Goal: Task Accomplishment & Management: Manage account settings

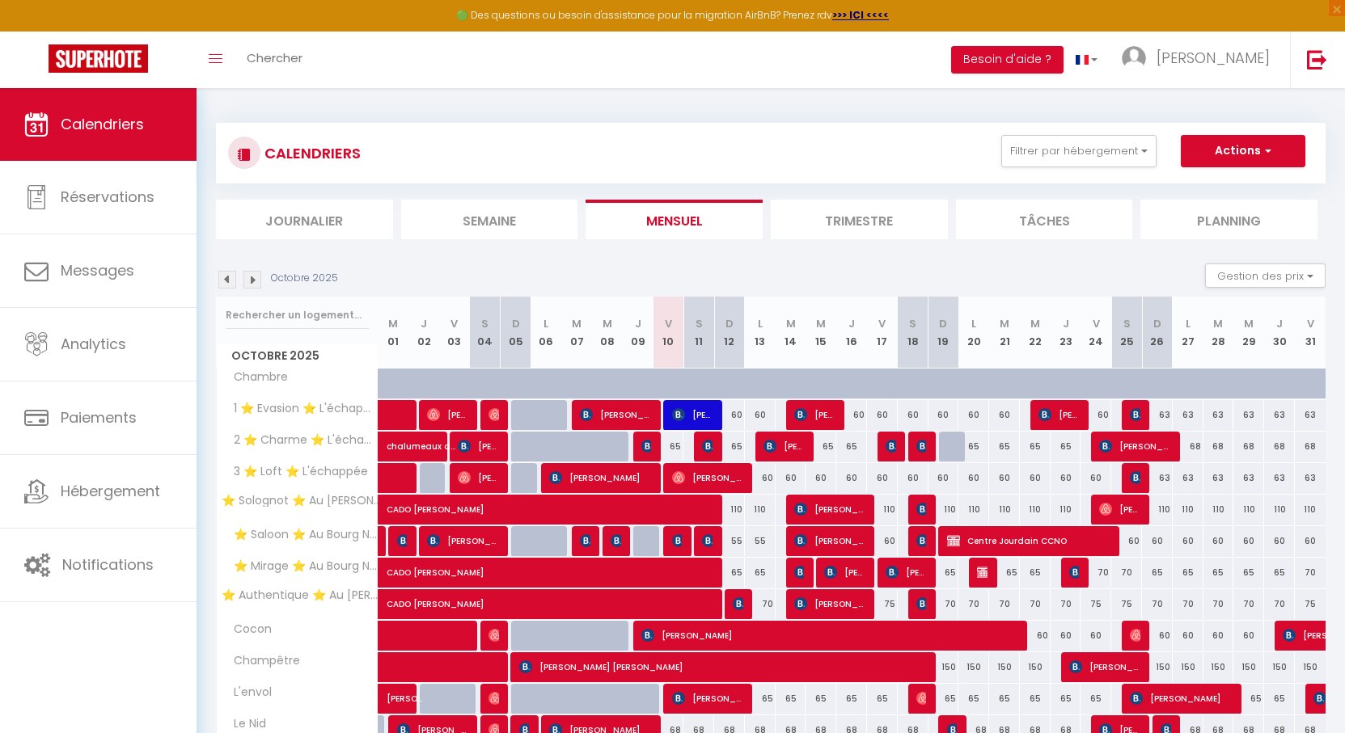
scroll to position [112, 0]
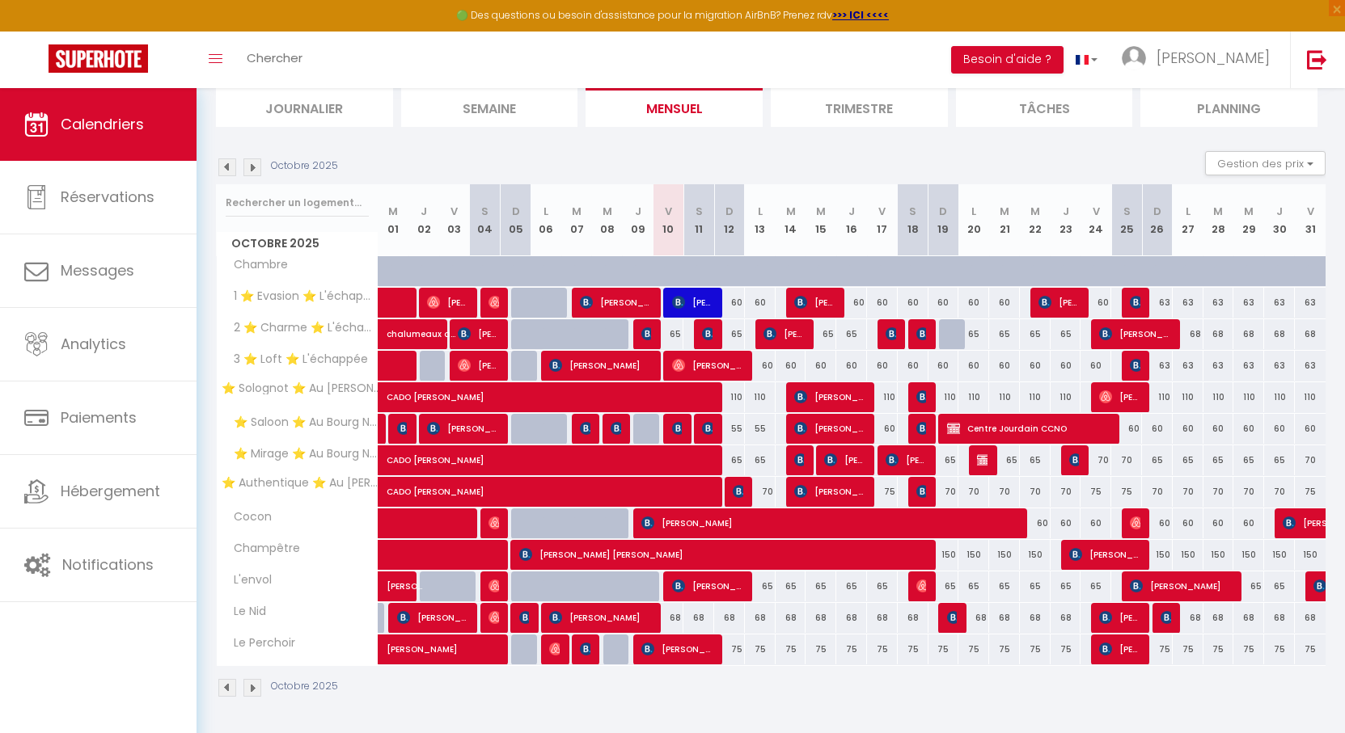
click at [252, 163] on img at bounding box center [252, 167] width 18 height 18
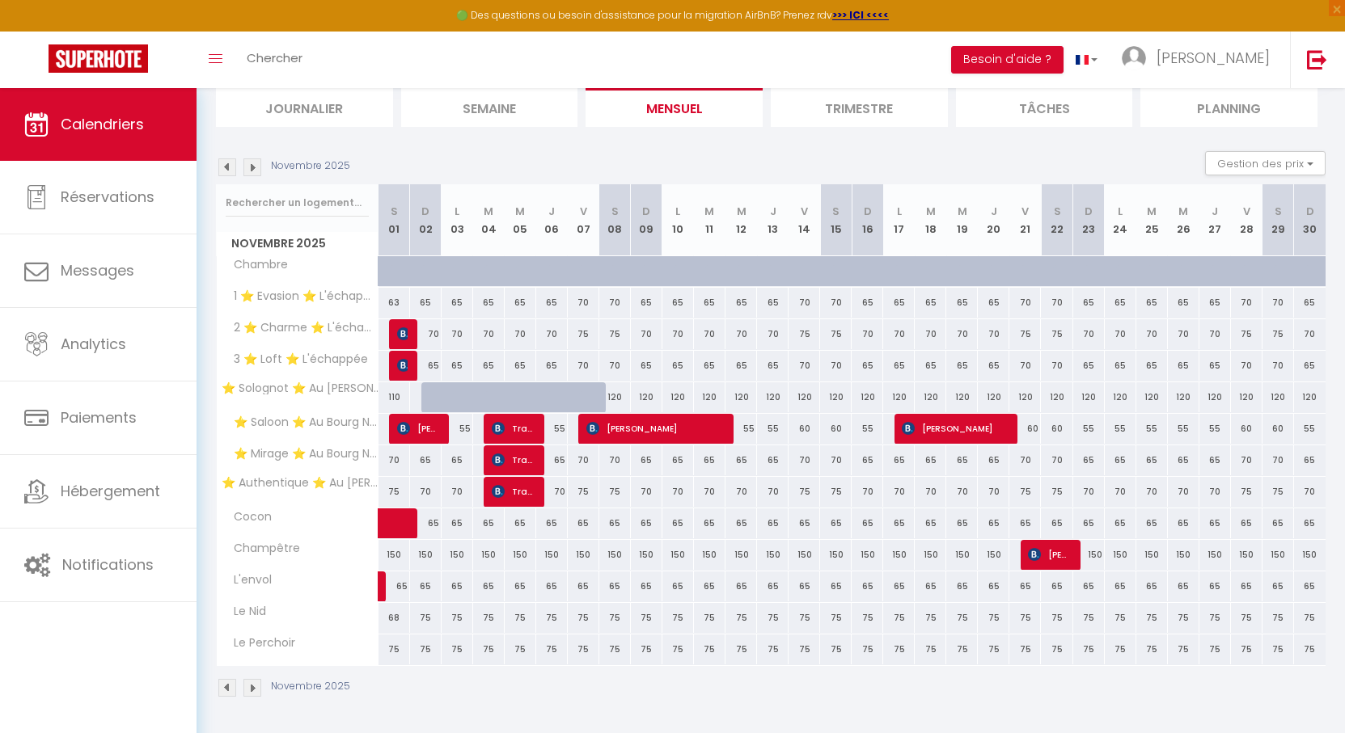
drag, startPoint x: 564, startPoint y: 161, endPoint x: 547, endPoint y: 154, distance: 19.2
click at [547, 154] on div "Novembre 2025 Gestion des prix Nb Nuits minimum Règles Disponibilité" at bounding box center [770, 167] width 1109 height 33
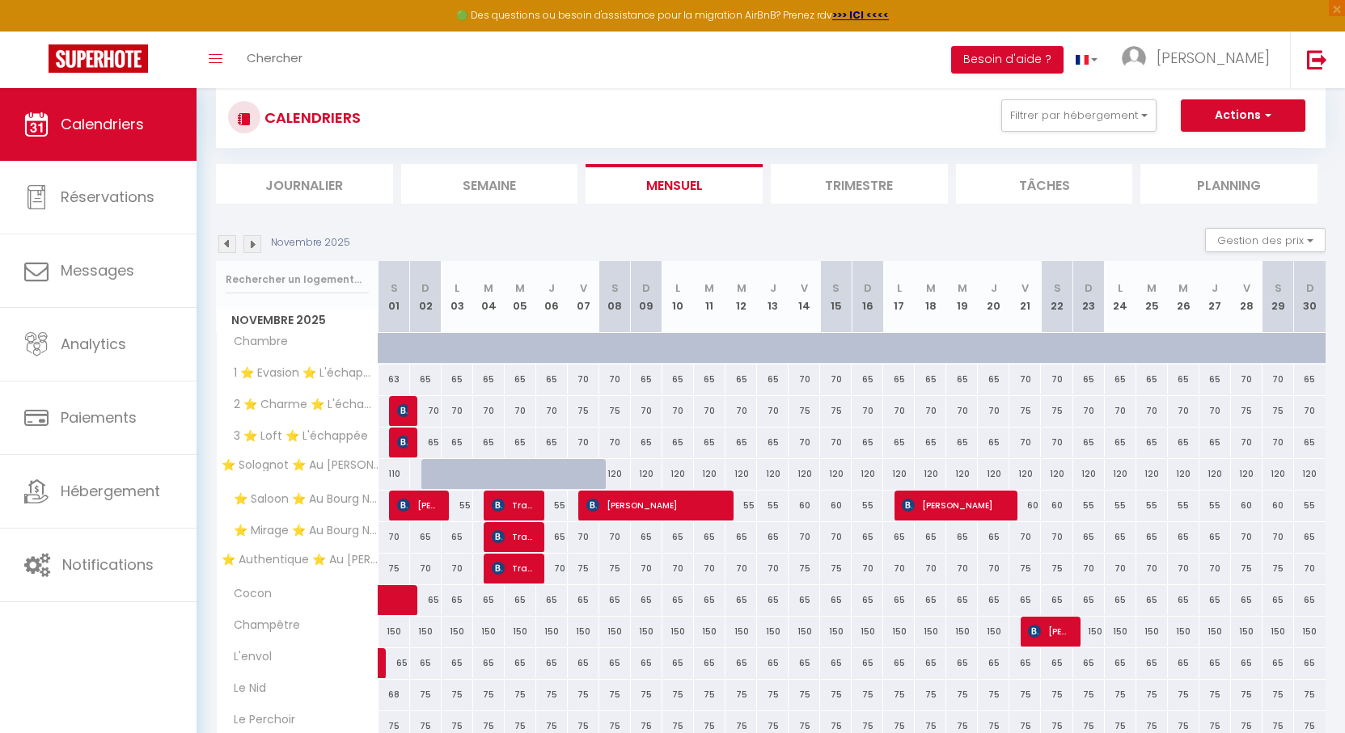
scroll to position [0, 0]
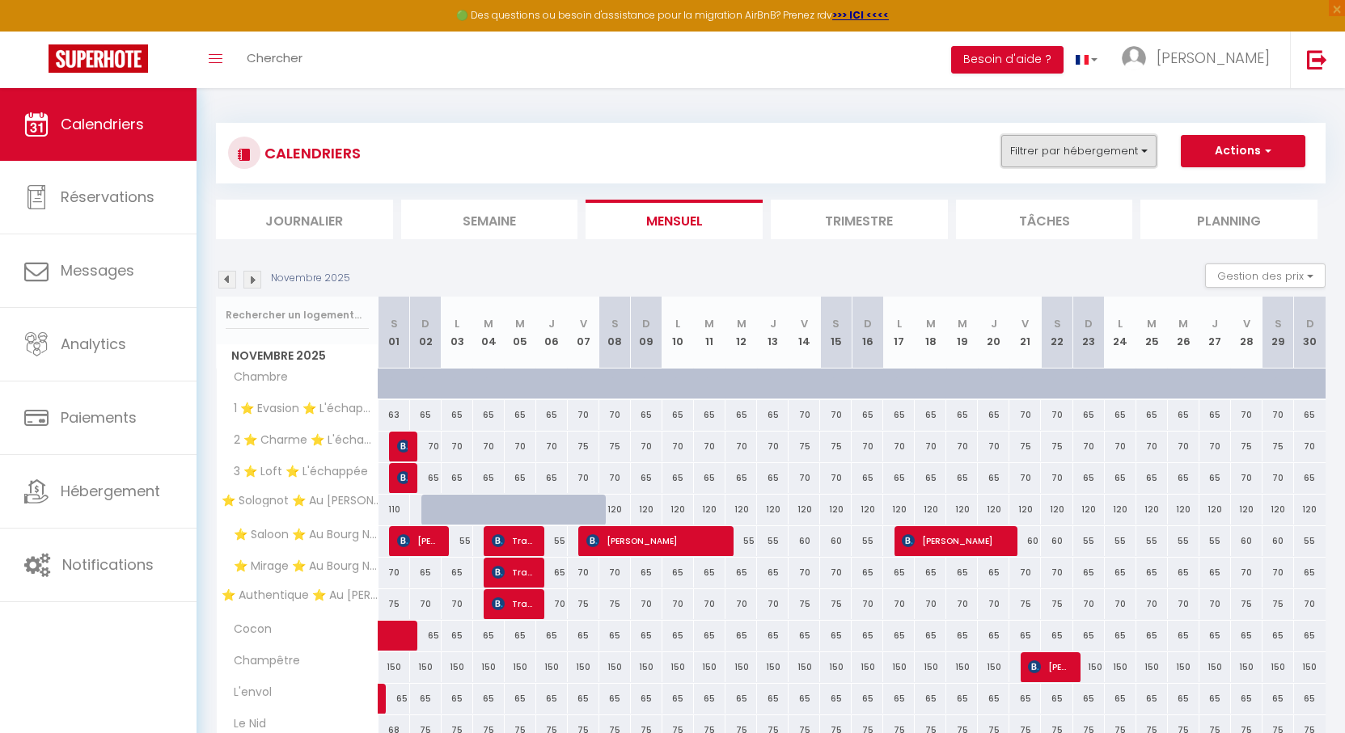
click at [1049, 154] on button "Filtrer par hébergement" at bounding box center [1078, 151] width 155 height 32
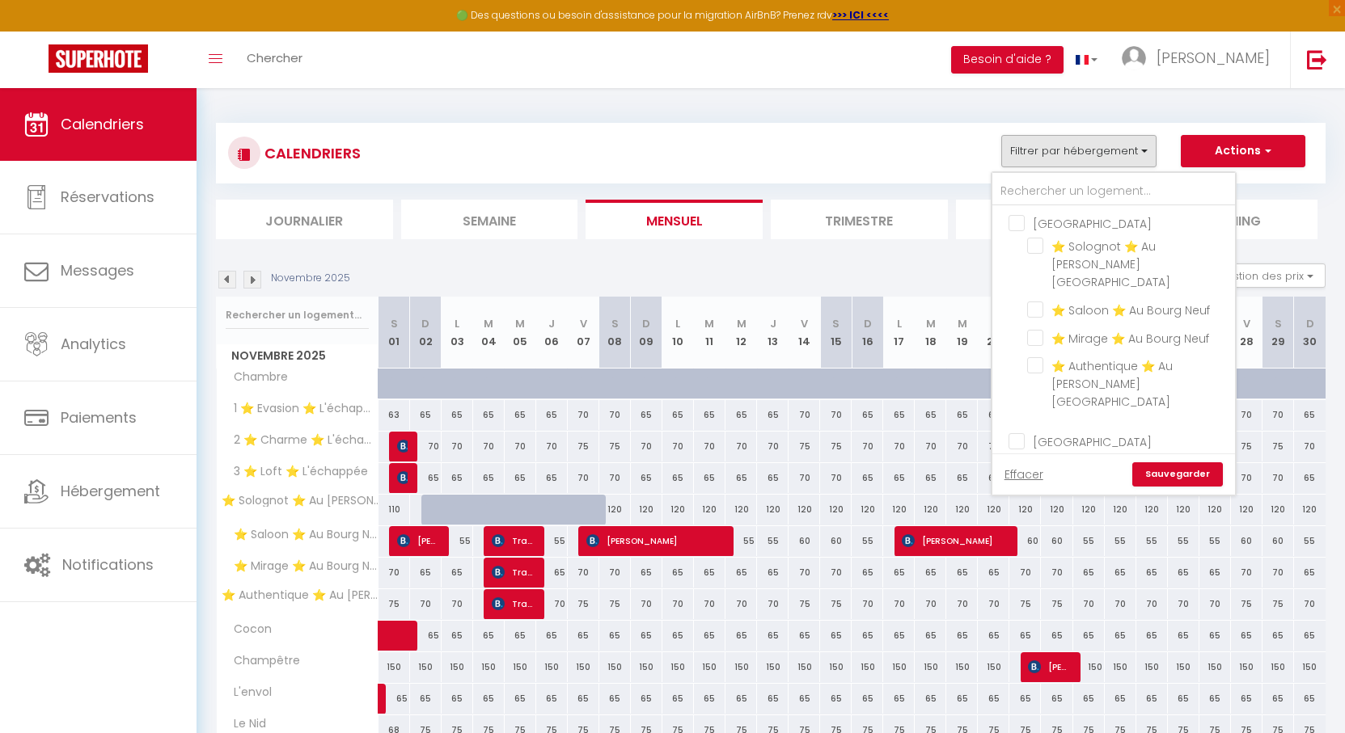
click at [1019, 220] on input "Orleans" at bounding box center [1129, 222] width 243 height 16
checkbox input "true"
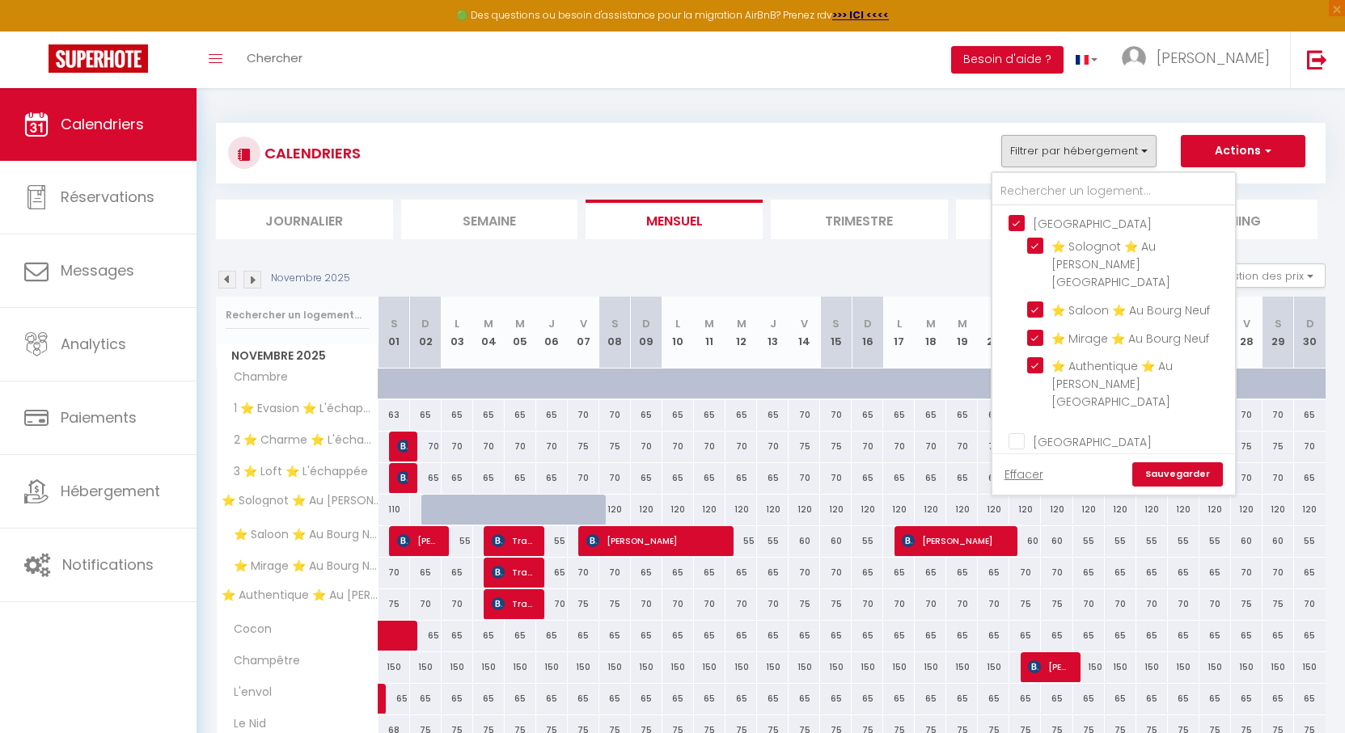
checkbox input "true"
checkbox input "false"
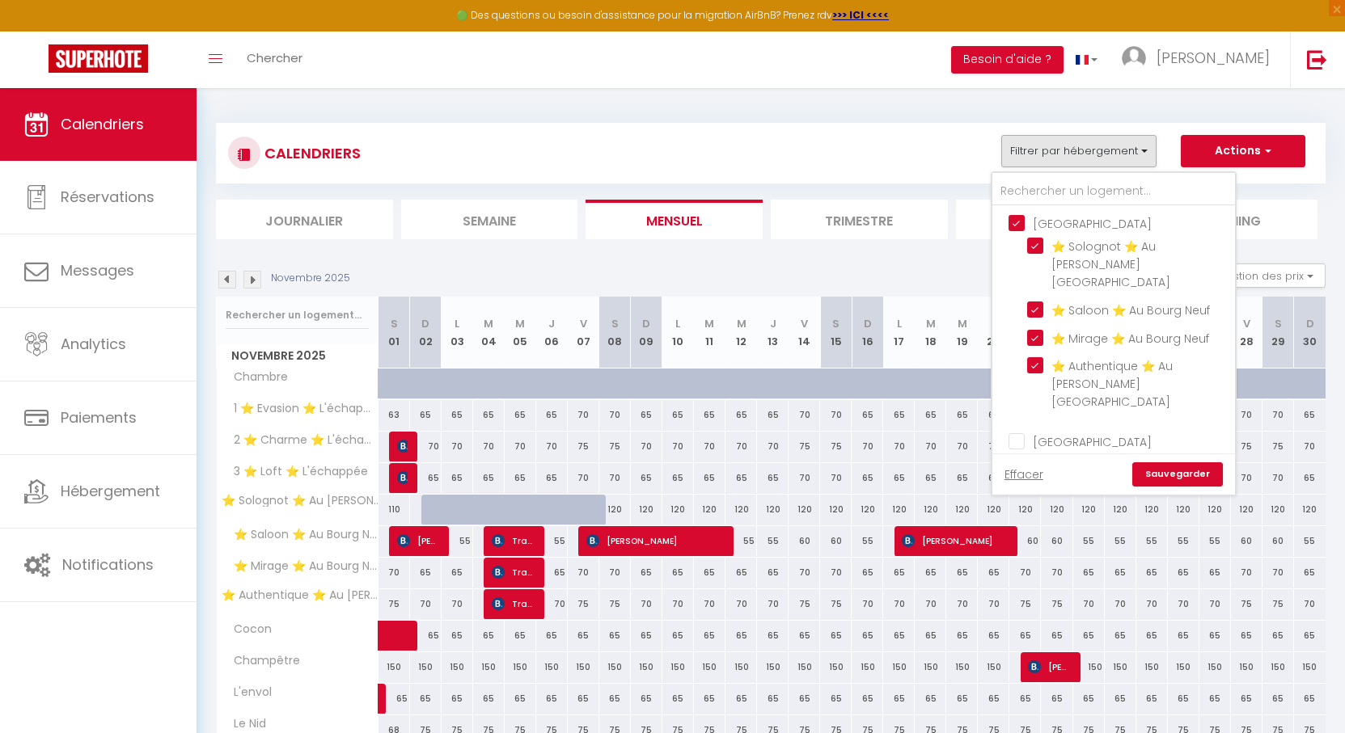
checkbox input "false"
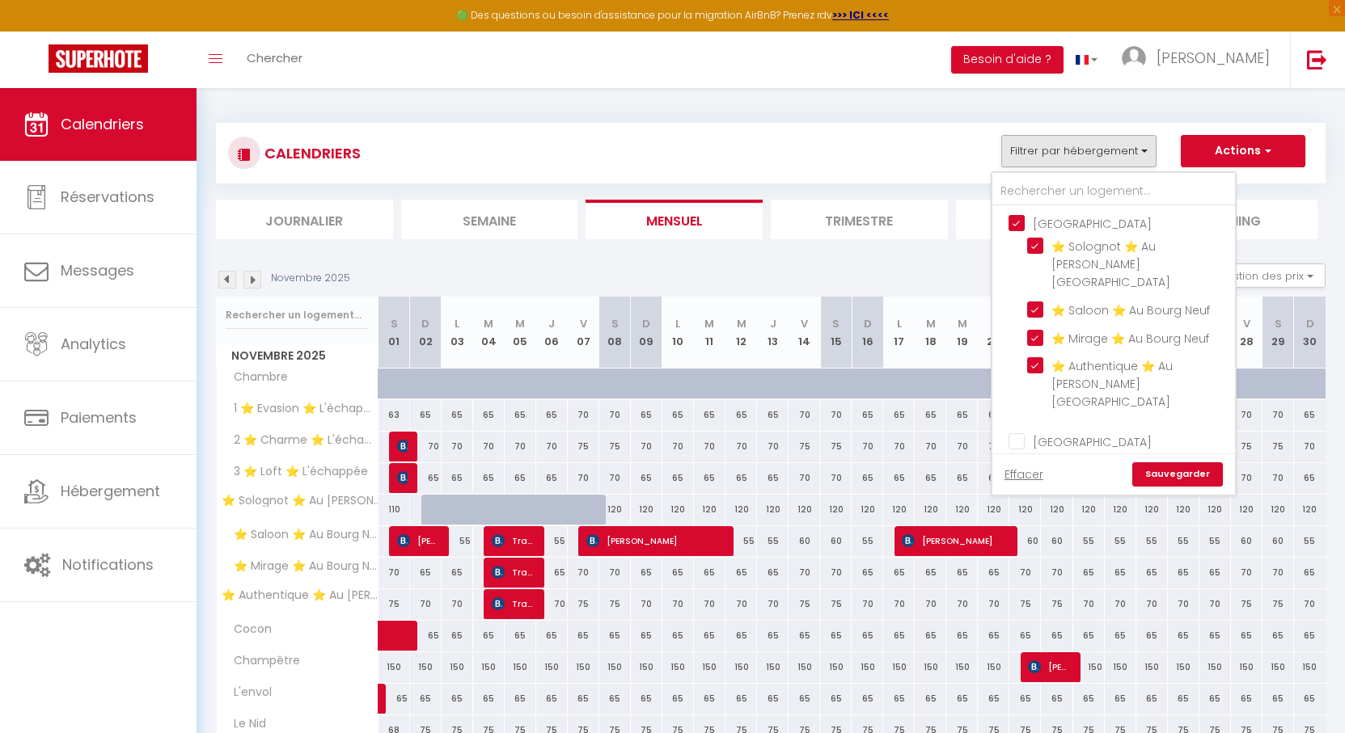
click at [1168, 473] on link "Sauvegarder" at bounding box center [1177, 474] width 91 height 24
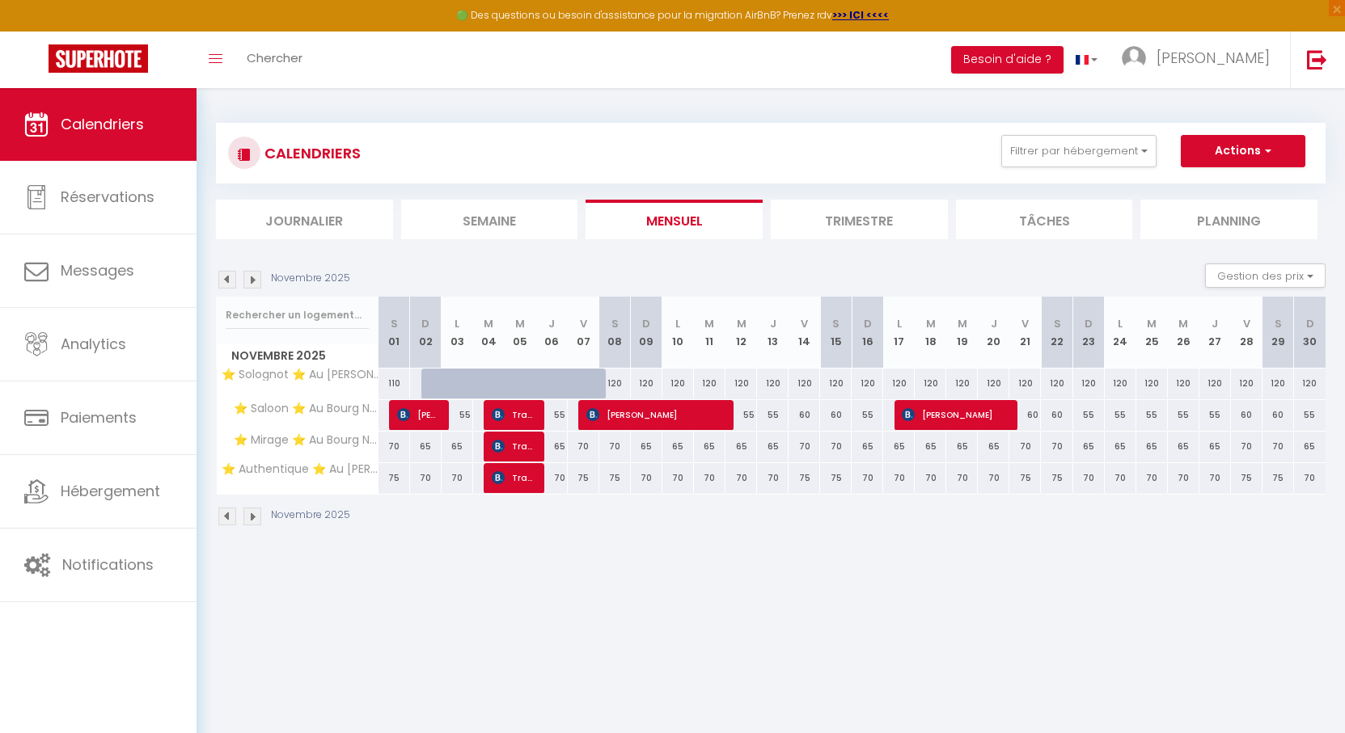
click at [251, 279] on img at bounding box center [252, 280] width 18 height 18
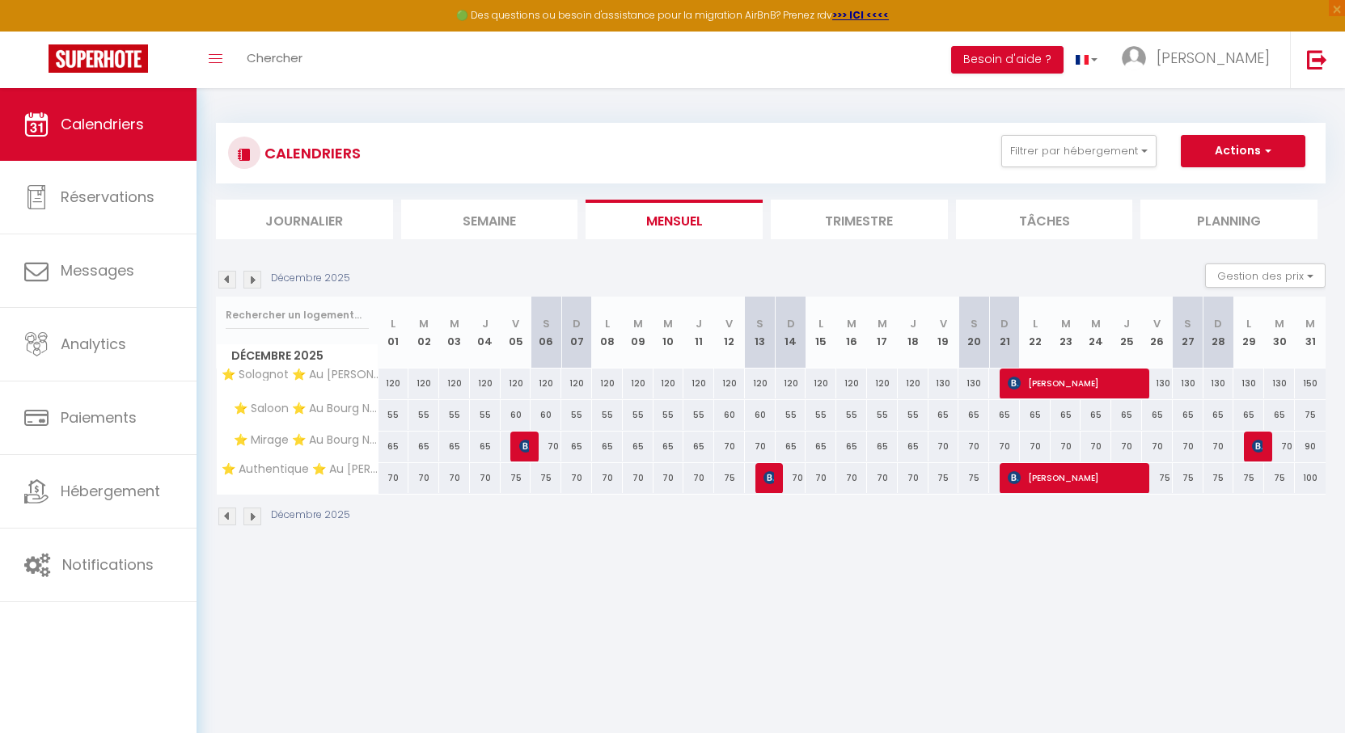
click at [251, 279] on img at bounding box center [252, 280] width 18 height 18
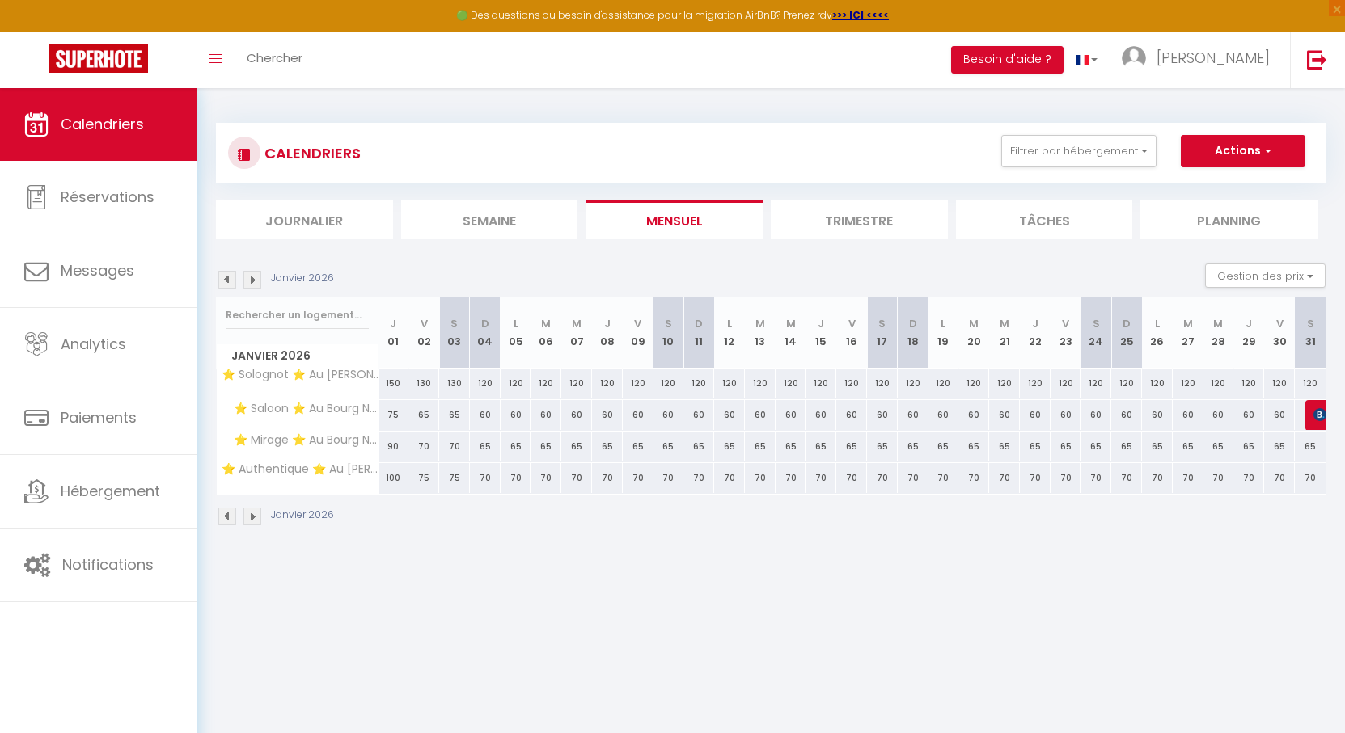
click at [251, 279] on img at bounding box center [252, 280] width 18 height 18
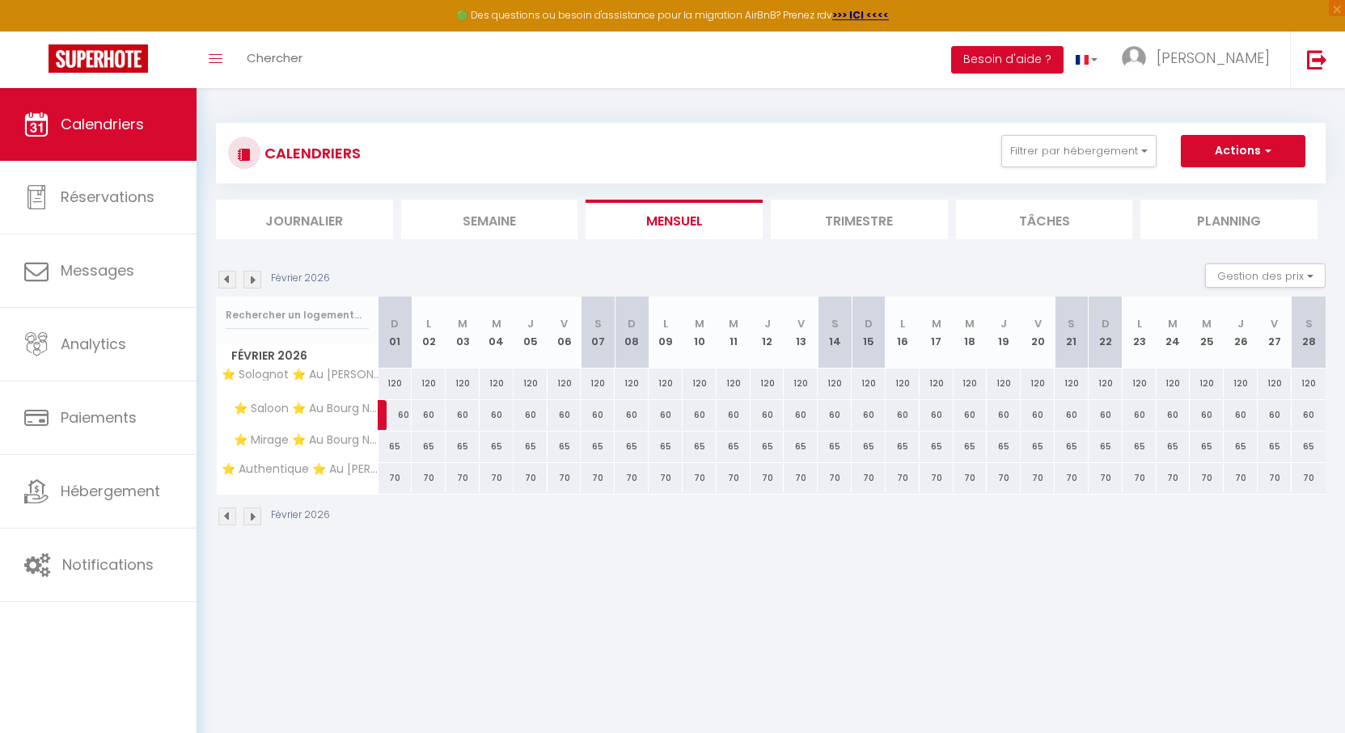
click at [251, 279] on img at bounding box center [252, 280] width 18 height 18
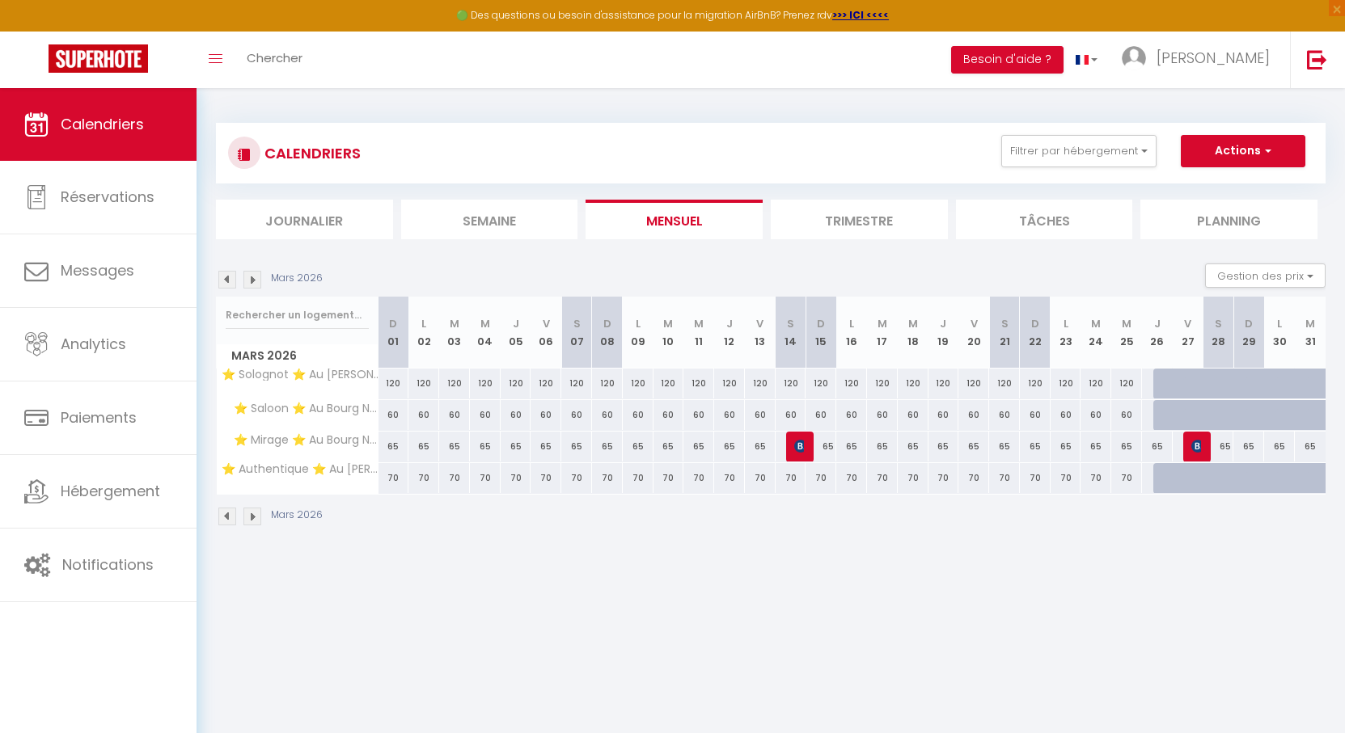
click at [251, 279] on img at bounding box center [252, 280] width 18 height 18
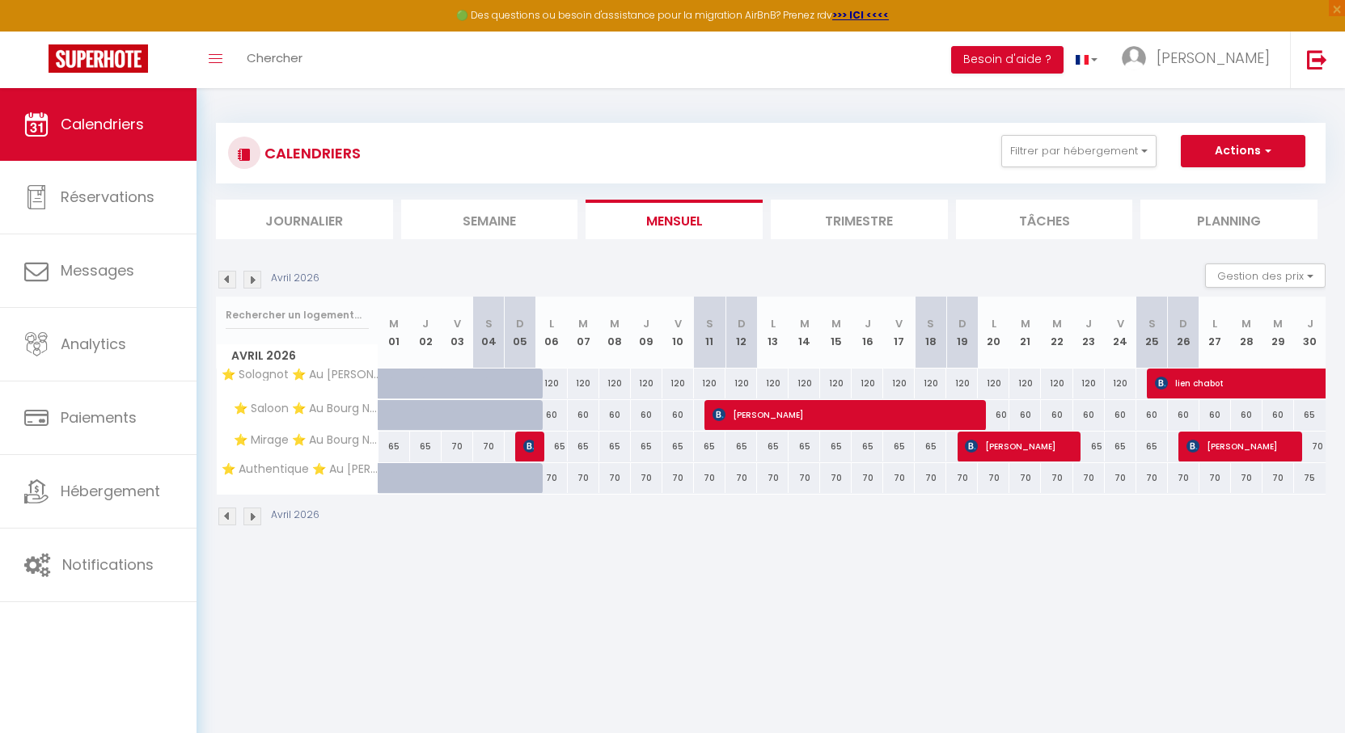
click at [229, 277] on img at bounding box center [227, 280] width 18 height 18
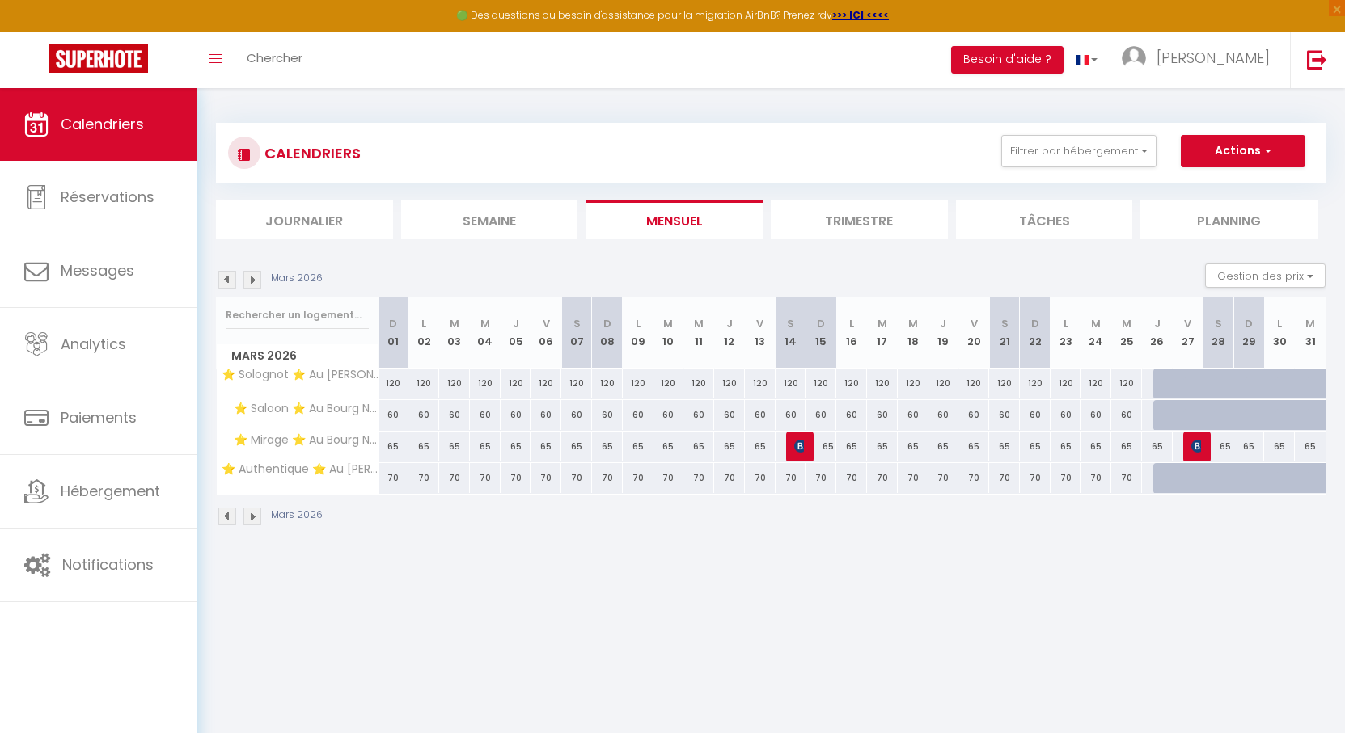
click at [1161, 382] on div at bounding box center [1168, 384] width 31 height 31
type input "120"
type input "Jeu 26 Mars 2026"
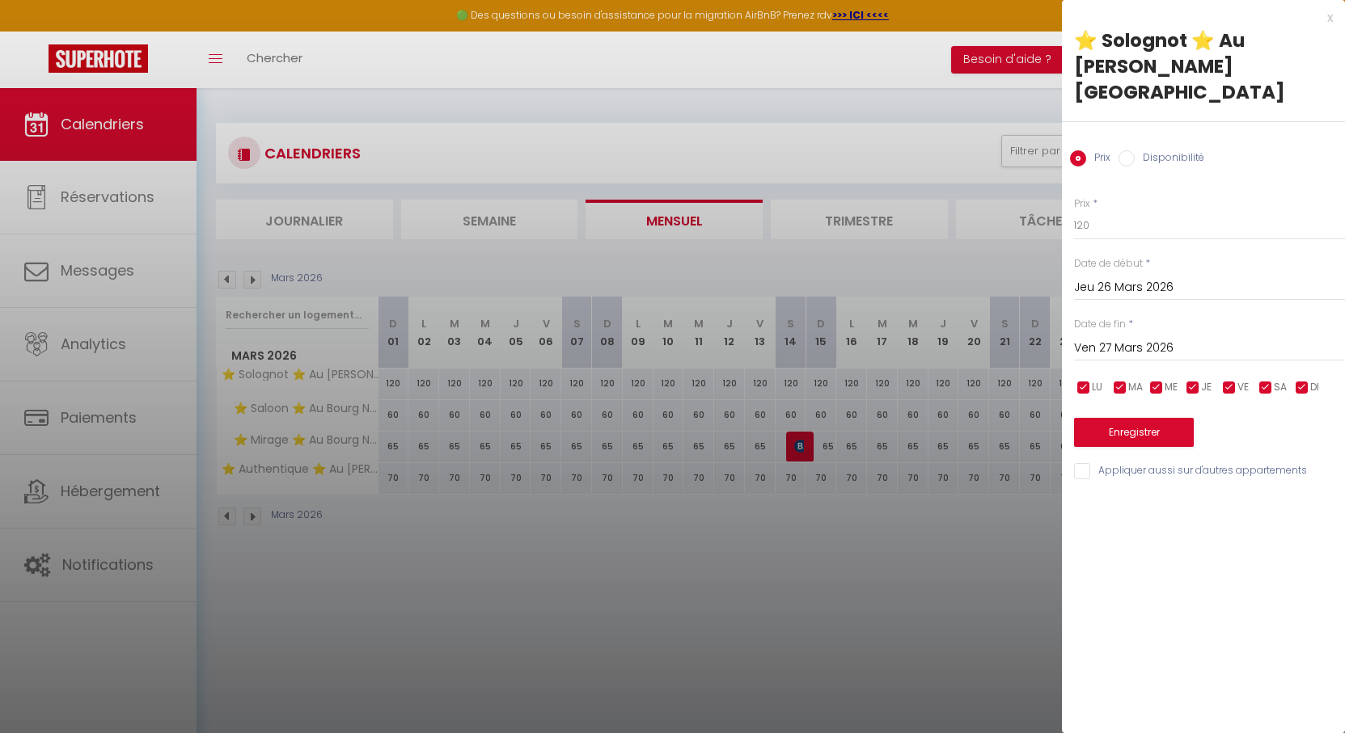
click at [1156, 338] on input "Ven 27 Mars 2026" at bounding box center [1209, 348] width 271 height 21
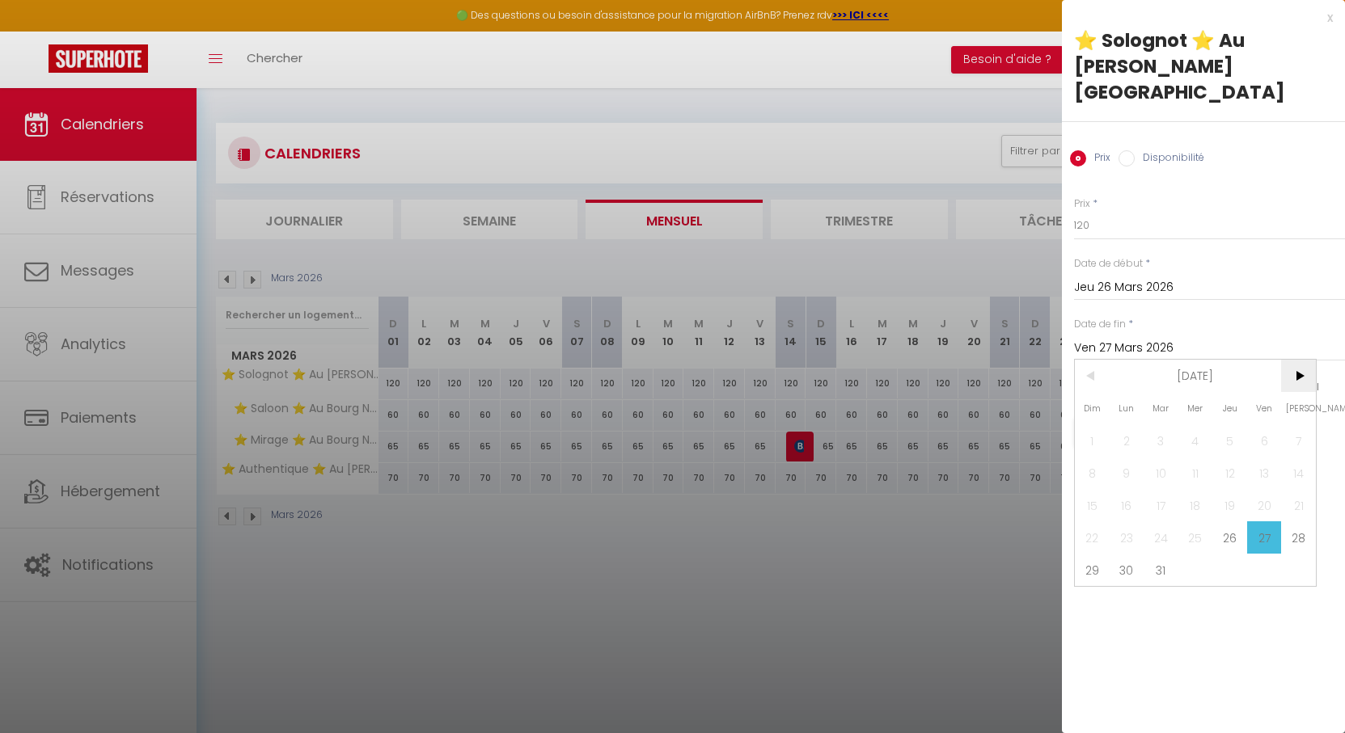
click at [1297, 360] on span ">" at bounding box center [1298, 376] width 35 height 32
click at [1130, 457] on span "6" at bounding box center [1126, 473] width 35 height 32
type input "Lun 06 Avril 2026"
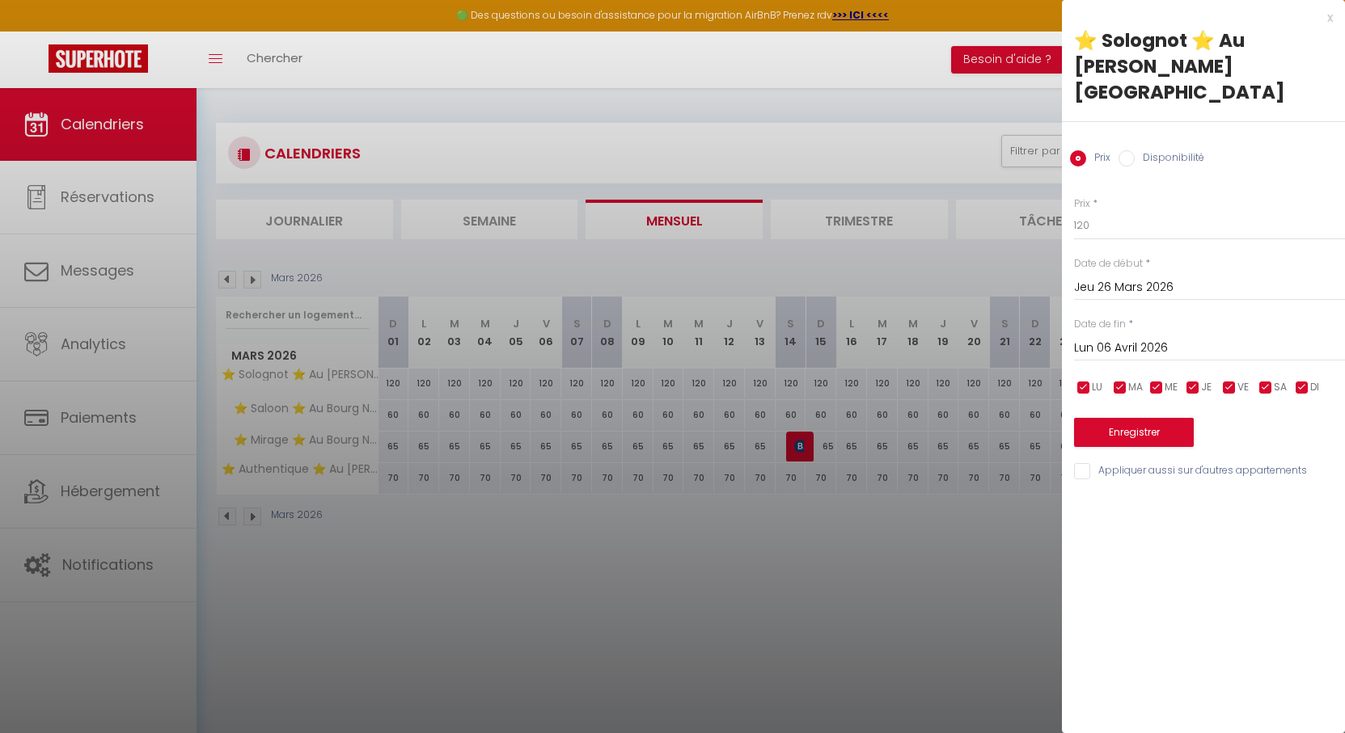
click at [1132, 150] on input "Disponibilité" at bounding box center [1126, 158] width 16 height 16
radio input "true"
radio input "false"
click at [1124, 465] on input "Appliquer aussi sur d'autres appartements" at bounding box center [1209, 473] width 271 height 16
checkbox input "true"
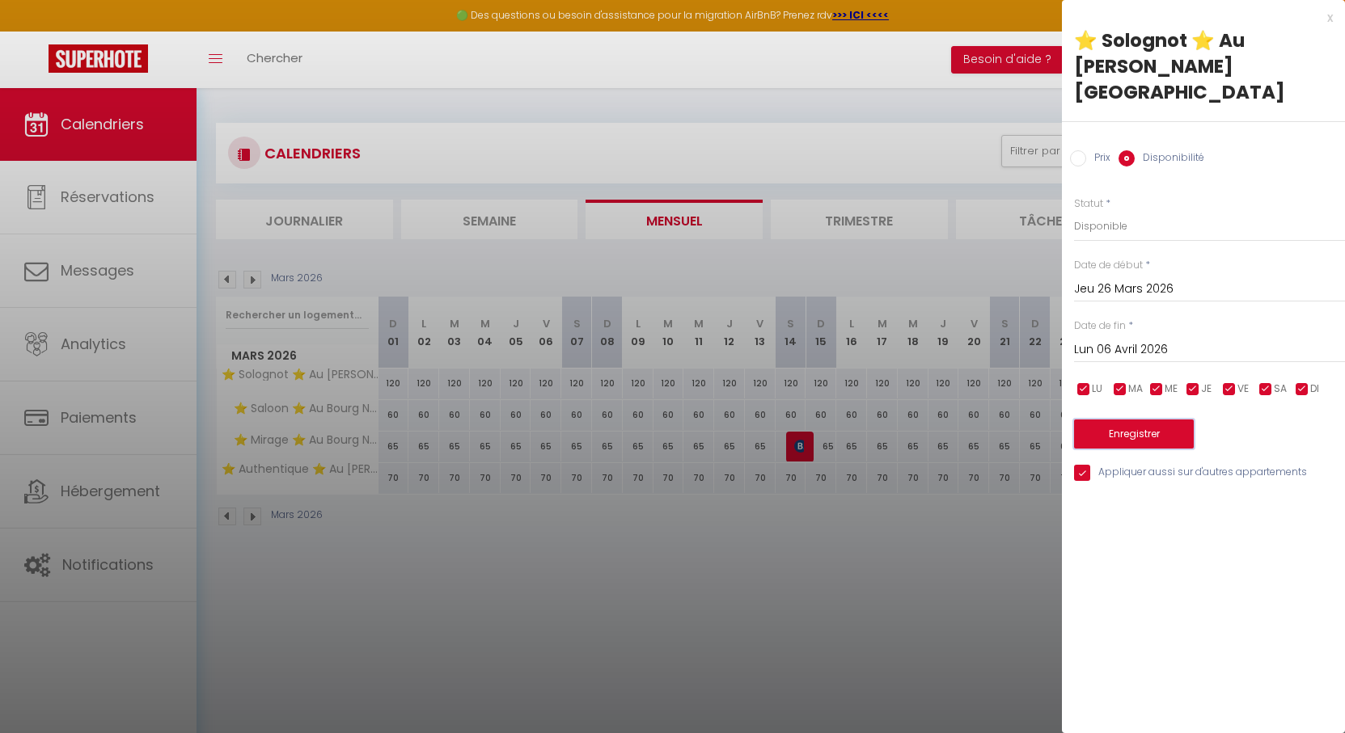
click at [1125, 420] on button "Enregistrer" at bounding box center [1134, 434] width 120 height 29
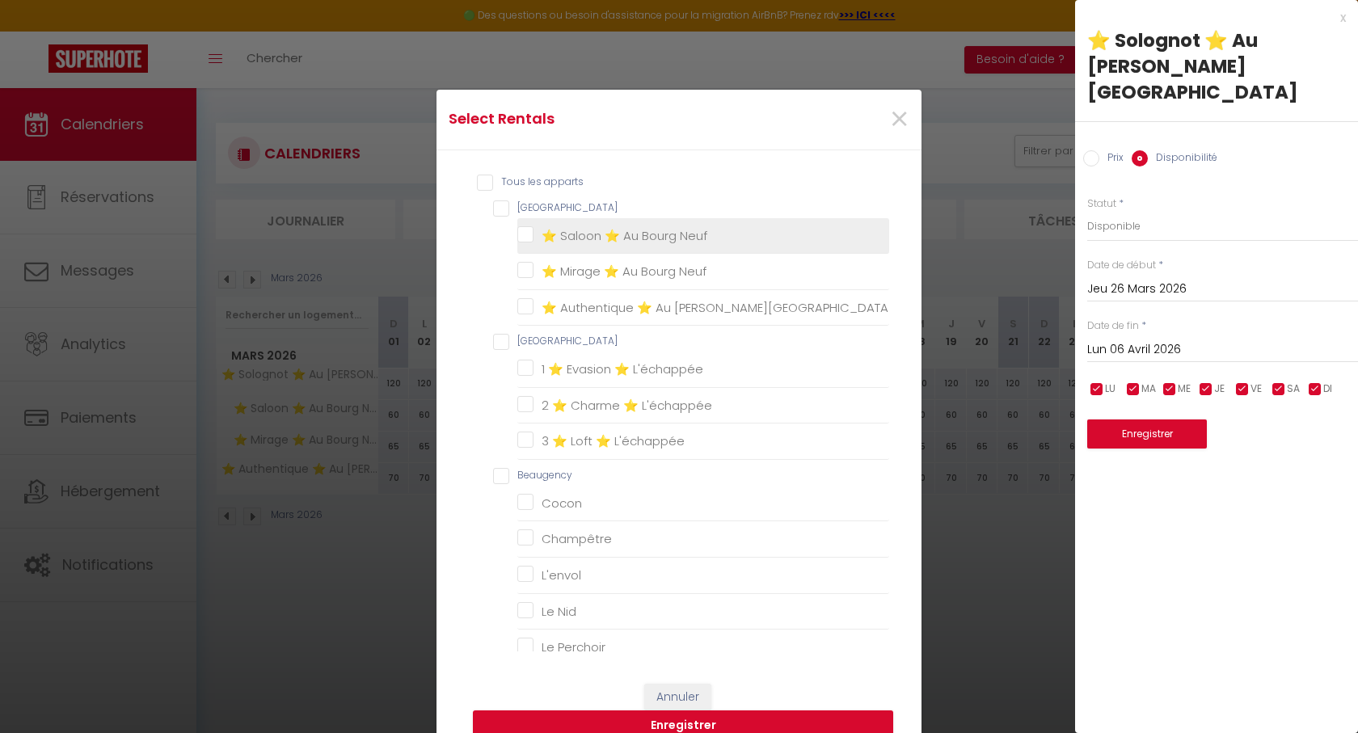
click at [571, 237] on Neuf "⭐ Saloon ⭐ Au Bourg Neuf" at bounding box center [703, 235] width 372 height 16
checkbox Neuf "true"
checkbox Neuf "false"
checkbox L\'échappée "false"
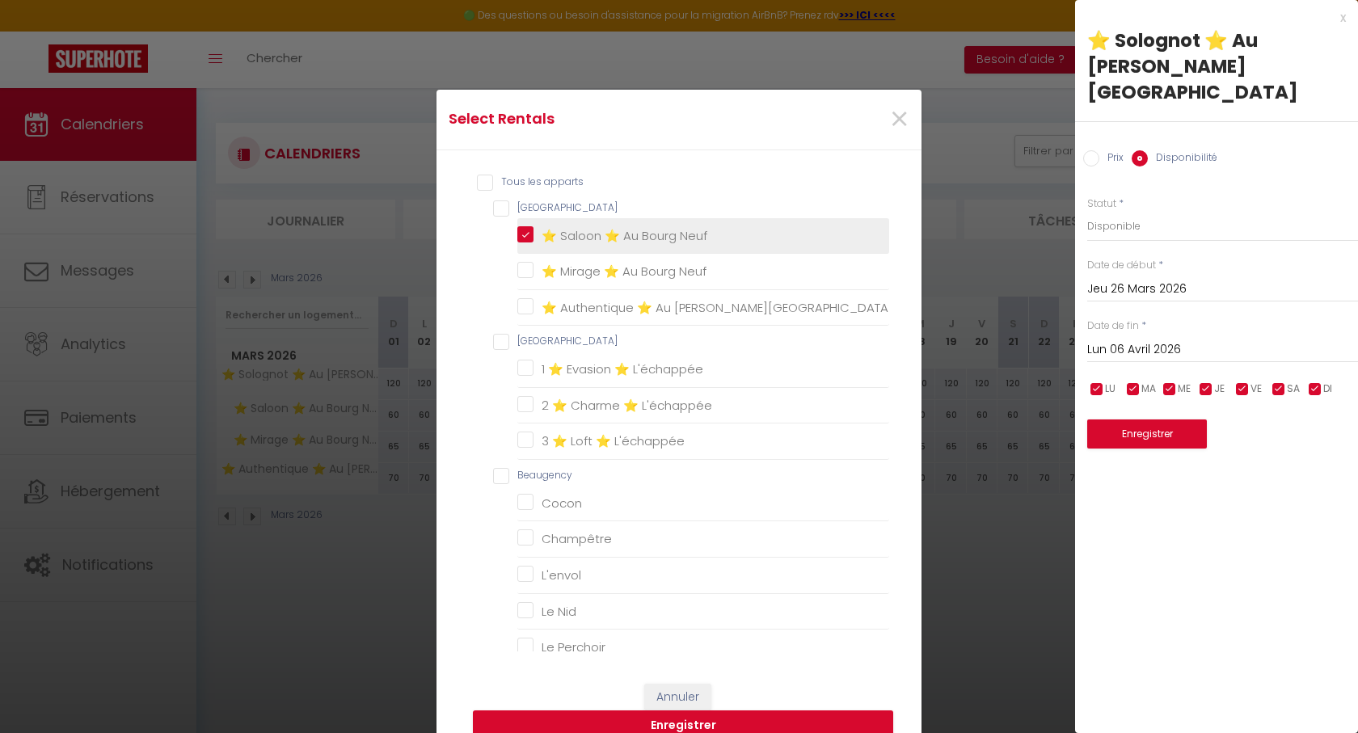
checkbox L\'échappée "false"
checkbox input "false"
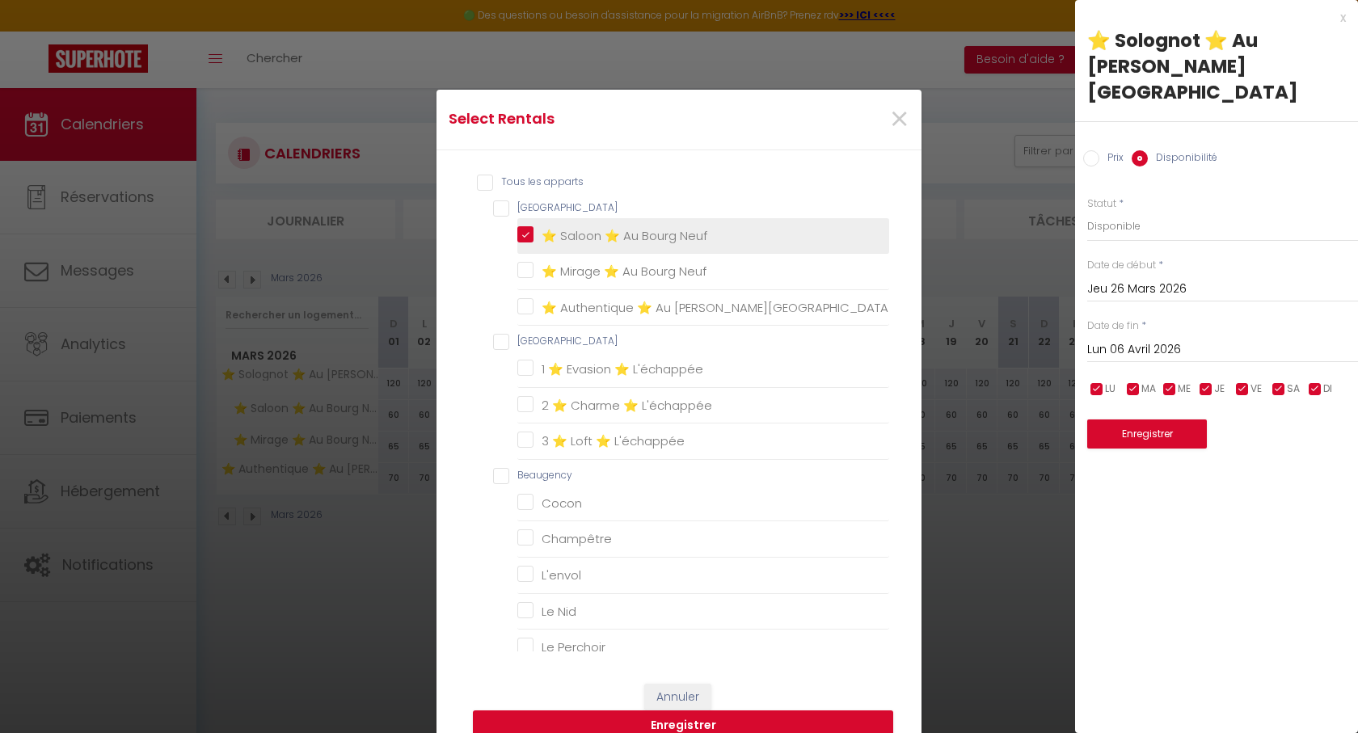
checkbox Nid "false"
checkbox Perchoir "false"
checkbox input "false"
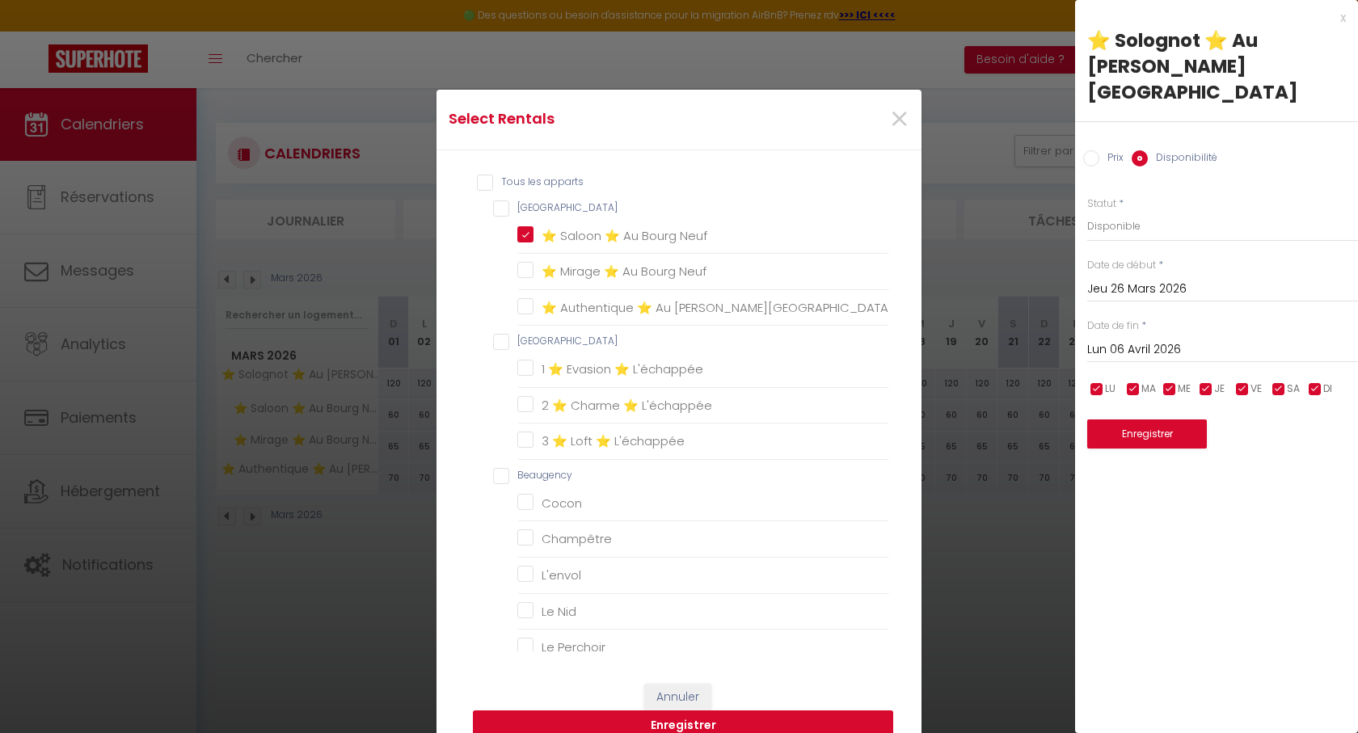
click at [728, 715] on button "Enregistrer" at bounding box center [683, 726] width 420 height 31
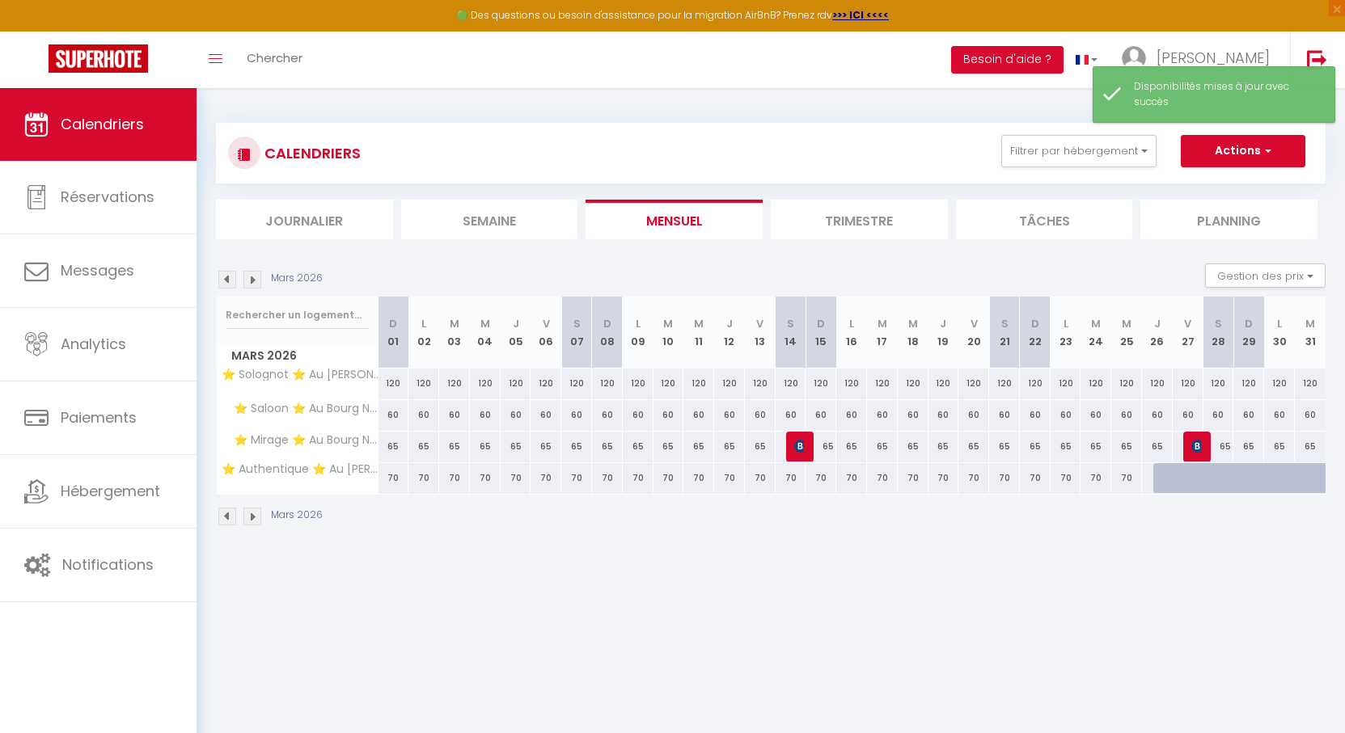
drag, startPoint x: 705, startPoint y: 266, endPoint x: 675, endPoint y: 266, distance: 29.9
click at [675, 266] on div "Mars 2026 Gestion des prix Nb Nuits minimum Règles Disponibilité" at bounding box center [770, 280] width 1109 height 33
click at [251, 271] on img at bounding box center [252, 280] width 18 height 18
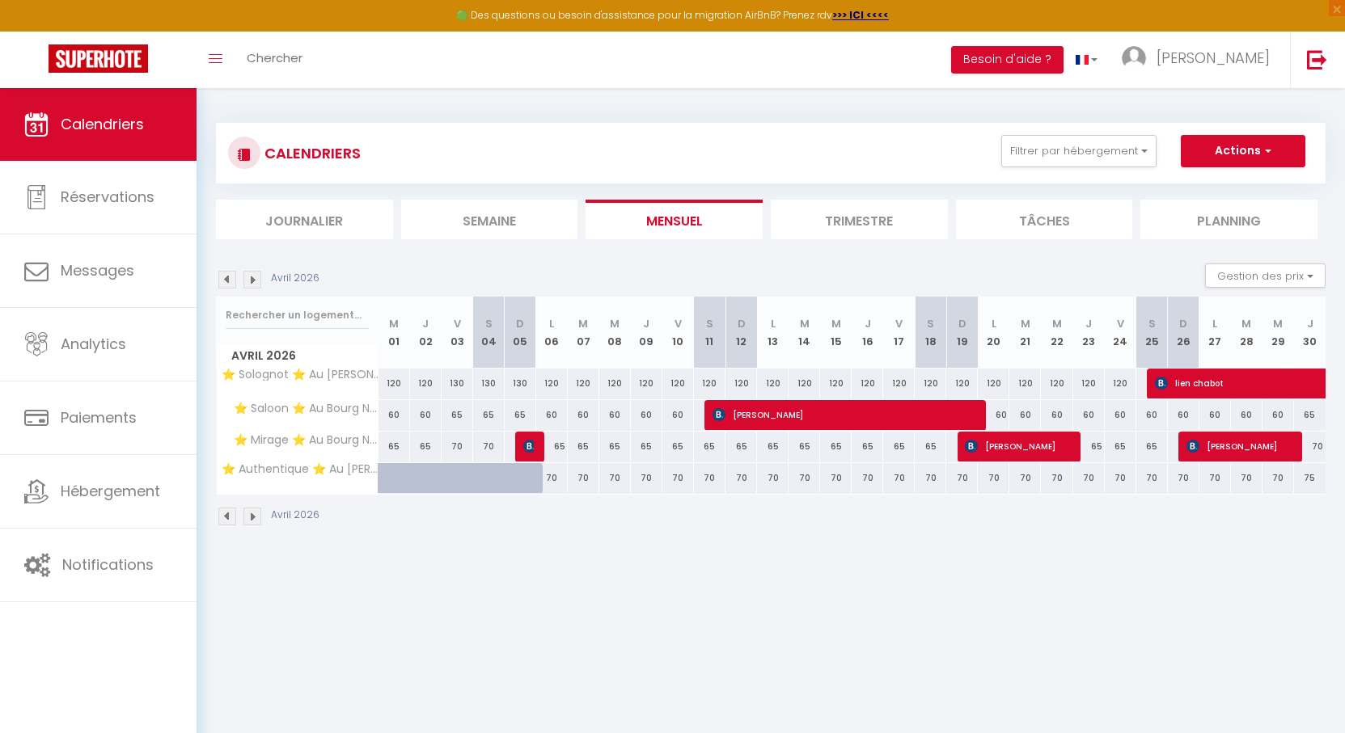
click at [229, 274] on img at bounding box center [227, 280] width 18 height 18
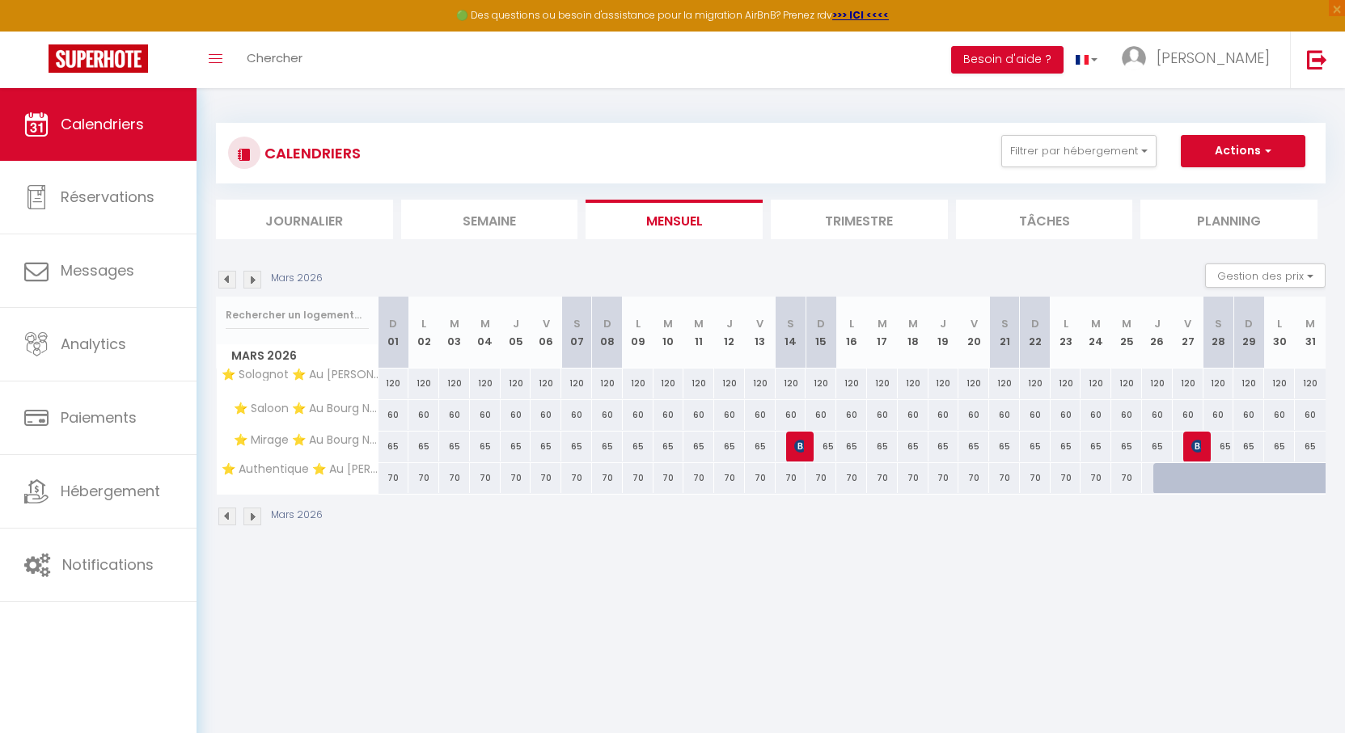
drag, startPoint x: 745, startPoint y: 173, endPoint x: 731, endPoint y: 164, distance: 17.1
click at [731, 164] on div "CALENDRIERS Filtrer par hébergement Orleans ⭐ Solognot ⭐ Au Bourg Neuf ⭐ Saloon…" at bounding box center [770, 153] width 1085 height 36
click at [223, 279] on img at bounding box center [227, 280] width 18 height 18
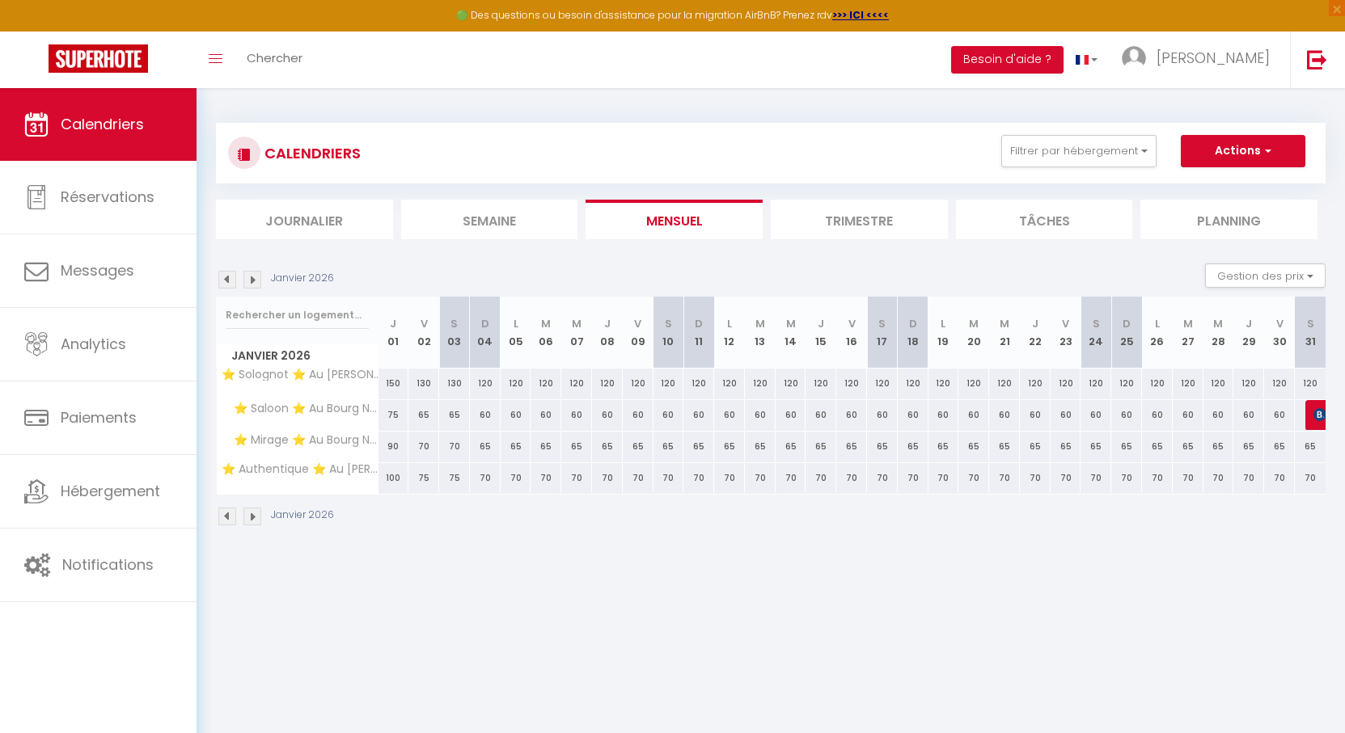
click at [222, 279] on img at bounding box center [227, 280] width 18 height 18
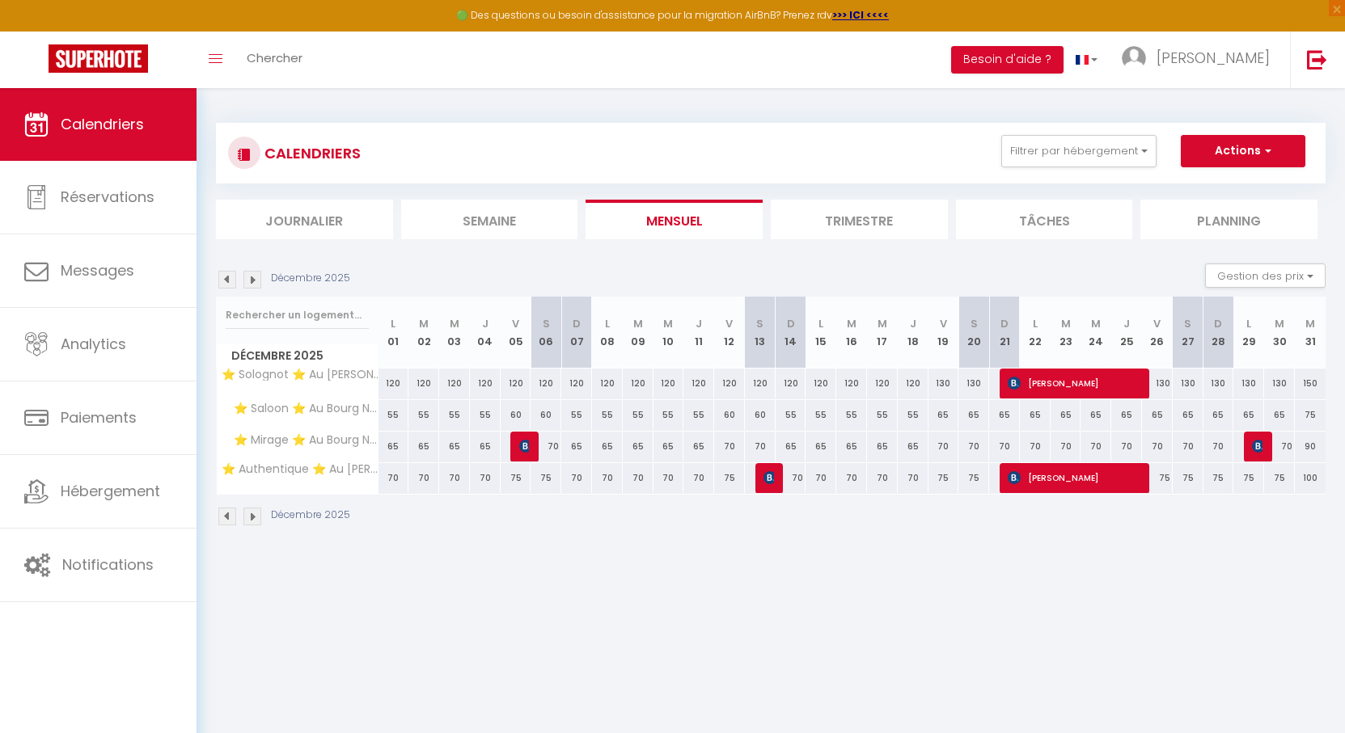
click at [222, 279] on img at bounding box center [227, 280] width 18 height 18
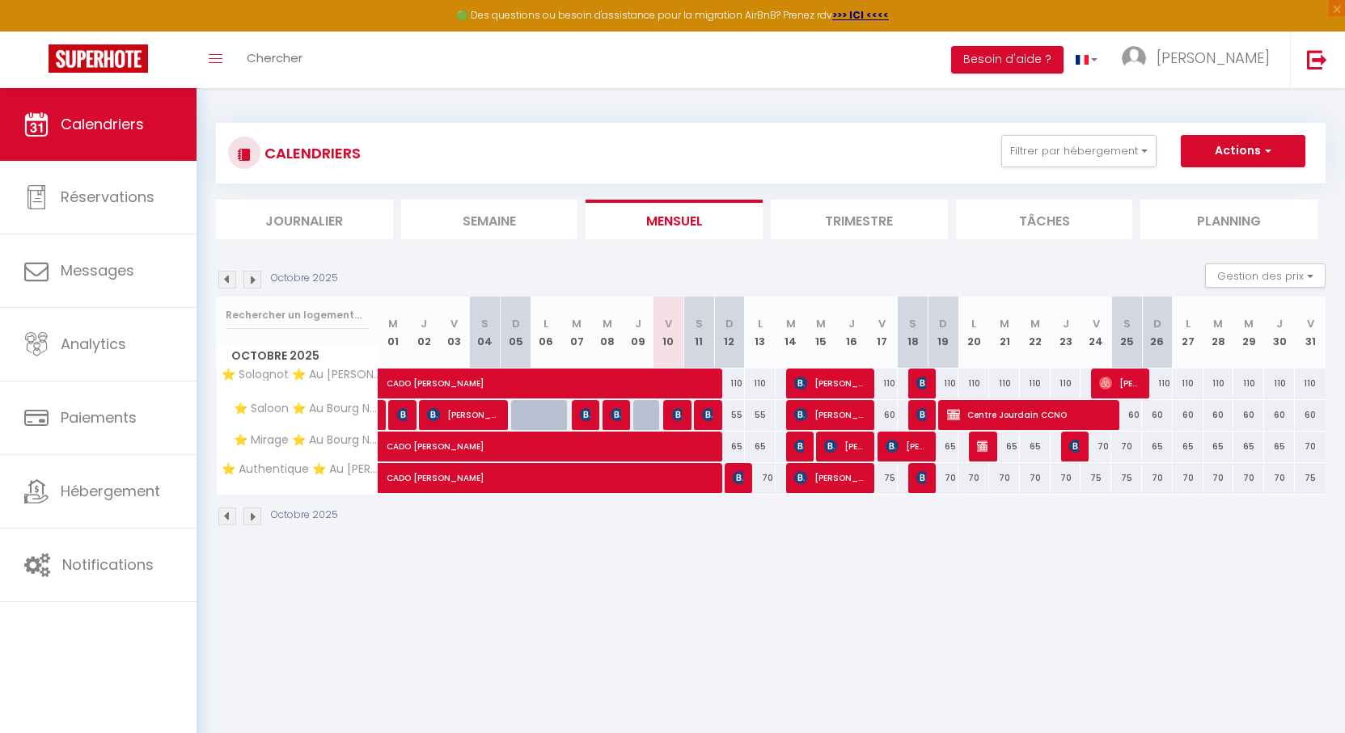
drag, startPoint x: 697, startPoint y: 176, endPoint x: 678, endPoint y: 175, distance: 18.7
click at [679, 167] on div "CALENDRIERS Filtrer par hébergement Orleans ⭐ Solognot ⭐ Au Bourg Neuf ⭐ Saloon…" at bounding box center [770, 153] width 1085 height 36
click at [674, 414] on img at bounding box center [678, 414] width 13 height 13
select select "OK"
select select "KO"
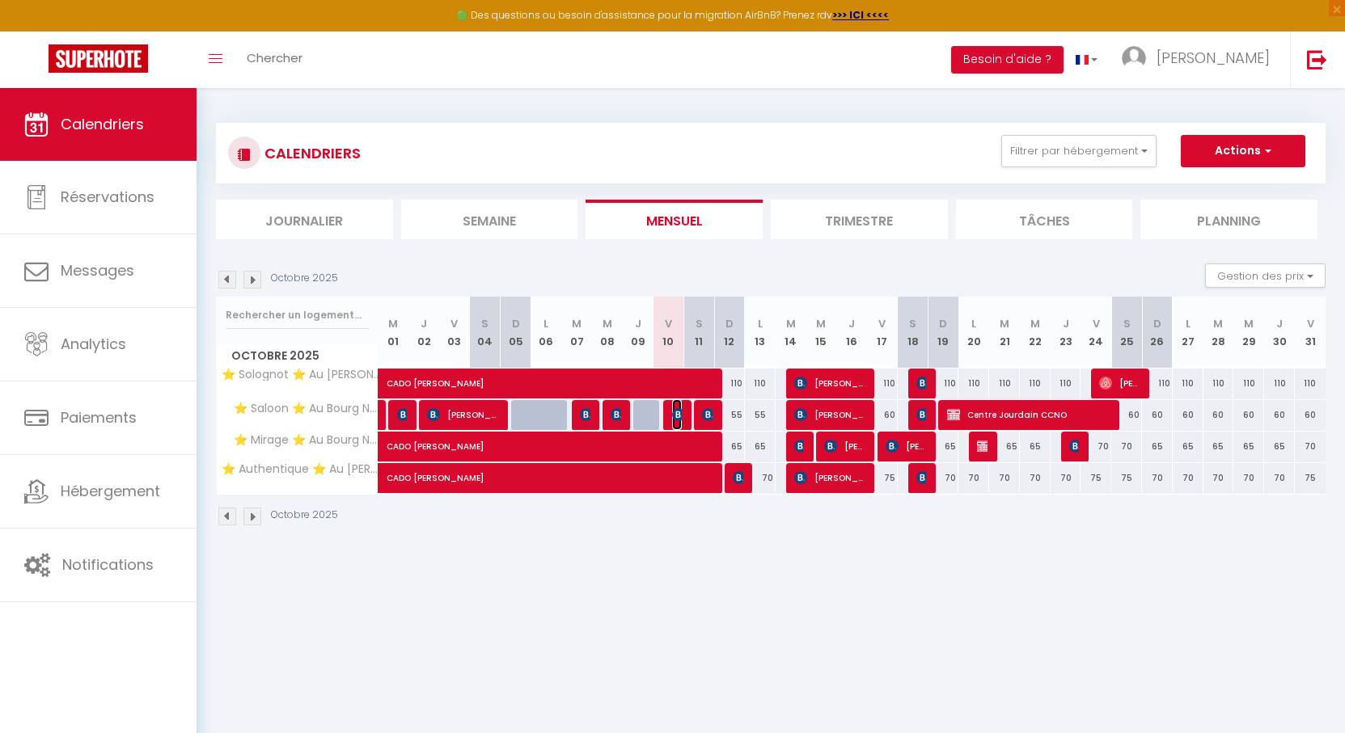
select select "0"
select select "1"
select select
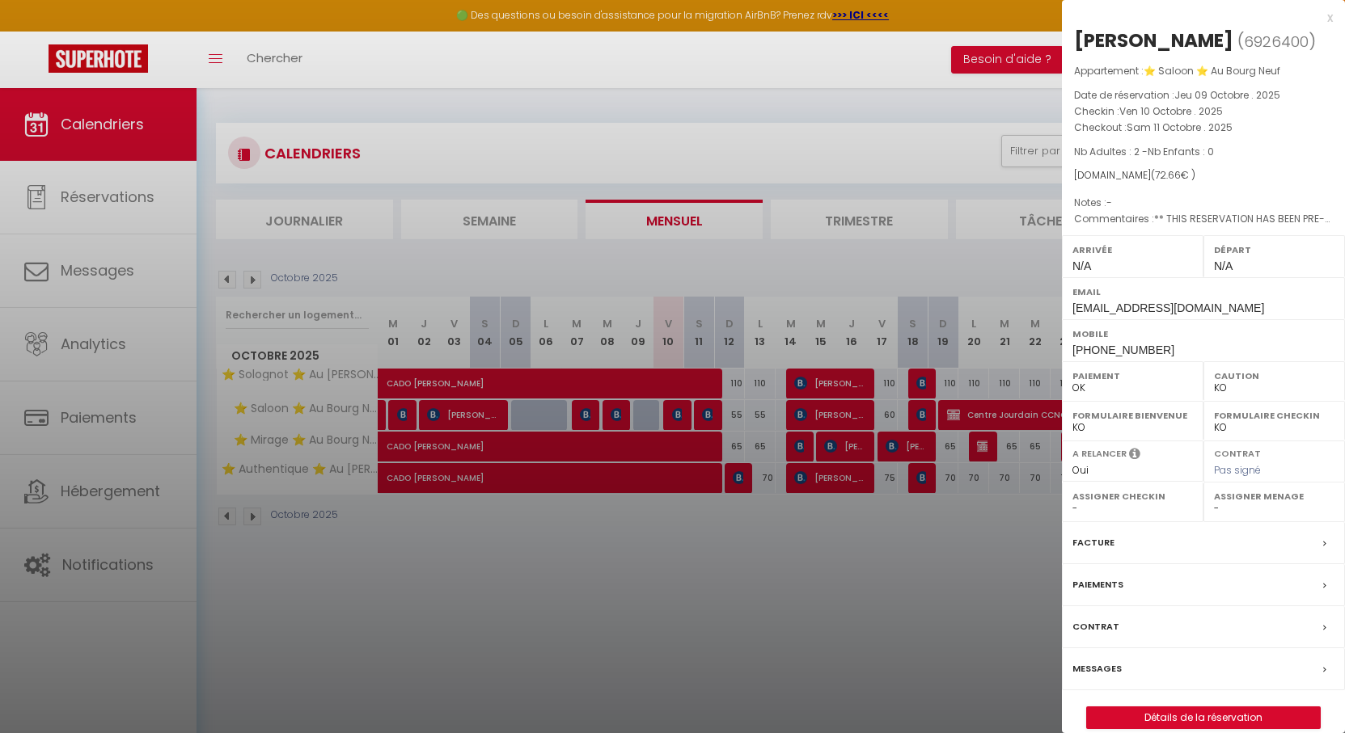
drag, startPoint x: 674, startPoint y: 175, endPoint x: 664, endPoint y: 173, distance: 10.8
click at [664, 173] on div at bounding box center [672, 366] width 1345 height 733
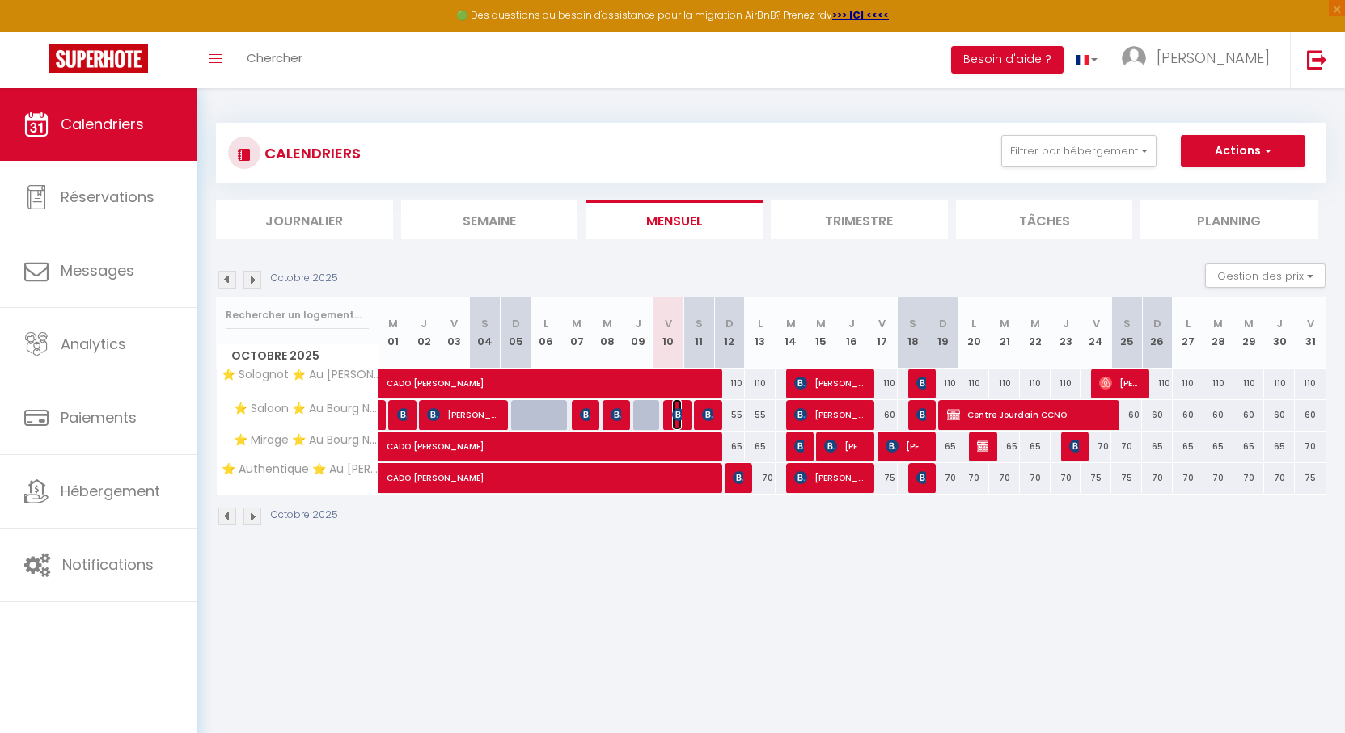
click at [675, 413] on img at bounding box center [678, 414] width 13 height 13
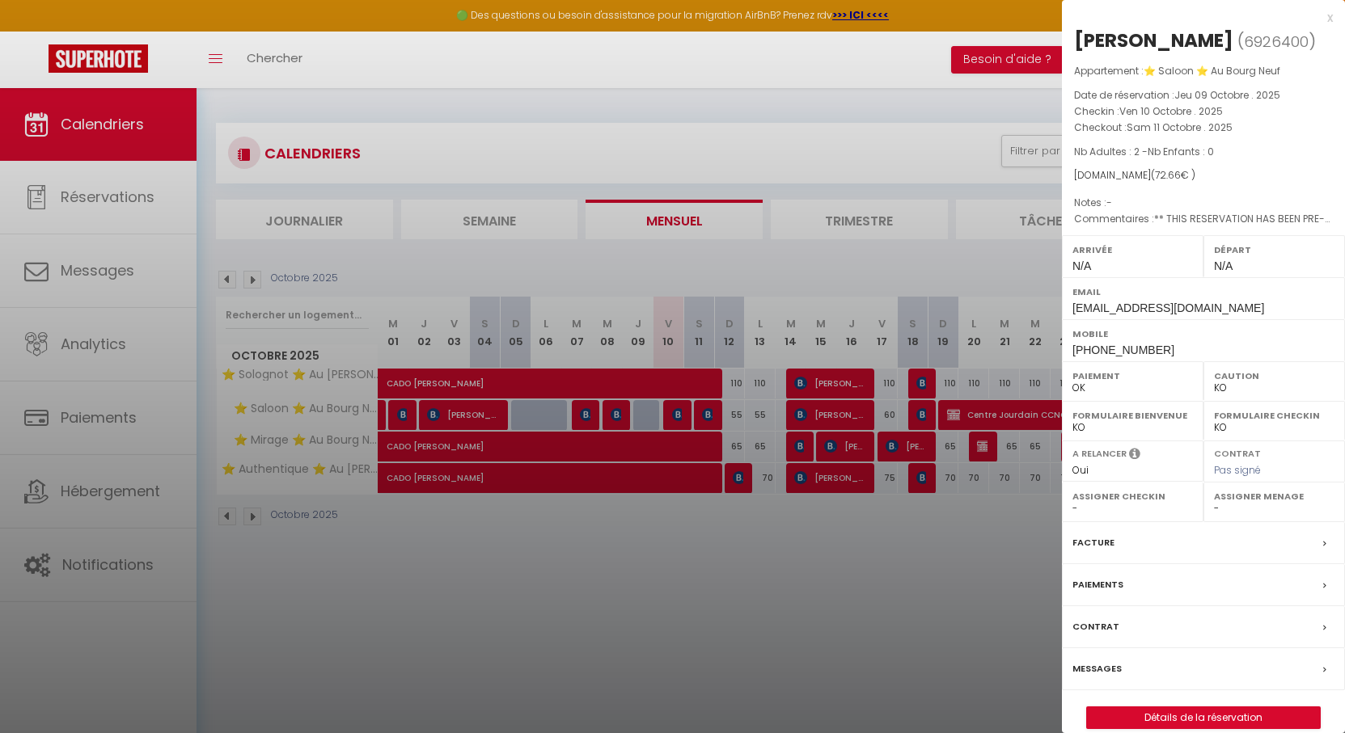
click at [1088, 657] on div "Messages" at bounding box center [1203, 669] width 283 height 42
click at [1092, 670] on div at bounding box center [672, 366] width 1345 height 733
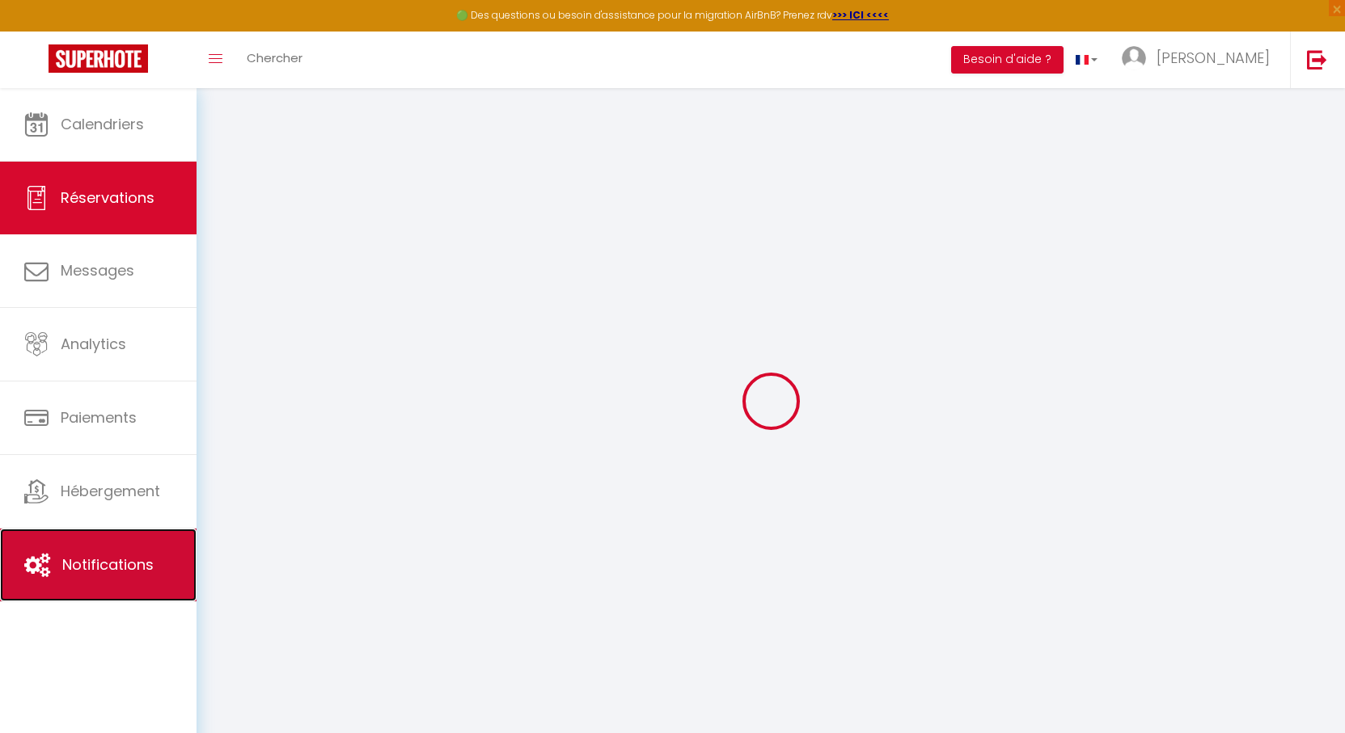
click at [82, 564] on span "Notifications" at bounding box center [107, 565] width 91 height 20
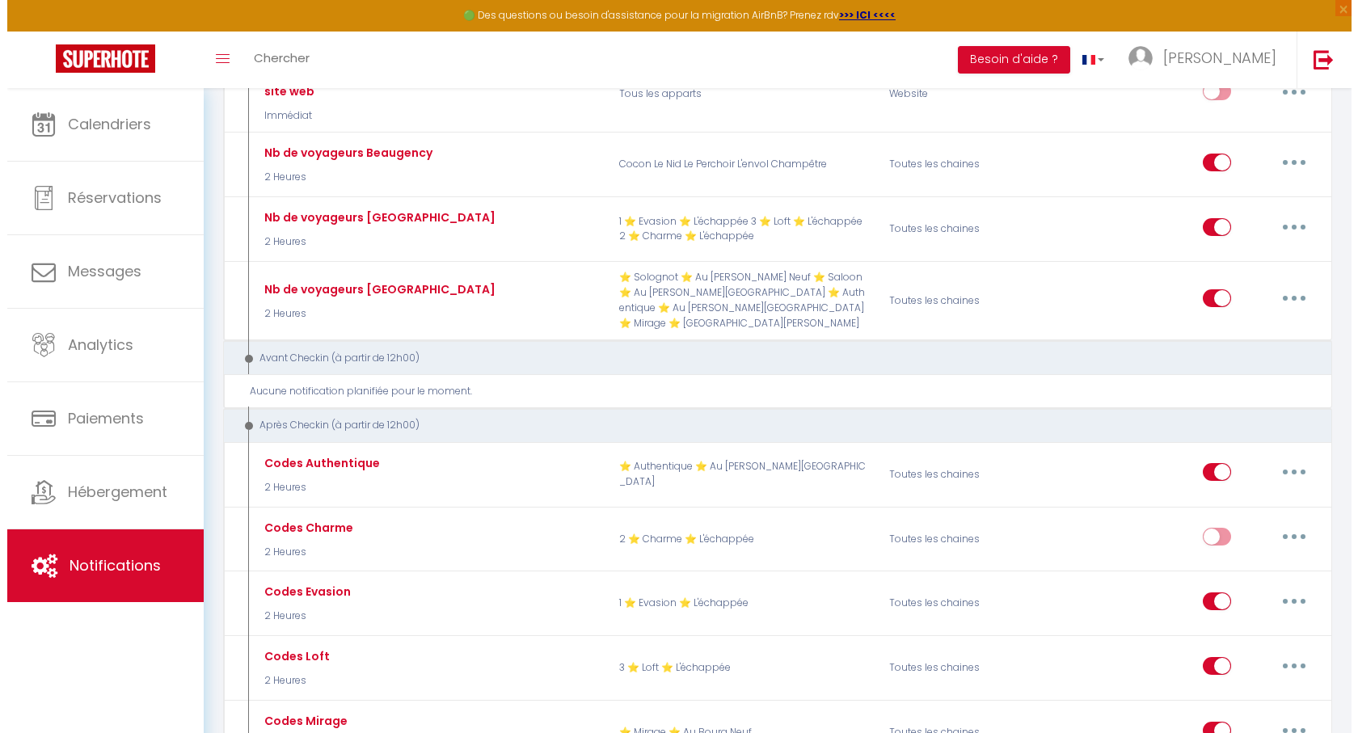
scroll to position [1051, 0]
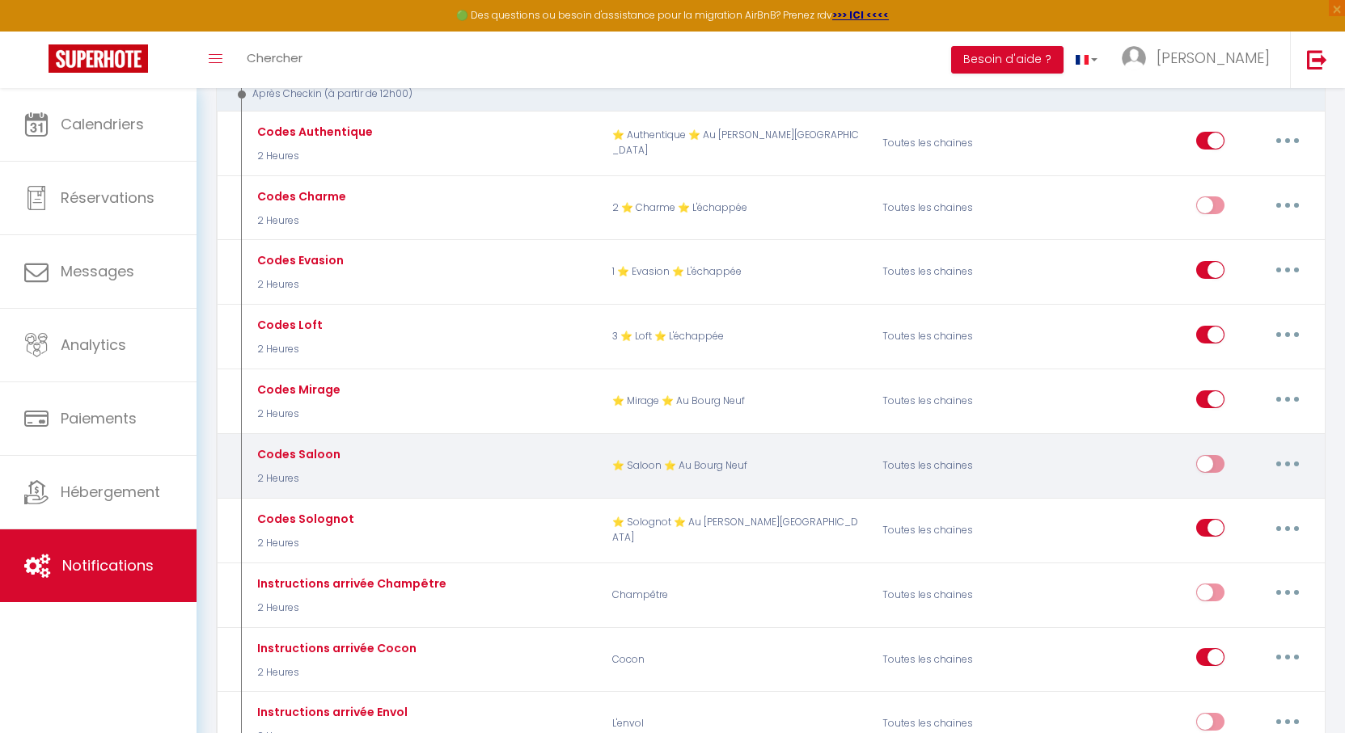
click at [1295, 451] on button "button" at bounding box center [1287, 464] width 45 height 26
click at [1213, 487] on link "Editer" at bounding box center [1245, 500] width 120 height 27
type input "Codes Saloon"
select select "3"
select select "2 Heures"
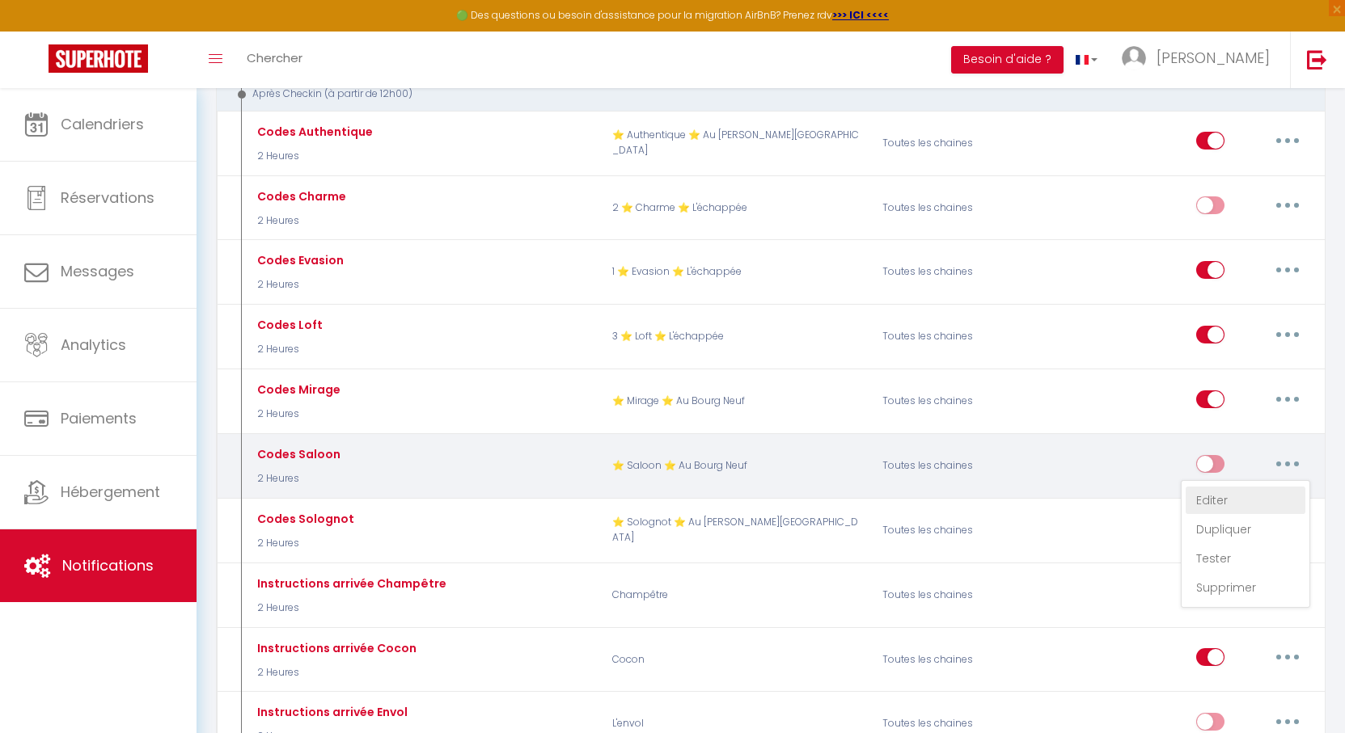
select select
checkbox input "true"
checkbox input "false"
radio input "true"
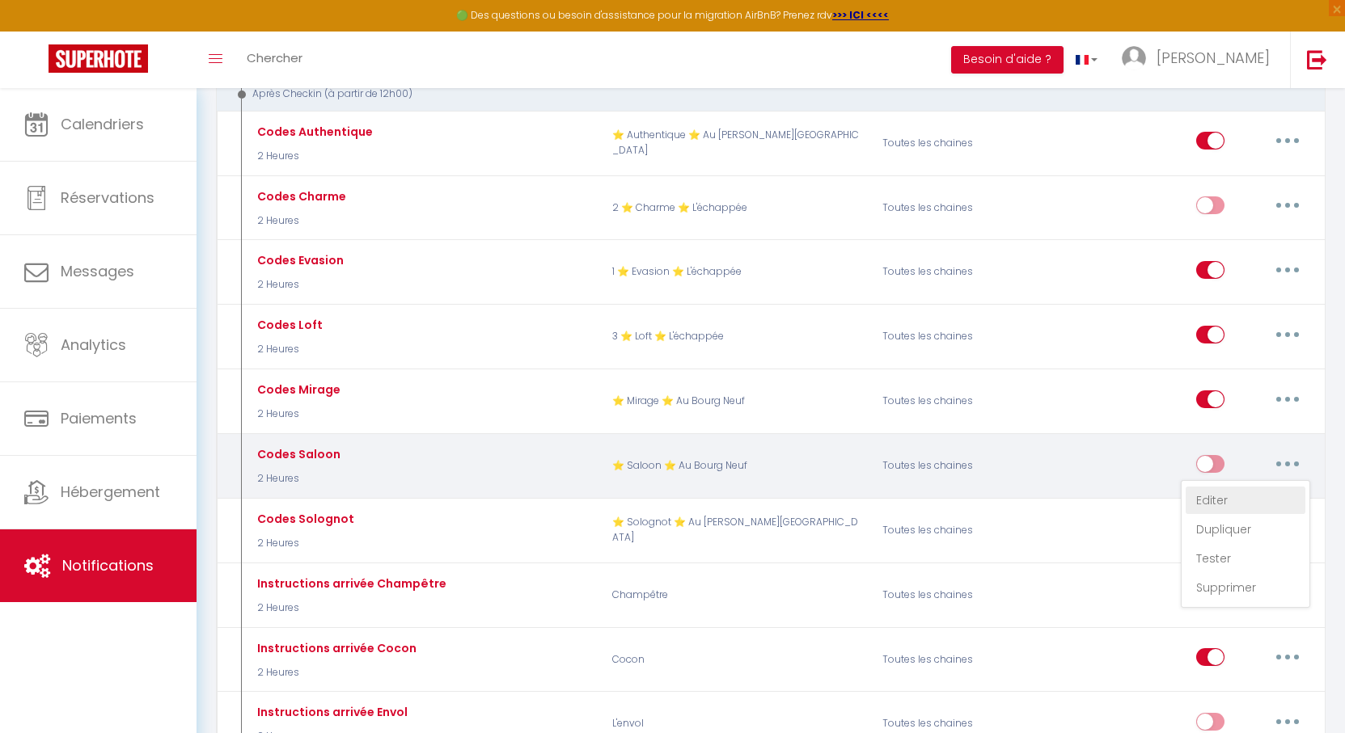
type input "Procédure pour le checkin - [RENTAL:NAME]"
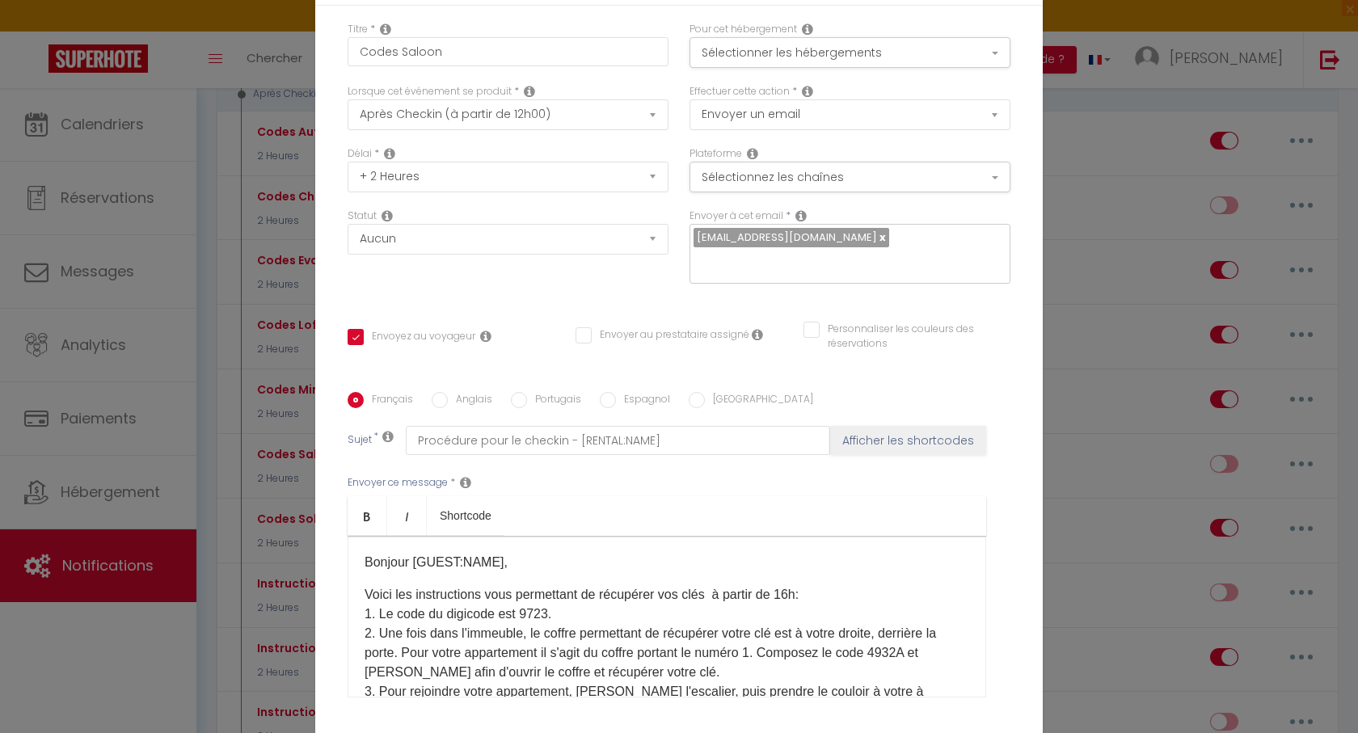
click at [526, 613] on p "Voici les instructions vous permettant de récupérer vos clés à partir de 16h: 1…" at bounding box center [667, 672] width 605 height 175
click at [527, 614] on p "Voici les instructions vous permettant de récupérer vos clés à partir de 16h: 1…" at bounding box center [667, 672] width 605 height 175
copy p "8267"
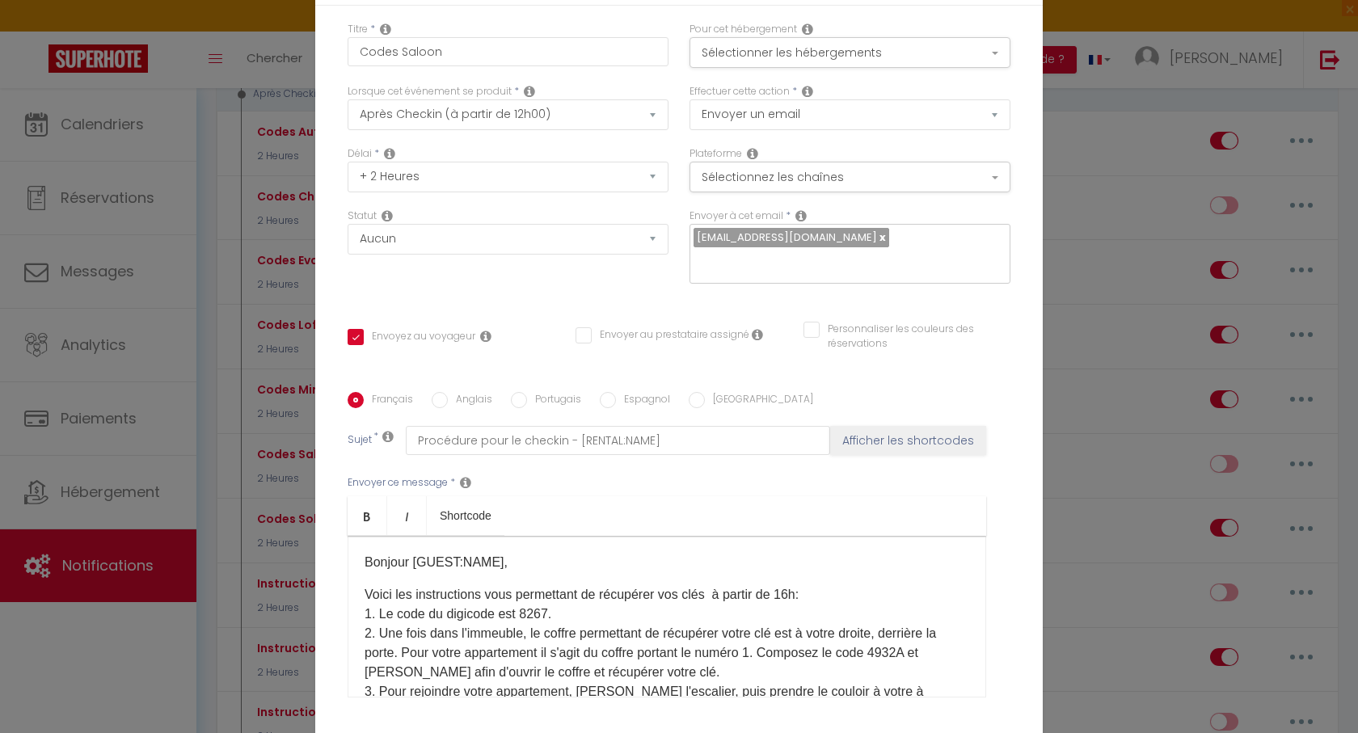
click at [577, 615] on p "Voici les instructions vous permettant de récupérer vos clés à partir de 16h: 1…" at bounding box center [667, 672] width 605 height 175
drag, startPoint x: 606, startPoint y: 614, endPoint x: 589, endPoint y: 611, distance: 18.0
click at [589, 611] on p "Voici les instructions vous permettant de récupérer vos clés à partir de 16h: 1…" at bounding box center [667, 672] width 605 height 175
click at [602, 614] on p "Voici les instructions vous permettant de récupérer vos clés à partir de 16h: 1…" at bounding box center [667, 672] width 605 height 175
click at [436, 392] on input "Anglais" at bounding box center [440, 400] width 16 height 16
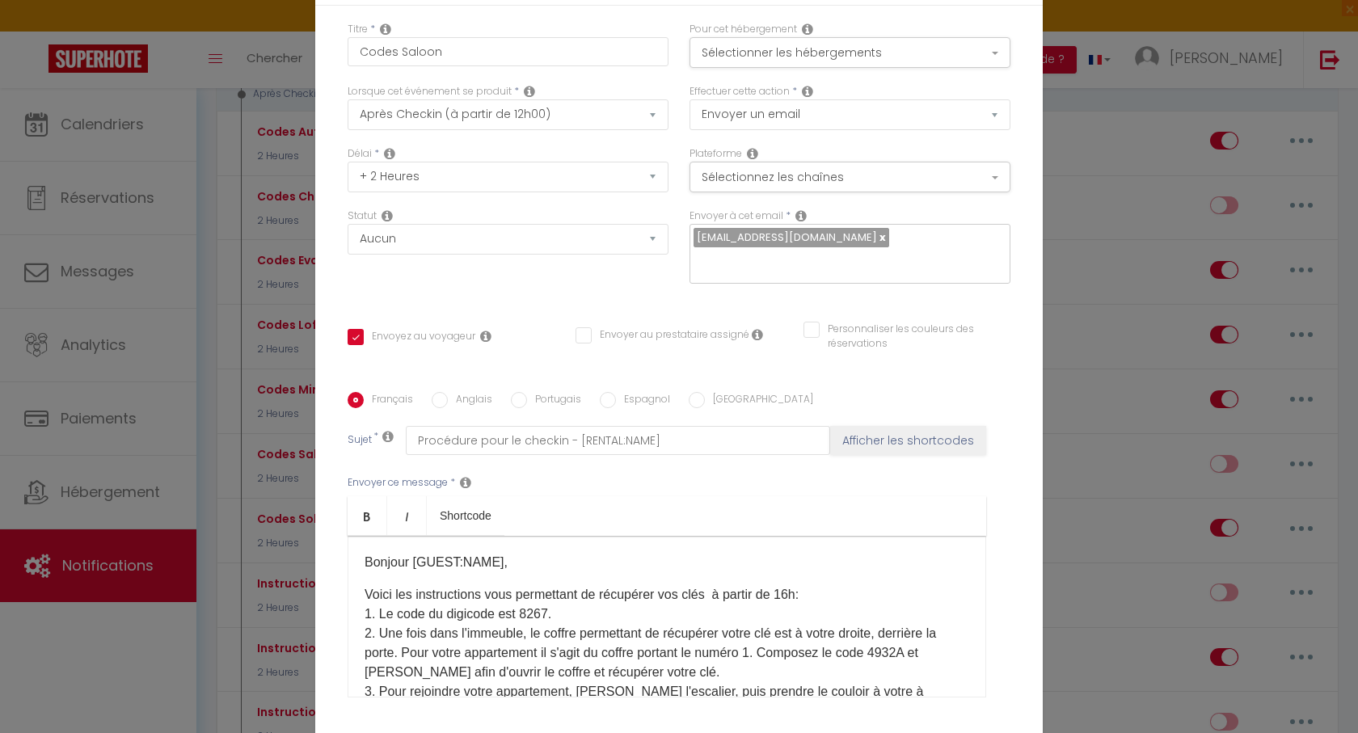
radio input "true"
checkbox input "true"
checkbox input "false"
type input "Before checkin - [RENTAL:NAME]"
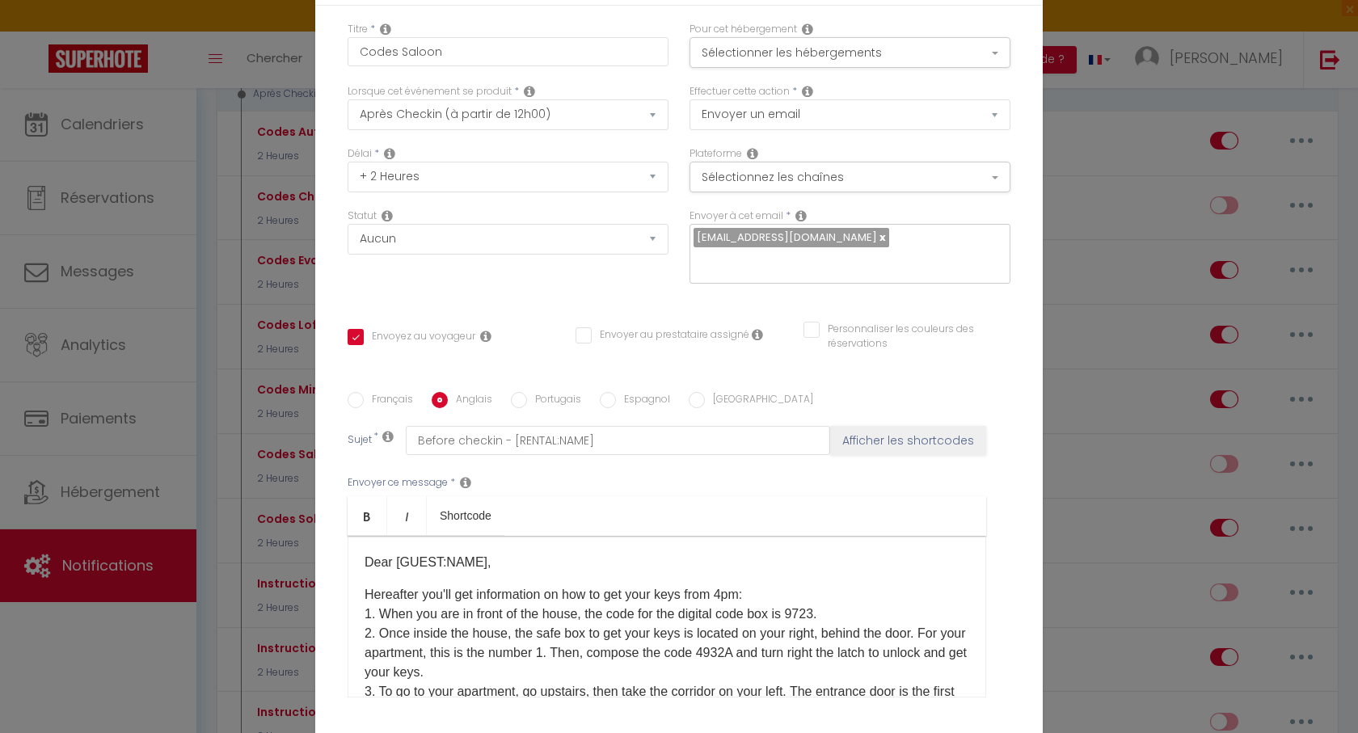
click at [803, 612] on p "Hereafter you'll get information on how to get your keys from 4pm: 1. When you …" at bounding box center [667, 672] width 605 height 175
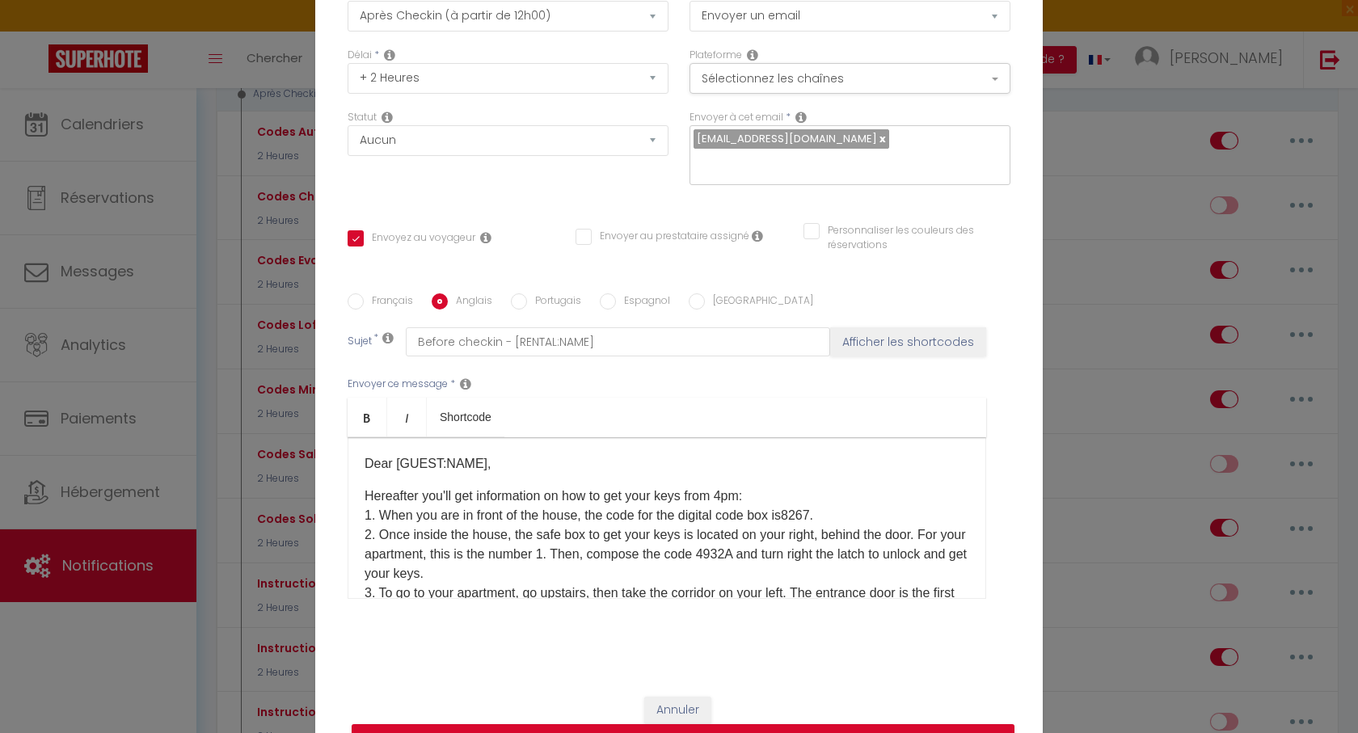
scroll to position [136, 0]
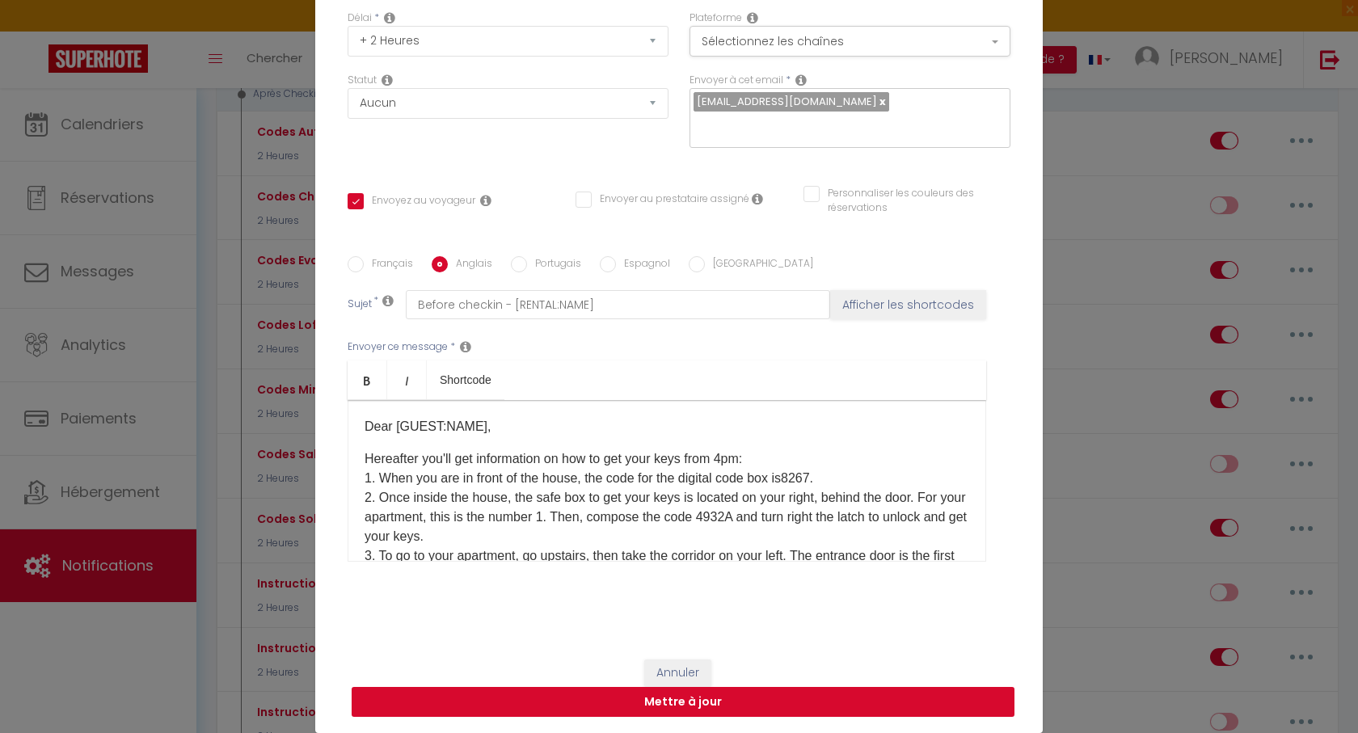
click at [692, 699] on button "Mettre à jour" at bounding box center [683, 702] width 663 height 31
checkbox input "true"
checkbox input "false"
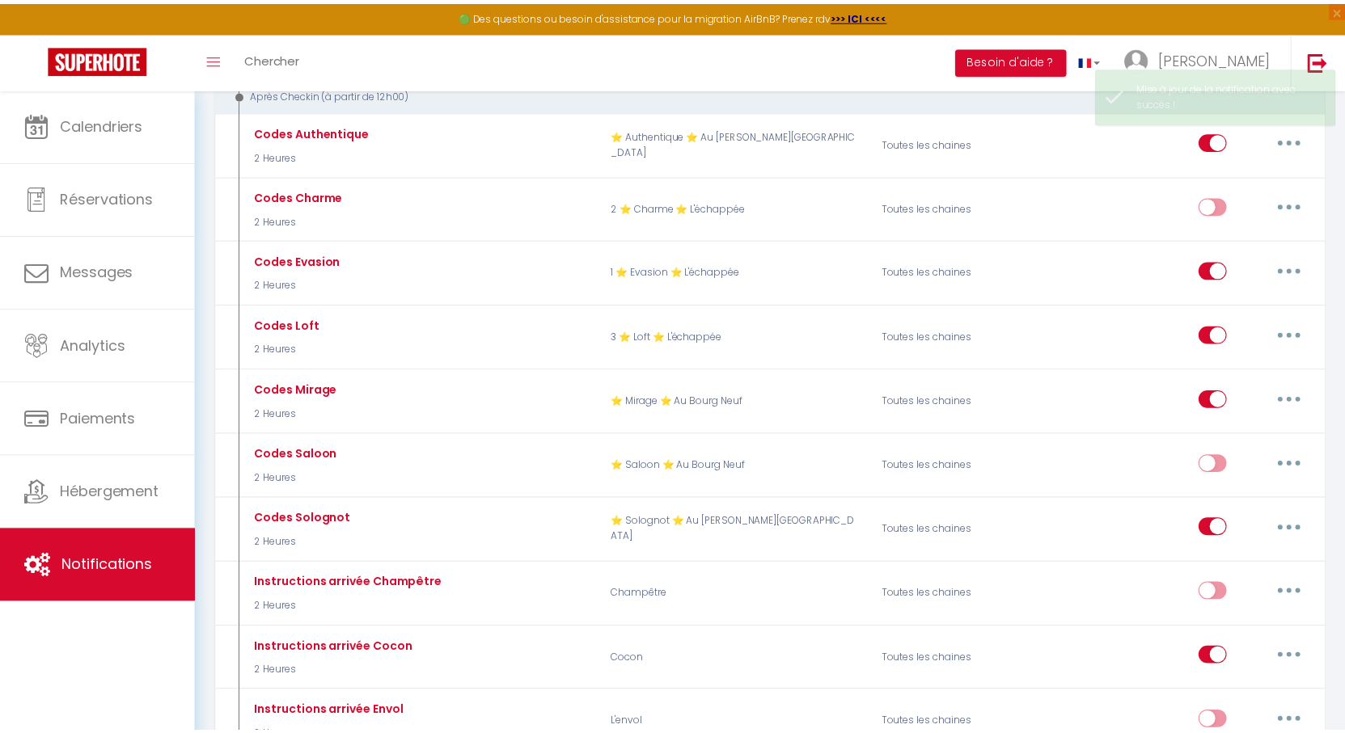
scroll to position [0, 0]
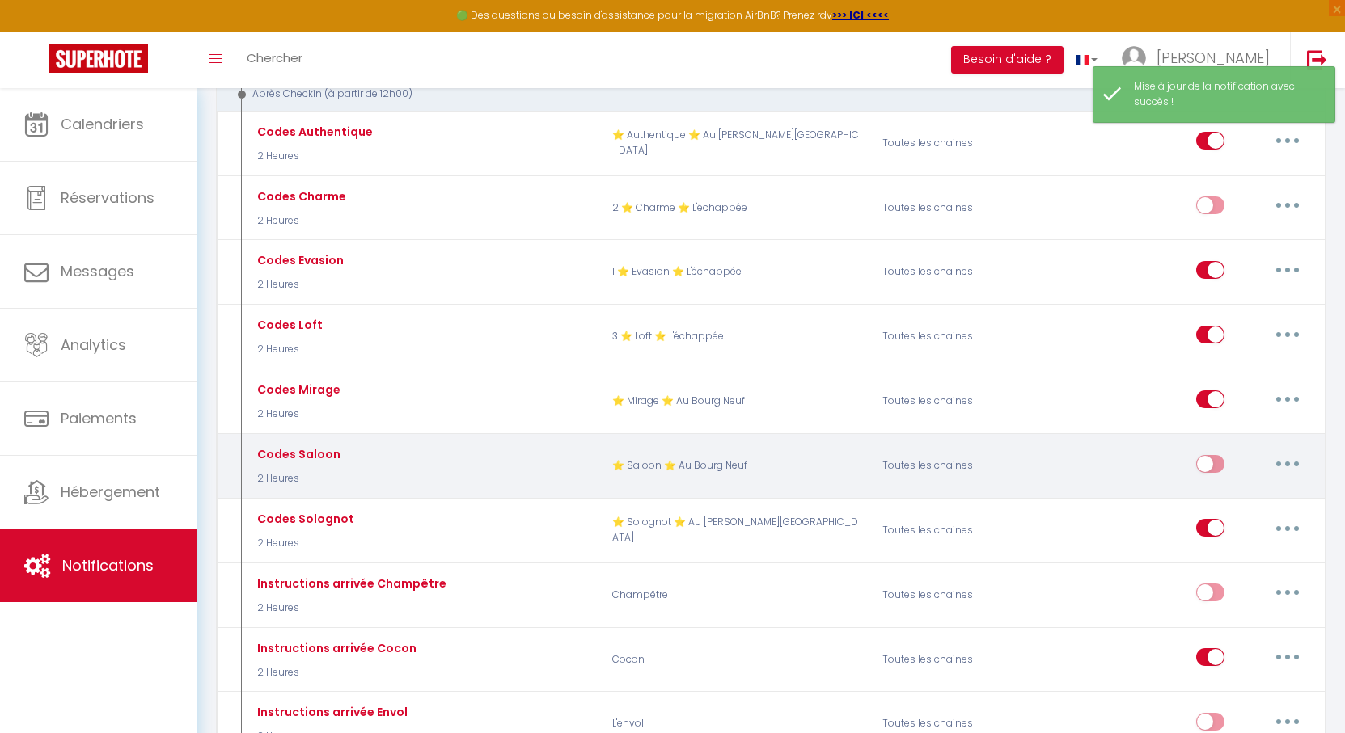
click at [1299, 451] on button "button" at bounding box center [1287, 464] width 45 height 26
click at [1223, 487] on link "Editer" at bounding box center [1245, 500] width 120 height 27
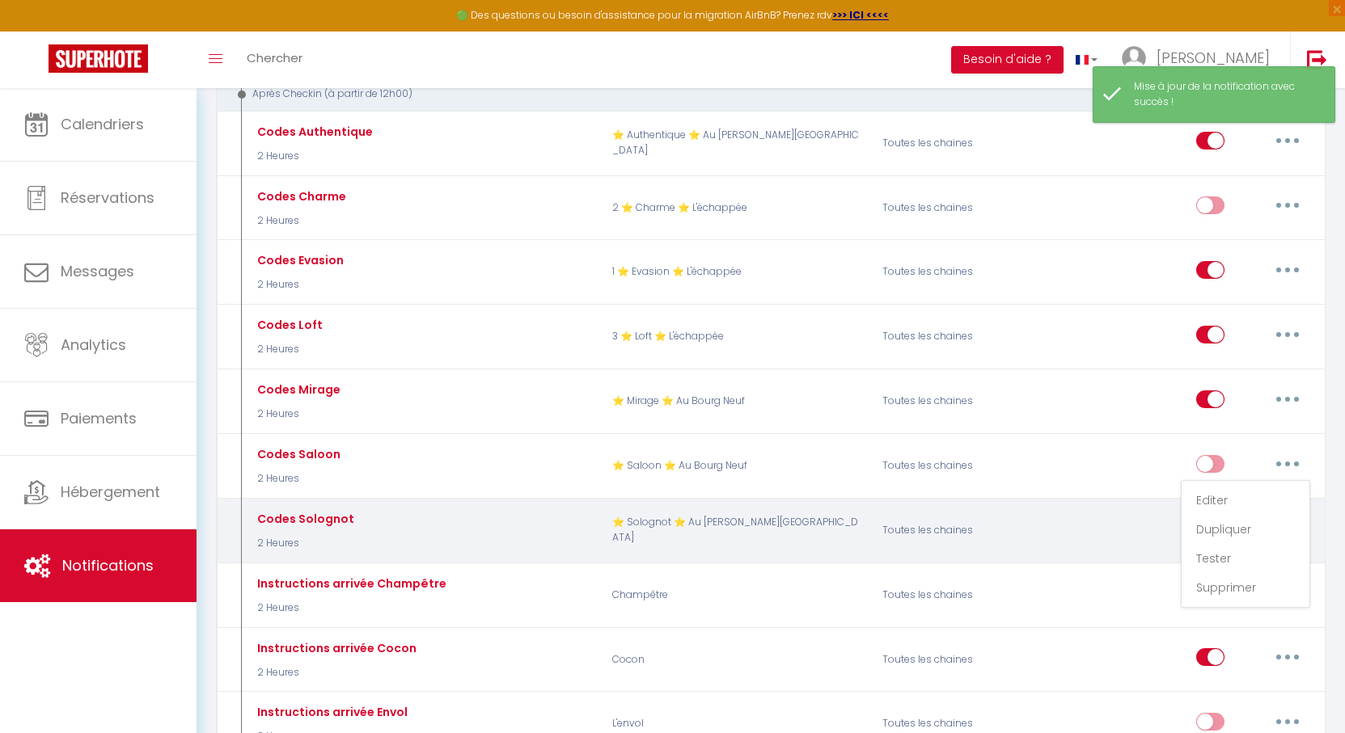
type input "Codes Saloon"
select select "3"
select select "2 Heures"
select select
checkbox input "true"
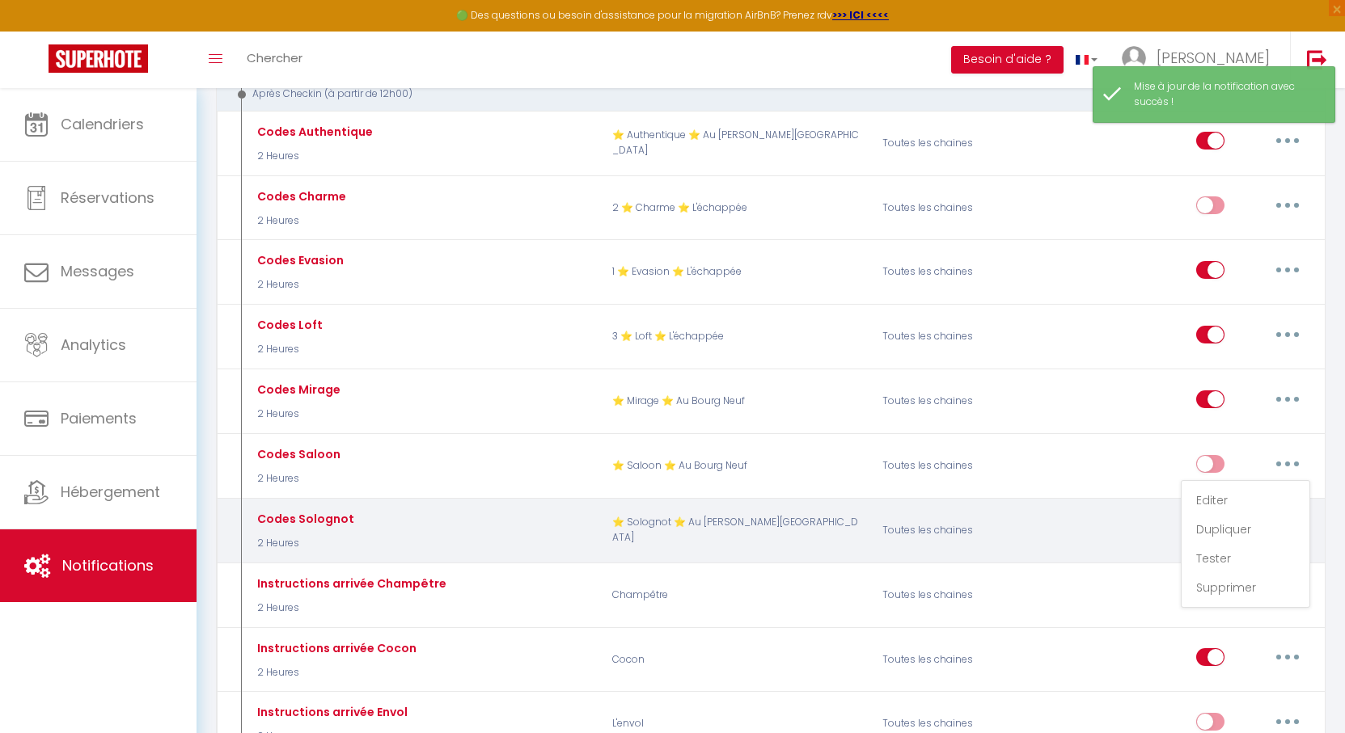
checkbox input "false"
radio input "true"
type input "Procédure pour le checkin - [RENTAL:NAME]"
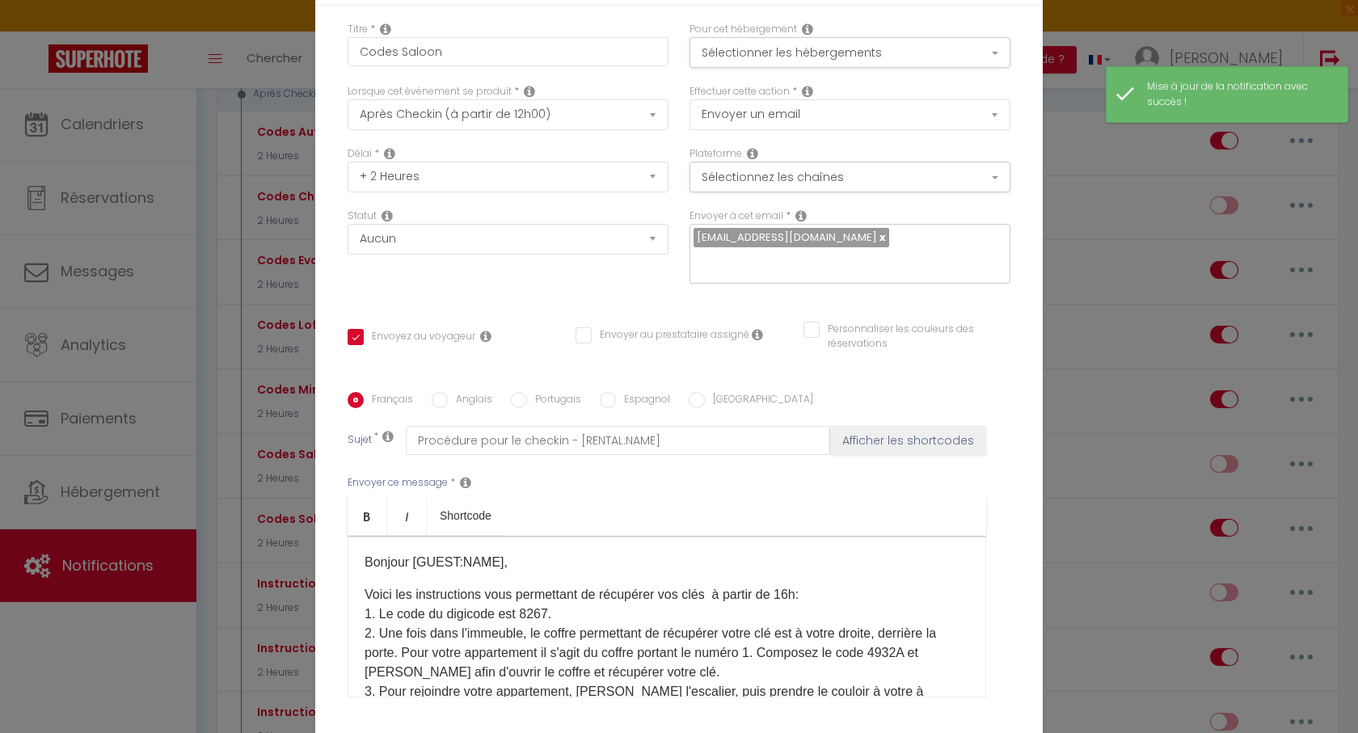
click at [457, 392] on label "Anglais" at bounding box center [470, 401] width 44 height 18
click at [448, 392] on input "Anglais" at bounding box center [440, 400] width 16 height 16
radio input "true"
checkbox input "true"
checkbox input "false"
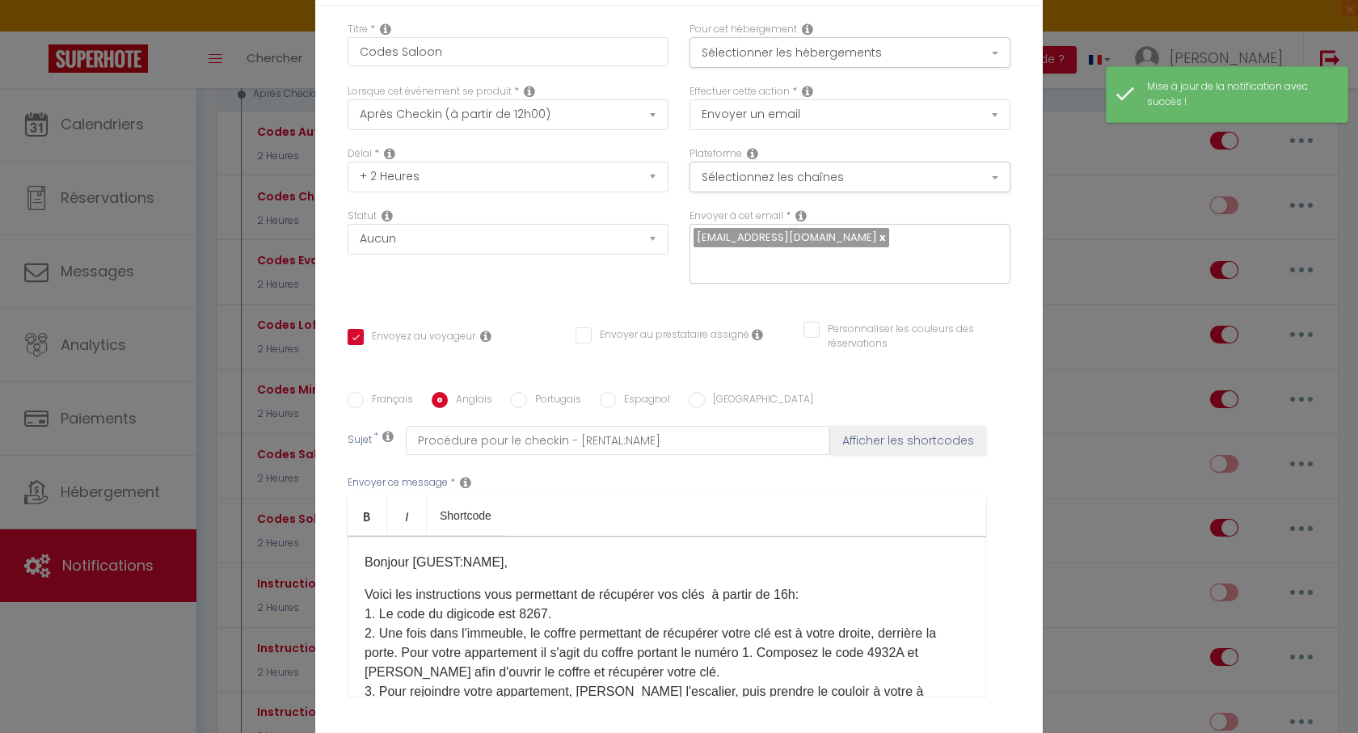
checkbox input "false"
type input "Before checkin - [RENTAL:NAME]"
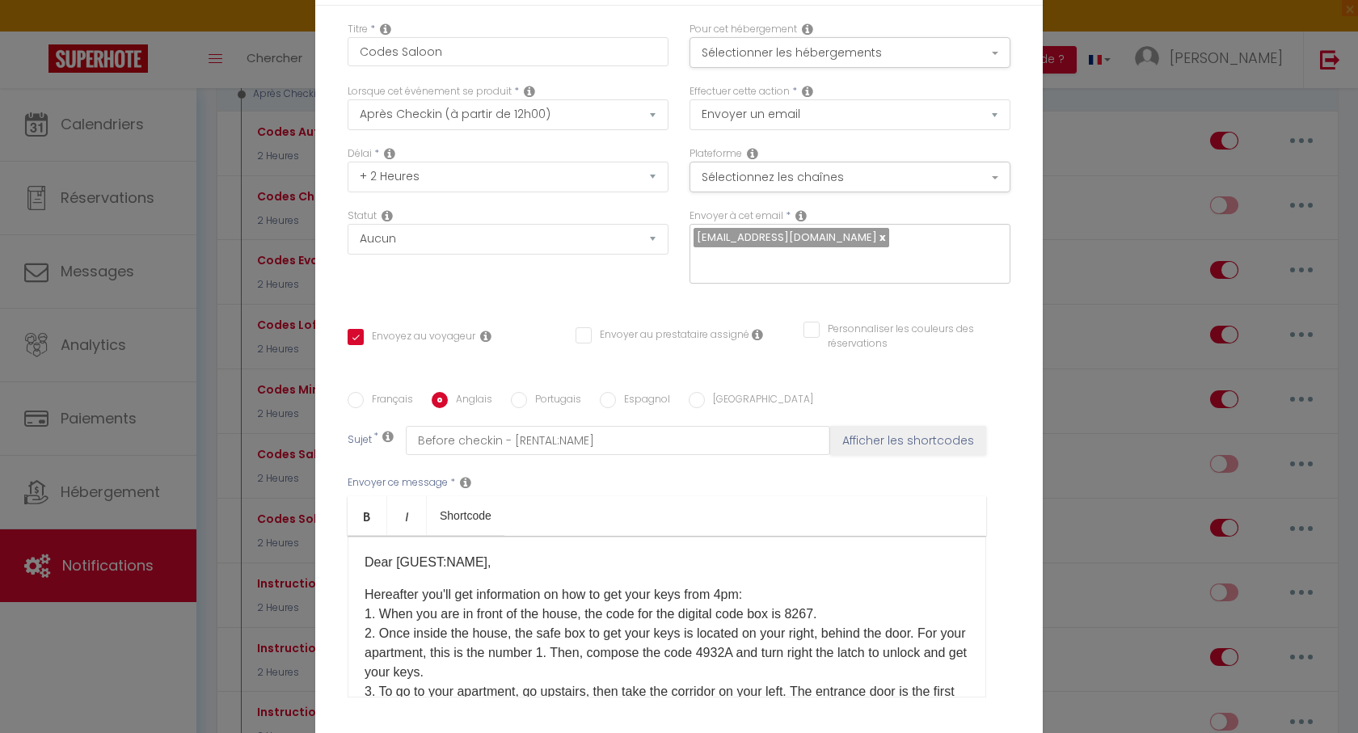
click at [1065, 381] on div "Modifier la notification × Titre * Codes Saloon Pour cet hébergement Sélectionn…" at bounding box center [679, 366] width 1358 height 733
type input "Codes Saloon"
checkbox input "true"
checkbox input "false"
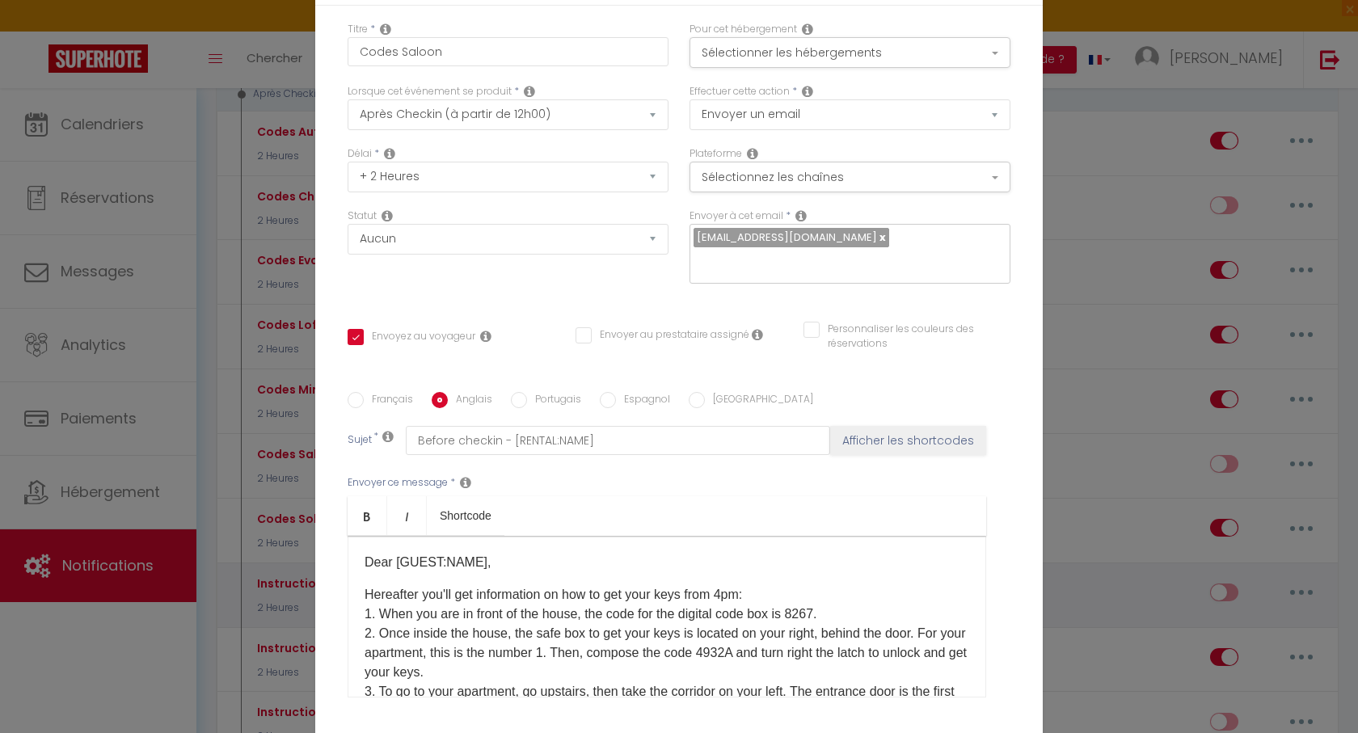
checkbox input "false"
radio input "true"
type input "Before checkin - [RENTAL:NAME]"
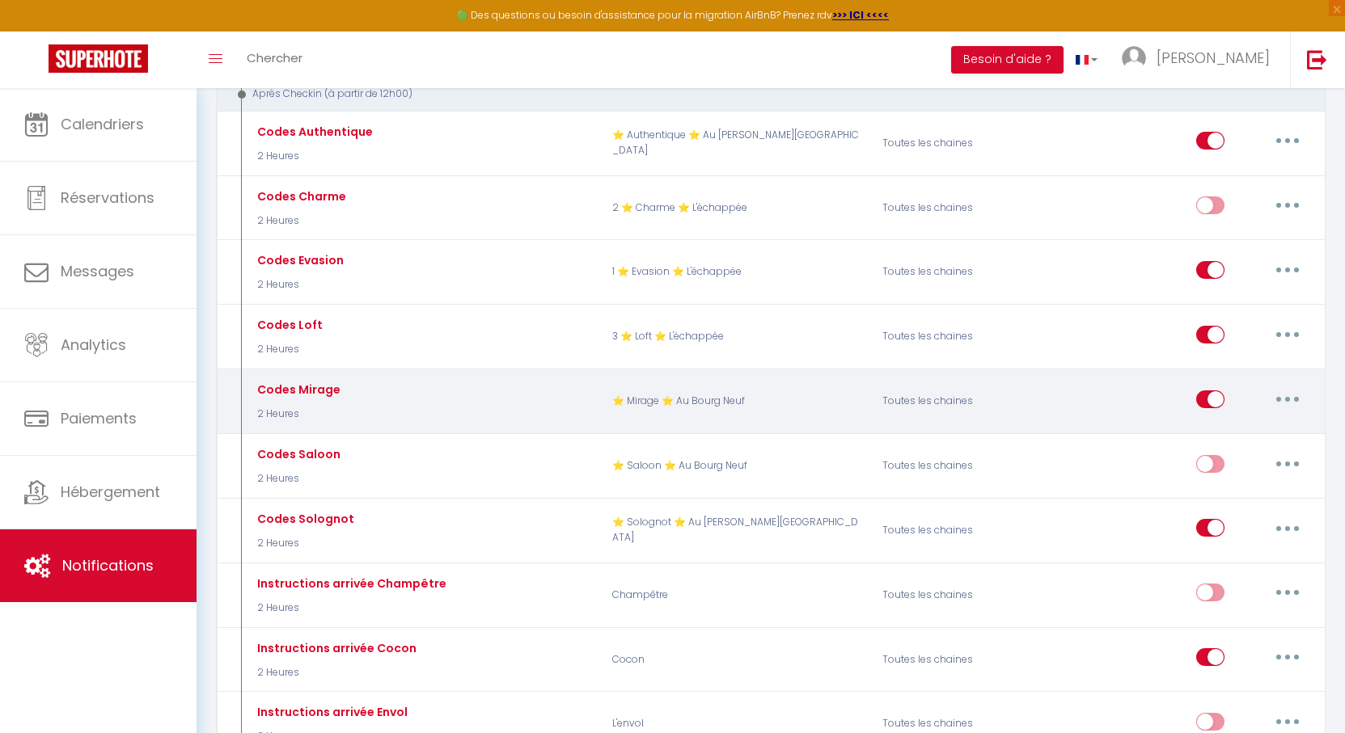
click at [1273, 386] on button "button" at bounding box center [1287, 399] width 45 height 26
click at [1214, 422] on link "Editer" at bounding box center [1245, 435] width 120 height 27
type input "Codes Mirage"
checkbox input "true"
checkbox input "false"
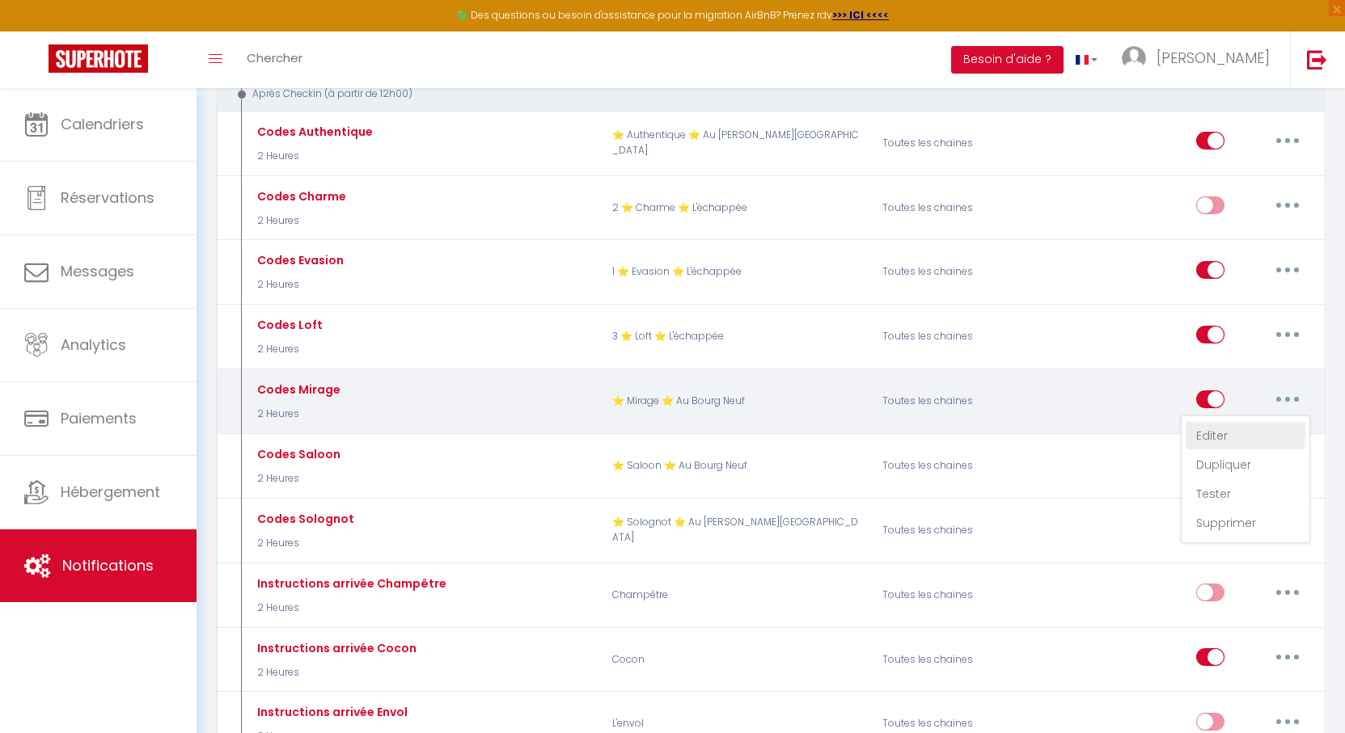
checkbox input "false"
radio input "true"
type input "Procédure pour le checkin - [RENTAL:NAME]"
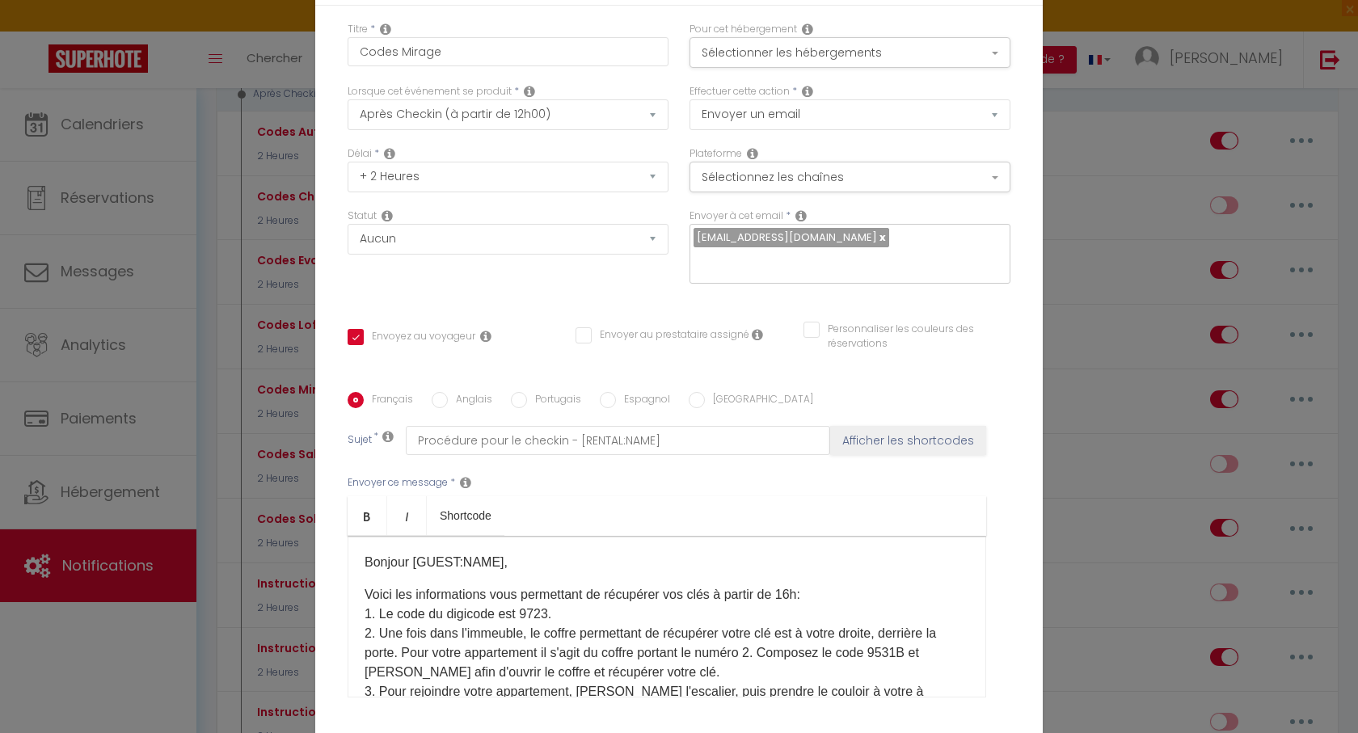
click at [527, 585] on p "Voici les informations vous permettant de récupérer vos clés à partir de 16h: 1…" at bounding box center [667, 672] width 605 height 175
click at [448, 392] on label "Anglais" at bounding box center [470, 401] width 44 height 18
click at [448, 392] on input "Anglais" at bounding box center [440, 400] width 16 height 16
radio input "true"
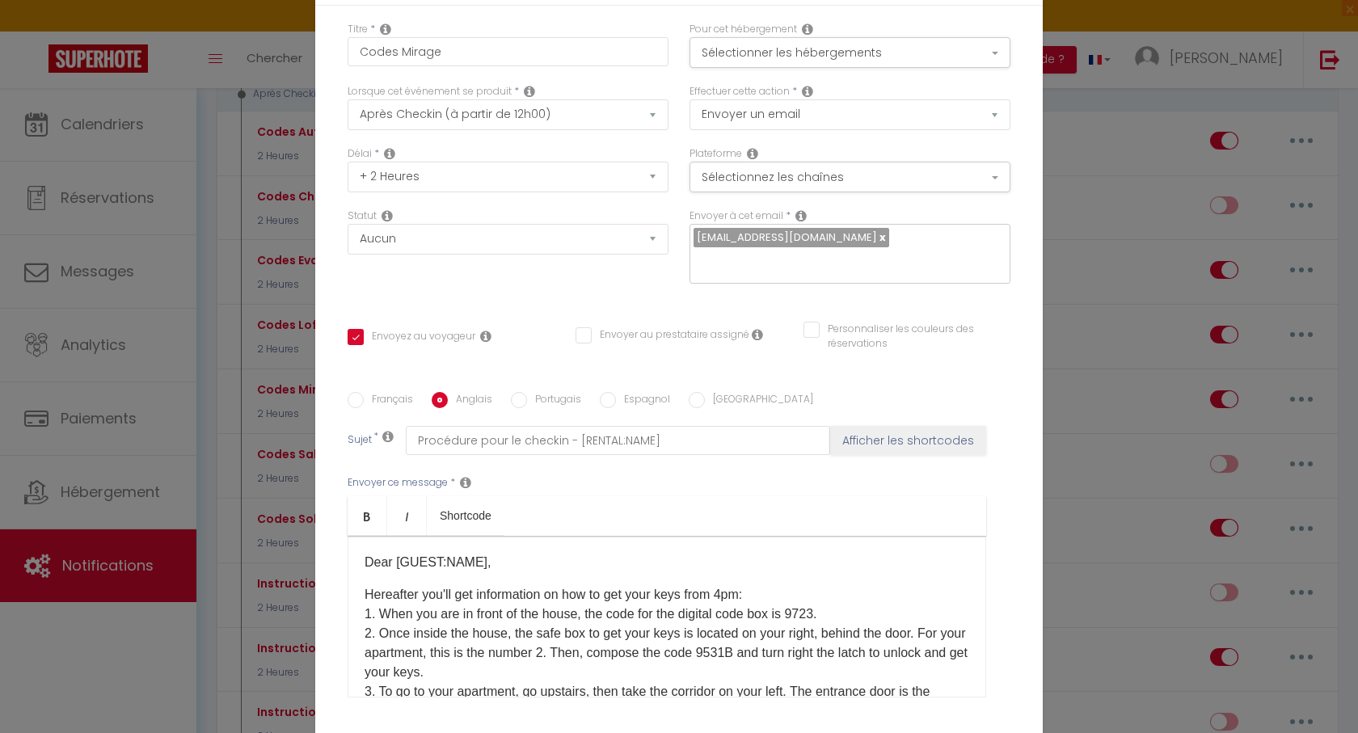
checkbox input "true"
checkbox input "false"
type input "Before checkin - [RENTAL:NAME]"
click at [805, 585] on p "Hereafter you'll get information on how to get your keys from 4pm: 1. When you …" at bounding box center [667, 672] width 605 height 175
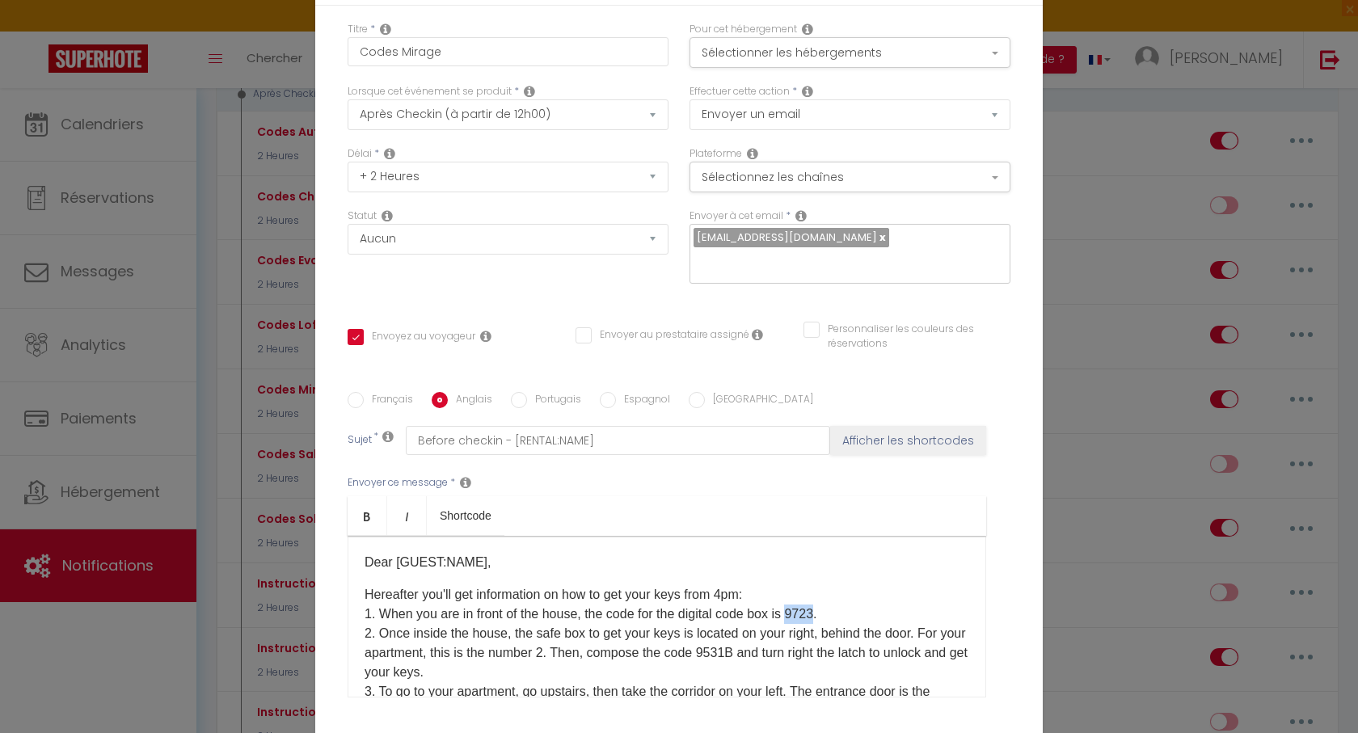
click at [805, 585] on p "Hereafter you'll get information on how to get your keys from 4pm: 1. When you …" at bounding box center [667, 672] width 605 height 175
checkbox input "true"
checkbox input "false"
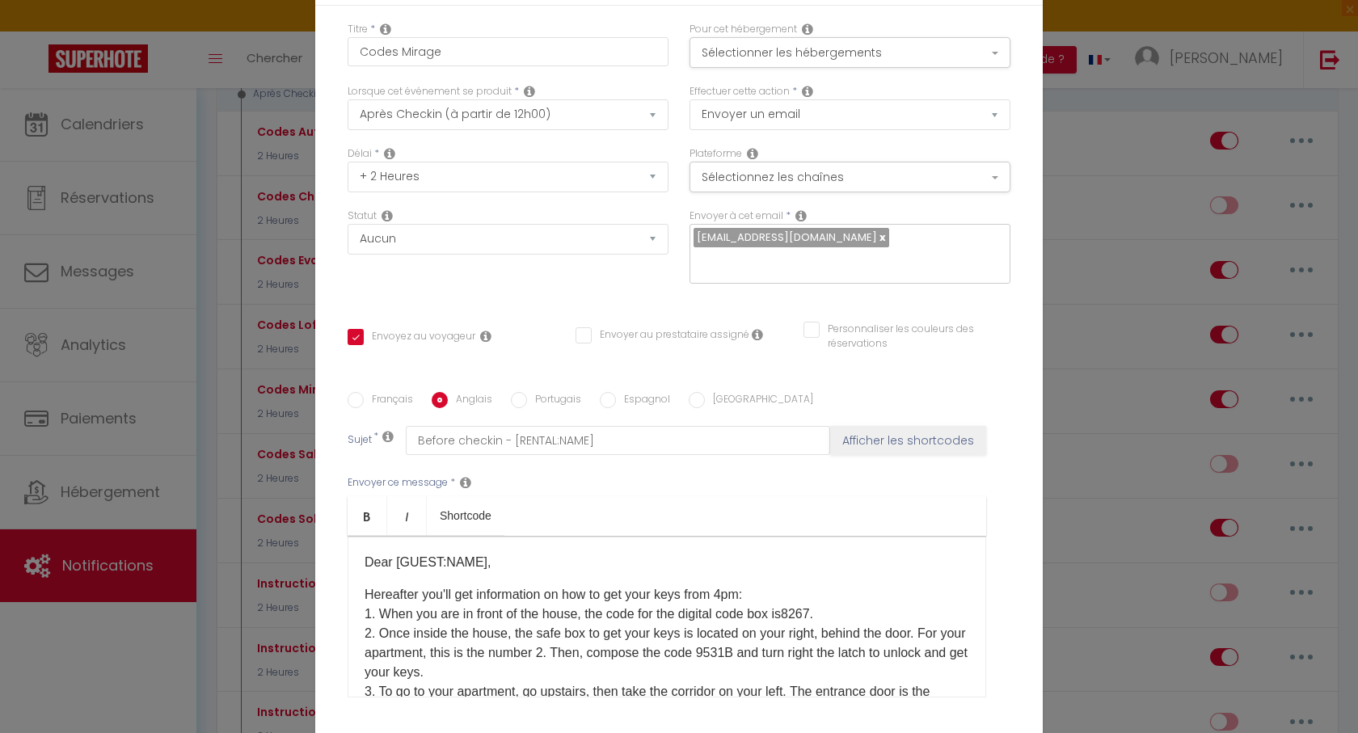
select select "1"
select select
checkbox input "false"
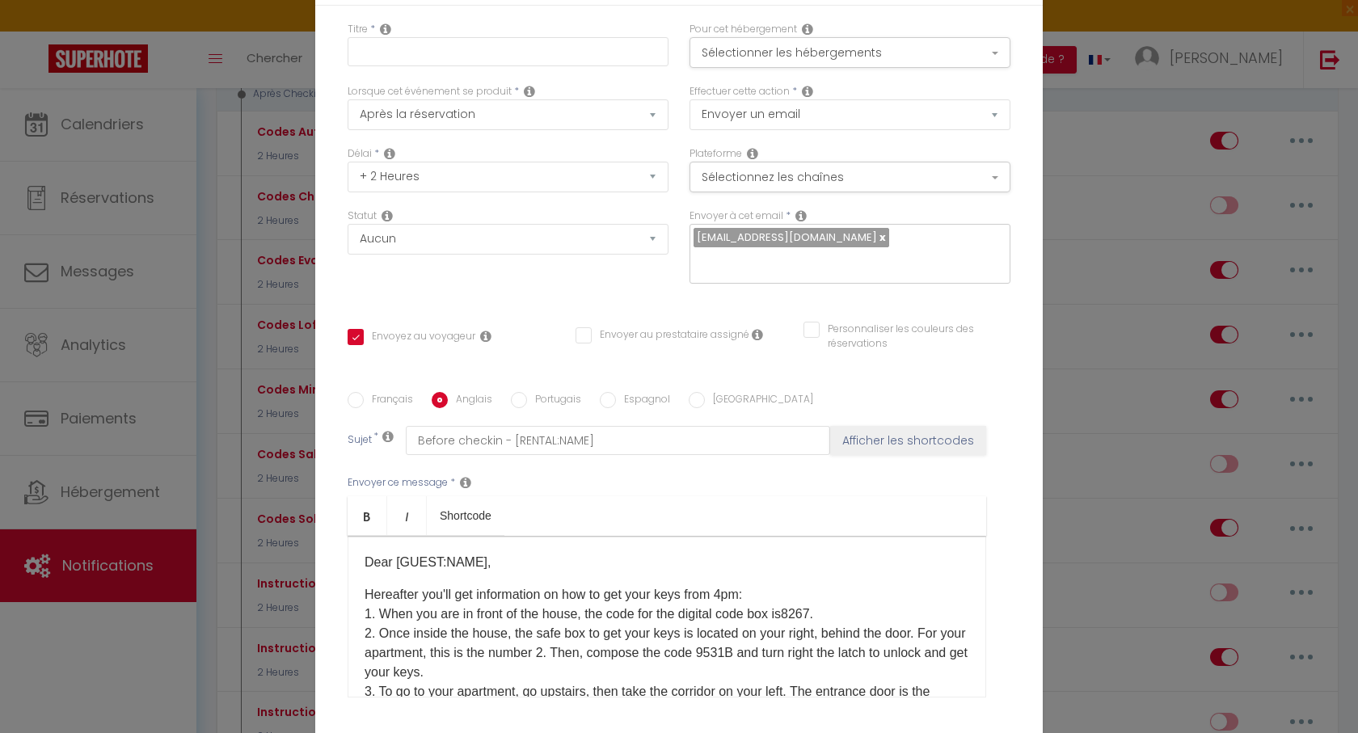
checkbox input "false"
radio input "false"
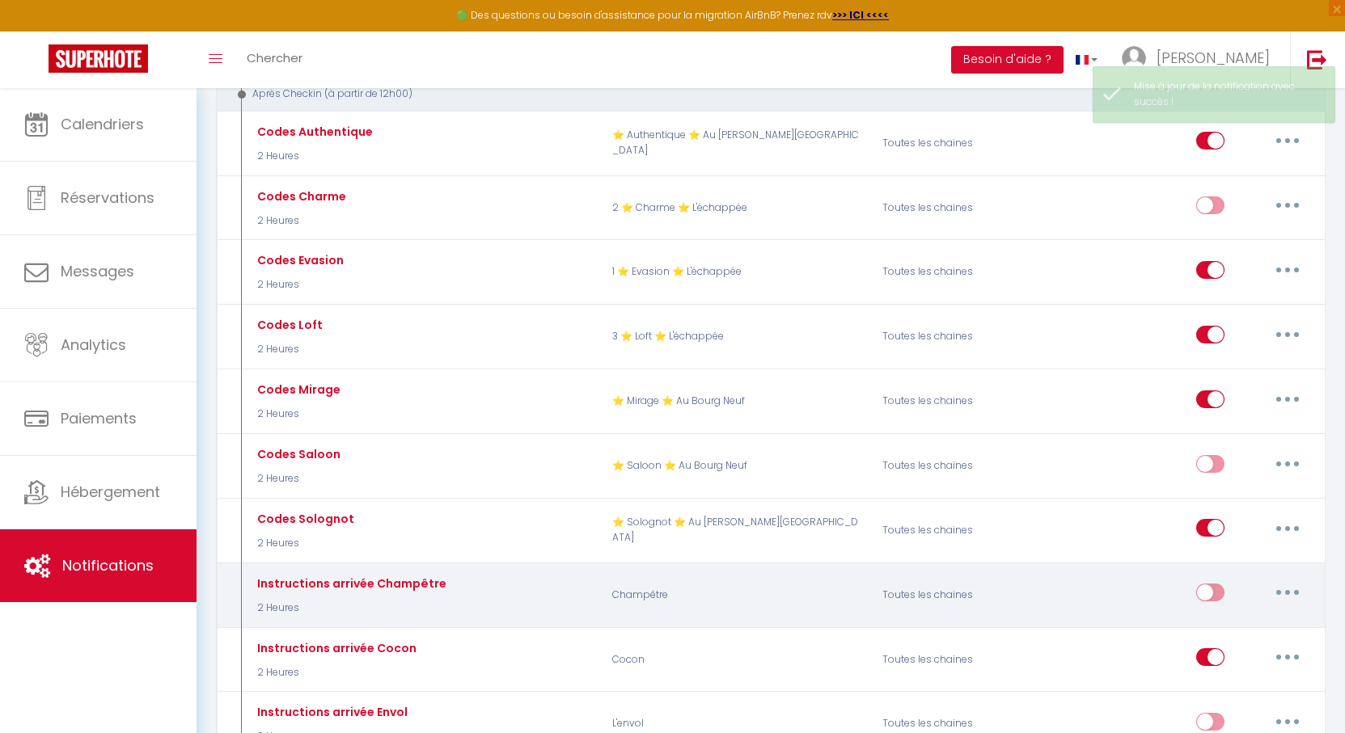
select select
checkbox input "false"
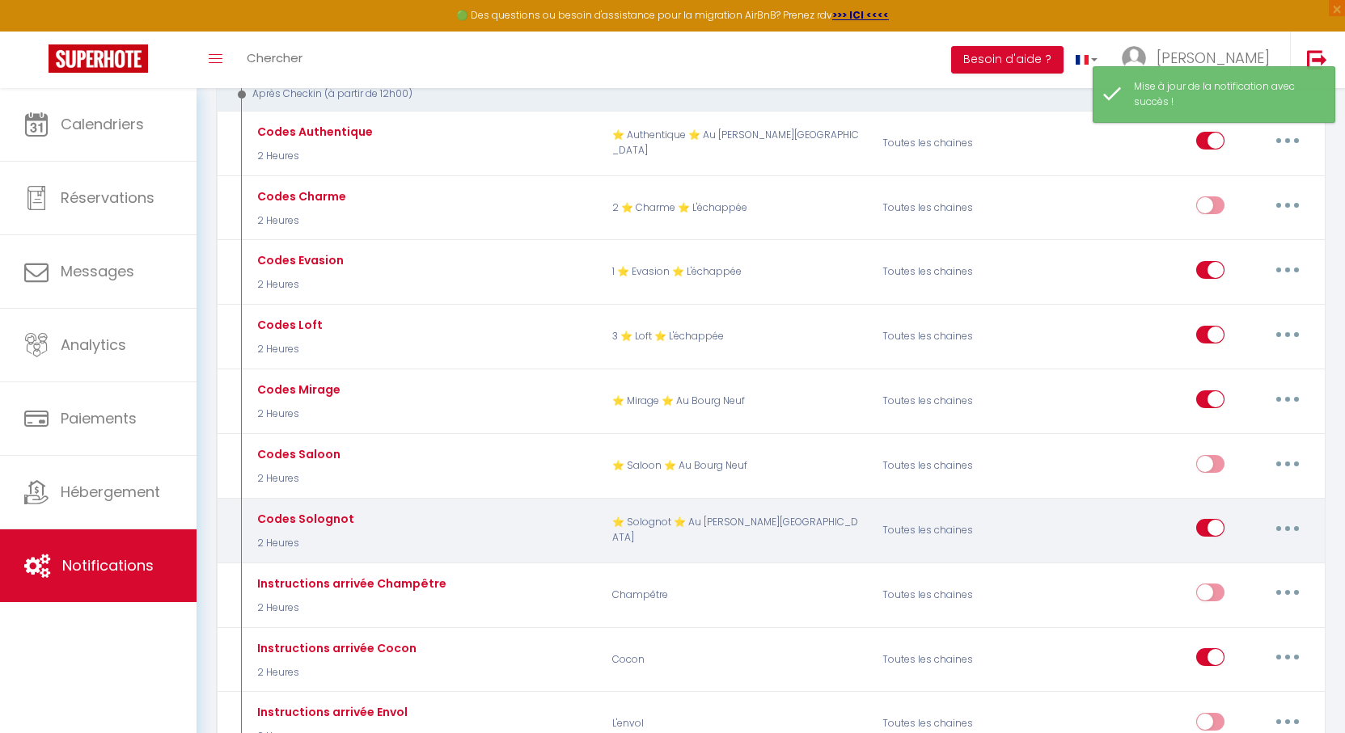
click at [1275, 515] on button "button" at bounding box center [1287, 528] width 45 height 26
click at [1224, 551] on link "Editer" at bounding box center [1245, 564] width 120 height 27
type input "Codes Solognot"
select select "3"
select select "2 Heures"
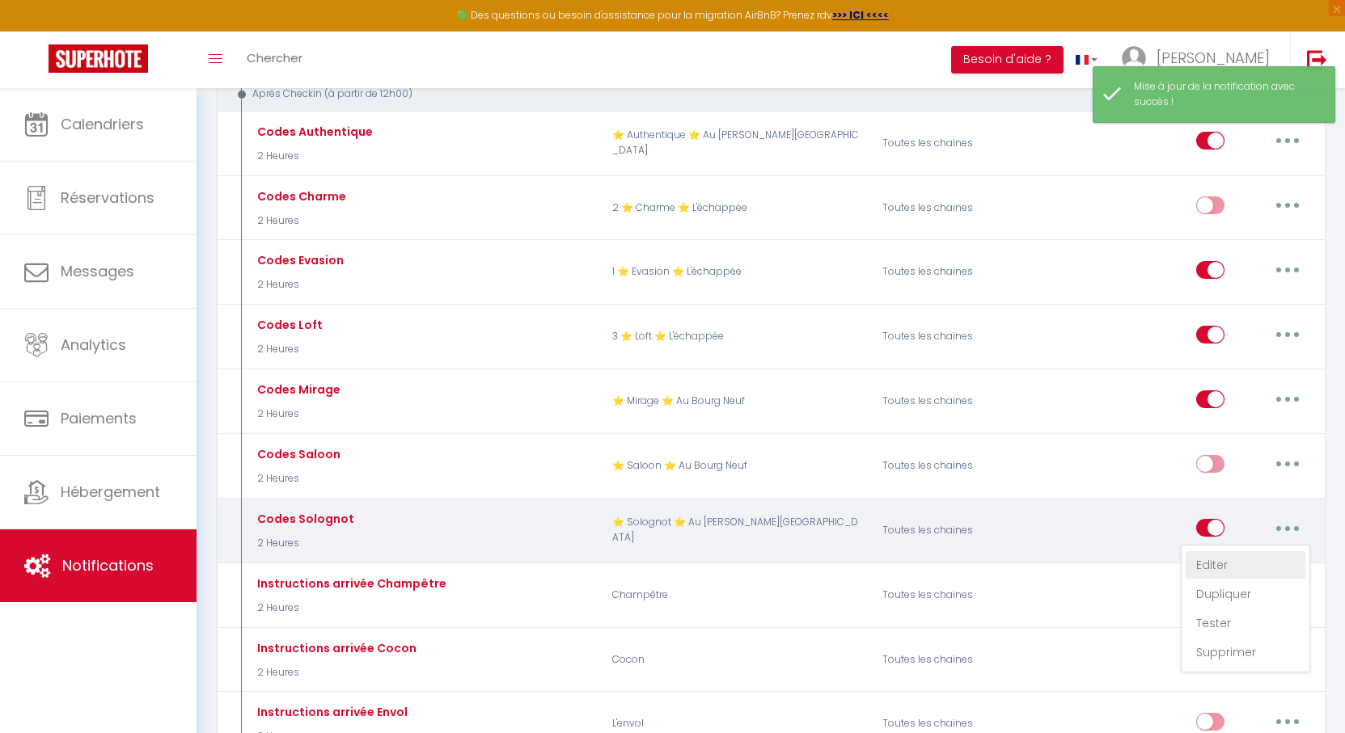
select select
checkbox input "true"
checkbox input "false"
radio input "true"
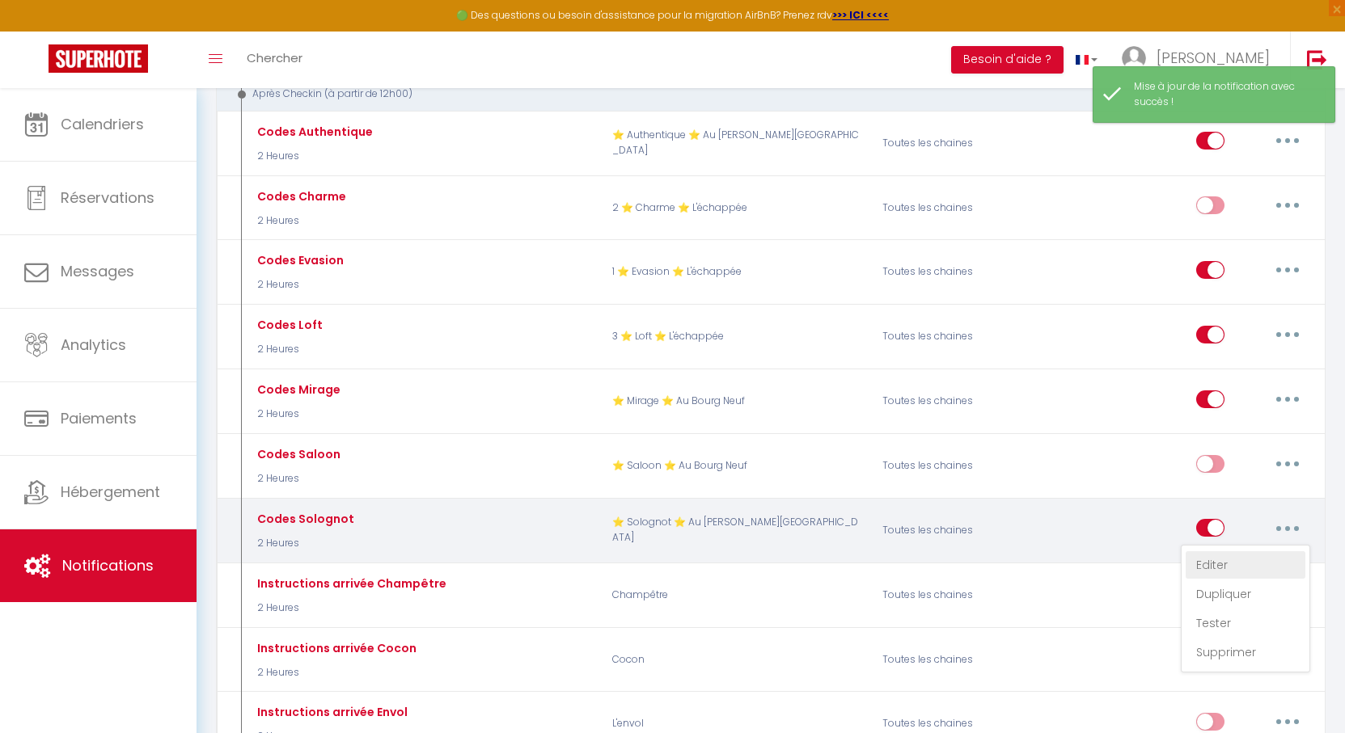
type input "Procédure pour le checkin - [RENTAL:NAME]"
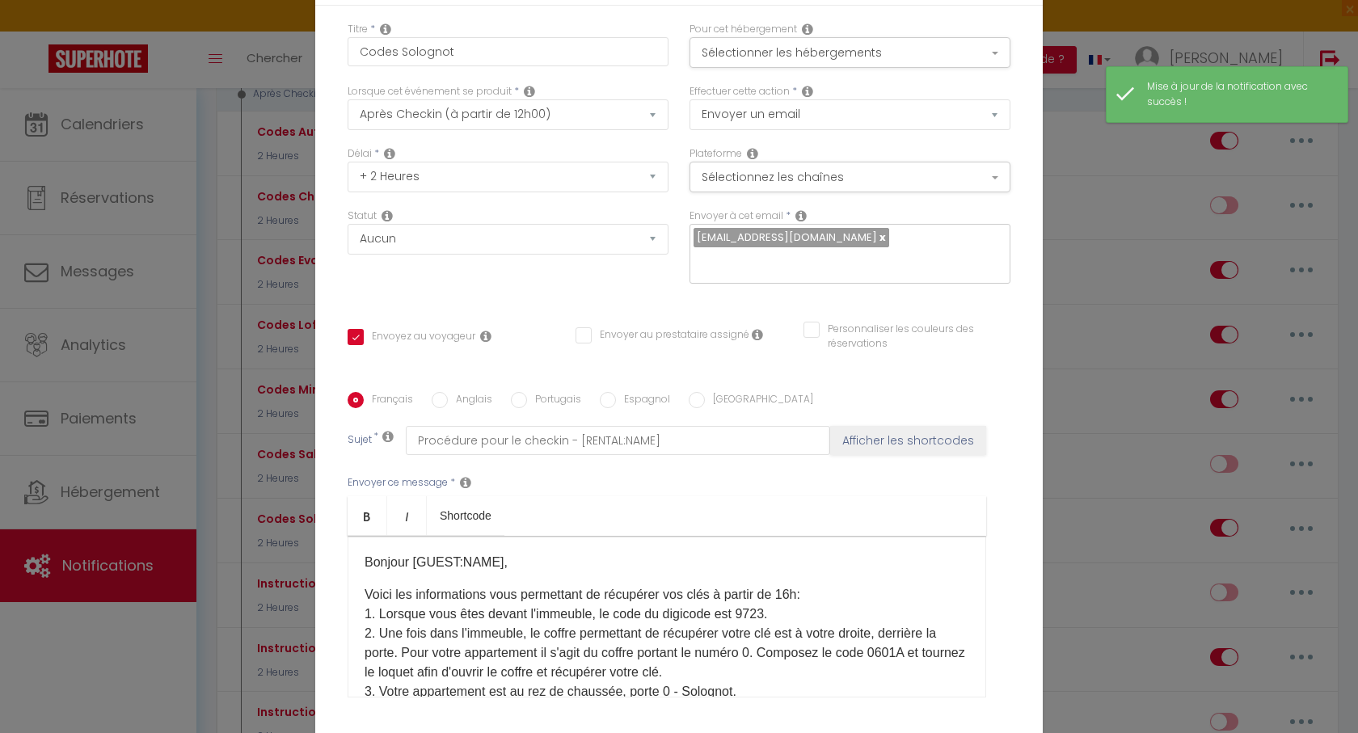
click at [743, 585] on p "Voici les informations vous permettant de récupérer vos clés à partir de 16h: 1…" at bounding box center [667, 662] width 605 height 155
click at [742, 585] on p "Voici les informations vous permettant de récupérer vos clés à partir de 16h: 1…" at bounding box center [667, 662] width 605 height 155
click at [441, 392] on input "Anglais" at bounding box center [440, 400] width 16 height 16
radio input "true"
checkbox input "true"
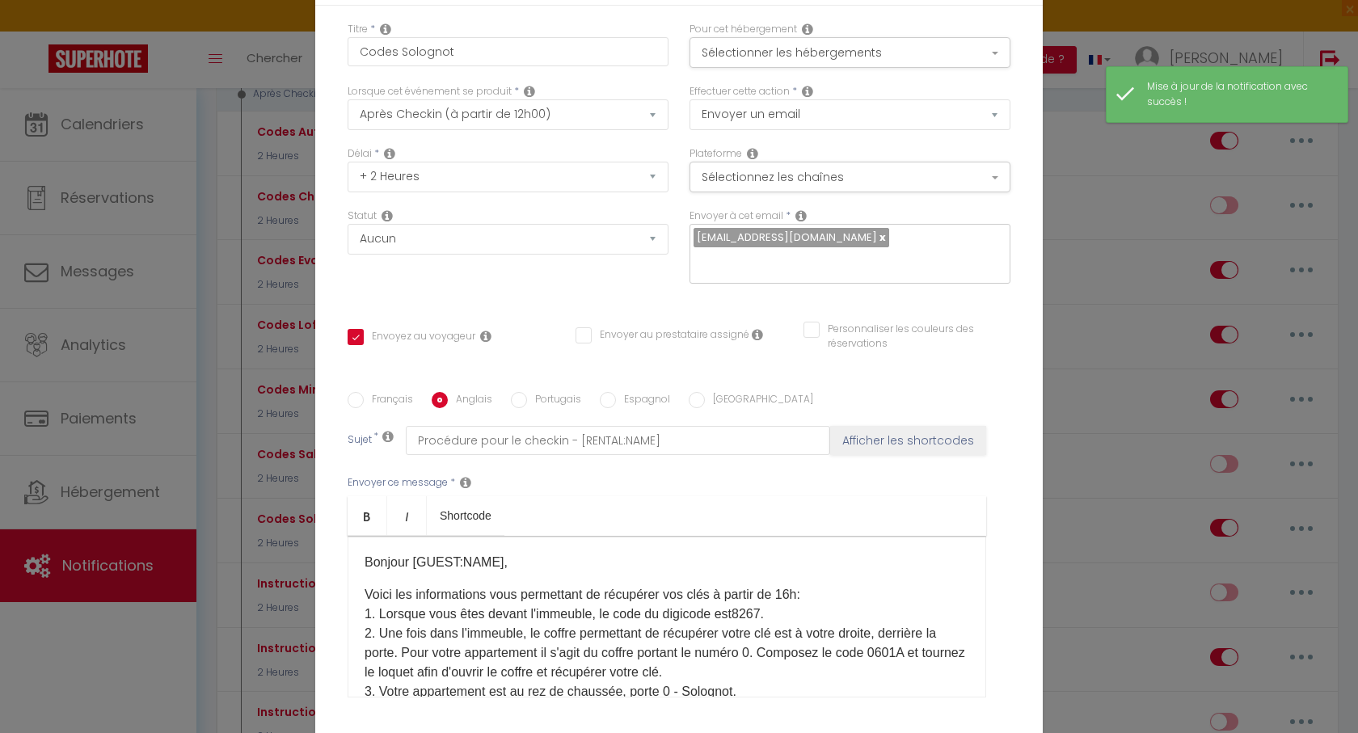
checkbox input "false"
type input "Before checkin - [RENTAL:NAME]"
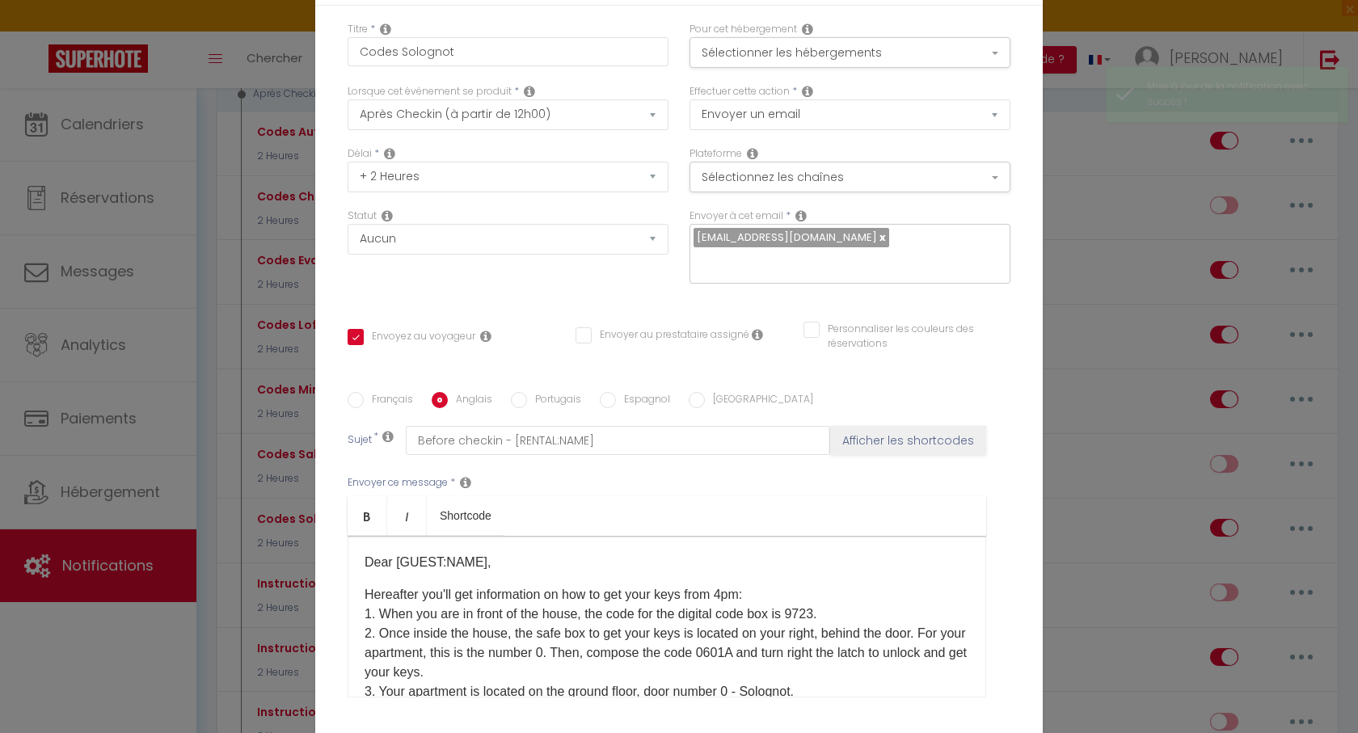
click at [804, 585] on p "Hereafter you'll get information on how to get your keys from 4pm: 1. When you …" at bounding box center [667, 662] width 605 height 155
checkbox input "true"
checkbox input "false"
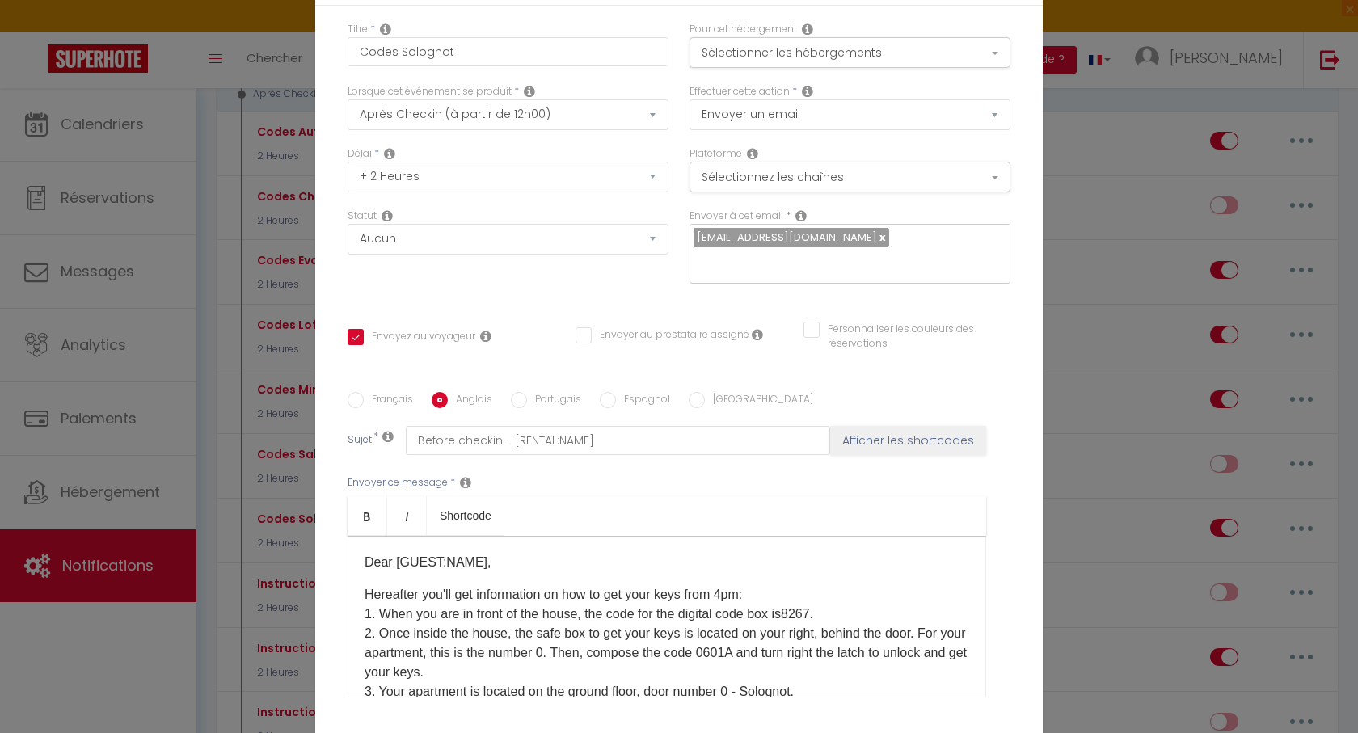
checkbox input "false"
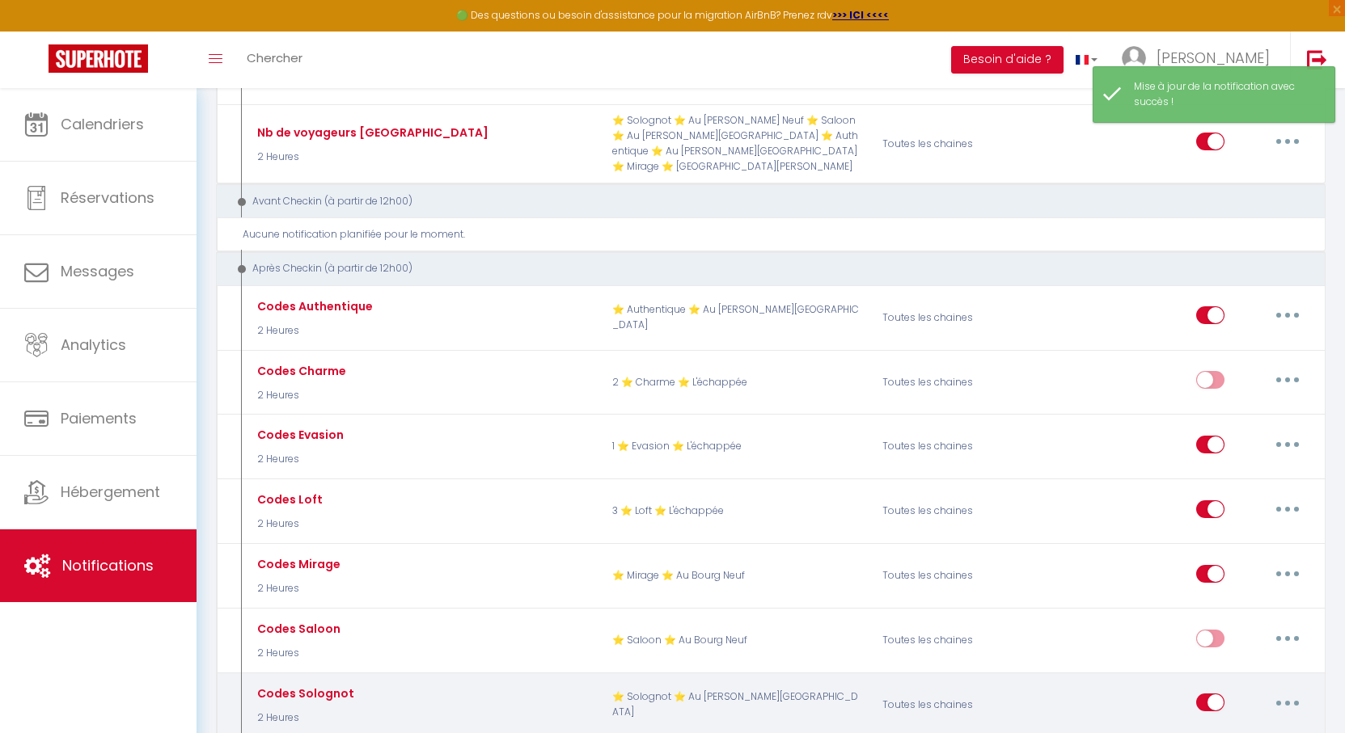
scroll to position [728, 0]
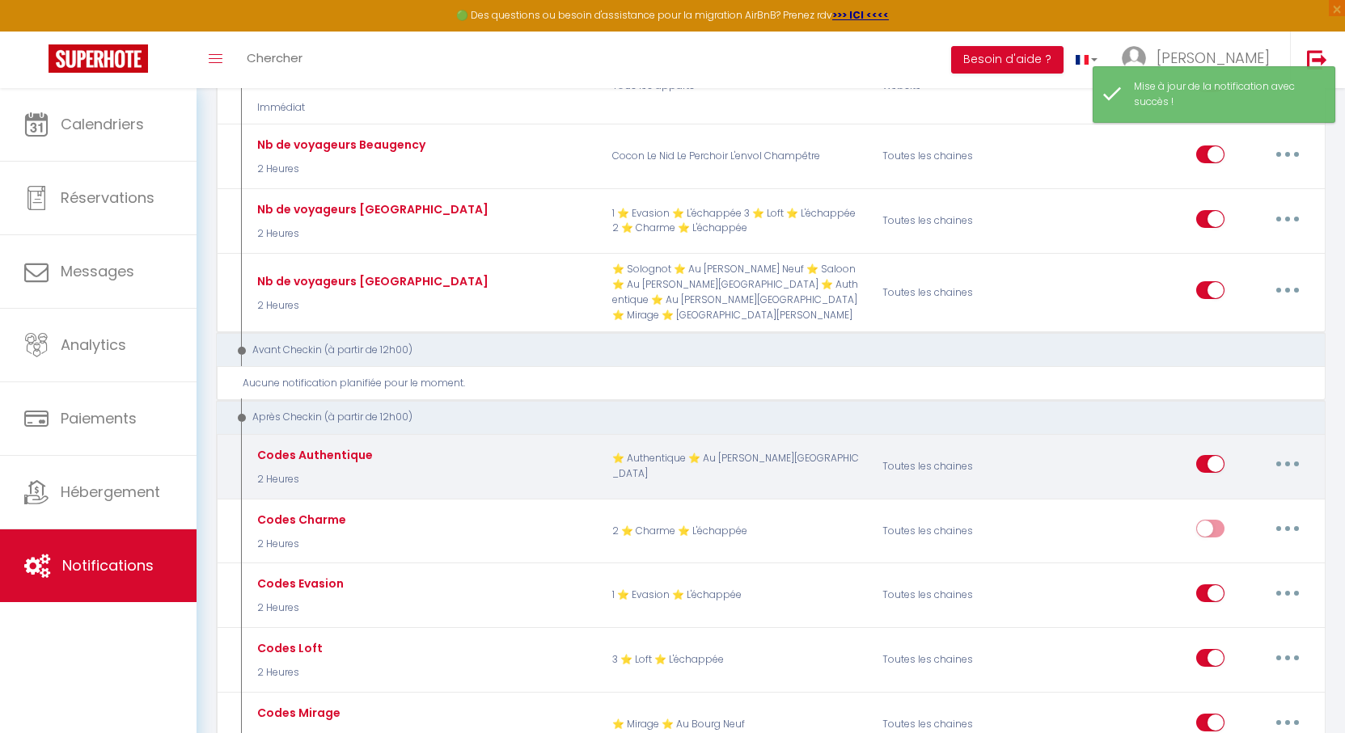
click at [1296, 451] on button "button" at bounding box center [1287, 464] width 45 height 26
click at [1215, 488] on link "Editer" at bounding box center [1245, 501] width 120 height 27
type input "Codes Authentique"
select select "3"
select select "2 Heures"
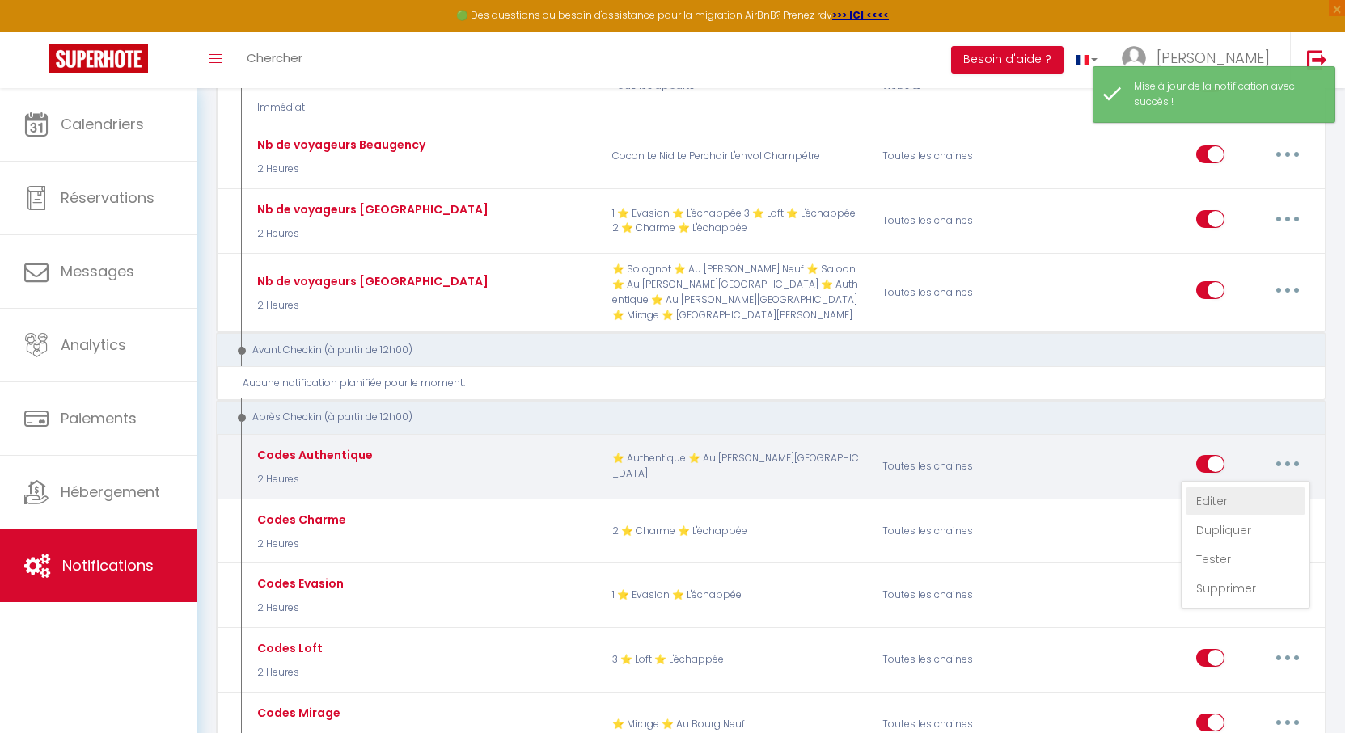
select select
checkbox input "true"
checkbox input "false"
radio input "true"
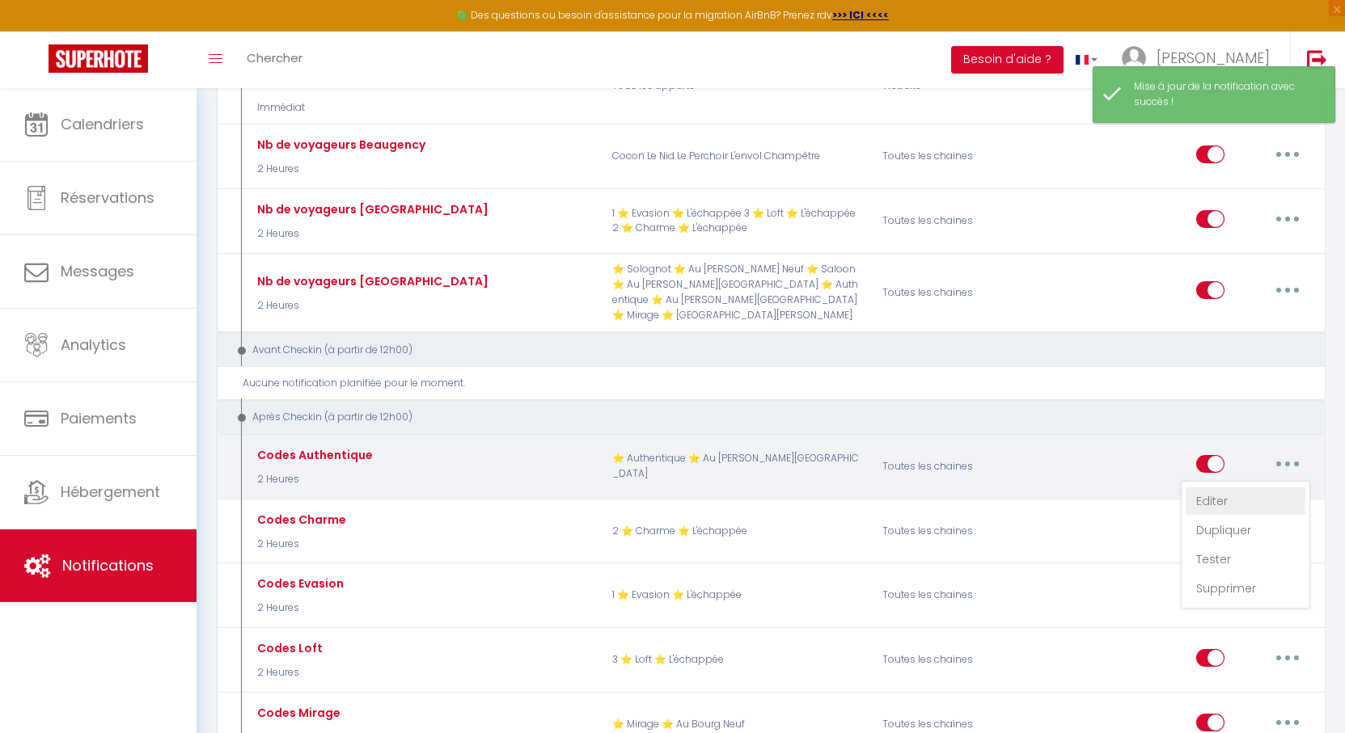
type input "Procédure pour le checkin - [RENTAL:NAME]"
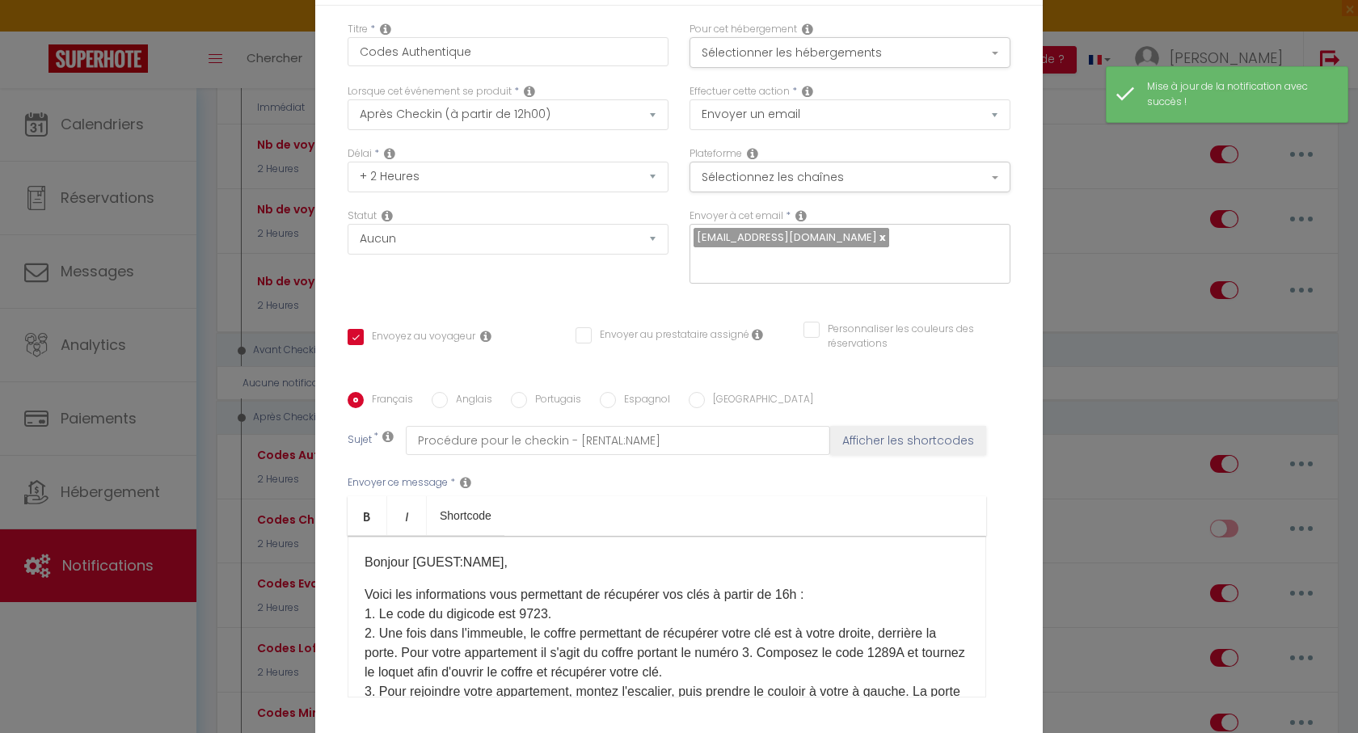
click at [534, 585] on p "Voici les informations vous permettant de récupérer vos clés à partir de 16h : …" at bounding box center [667, 672] width 605 height 175
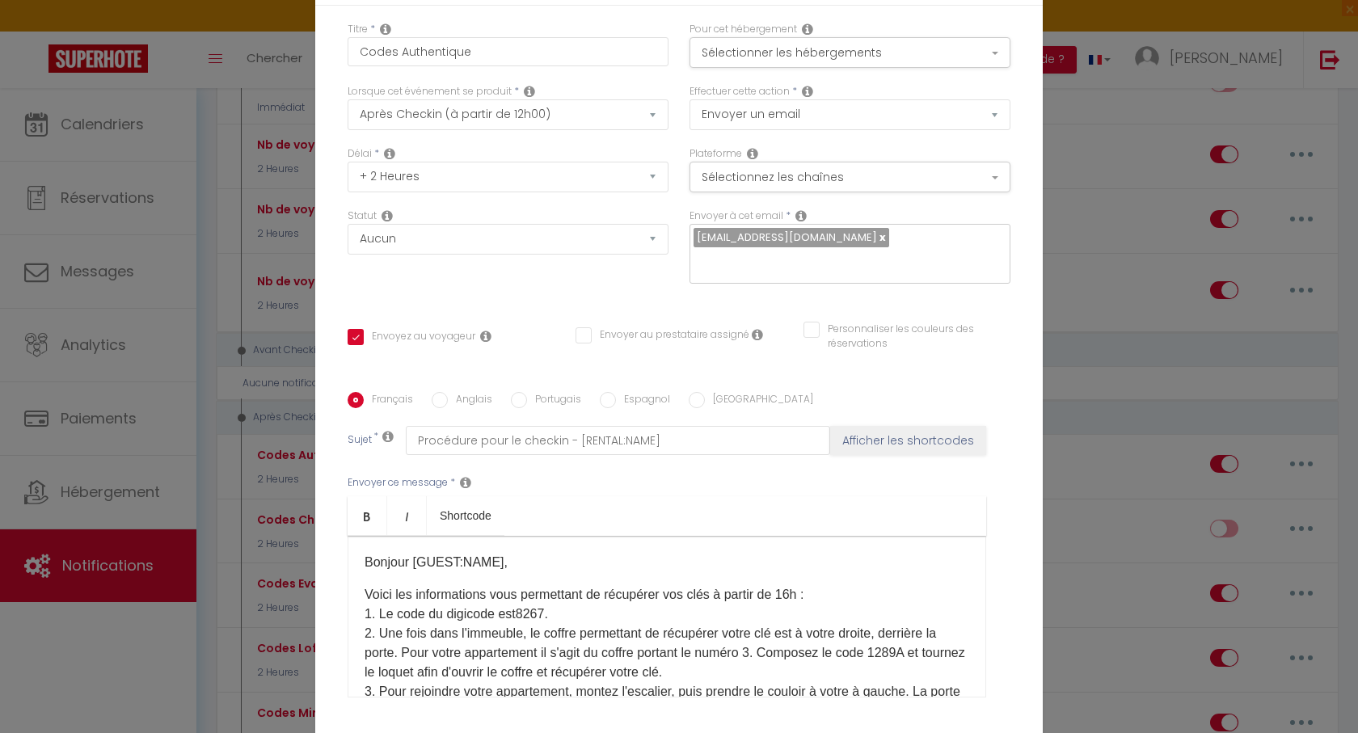
click at [457, 392] on label "Anglais" at bounding box center [470, 401] width 44 height 18
click at [448, 392] on input "Anglais" at bounding box center [440, 400] width 16 height 16
radio input "true"
checkbox input "true"
checkbox input "false"
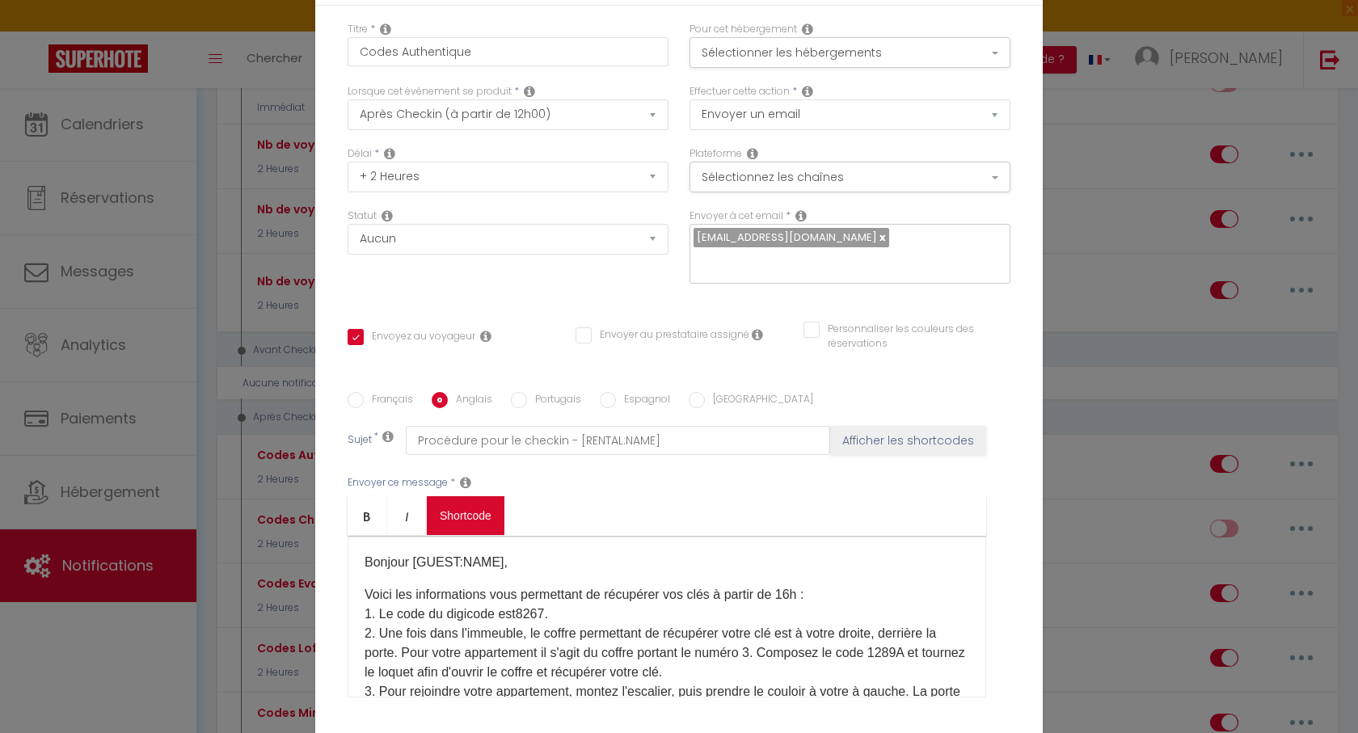
checkbox input "false"
type input "Before checkin - [RENTAL:NAME]"
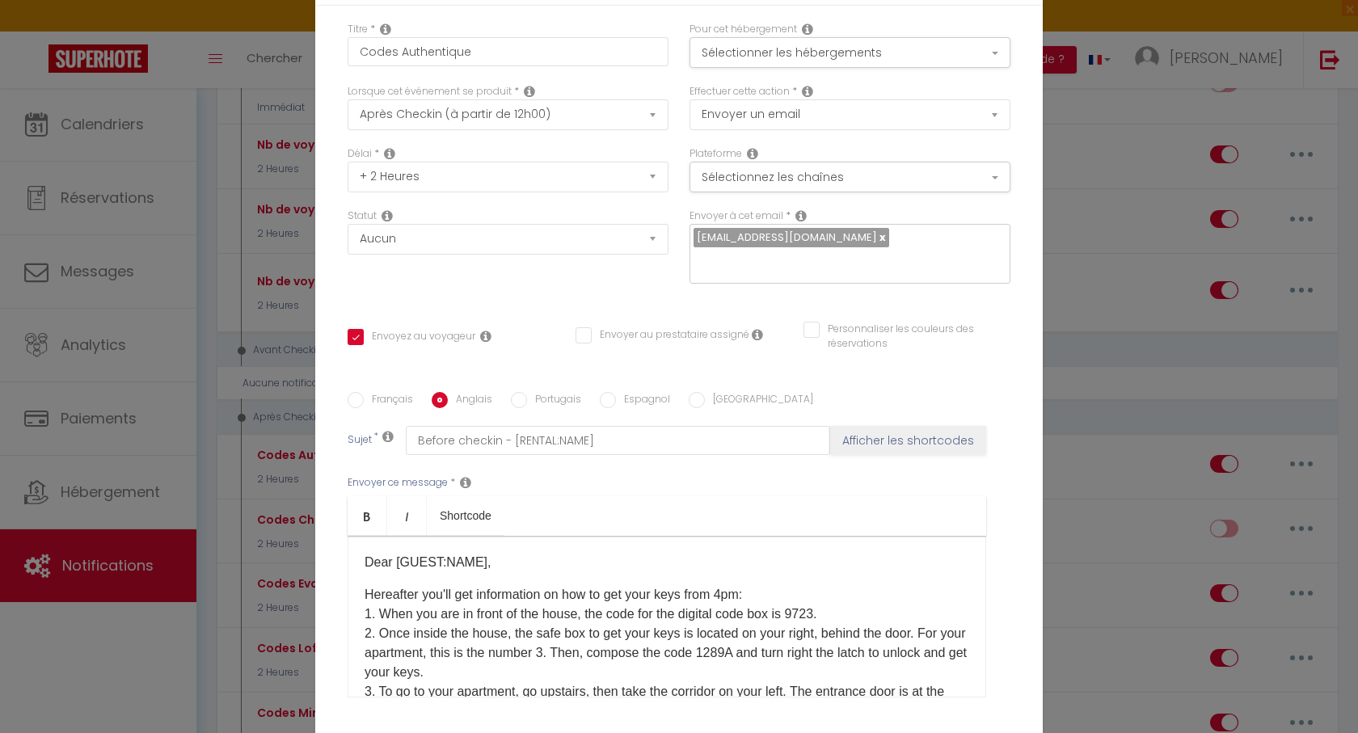
click at [803, 585] on p "Hereafter you'll get information on how to get your keys from 4pm: 1. When you …" at bounding box center [667, 672] width 605 height 175
checkbox input "true"
checkbox input "false"
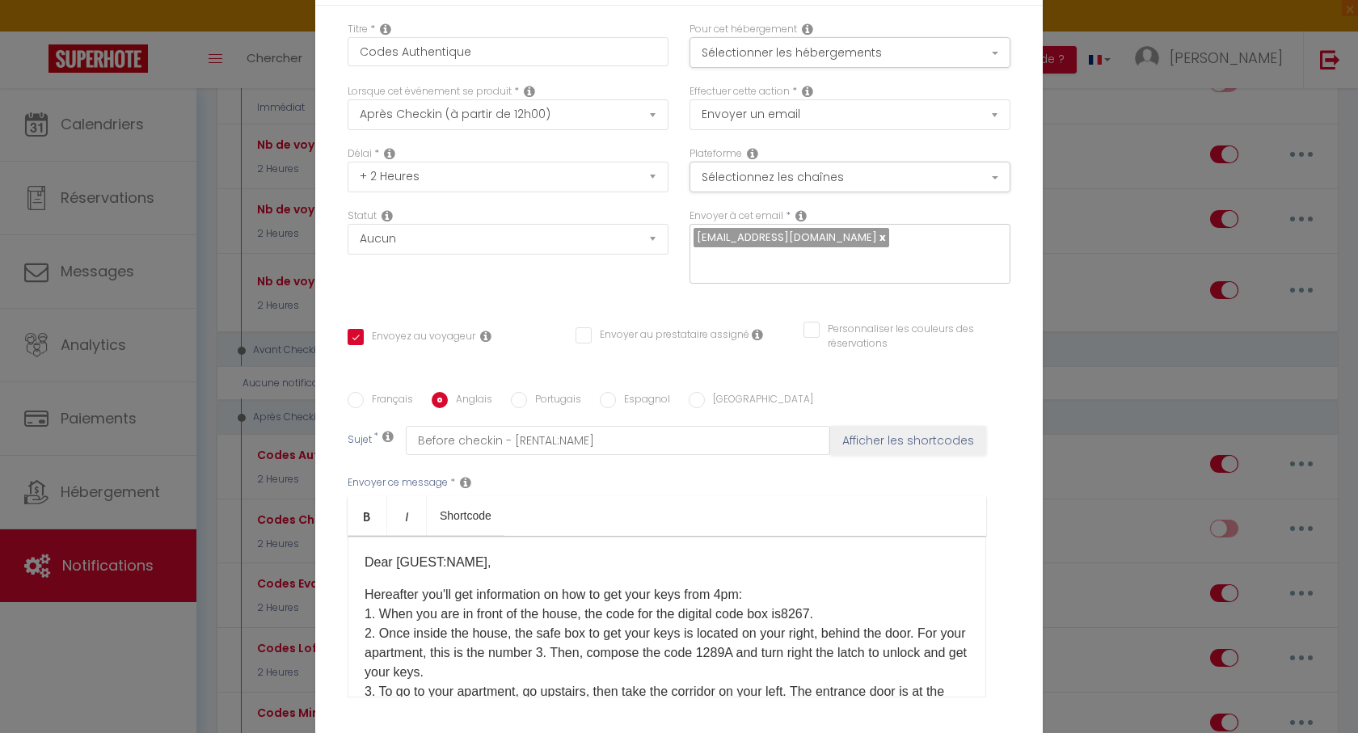
checkbox input "false"
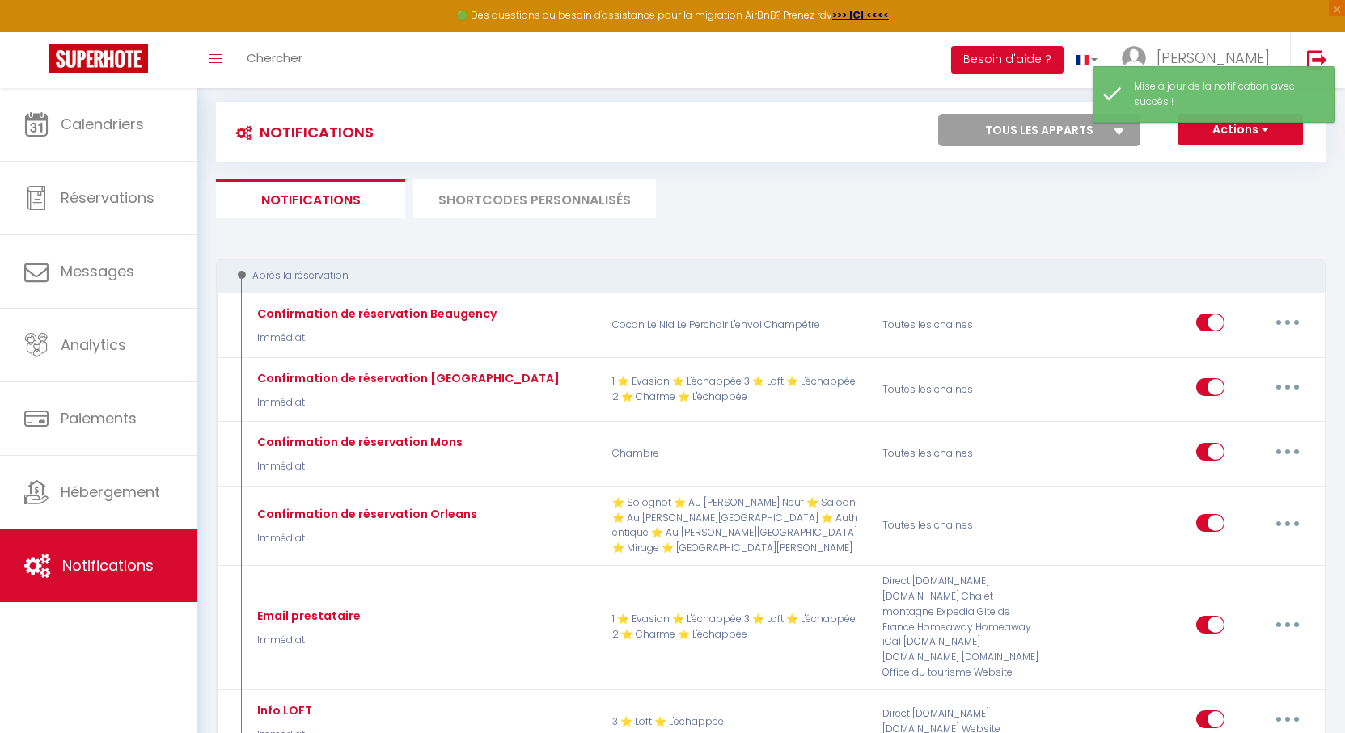
scroll to position [0, 0]
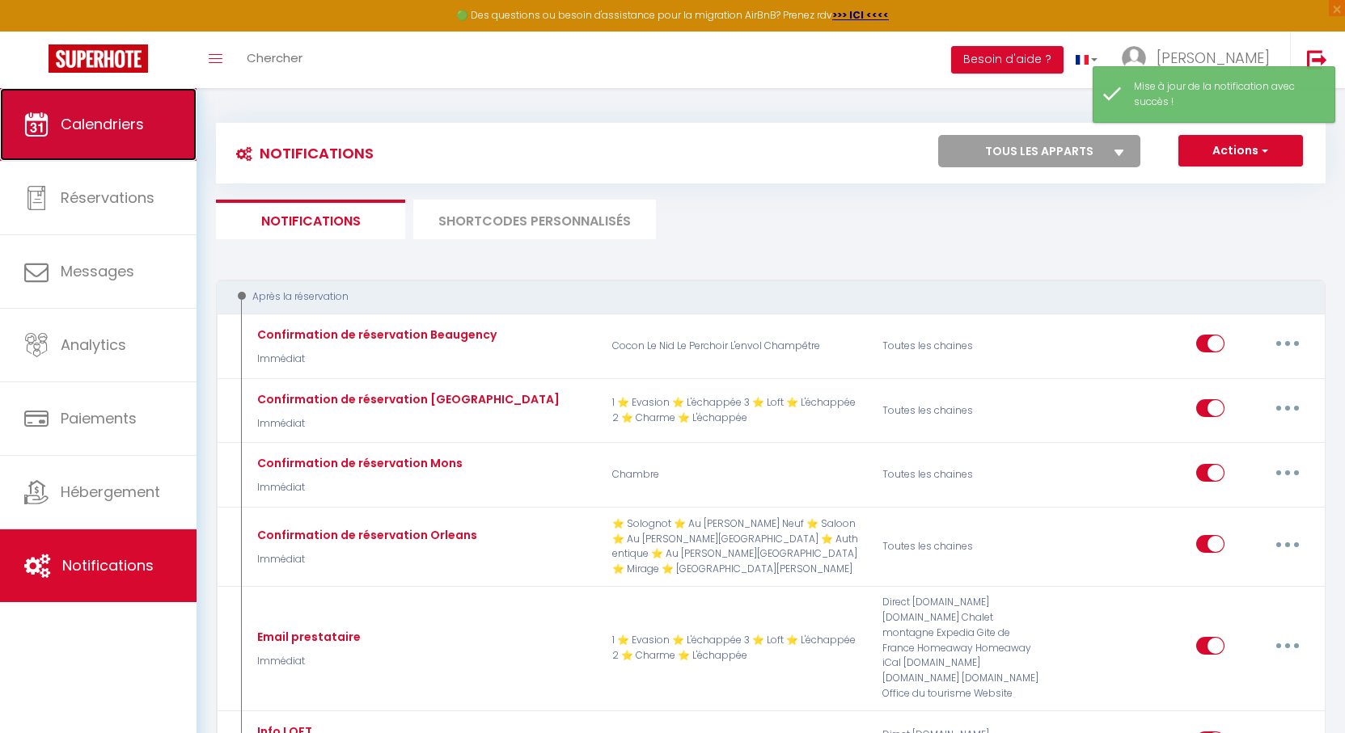
click at [97, 116] on span "Calendriers" at bounding box center [102, 124] width 83 height 20
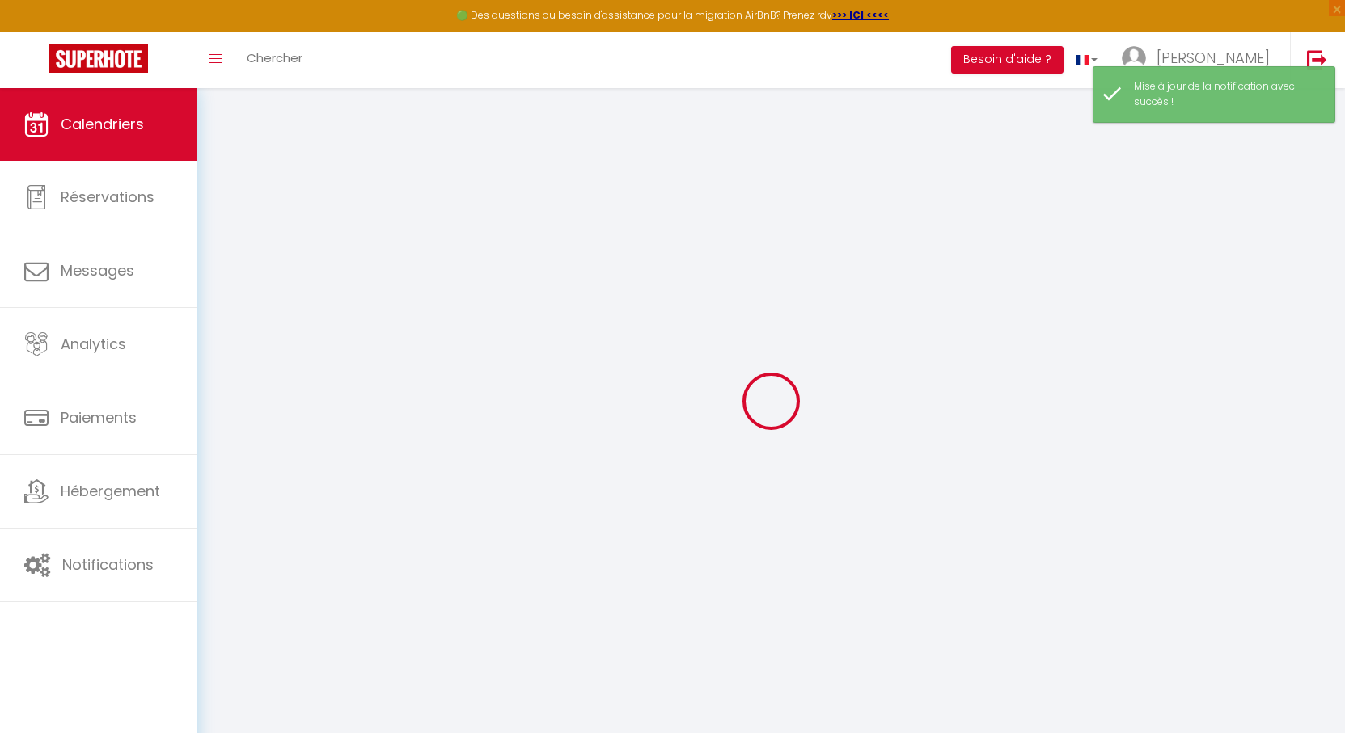
select select
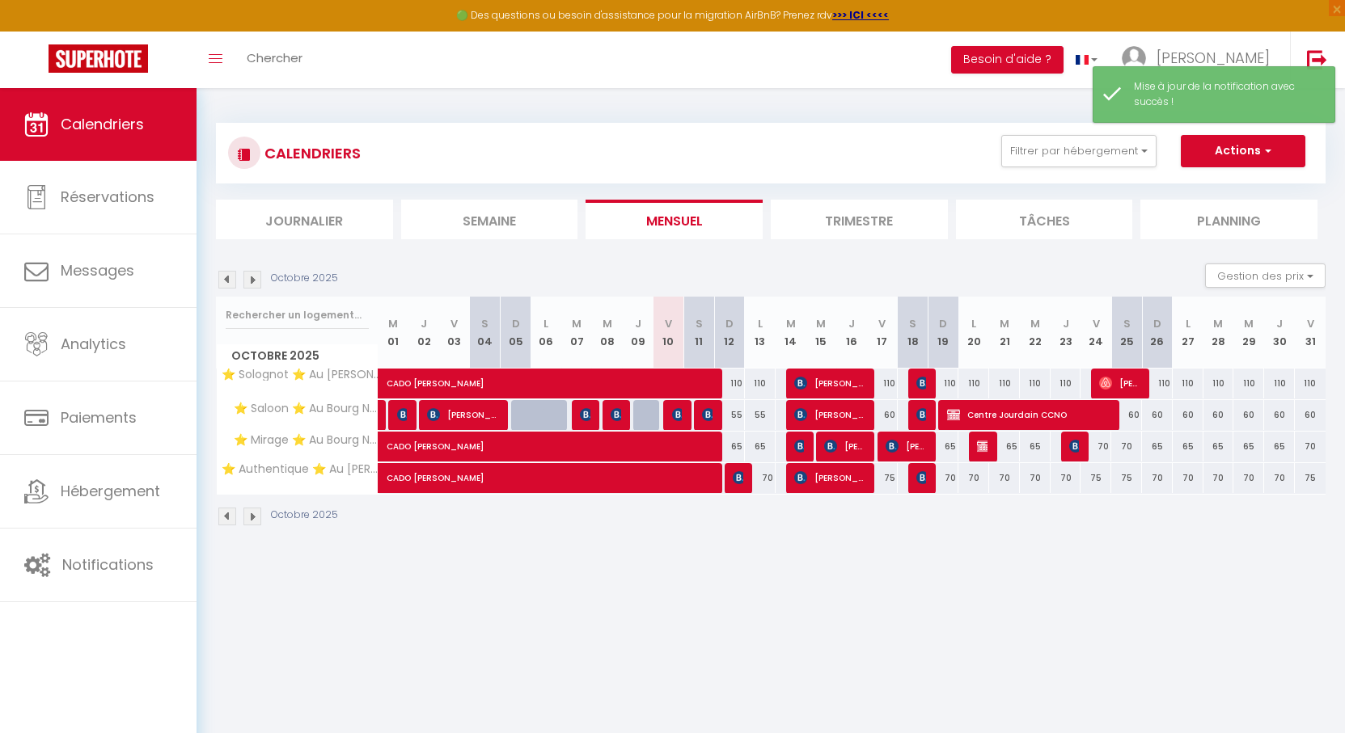
drag, startPoint x: 694, startPoint y: 147, endPoint x: 665, endPoint y: 141, distance: 28.9
click at [669, 141] on div "CALENDRIERS Filtrer par hébergement Orleans ⭐ Solognot ⭐ Au Bourg Neuf ⭐ Saloon…" at bounding box center [770, 153] width 1085 height 36
drag, startPoint x: 732, startPoint y: 148, endPoint x: 713, endPoint y: 138, distance: 21.0
click at [713, 138] on div "CALENDRIERS Filtrer par hébergement Orleans ⭐ Solognot ⭐ Au Bourg Neuf ⭐ Saloon…" at bounding box center [770, 153] width 1085 height 36
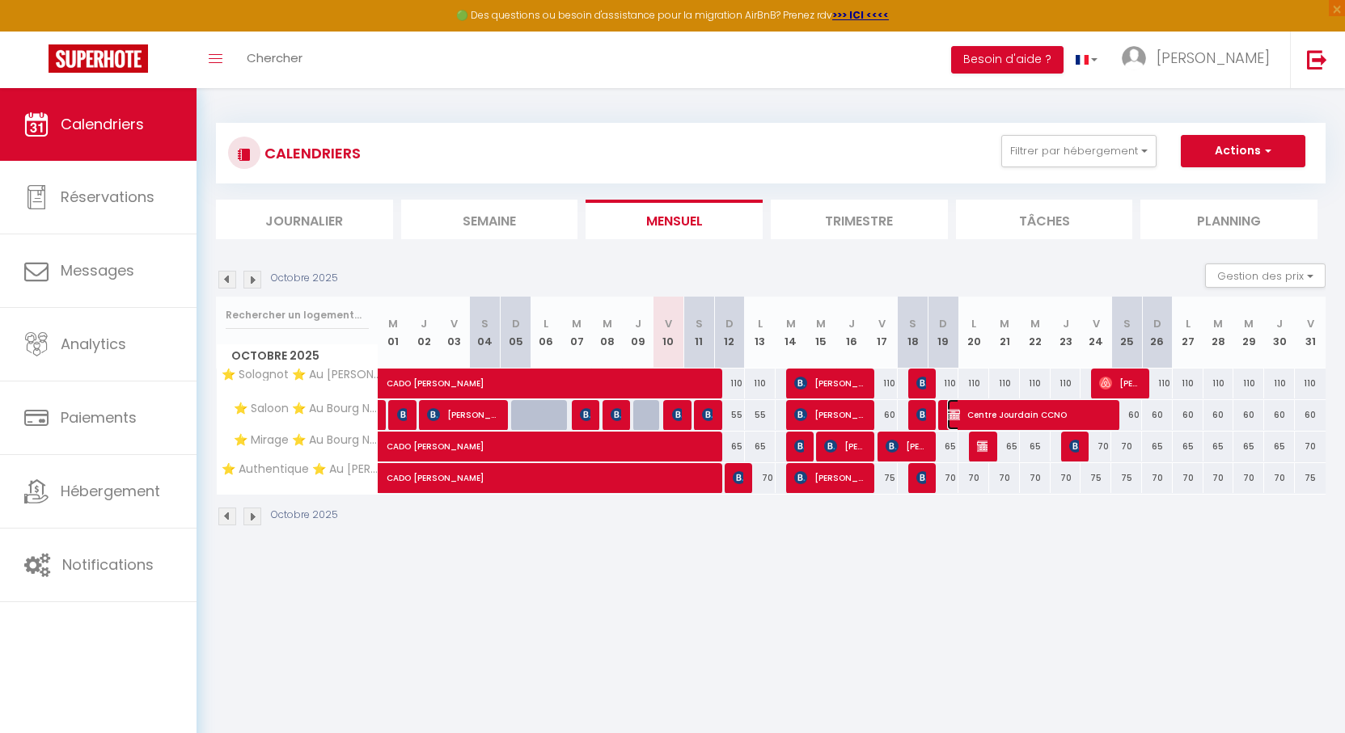
click at [967, 417] on span "Centre Jourdain CCNO" at bounding box center [1029, 414] width 164 height 31
select select "OK"
select select "KO"
select select "0"
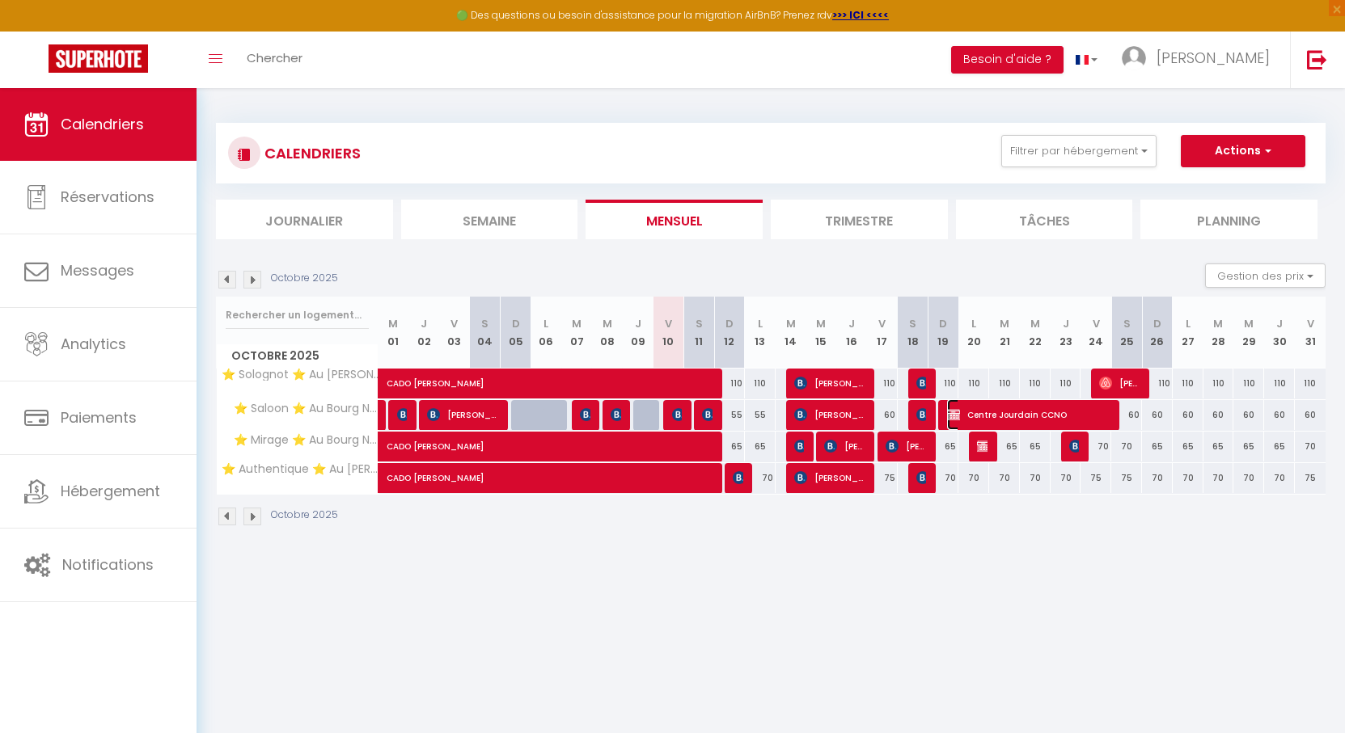
select select "1"
select select
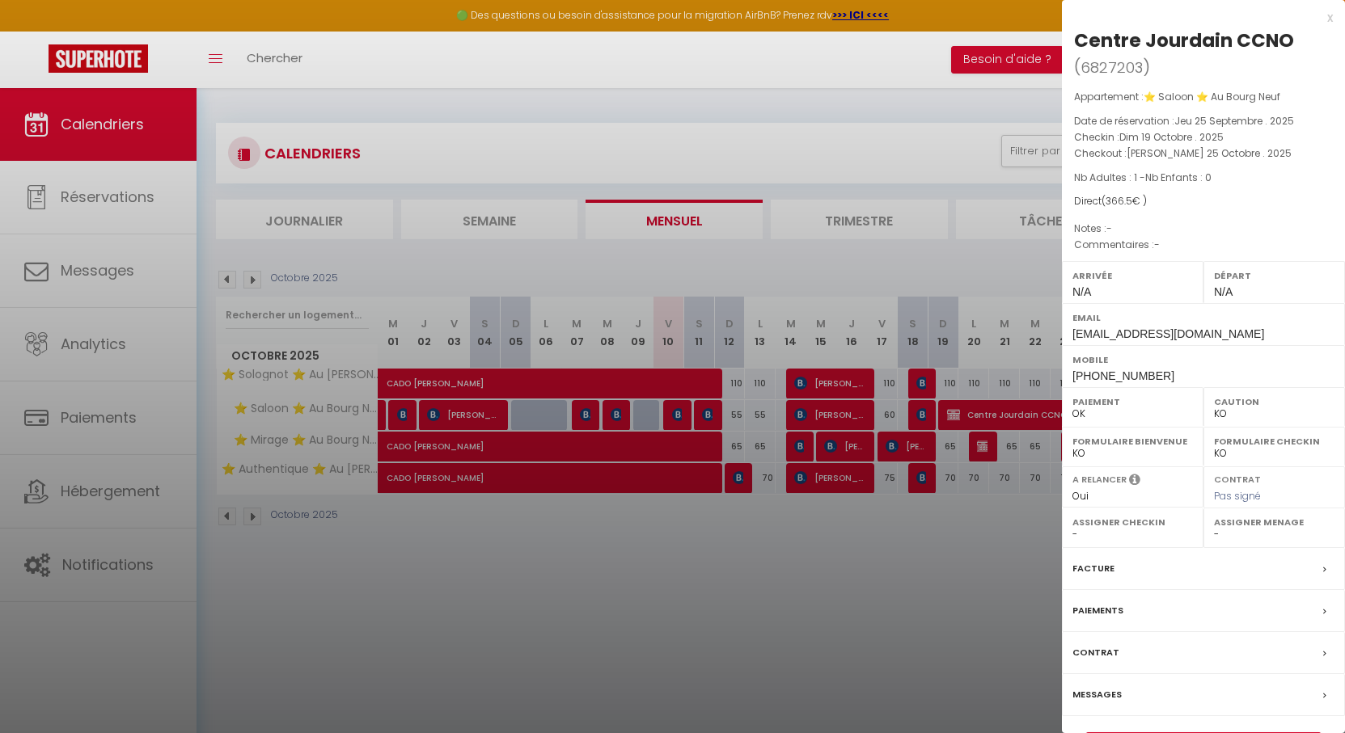
click at [935, 423] on div at bounding box center [672, 366] width 1345 height 733
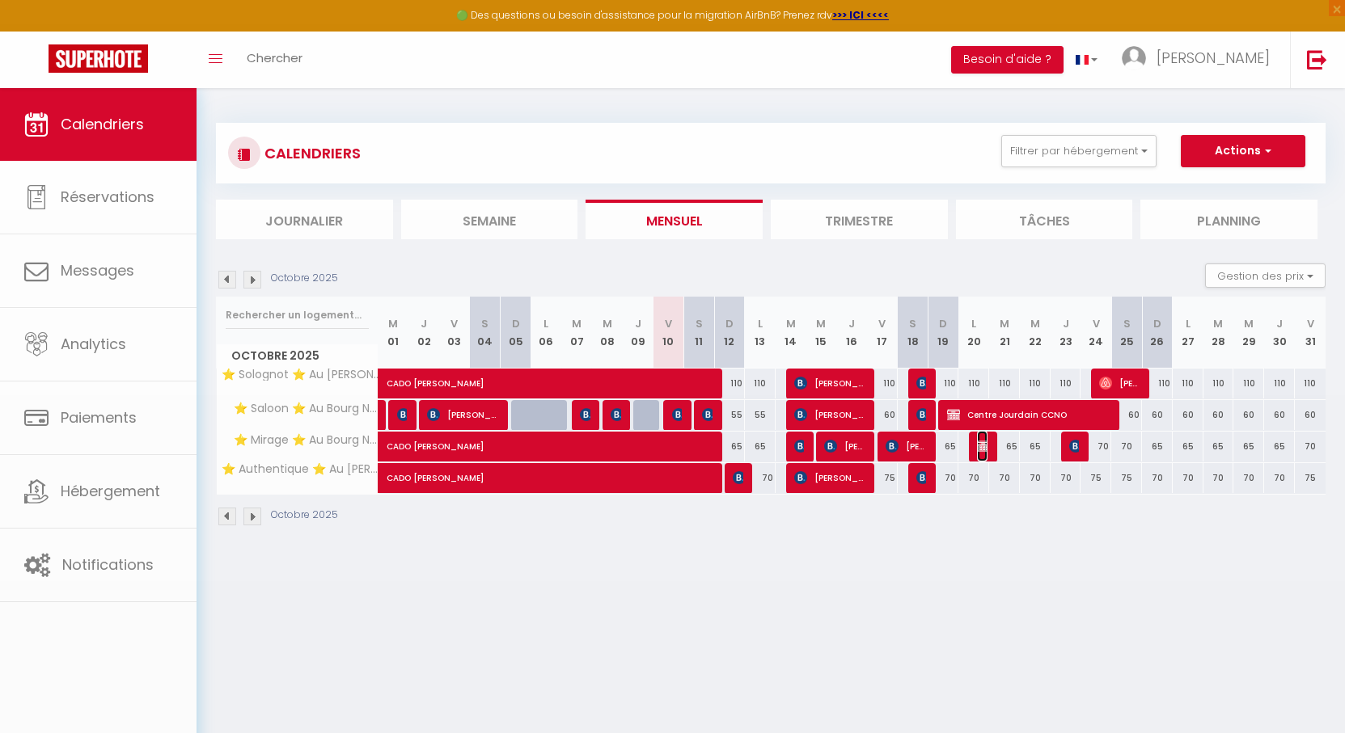
click at [980, 441] on img at bounding box center [983, 446] width 13 height 13
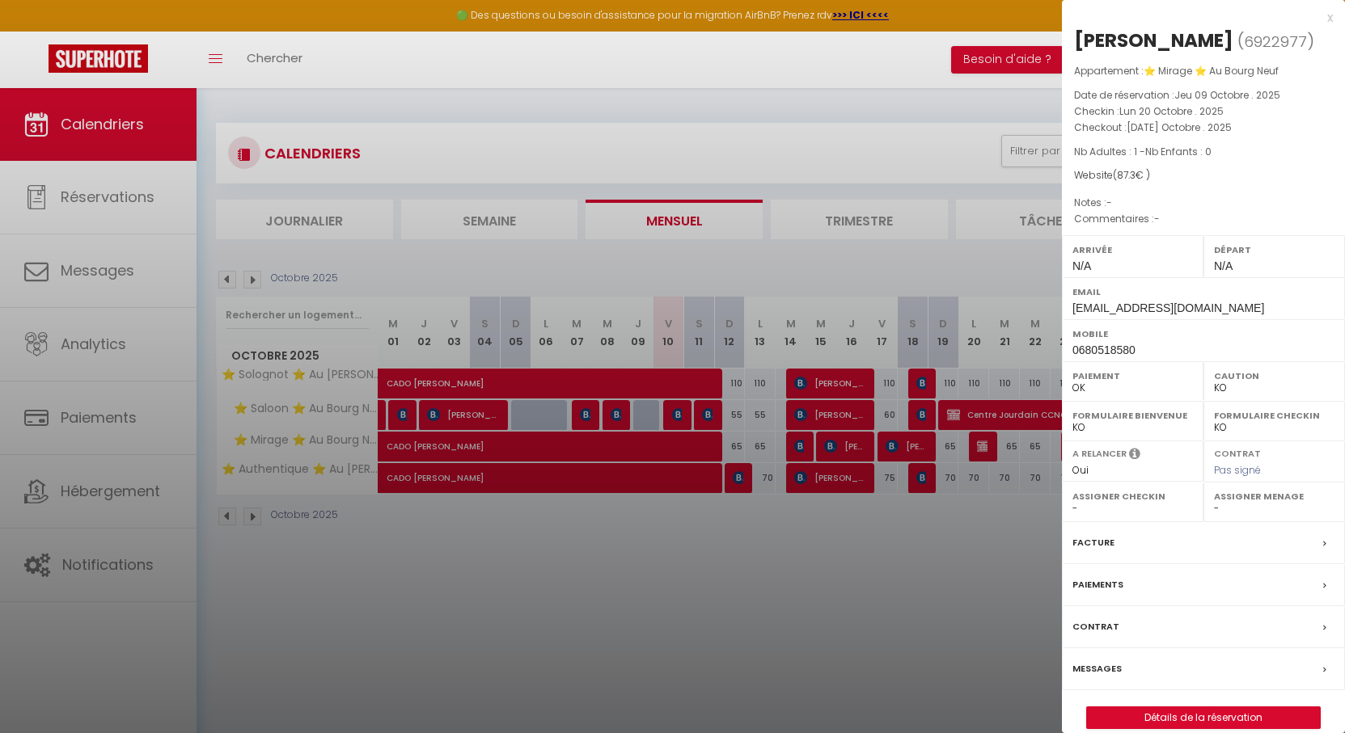
click at [846, 427] on div at bounding box center [672, 366] width 1345 height 733
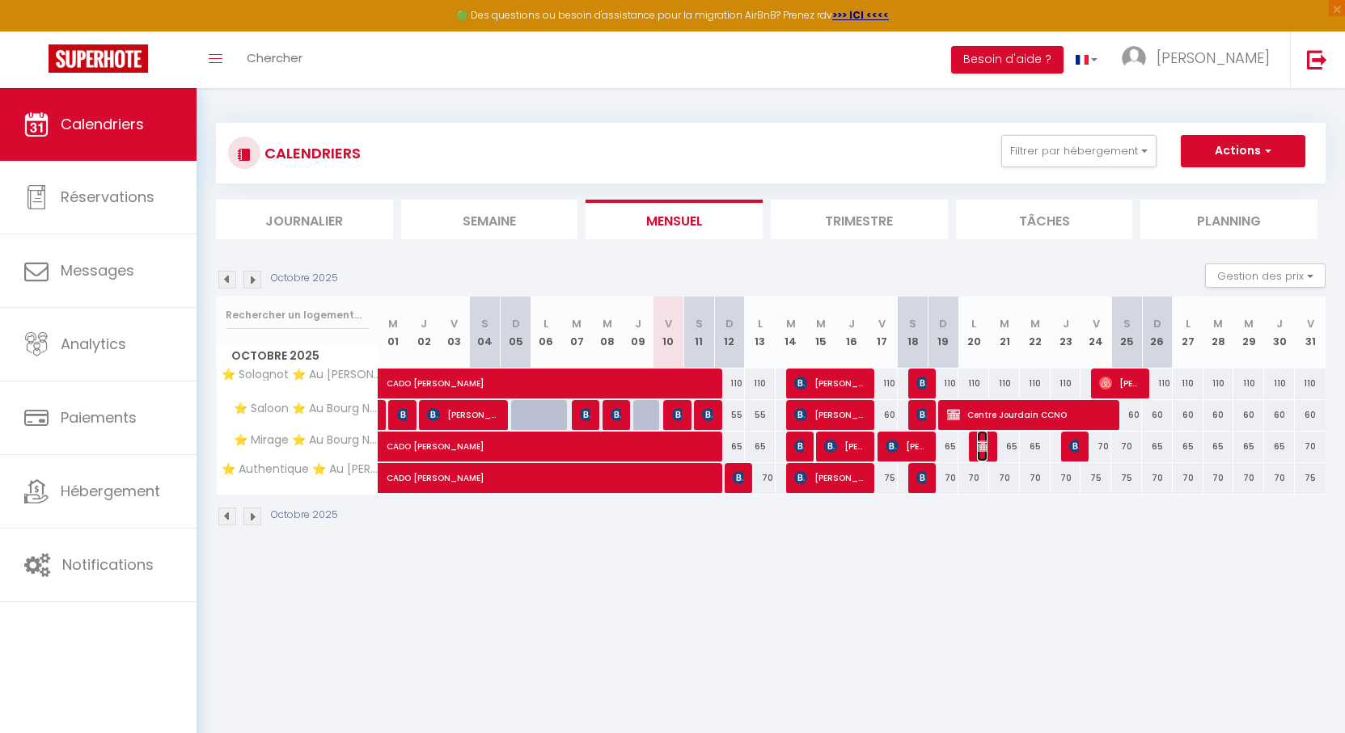
click at [979, 446] on img at bounding box center [983, 446] width 13 height 13
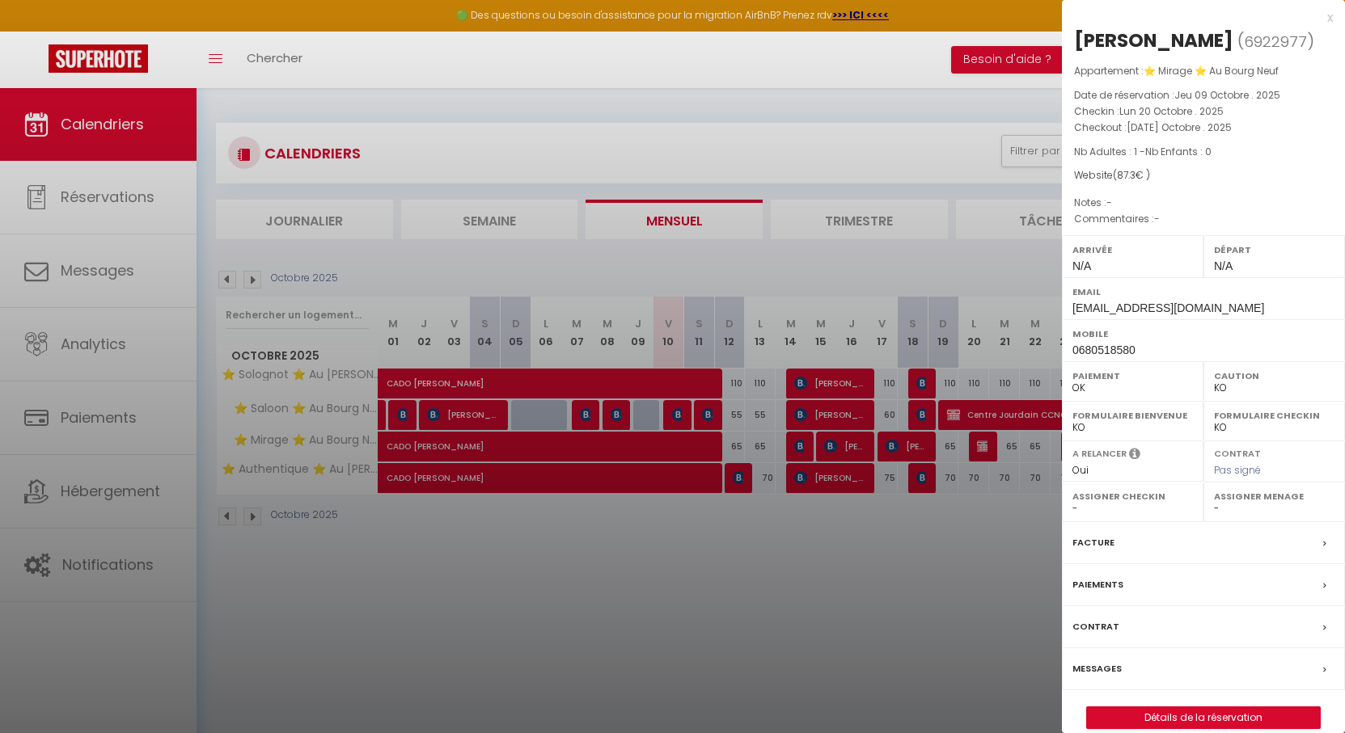
click at [658, 164] on div at bounding box center [672, 366] width 1345 height 733
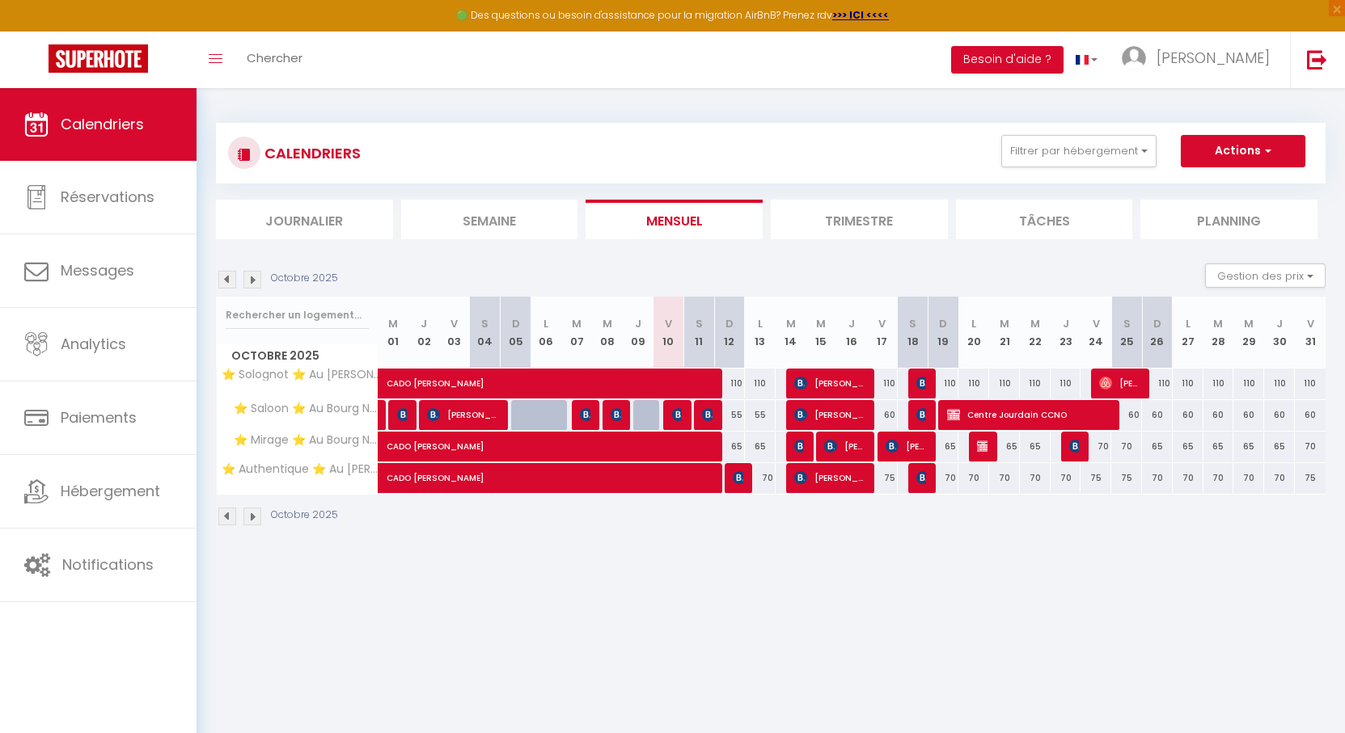
drag, startPoint x: 733, startPoint y: 171, endPoint x: 706, endPoint y: 165, distance: 28.1
click at [706, 165] on div "CALENDRIERS Filtrer par hébergement Orleans ⭐ Solognot ⭐ Au Bourg Neuf ⭐ Saloon…" at bounding box center [770, 153] width 1085 height 36
click at [978, 441] on img at bounding box center [983, 446] width 13 height 13
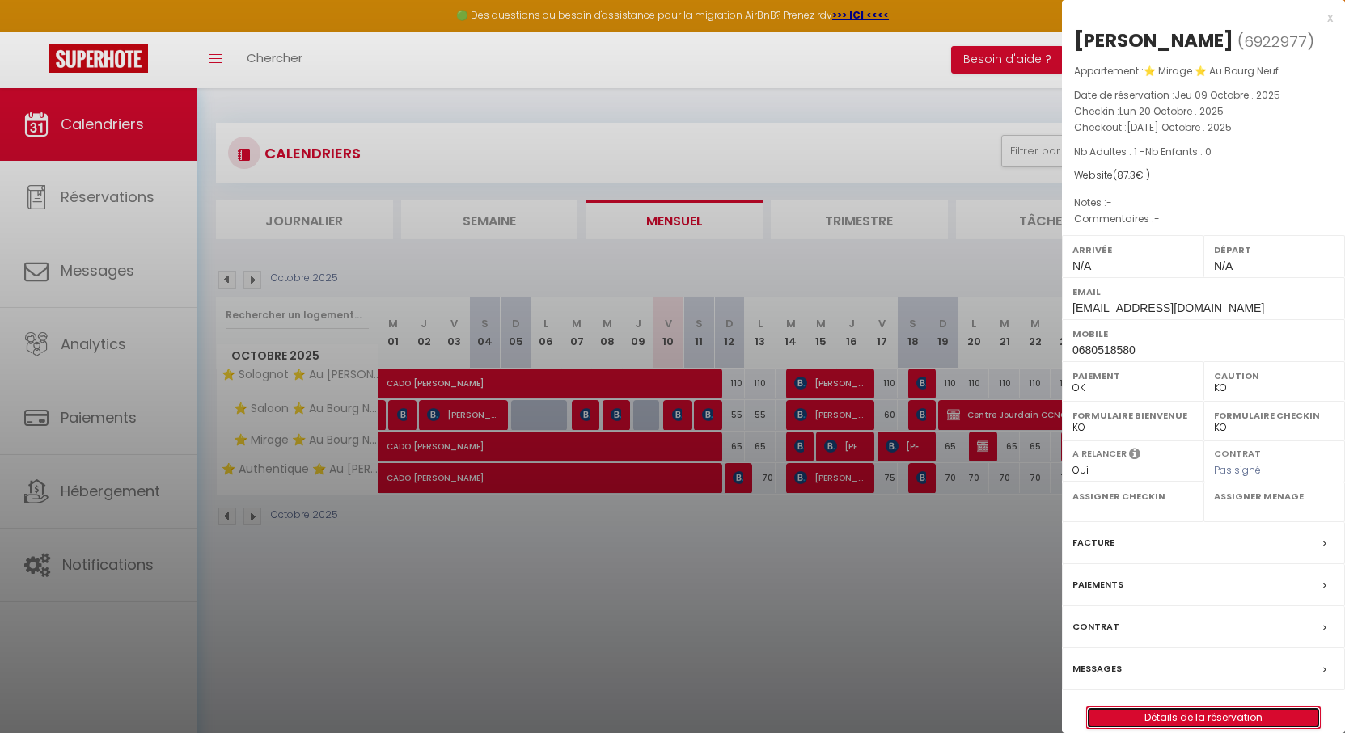
click at [1189, 712] on link "Détails de la réservation" at bounding box center [1203, 717] width 233 height 21
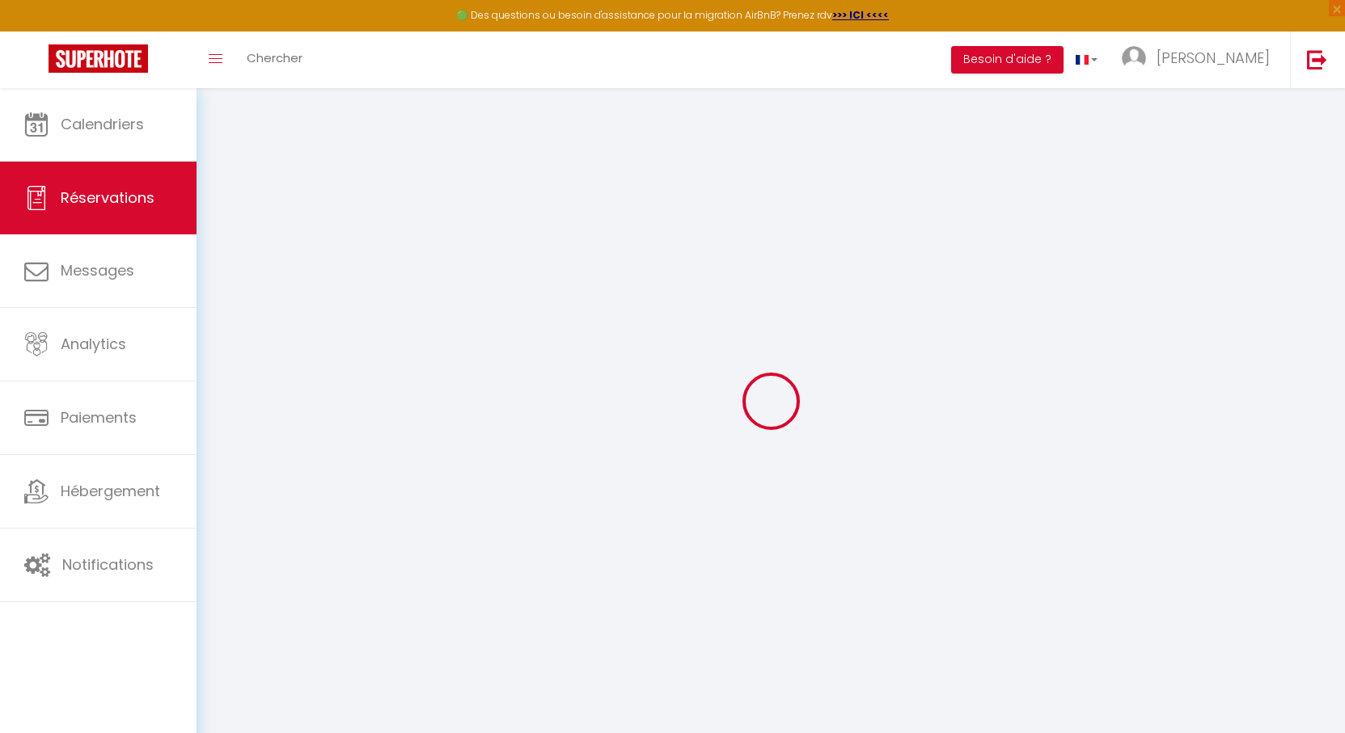
select select
checkbox input "false"
select select
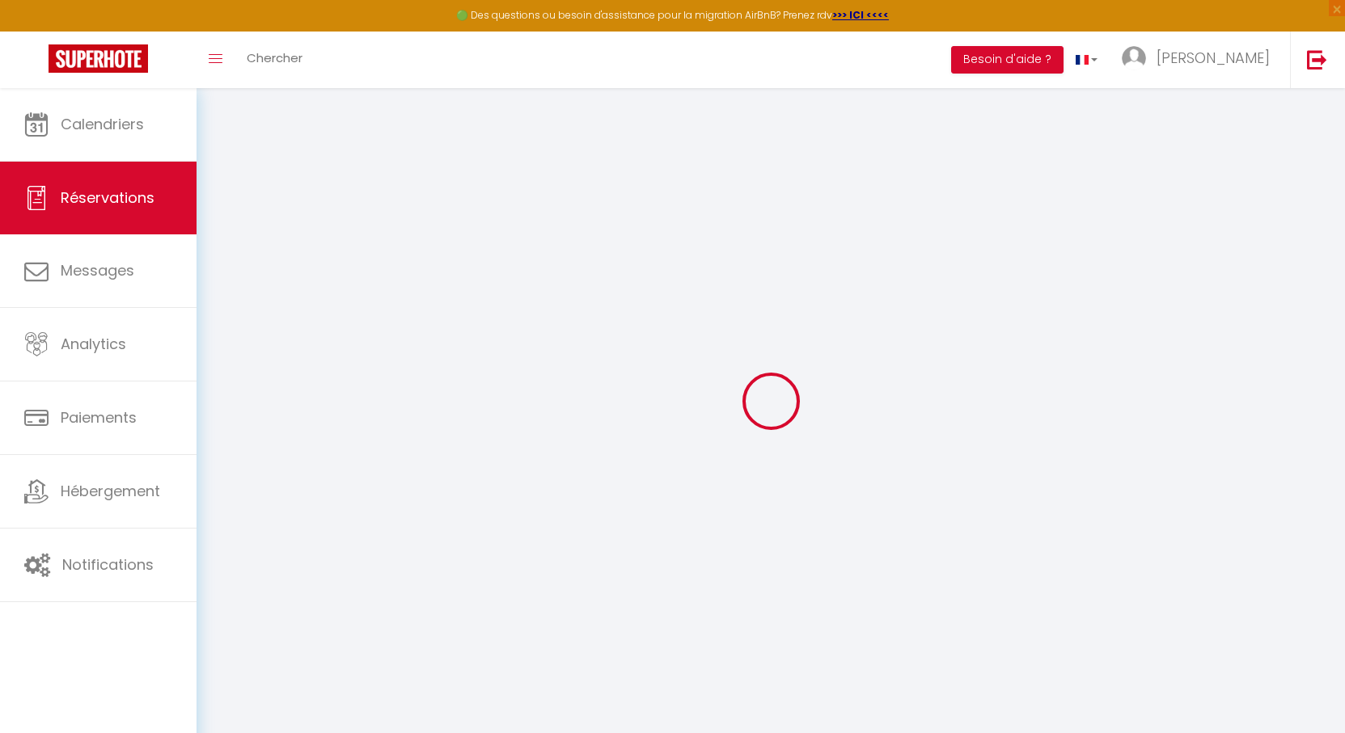
checkbox input "false"
select select
checkbox input "false"
type input "20"
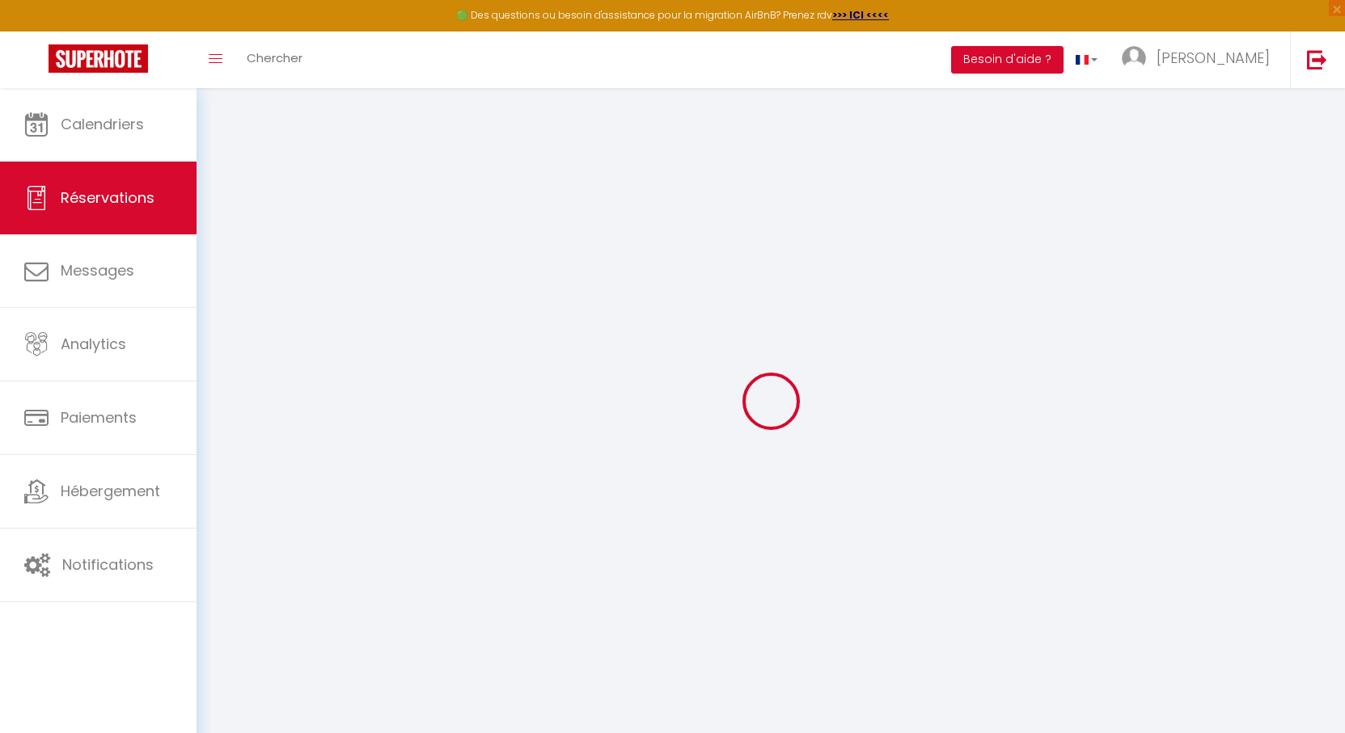
type input "2.3"
select select
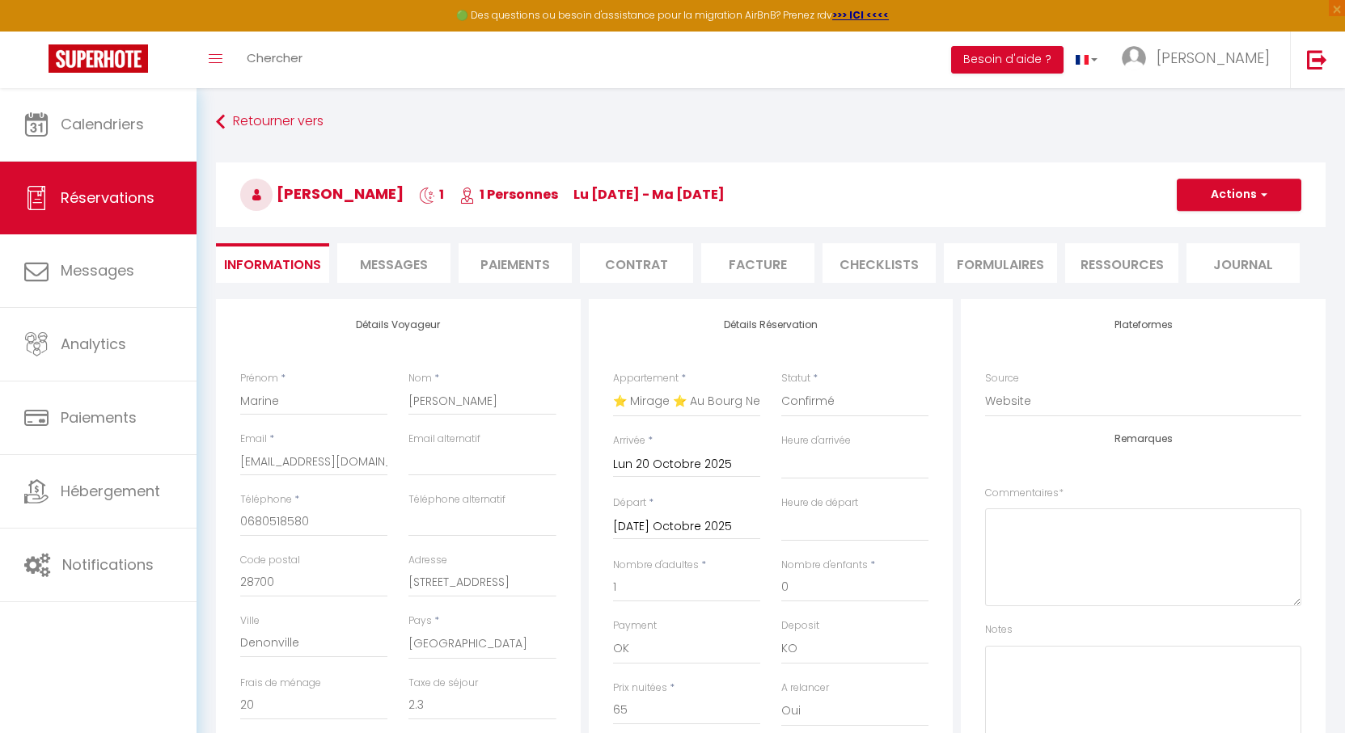
checkbox input "false"
select select
drag, startPoint x: 584, startPoint y: 326, endPoint x: 581, endPoint y: 313, distance: 13.2
click at [581, 313] on div "Détails Voyageur Prénom * Marine Nom * Josse Email * josse.marine@gmail.com Ema…" at bounding box center [398, 592] width 373 height 586
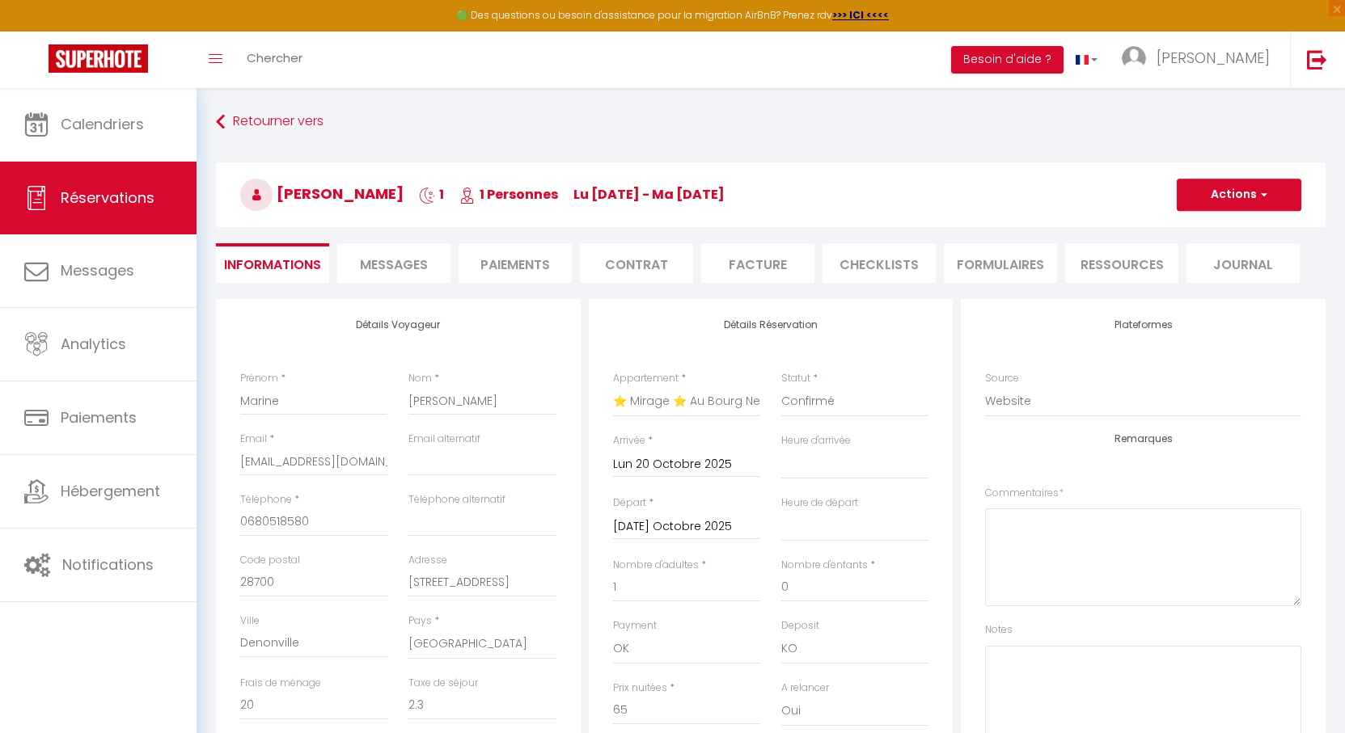
drag, startPoint x: 837, startPoint y: 151, endPoint x: 805, endPoint y: 149, distance: 31.6
click at [805, 149] on div "Marine Josse 1 1 Personnes lu 20 Oct - ma 21 Oct Actions Enregistrer Dupliquer …" at bounding box center [770, 192] width 1130 height 87
drag, startPoint x: 708, startPoint y: 155, endPoint x: 693, endPoint y: 154, distance: 15.4
click at [693, 154] on div "Marine Josse 1 1 Personnes lu 20 Oct - ma 21 Oct Actions Enregistrer Dupliquer …" at bounding box center [770, 192] width 1130 height 87
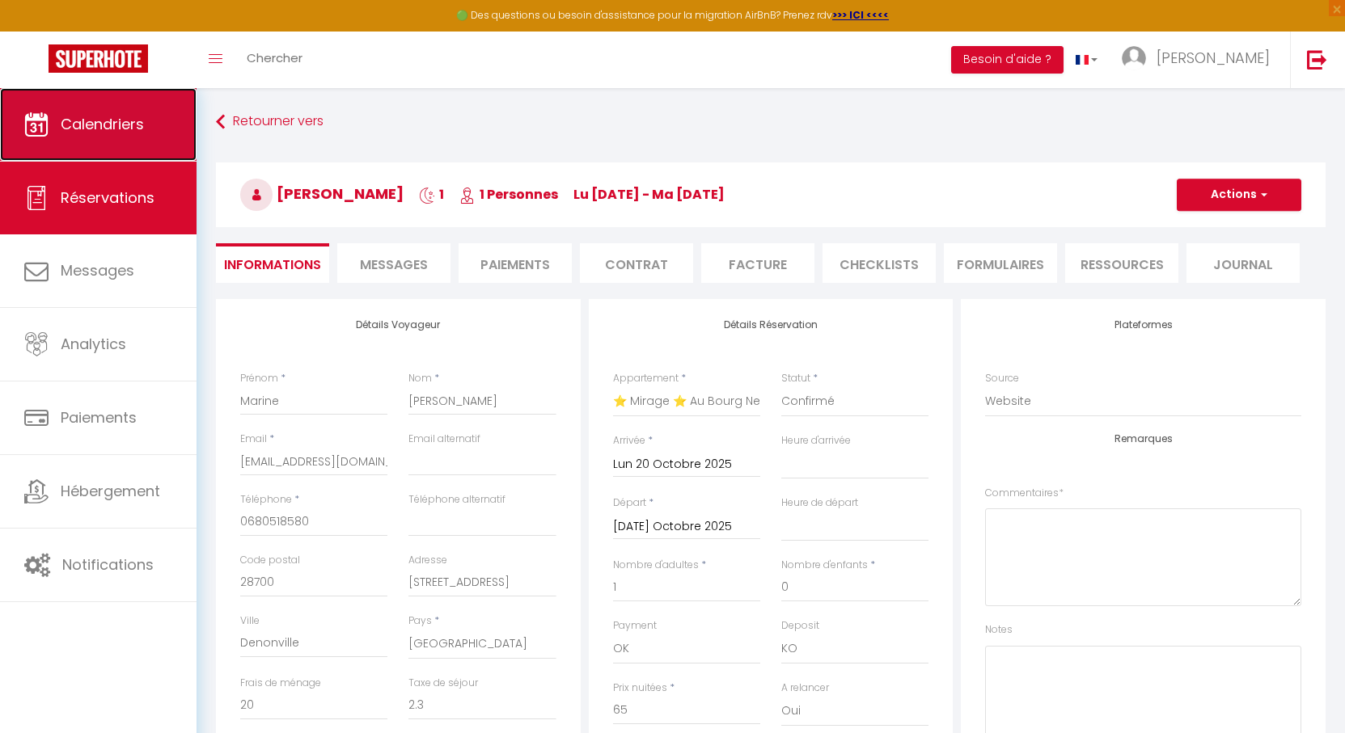
click at [85, 120] on span "Calendriers" at bounding box center [102, 124] width 83 height 20
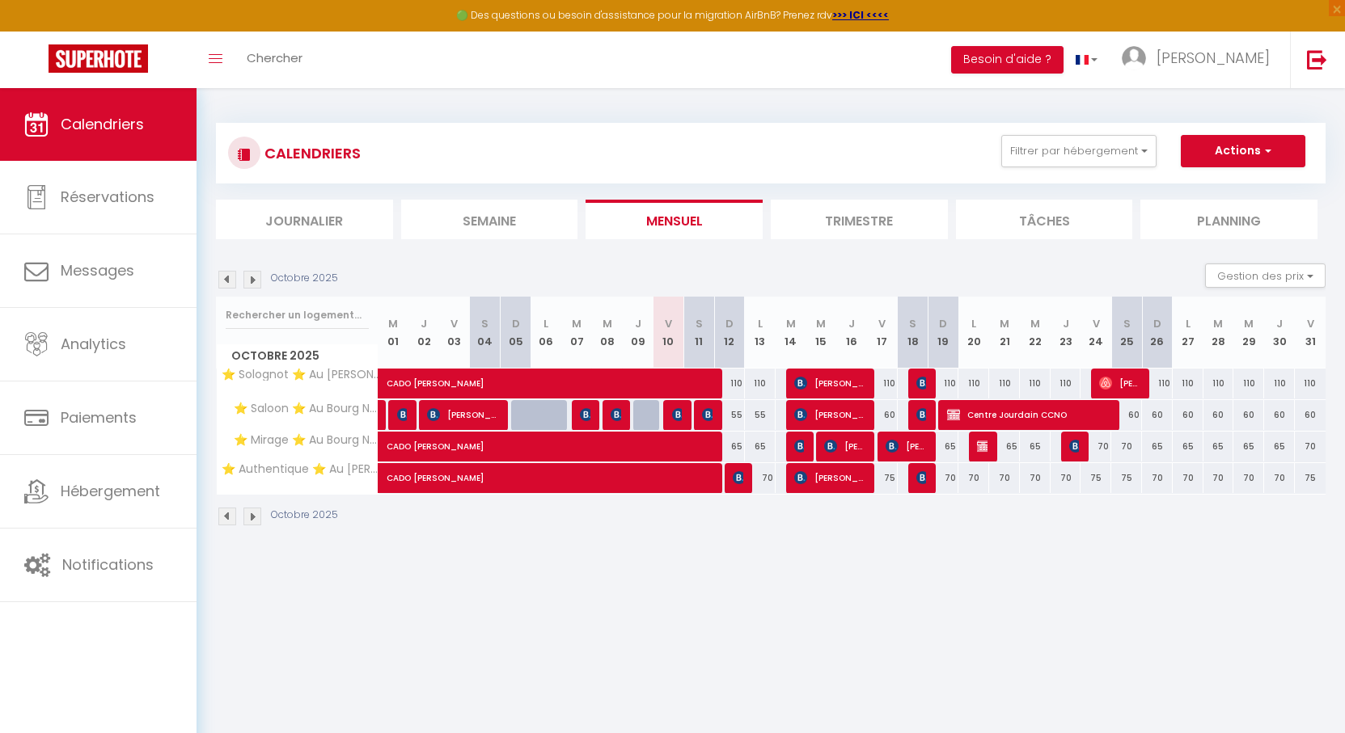
drag, startPoint x: 736, startPoint y: 174, endPoint x: 680, endPoint y: 149, distance: 61.2
click at [680, 149] on div "CALENDRIERS Filtrer par hébergement Orleans ⭐ Solognot ⭐ Au Bourg Neuf ⭐ Saloon…" at bounding box center [770, 153] width 1085 height 36
click at [225, 272] on img at bounding box center [227, 280] width 18 height 18
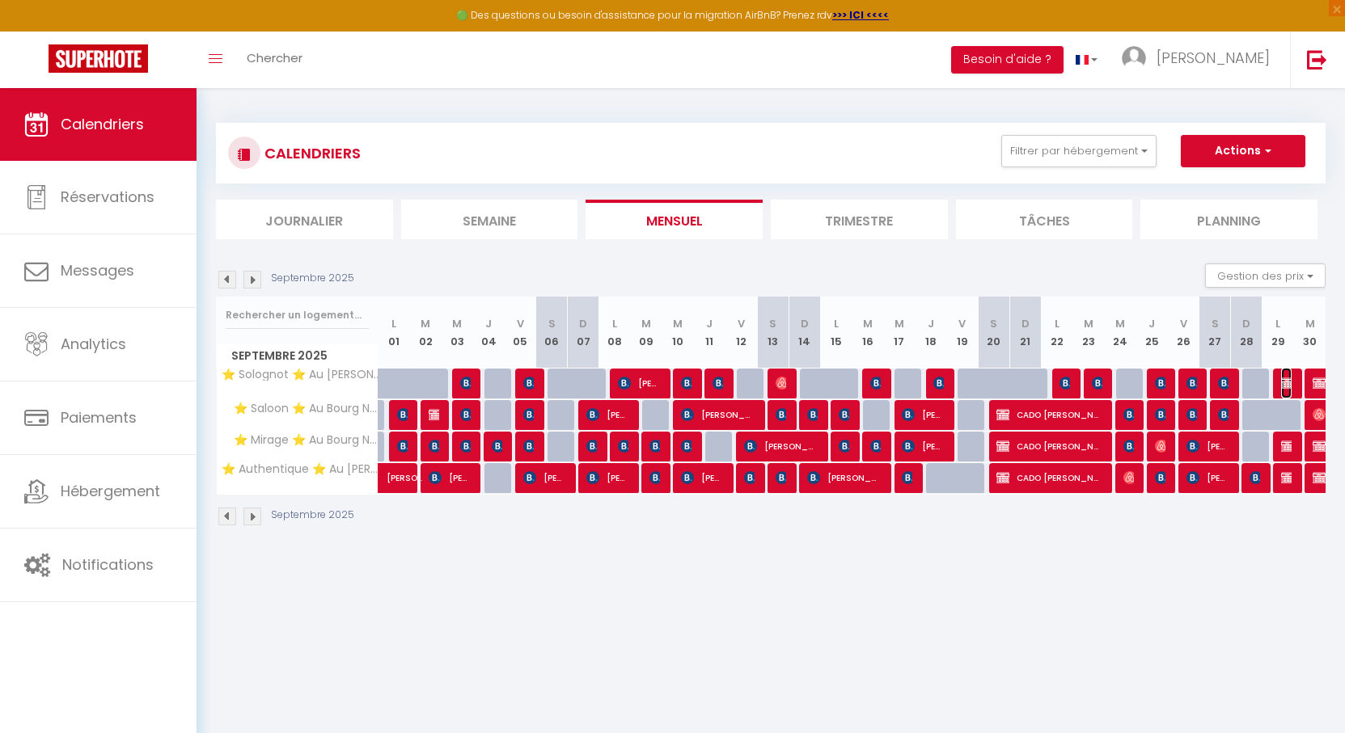
click at [1283, 385] on img at bounding box center [1287, 383] width 13 height 13
select select "OK"
select select "KO"
select select "0"
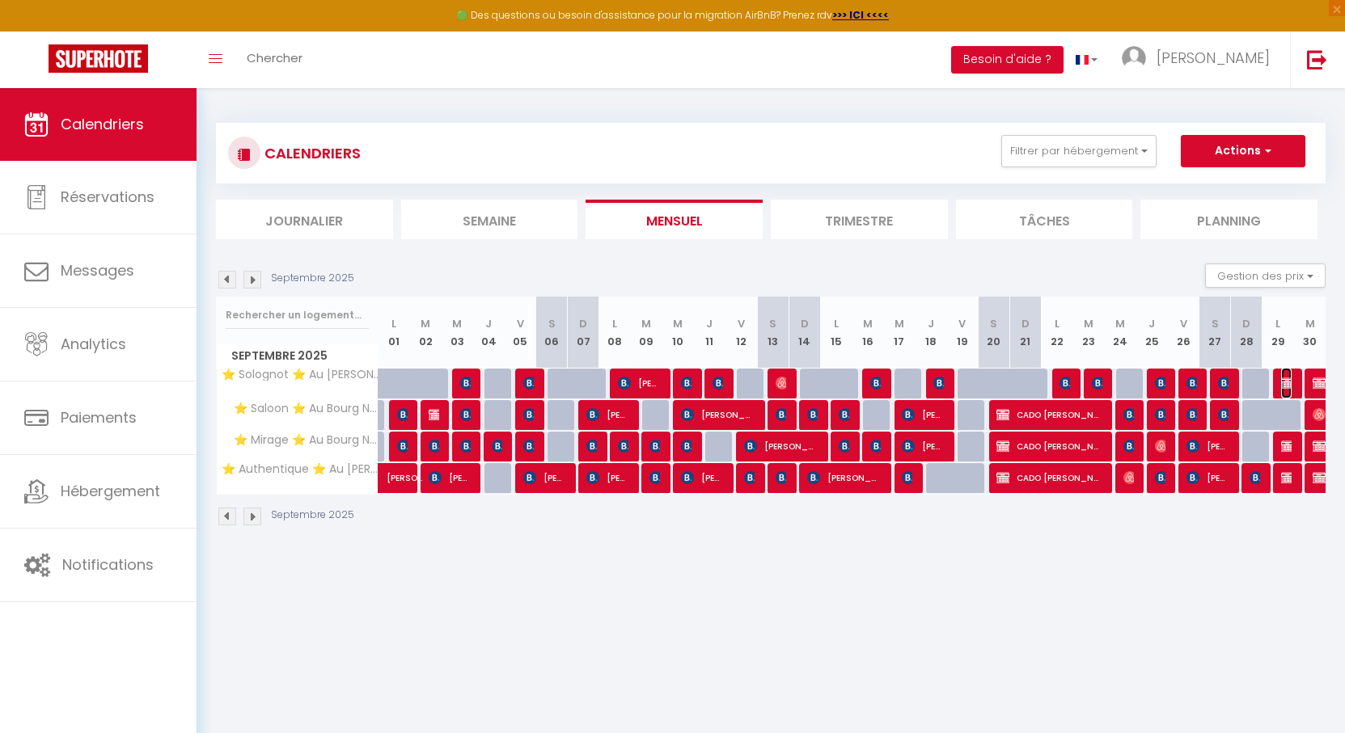
select select "1"
select select
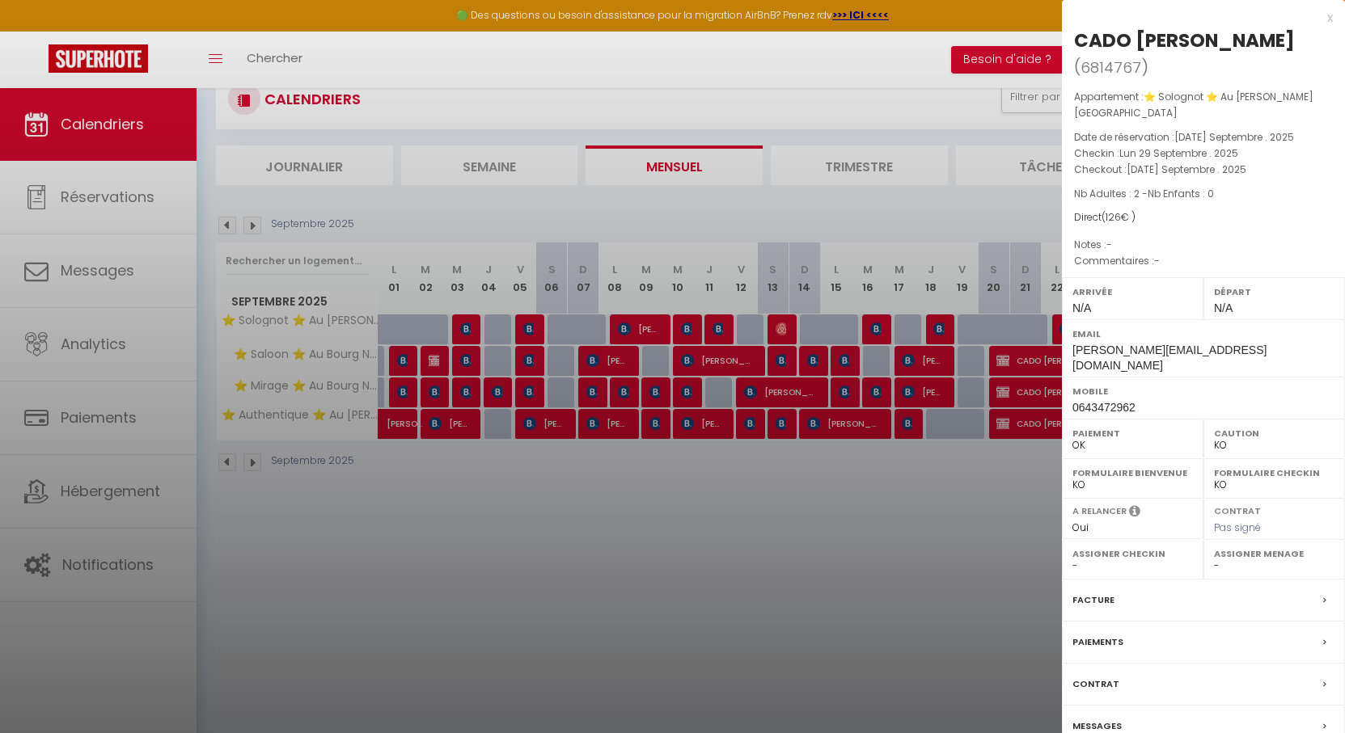
scroll to position [81, 0]
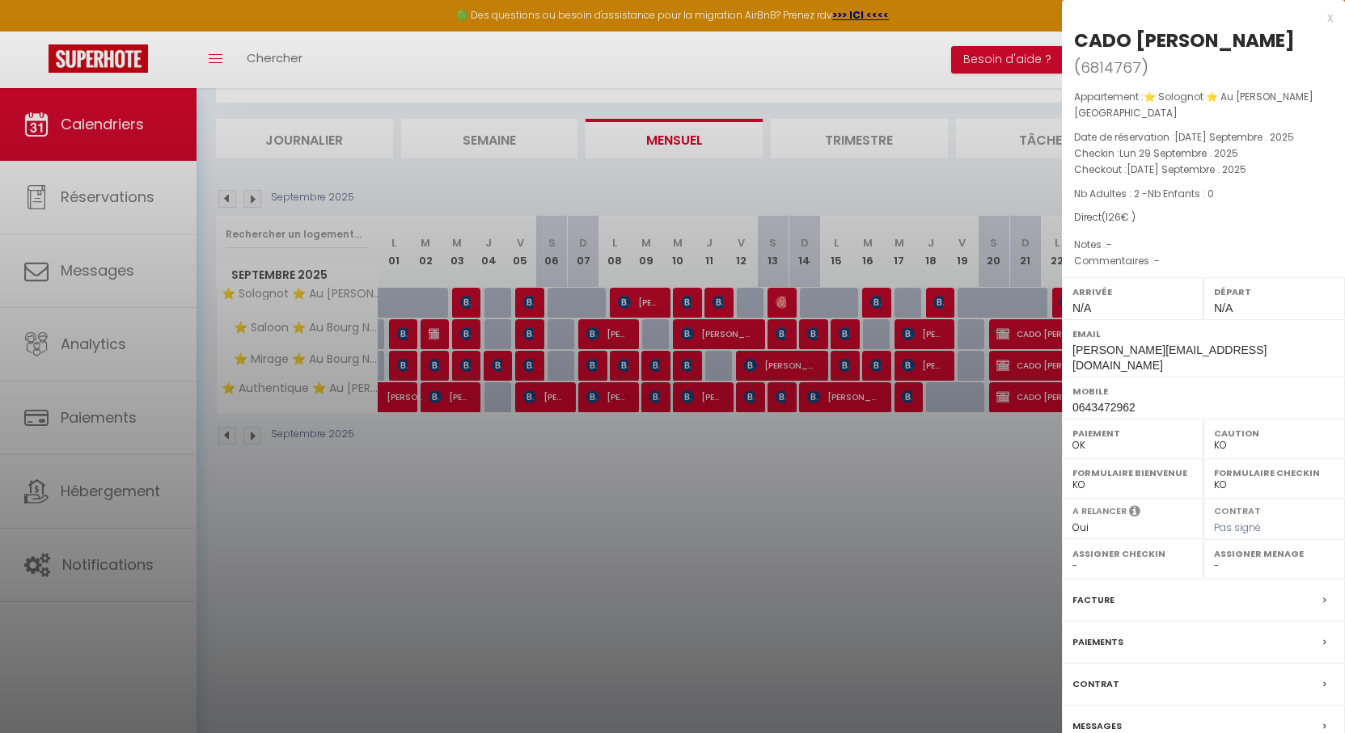
click at [927, 583] on div at bounding box center [672, 366] width 1345 height 733
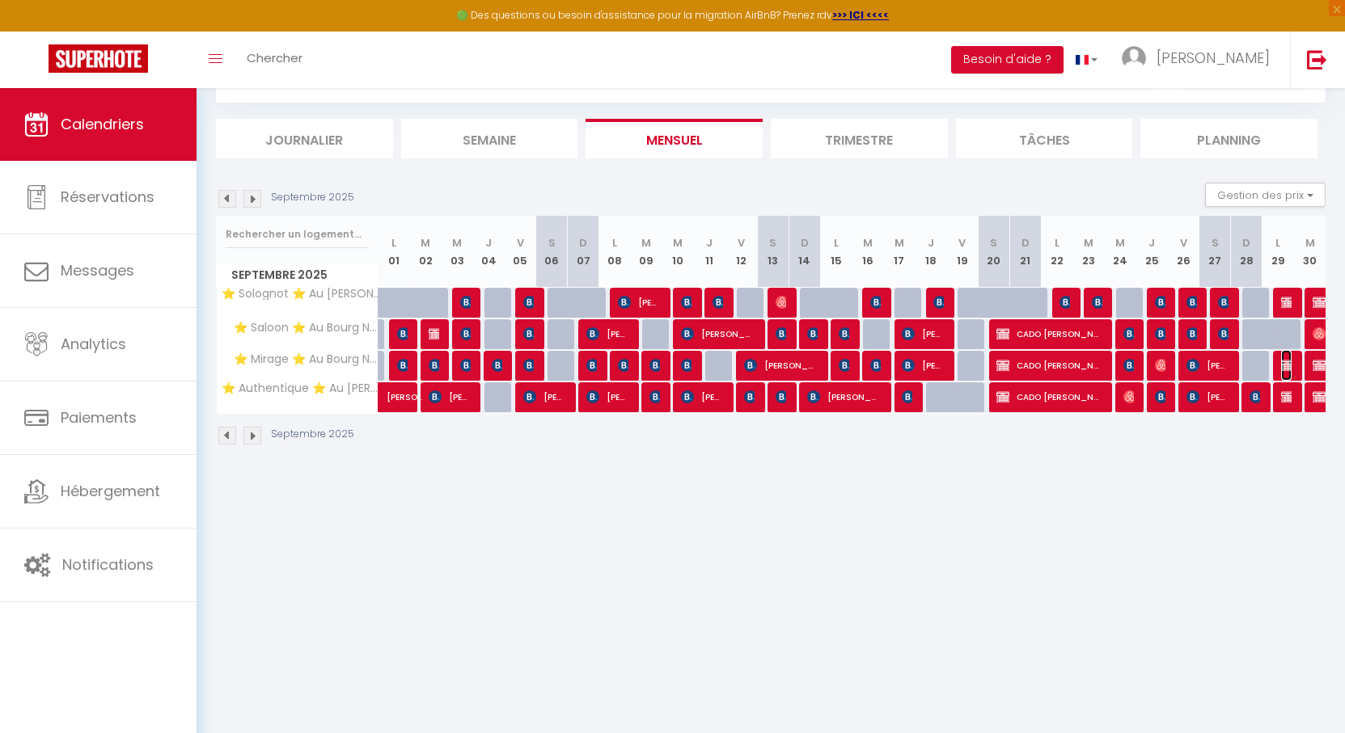
click at [1285, 367] on img at bounding box center [1287, 365] width 13 height 13
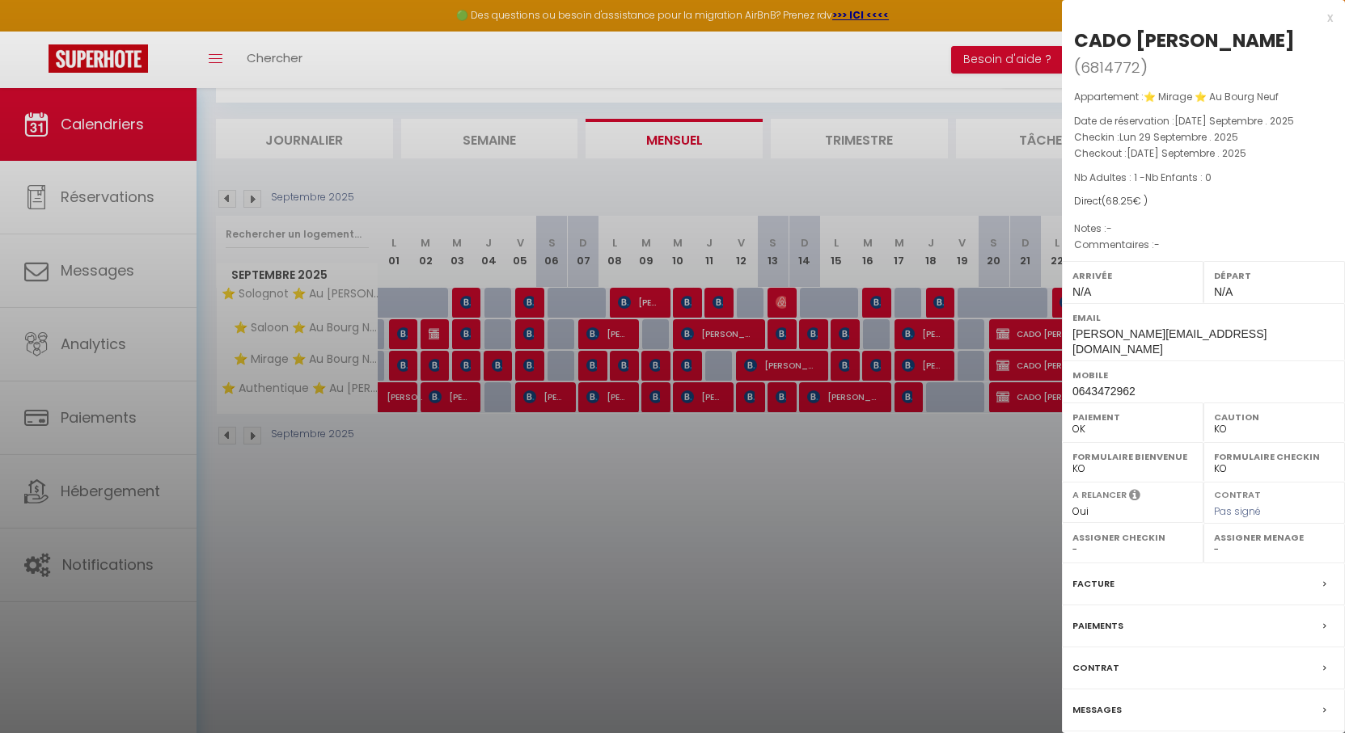
click at [872, 570] on div at bounding box center [672, 366] width 1345 height 733
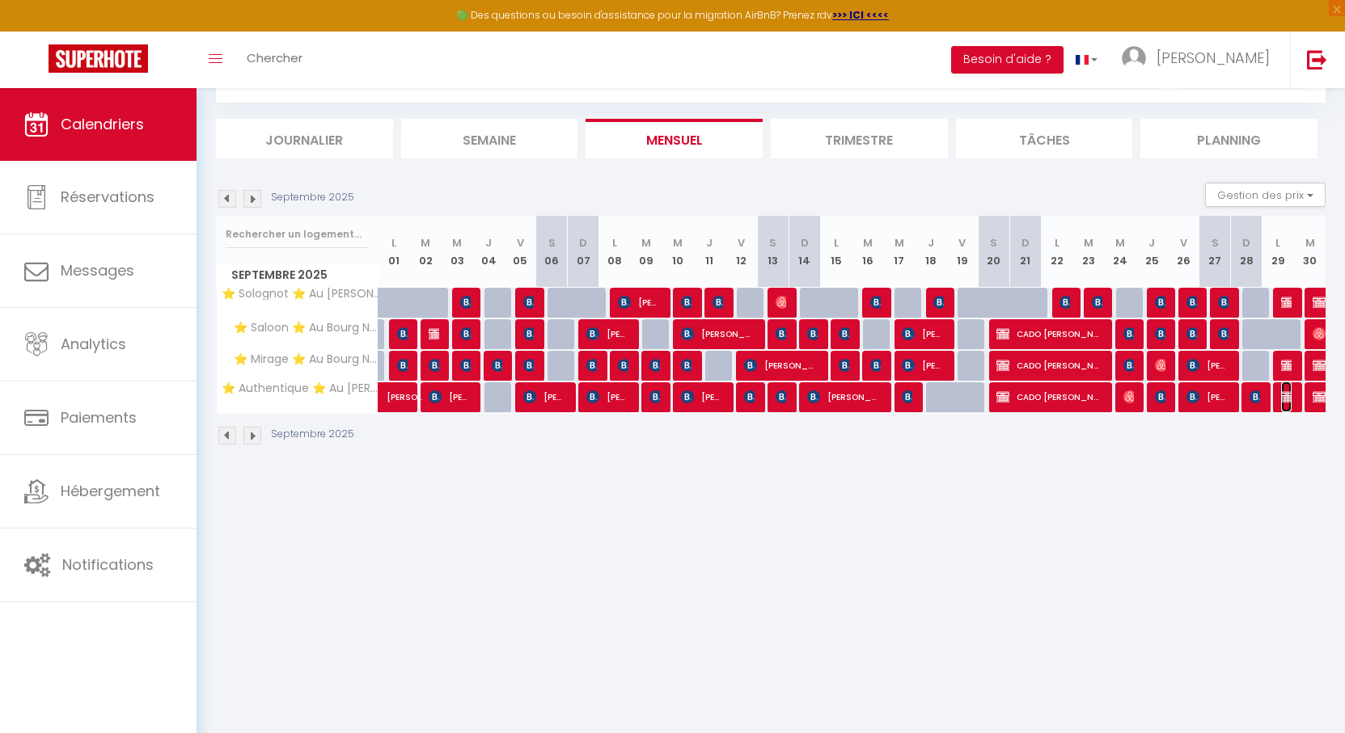
click at [1286, 397] on img at bounding box center [1287, 397] width 13 height 13
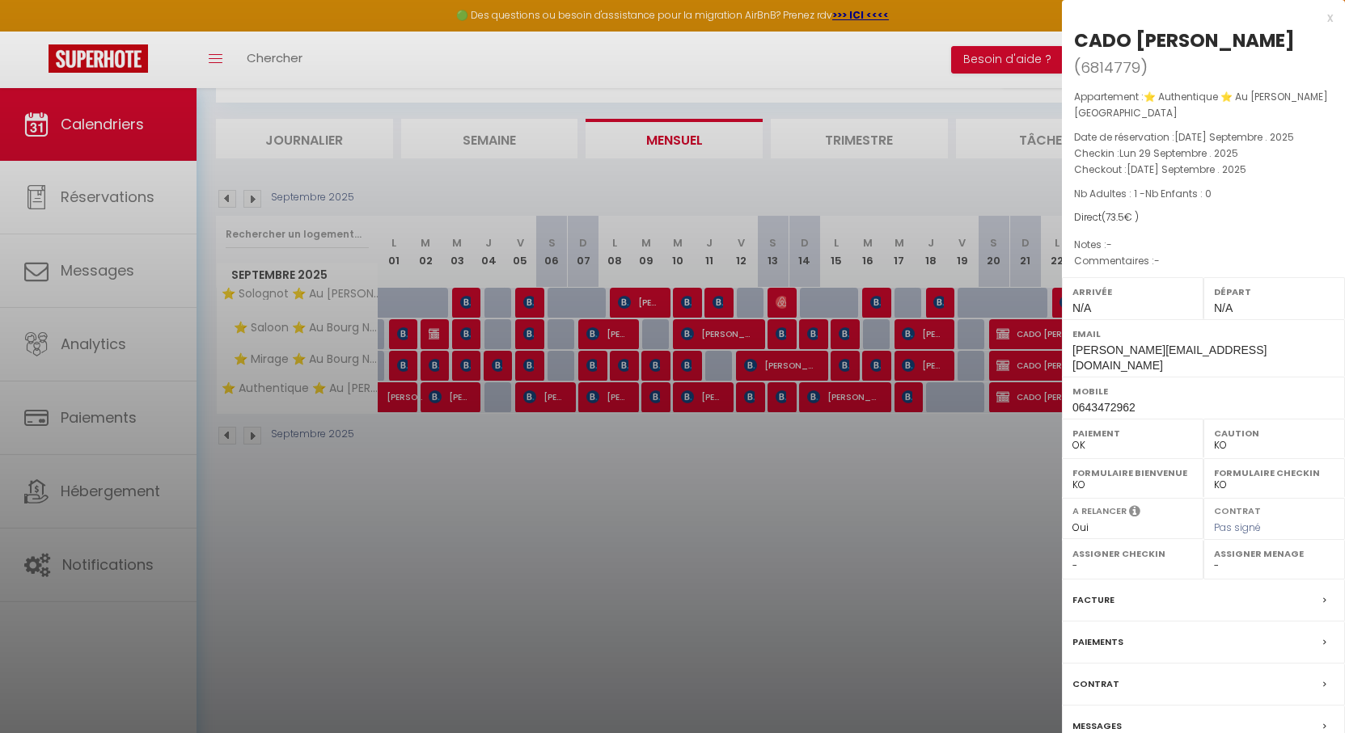
click at [661, 584] on div at bounding box center [672, 366] width 1345 height 733
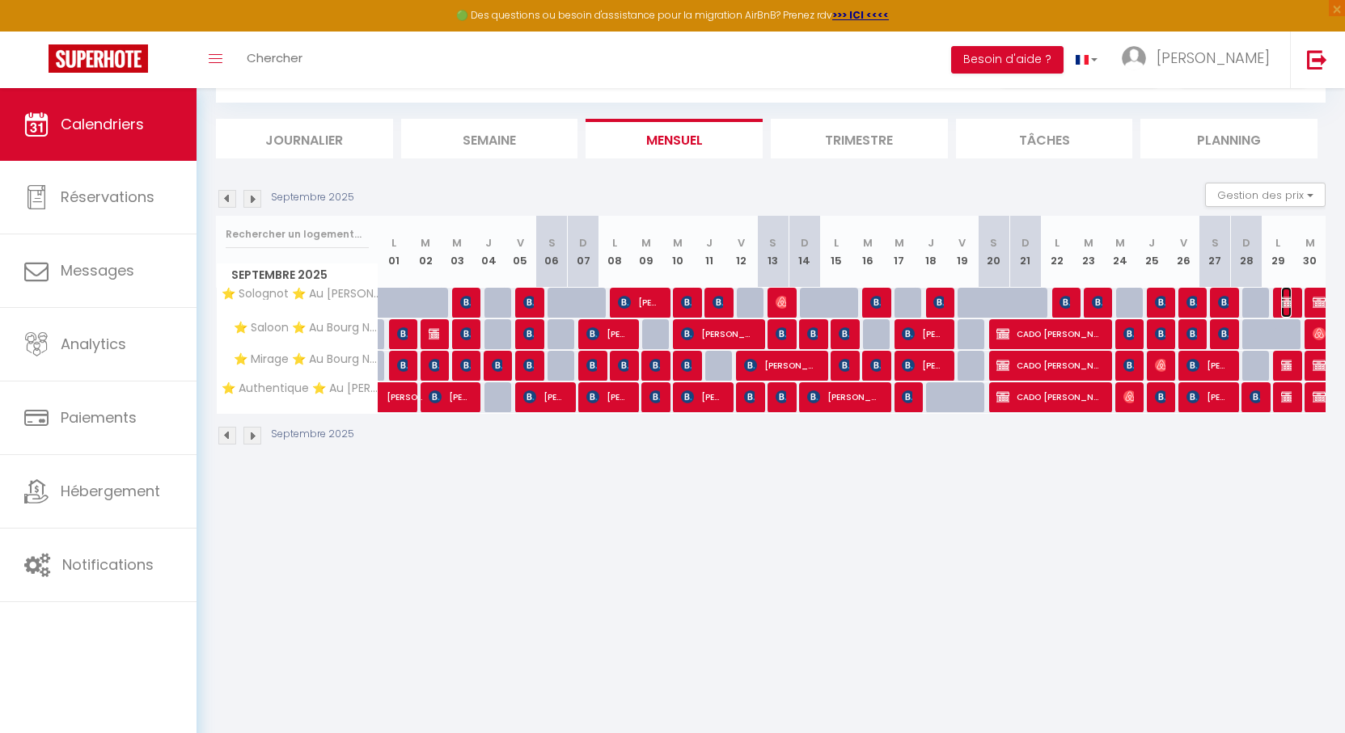
click at [1286, 296] on img at bounding box center [1287, 302] width 13 height 13
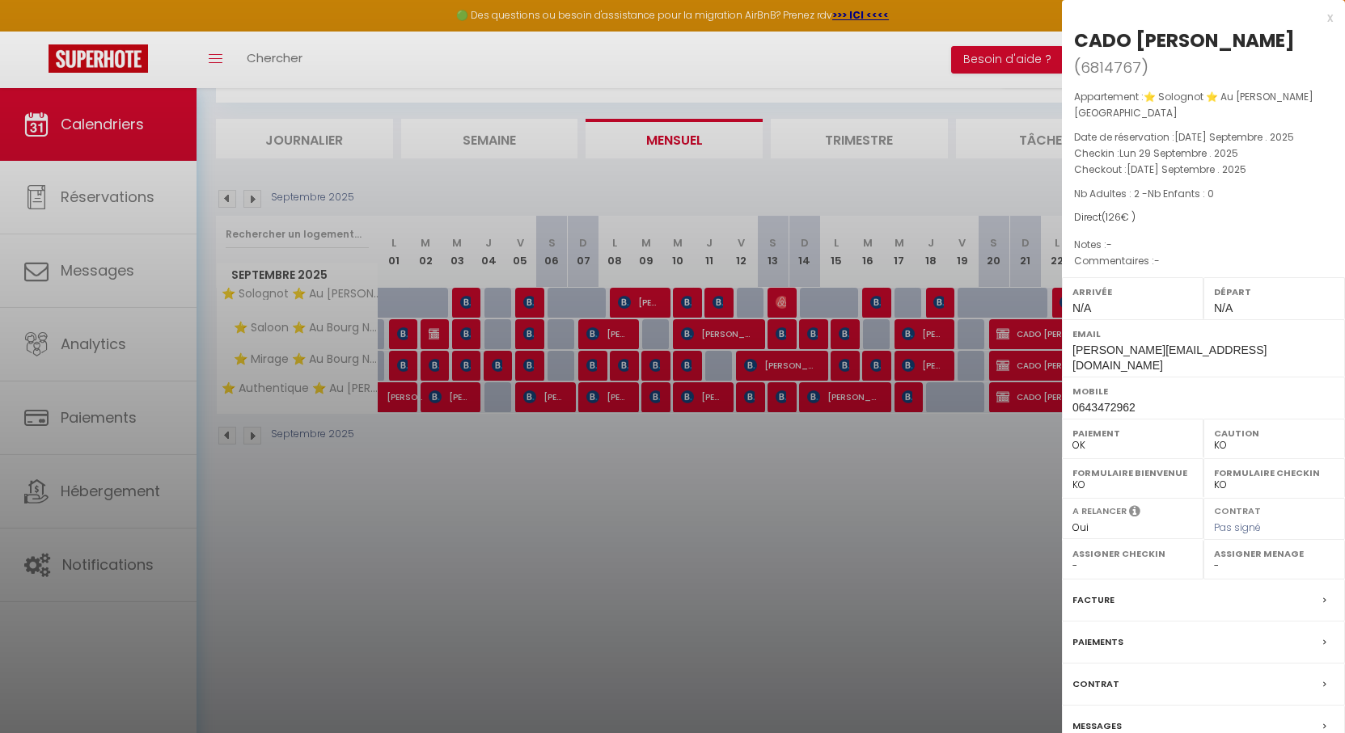
scroll to position [88, 0]
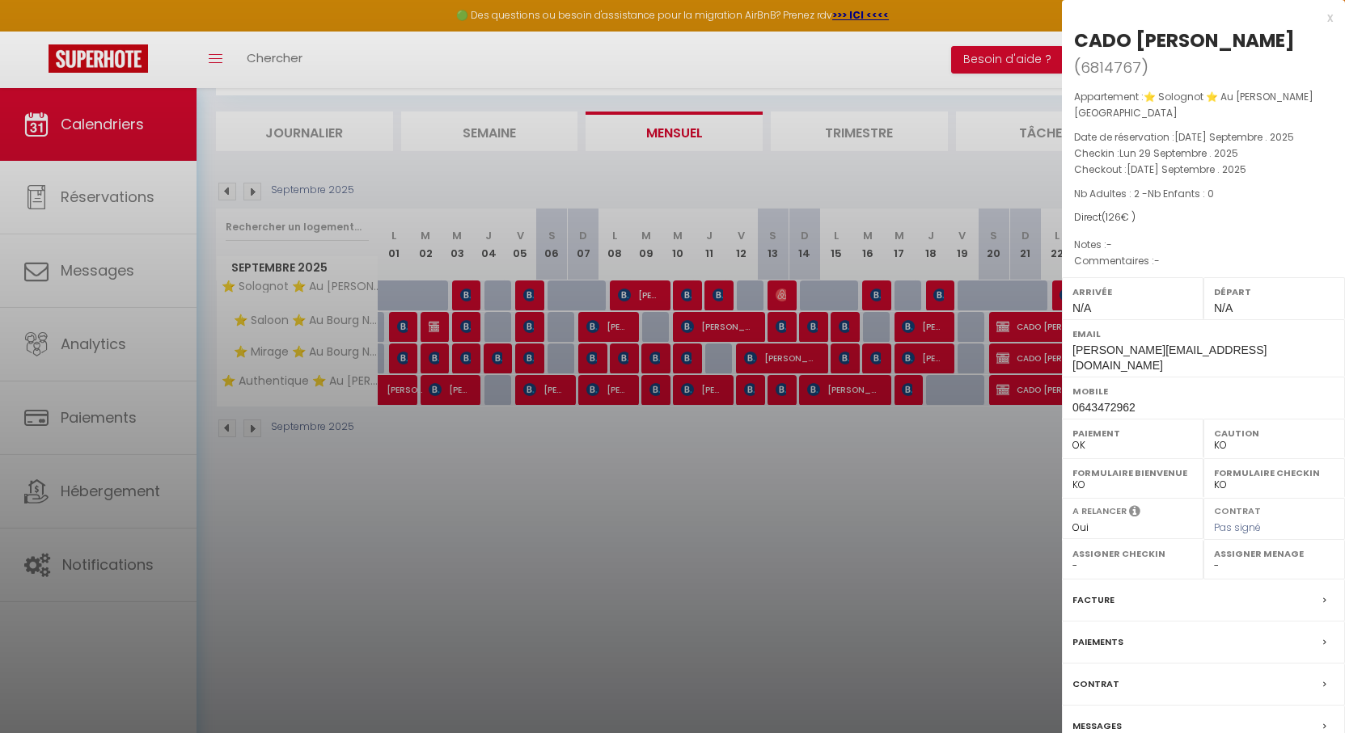
click at [1096, 592] on label "Facture" at bounding box center [1093, 600] width 42 height 17
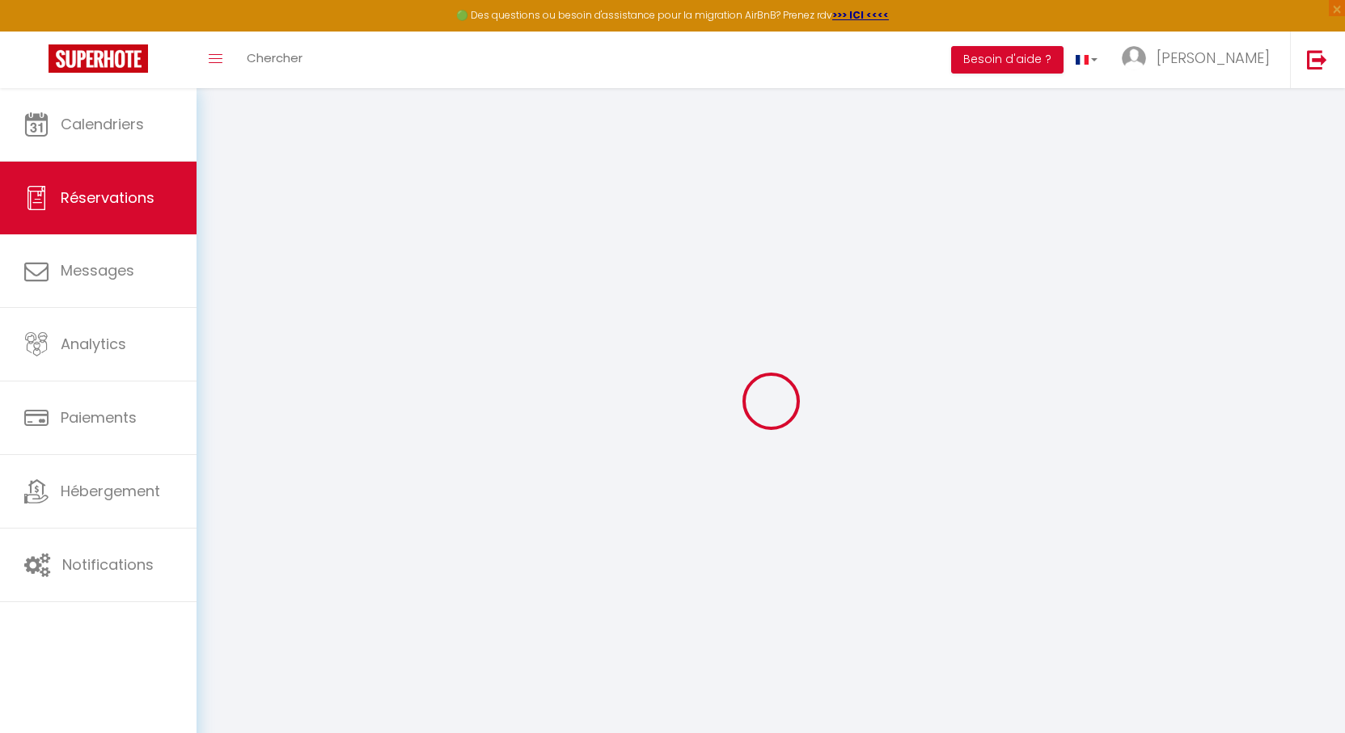
select select
checkbox input "false"
select select
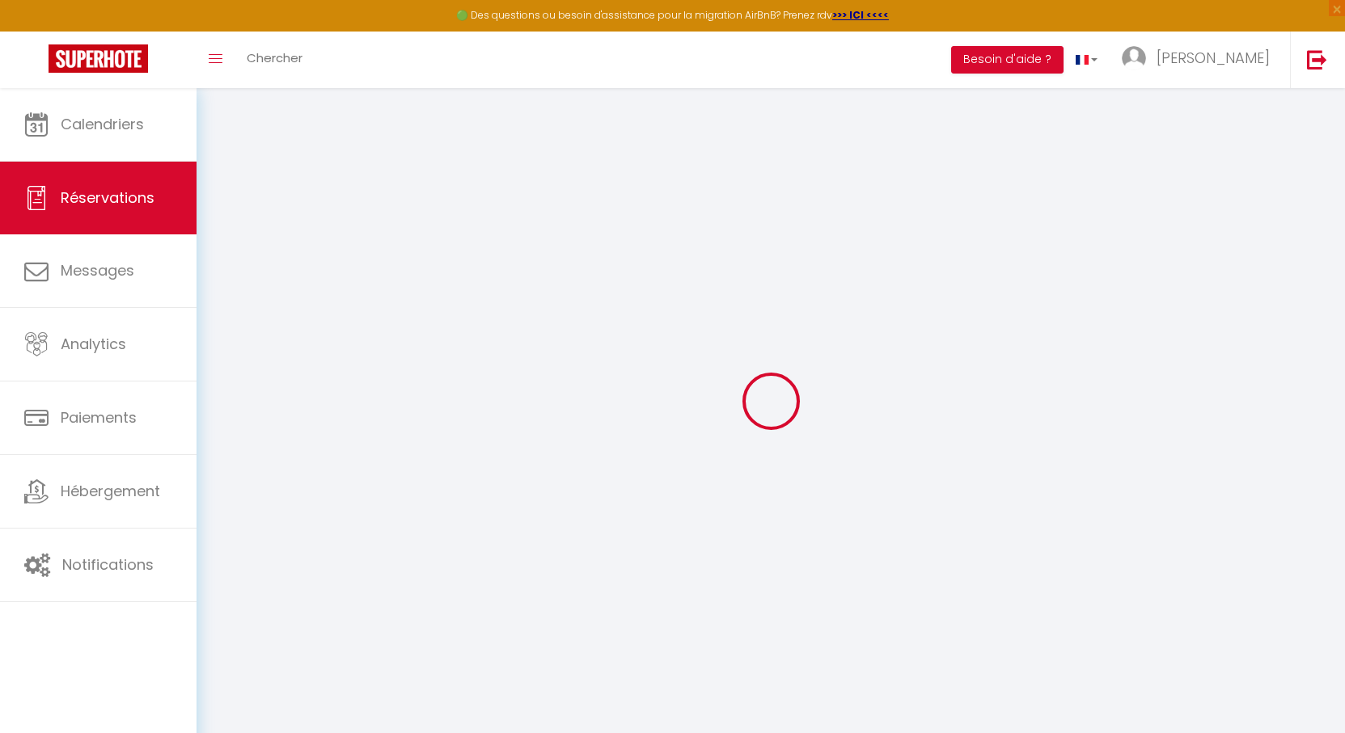
checkbox input "false"
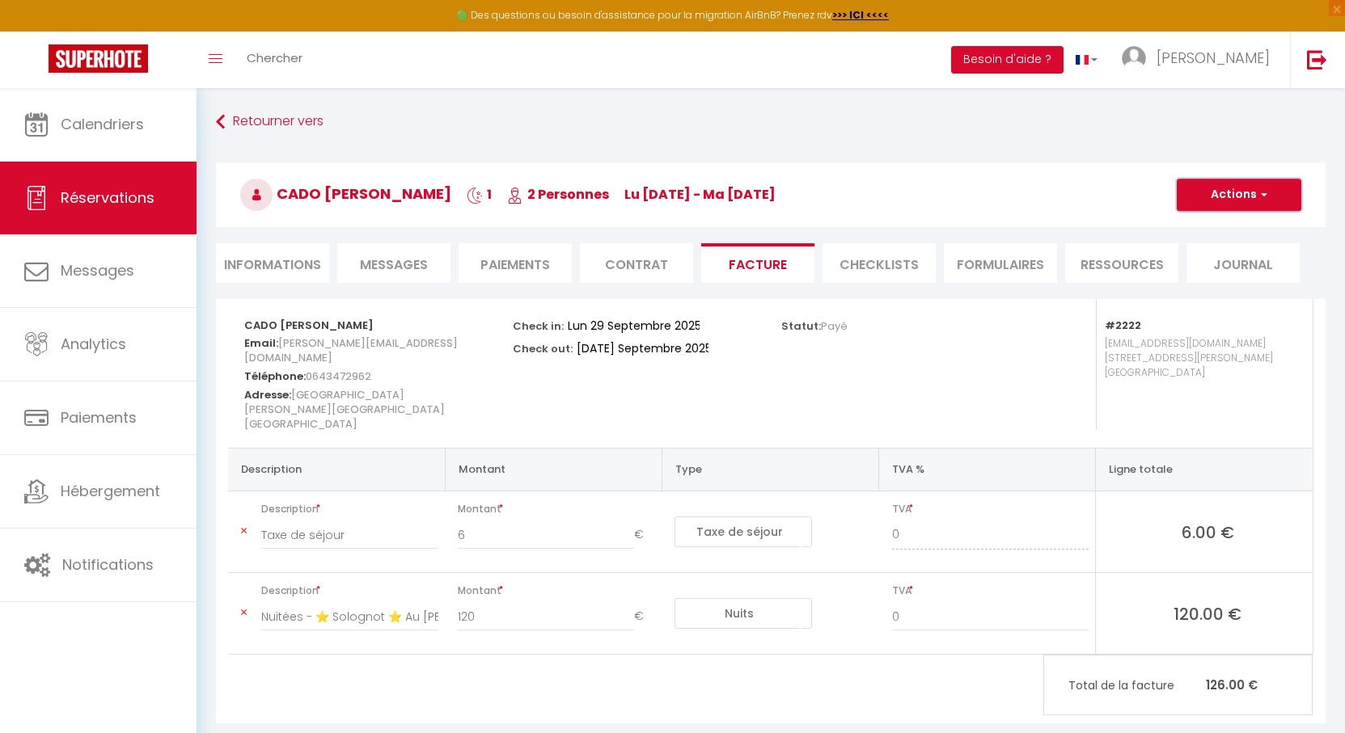
click at [1226, 205] on button "Actions" at bounding box center [1238, 195] width 125 height 32
click at [1200, 272] on link "Envoyer la facture" at bounding box center [1227, 272] width 136 height 21
type input "c.bonin@cado-orleans.fr"
select select "fr"
type input "Votre facture 6814767 - ⭐ Solognot ⭐ Au Bourg Neuf"
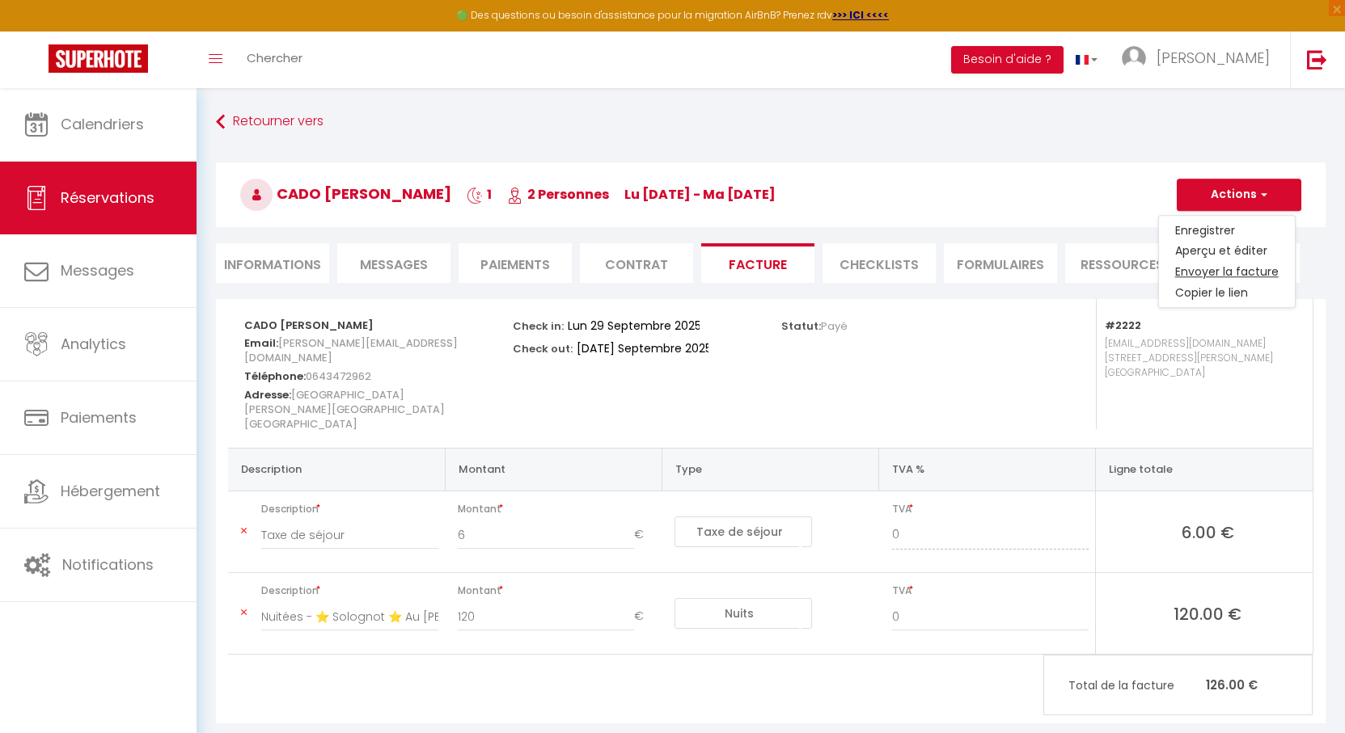
type textarea "Bonjour, Voici le lien pour télécharger votre facture : https://superhote.com/a…"
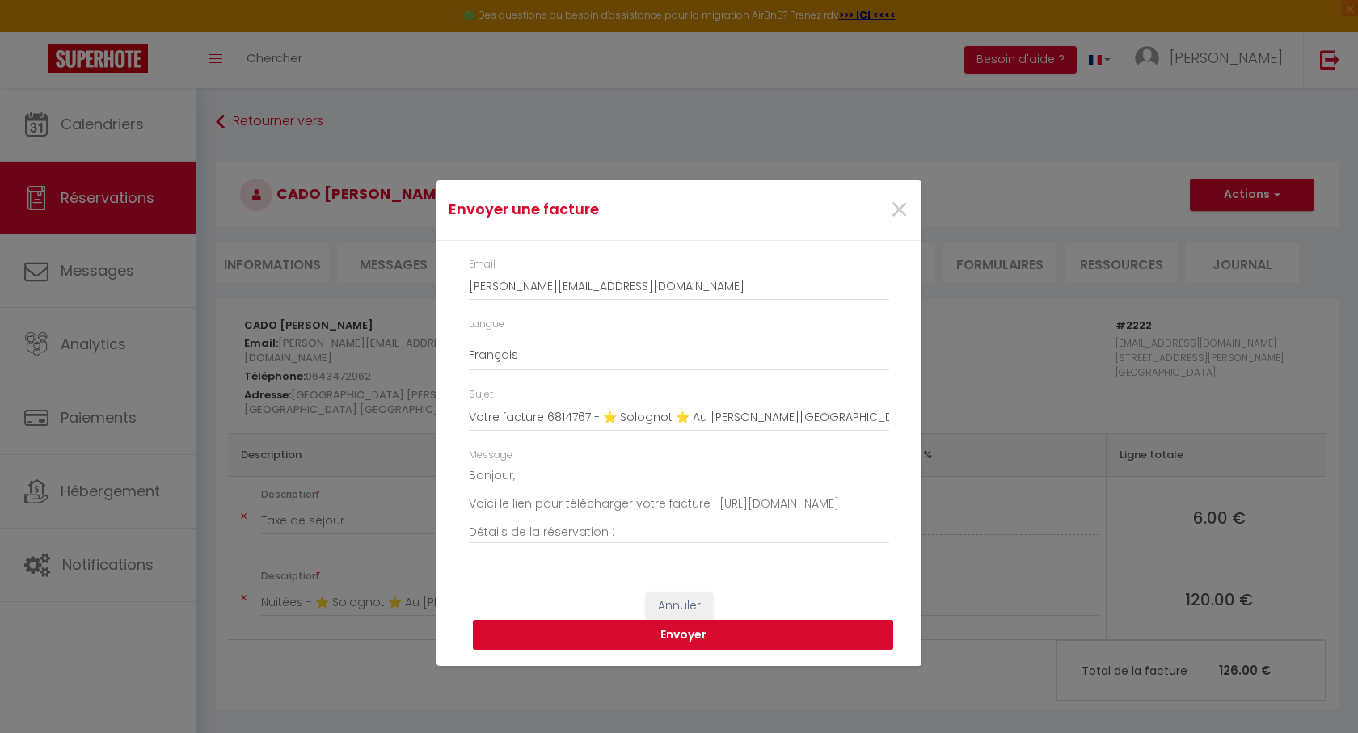
click at [689, 637] on button "Envoyer" at bounding box center [683, 635] width 420 height 31
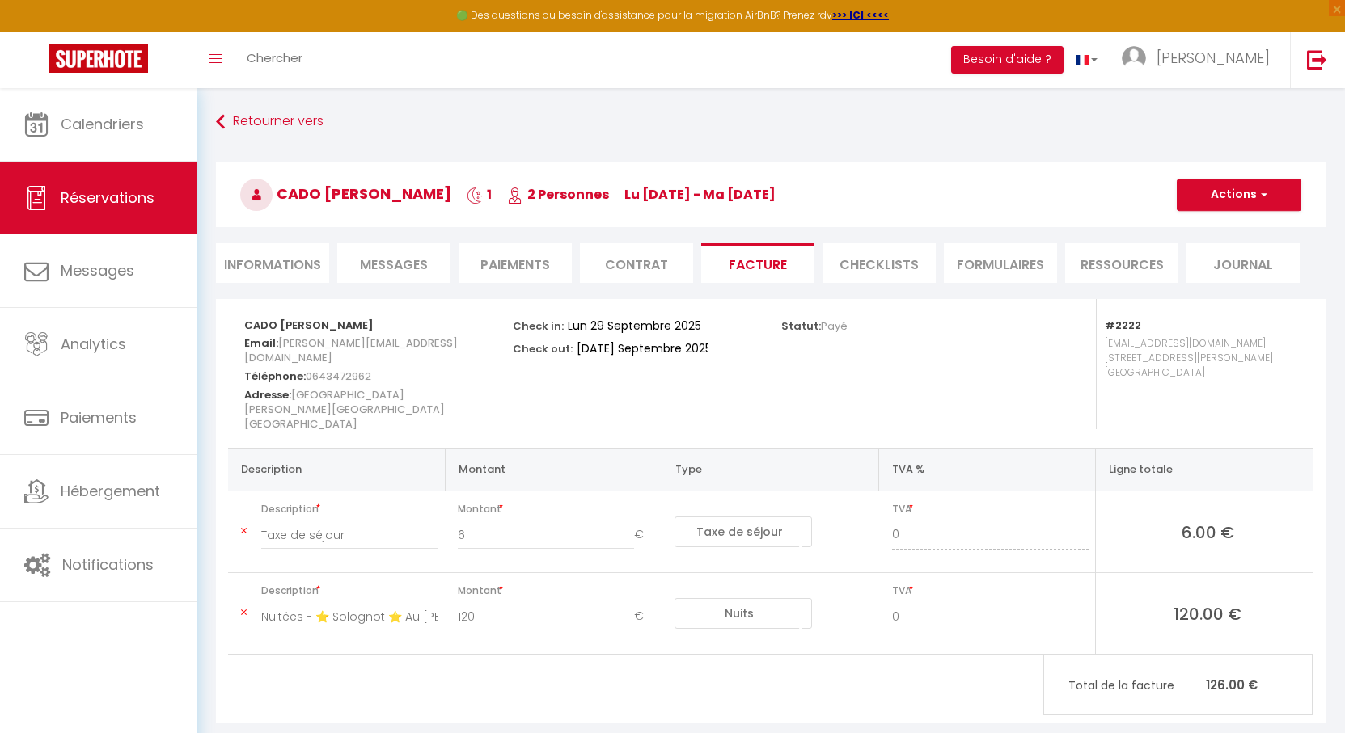
drag, startPoint x: 711, startPoint y: 171, endPoint x: 674, endPoint y: 164, distance: 37.0
click at [674, 164] on h3 "CADO Charline Bonin 1 2 Personnes lu 29 Sep - ma 30 Sep" at bounding box center [770, 195] width 1109 height 65
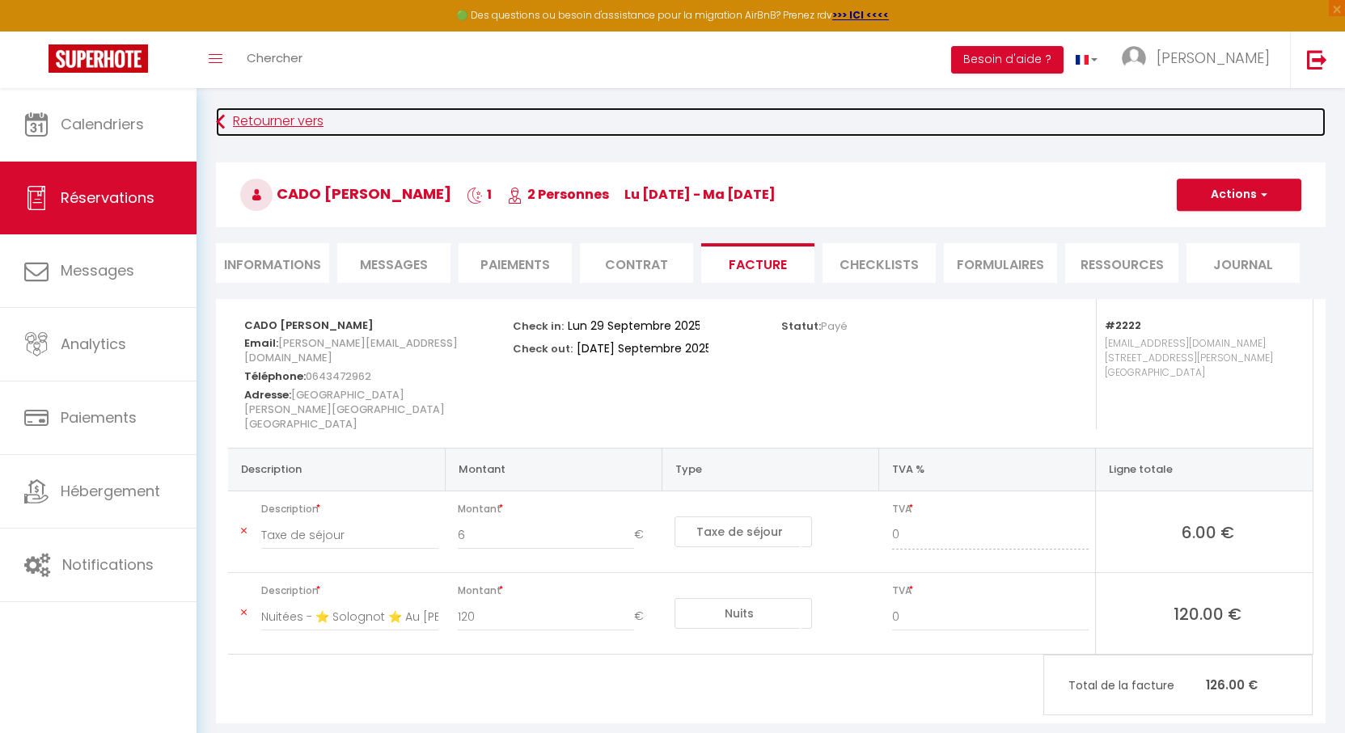
click at [241, 124] on link "Retourner vers" at bounding box center [770, 122] width 1109 height 29
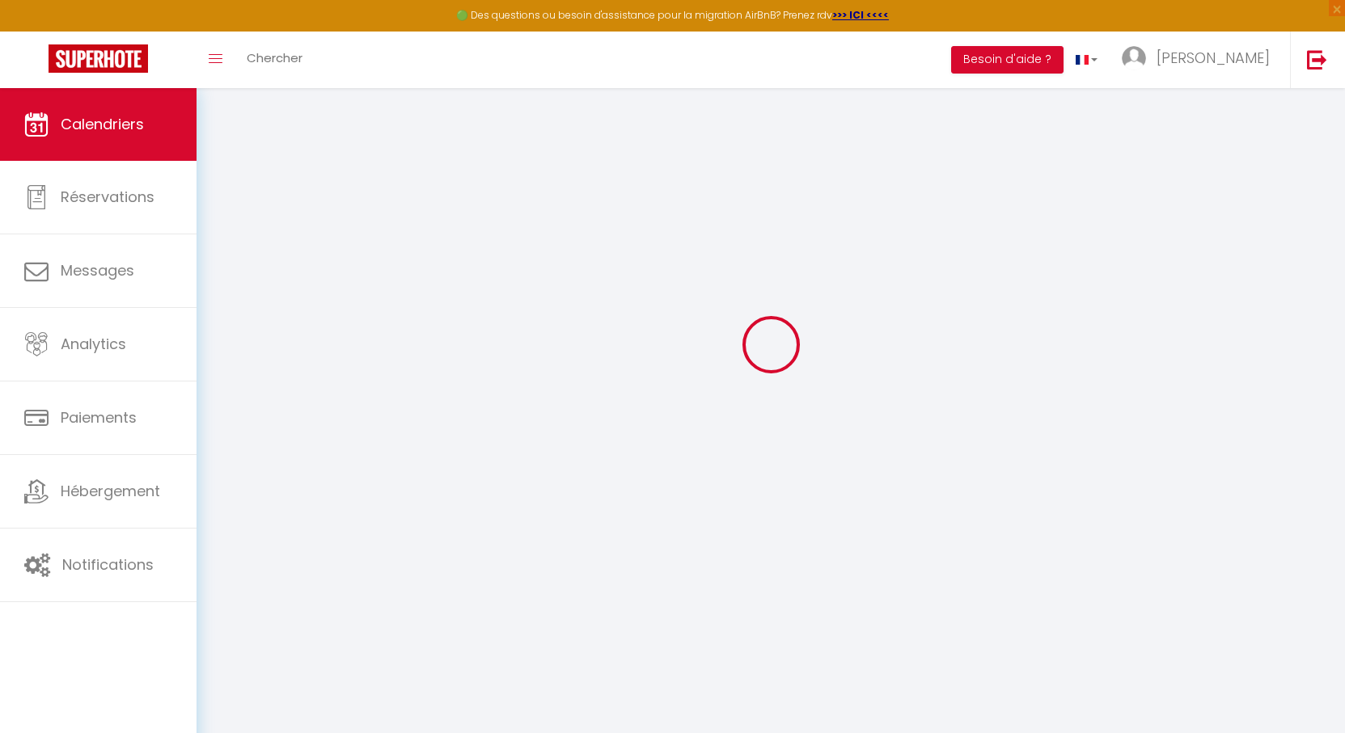
scroll to position [88, 0]
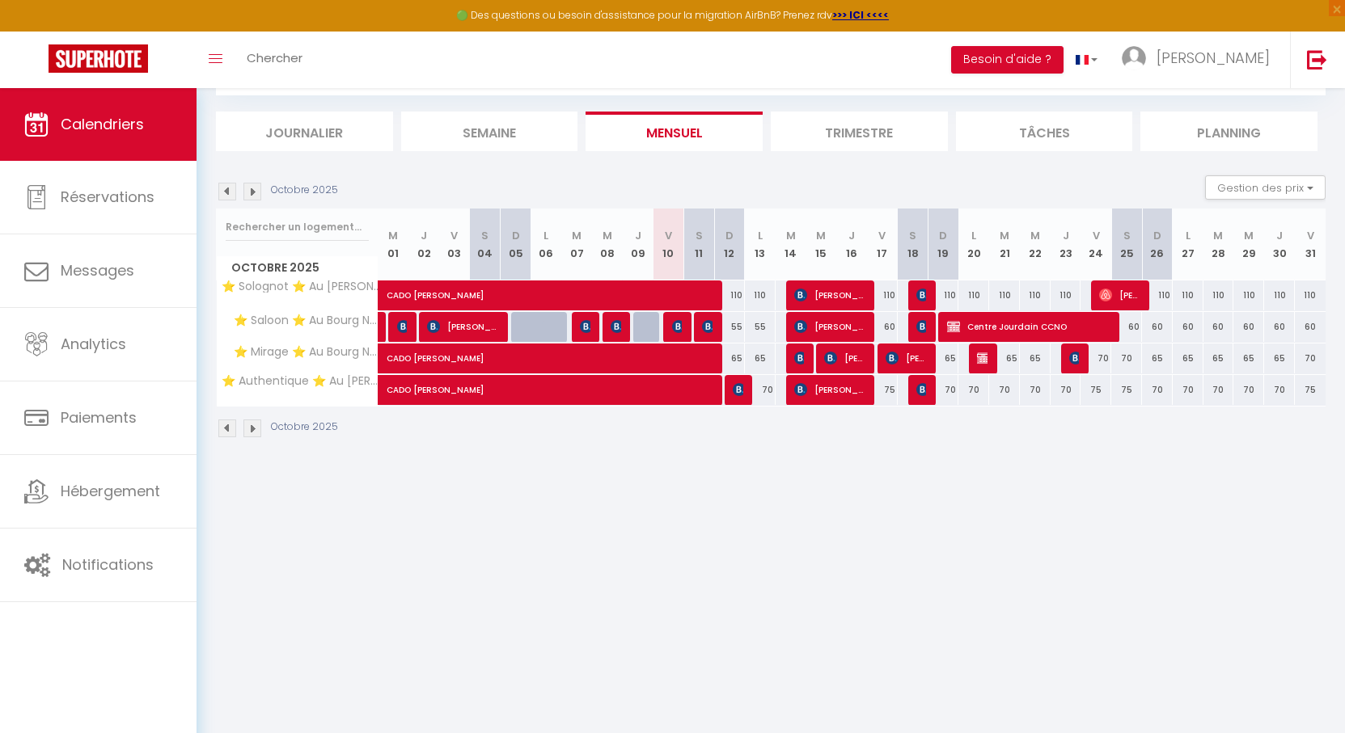
click at [219, 192] on img at bounding box center [227, 192] width 18 height 18
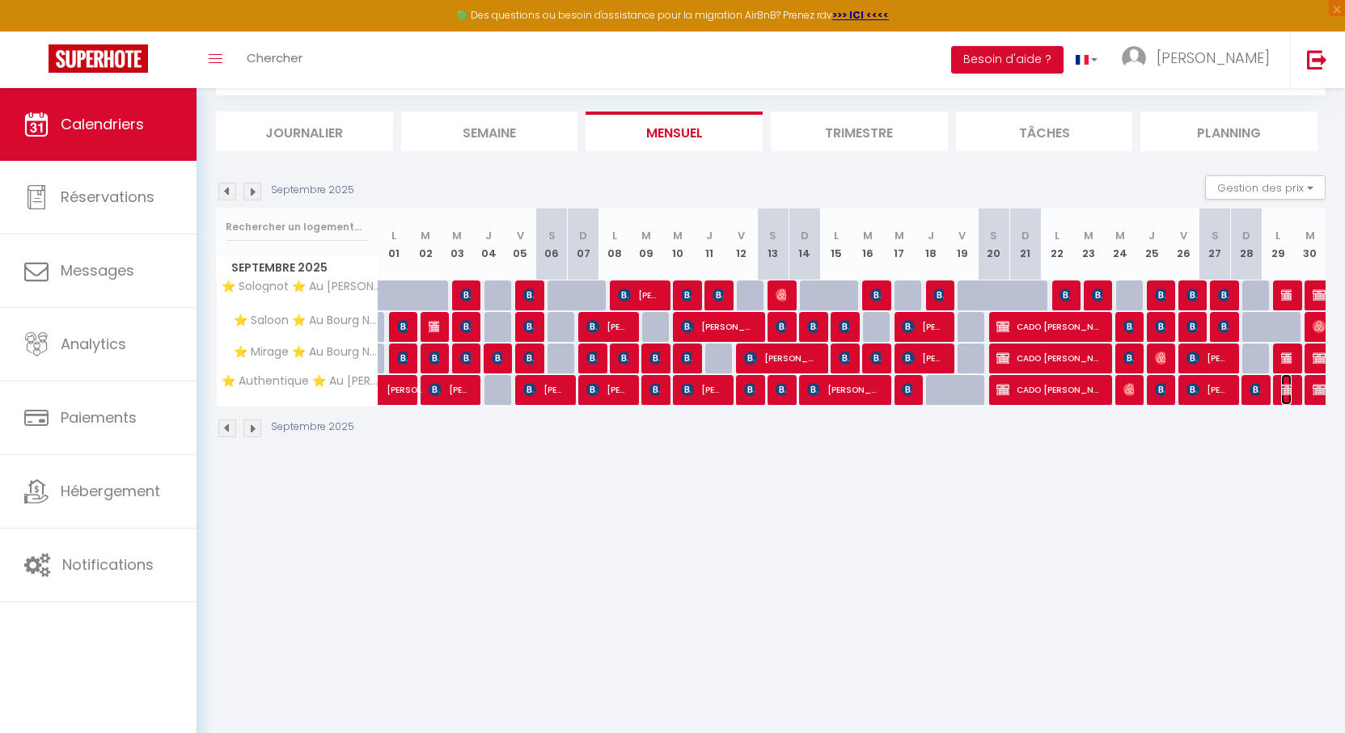
click at [1286, 391] on img at bounding box center [1287, 389] width 13 height 13
select select "OK"
select select "KO"
select select "0"
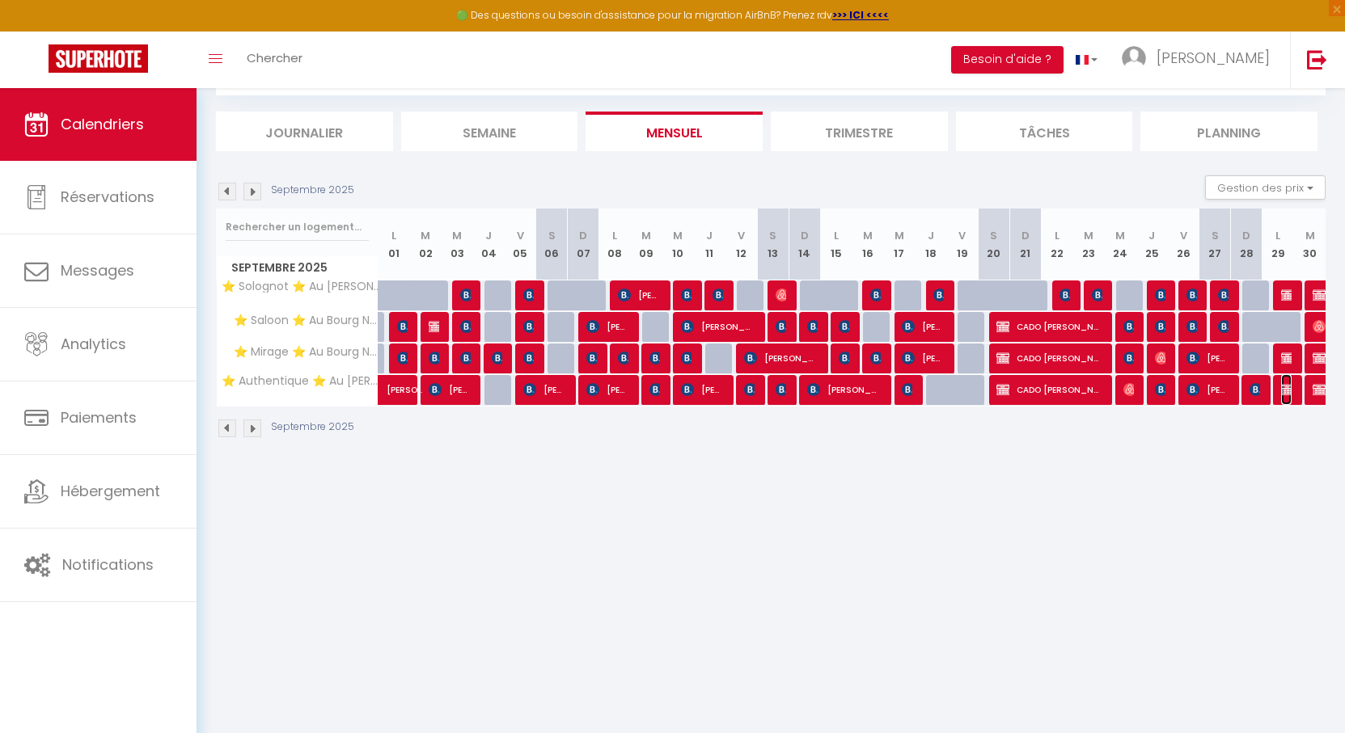
select select "1"
select select
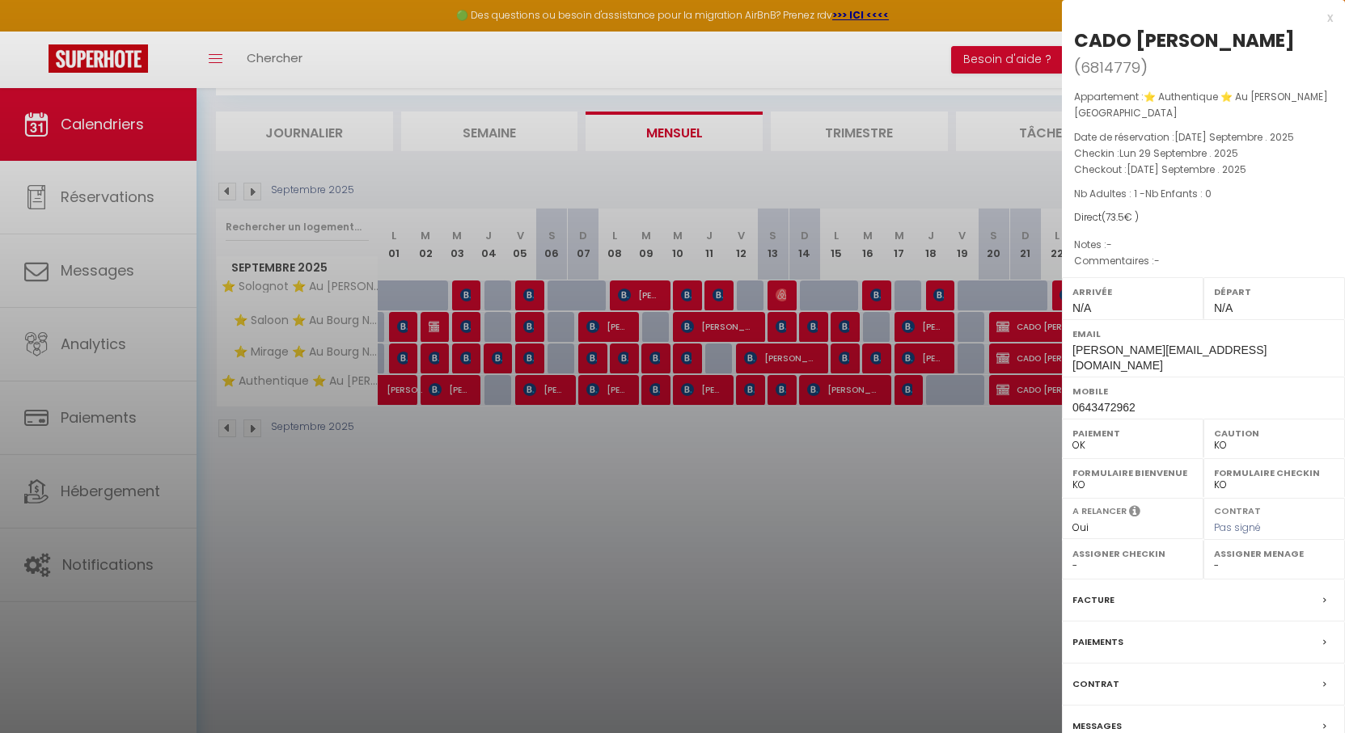
click at [1104, 592] on label "Facture" at bounding box center [1093, 600] width 42 height 17
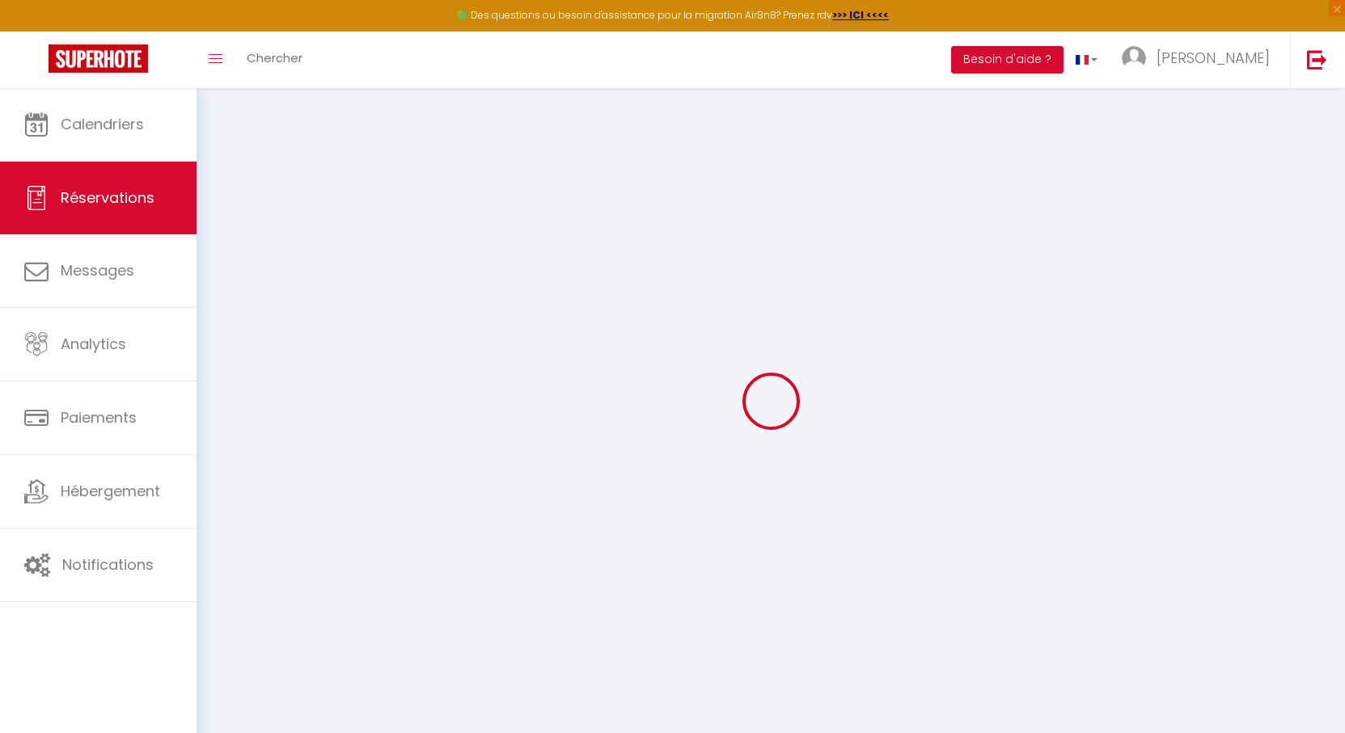
select select
checkbox input "false"
select select
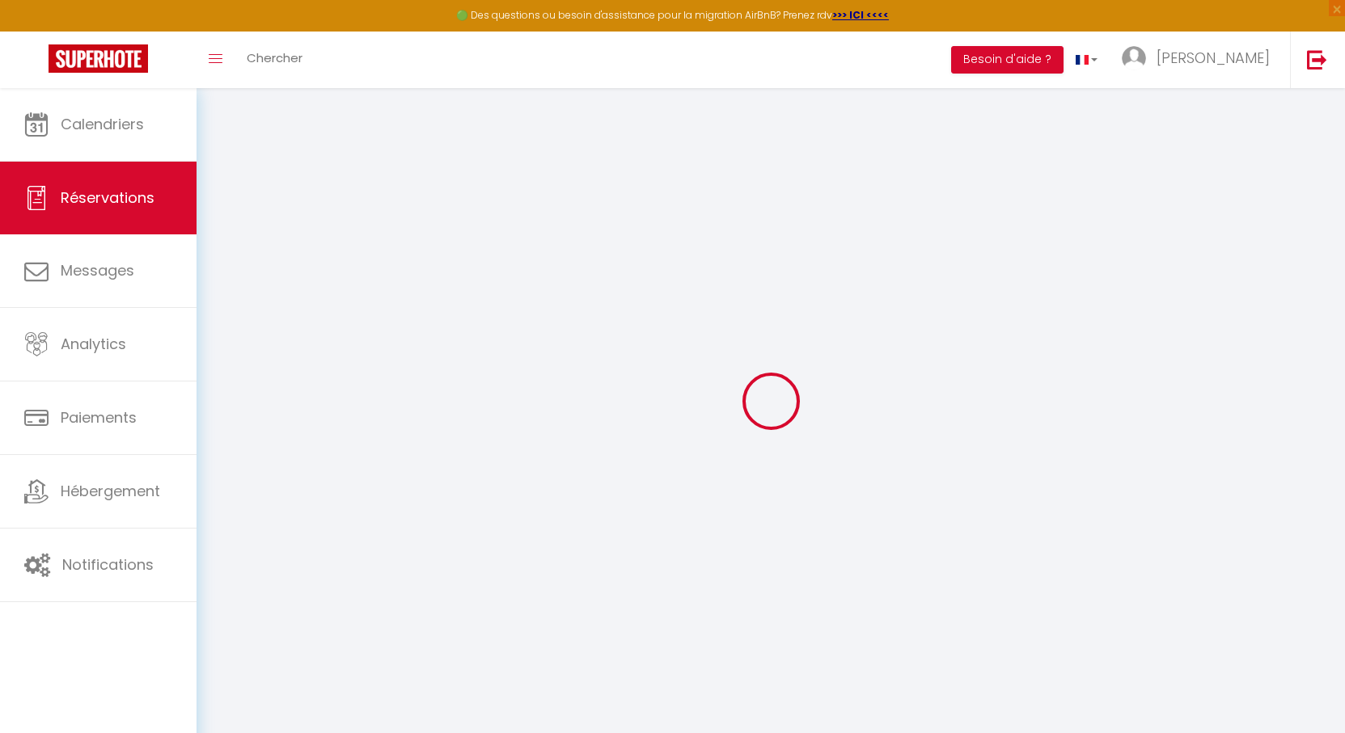
checkbox input "false"
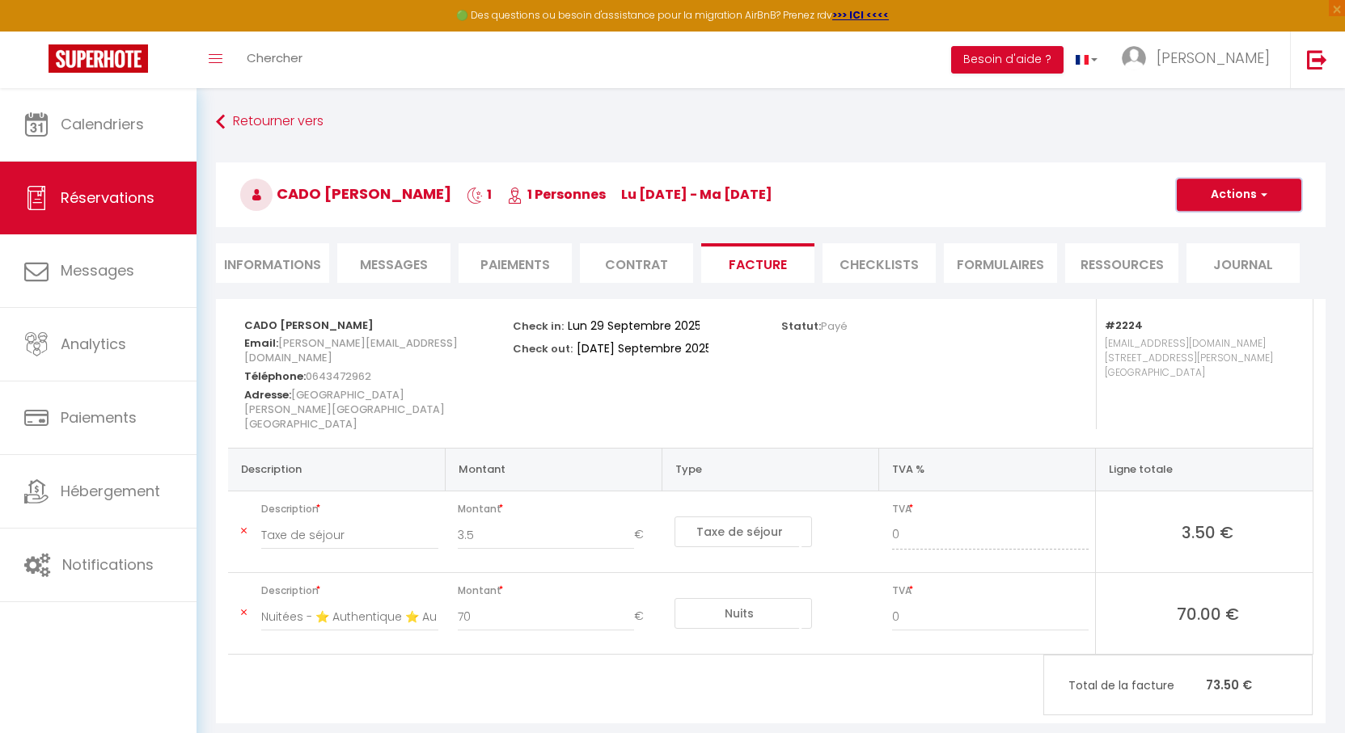
click at [1227, 196] on button "Actions" at bounding box center [1238, 195] width 125 height 32
click at [1207, 268] on link "Envoyer la facture" at bounding box center [1227, 272] width 136 height 21
type input "c.bonin@cado-orleans.fr"
select select "fr"
type input "Votre facture 6814779 - ⭐ Authentique ⭐ Au Bourg Neuf"
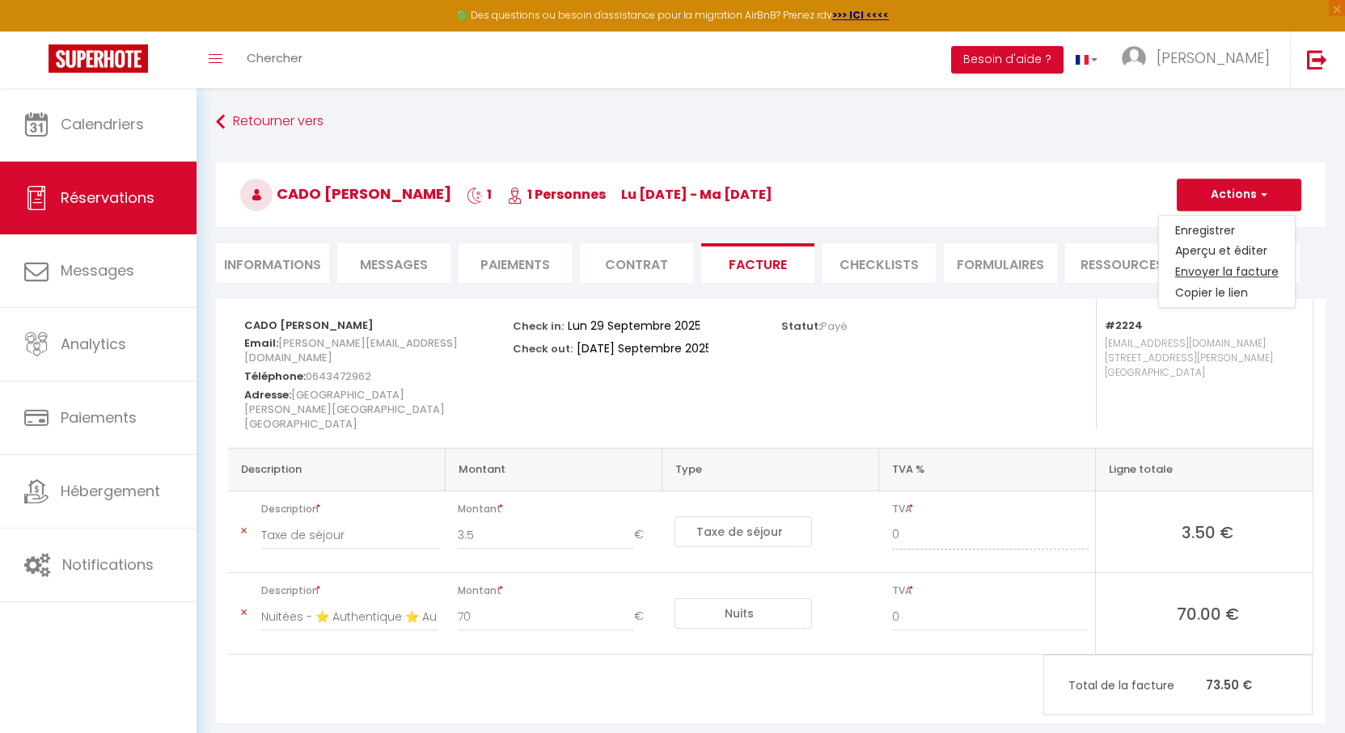
type textarea "Bonjour, Voici le lien pour télécharger votre facture : https://superhote.com/a…"
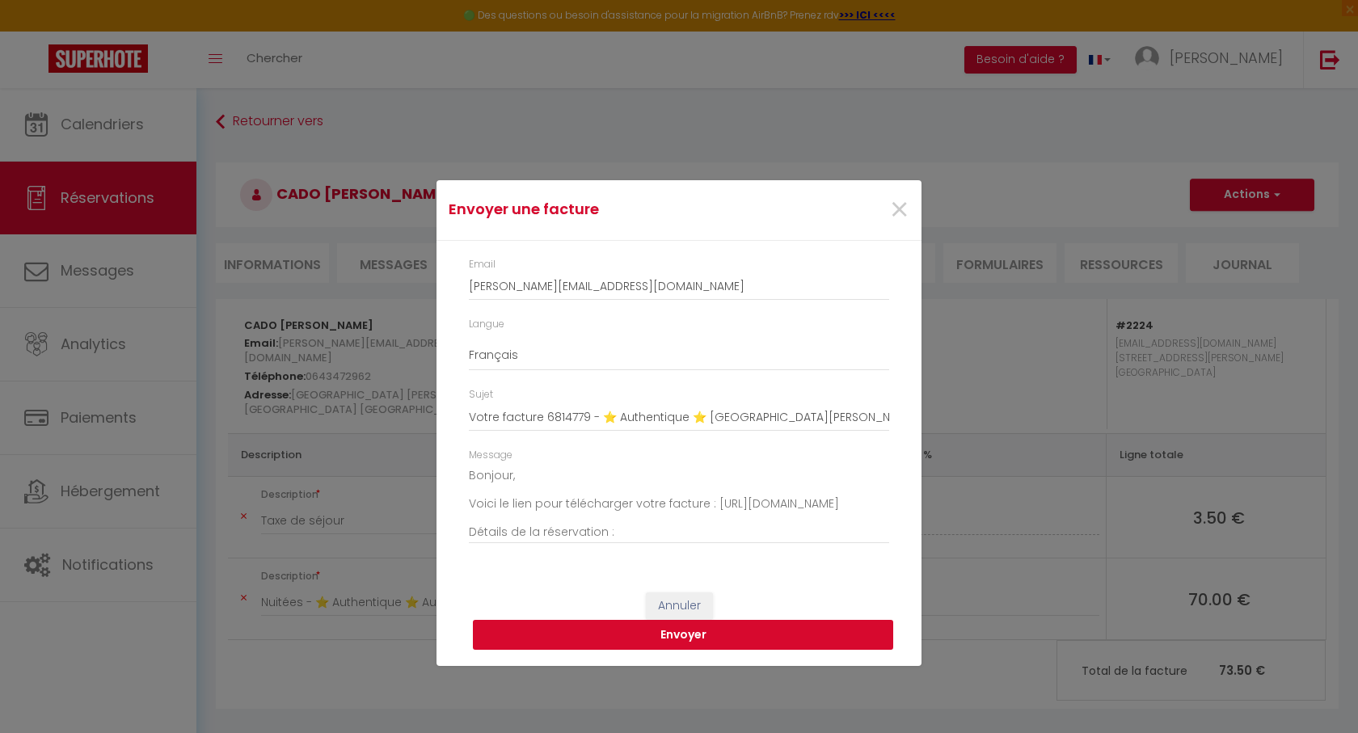
click at [696, 635] on button "Envoyer" at bounding box center [683, 635] width 420 height 31
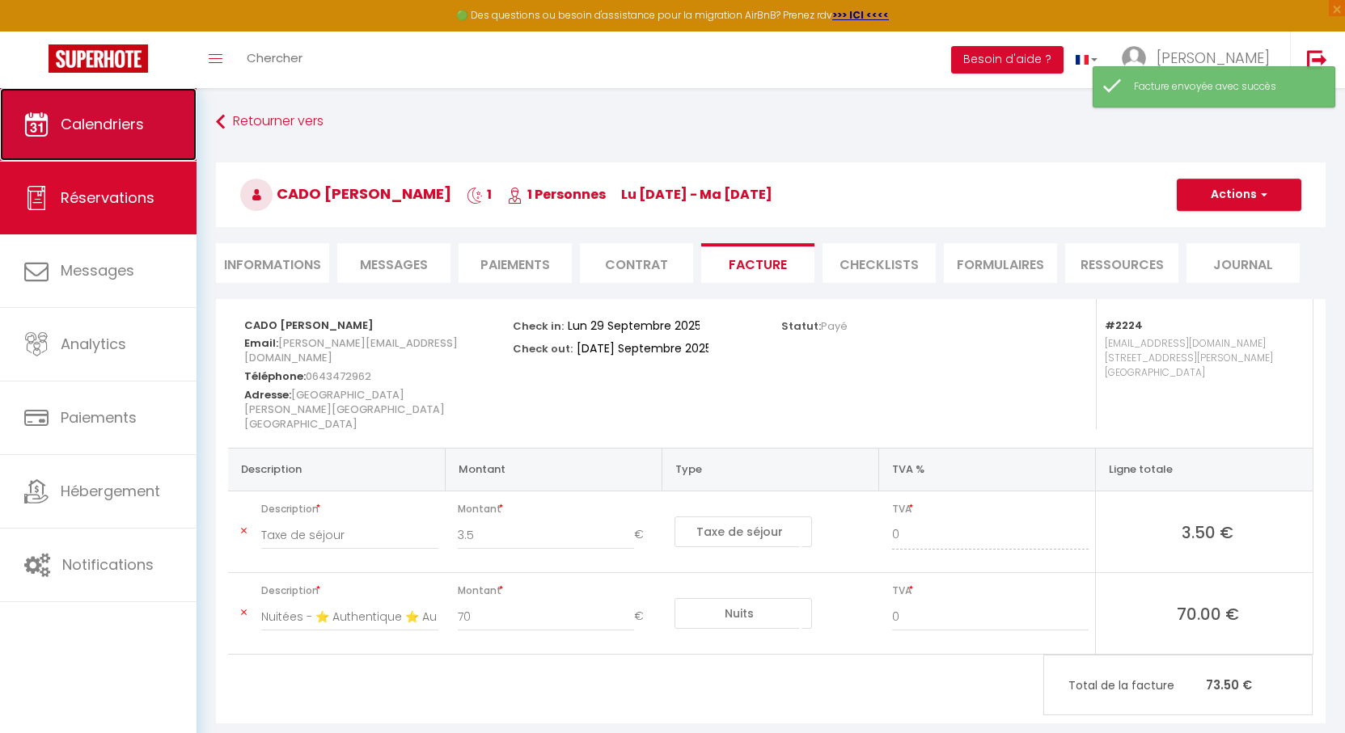
click at [103, 92] on link "Calendriers" at bounding box center [98, 124] width 196 height 73
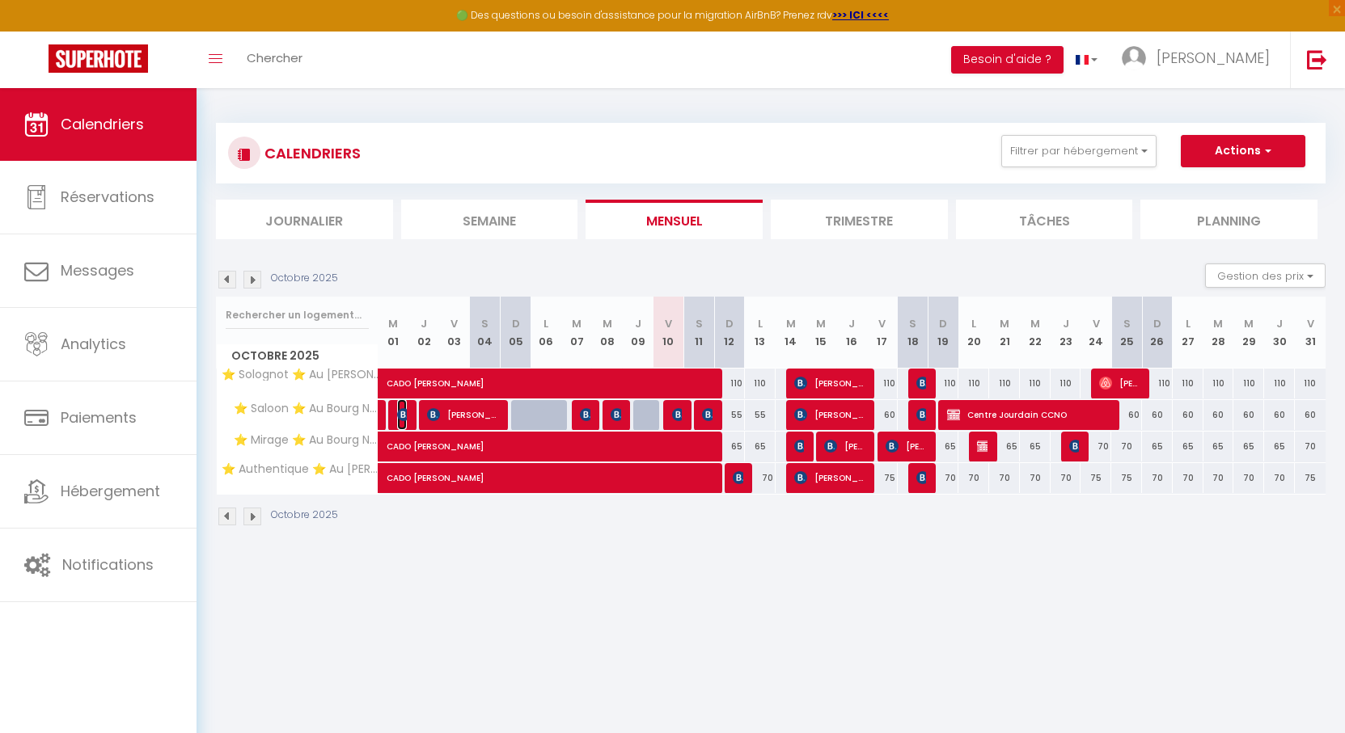
click at [402, 412] on img at bounding box center [403, 414] width 13 height 13
select select "OK"
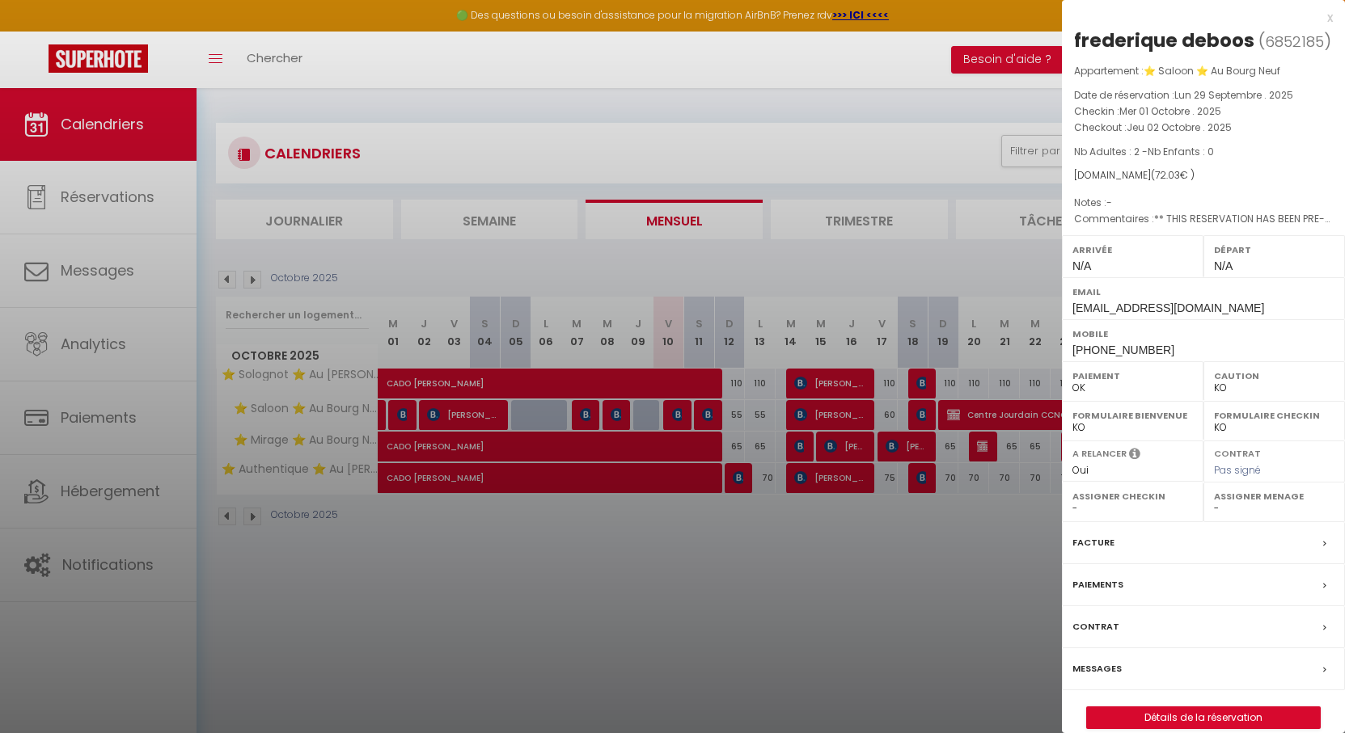
click at [402, 412] on div at bounding box center [672, 366] width 1345 height 733
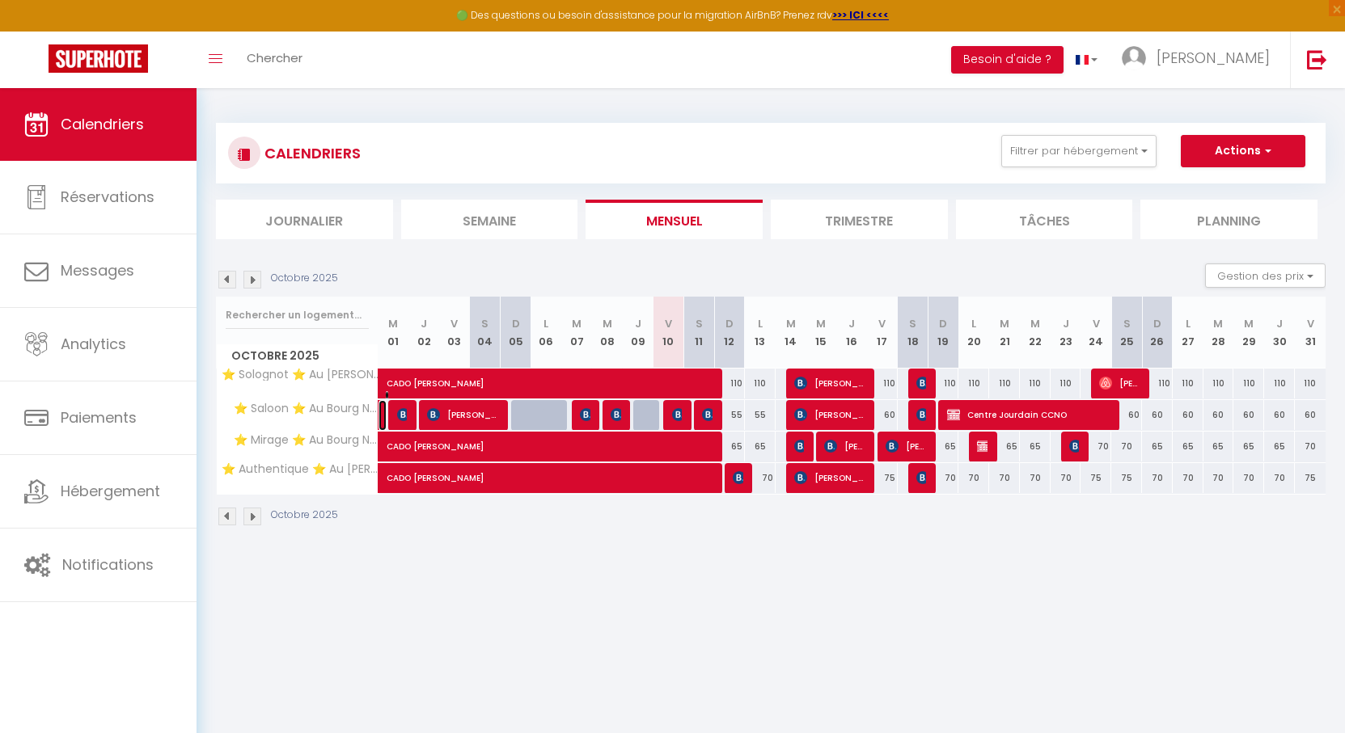
click at [379, 411] on link "Maxann Franchet" at bounding box center [382, 415] width 8 height 31
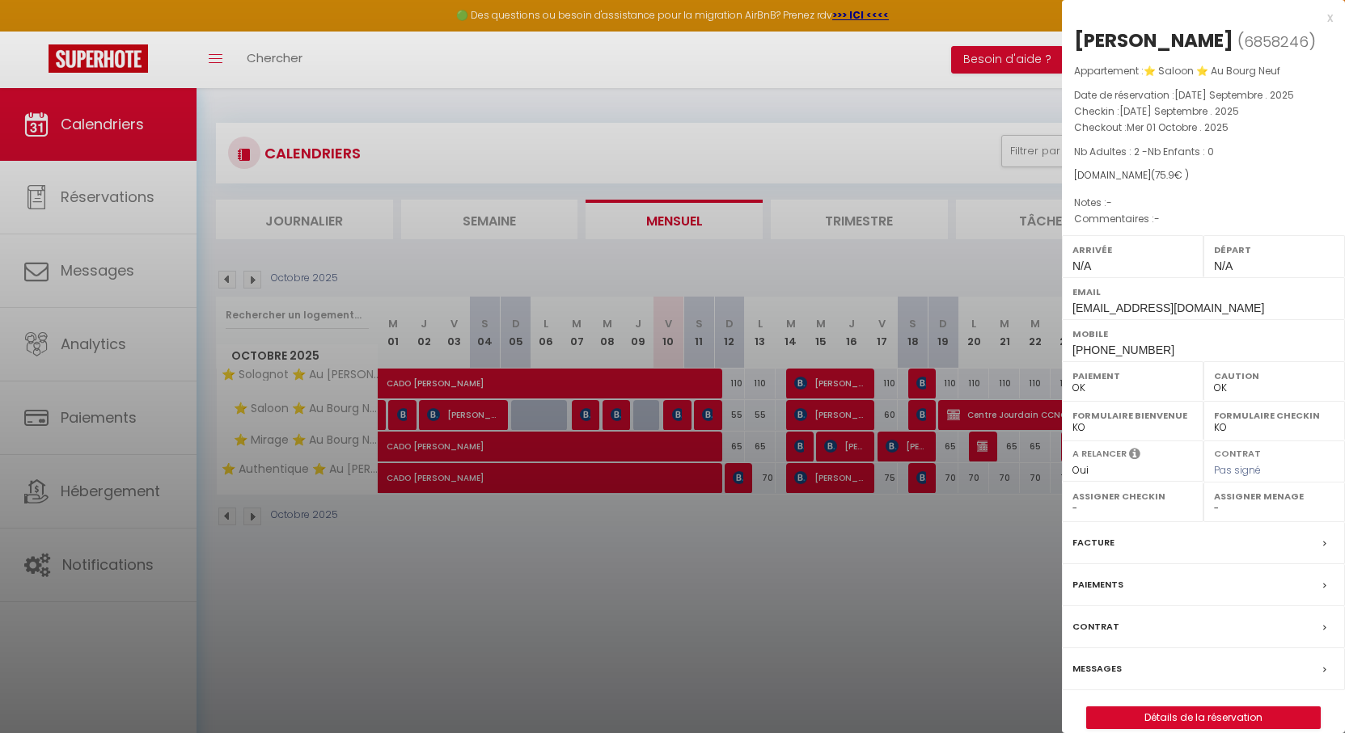
click at [379, 411] on div at bounding box center [672, 366] width 1345 height 733
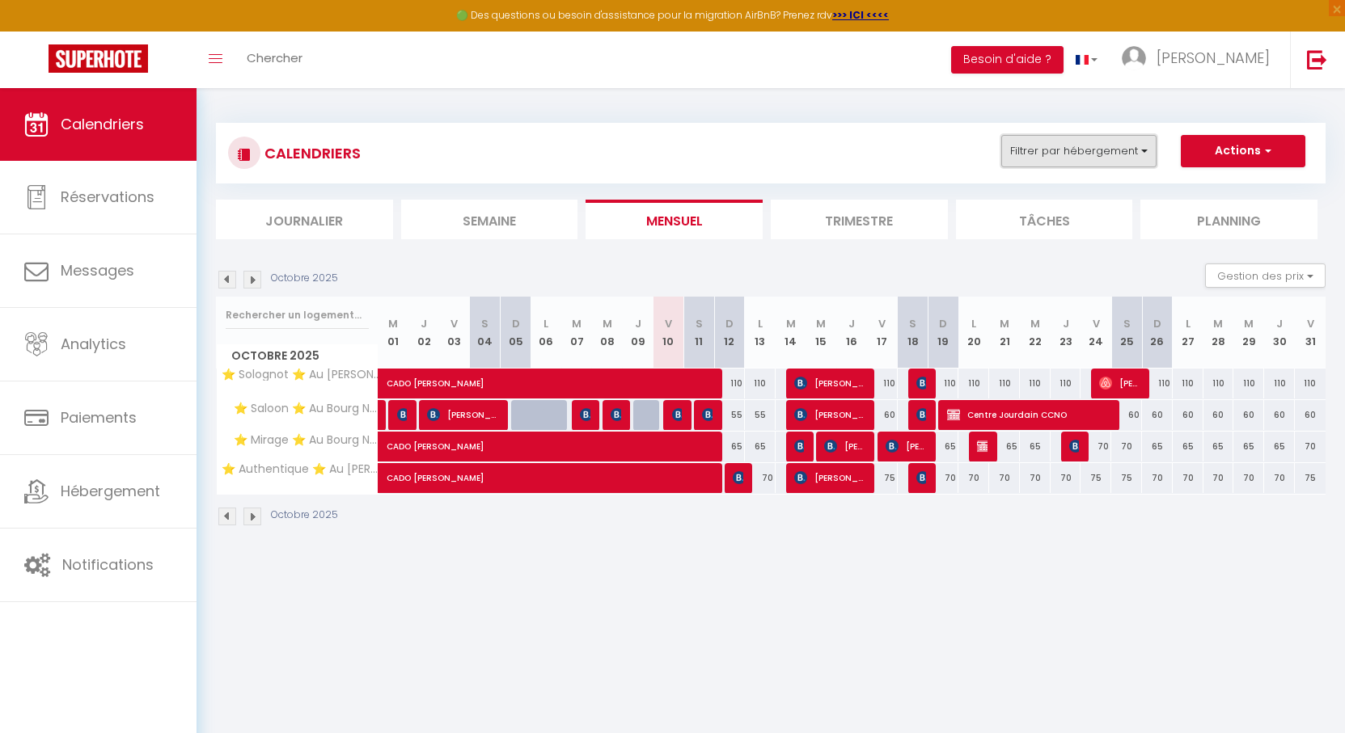
click at [1037, 144] on button "Filtrer par hébergement" at bounding box center [1078, 151] width 155 height 32
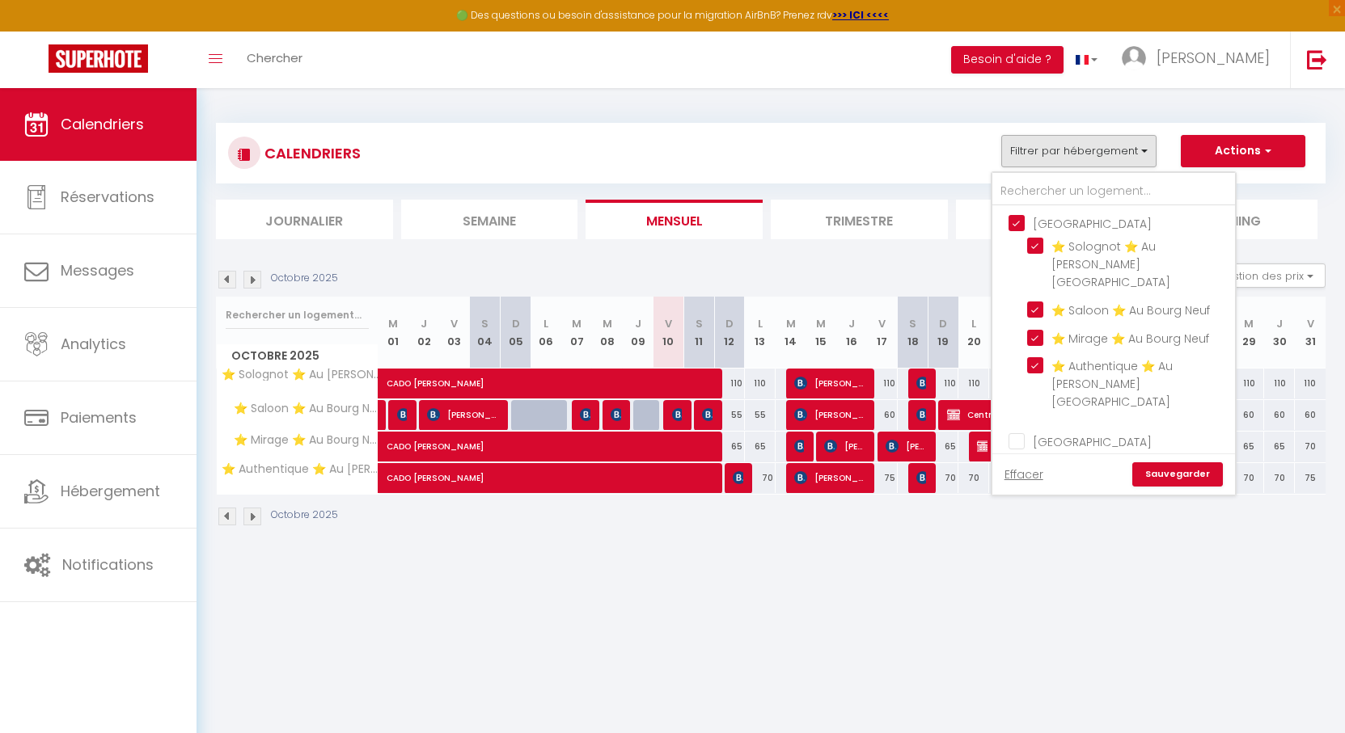
click at [1020, 230] on input "Orleans" at bounding box center [1129, 222] width 243 height 16
click at [1188, 476] on link "Sauvegarder" at bounding box center [1177, 474] width 91 height 24
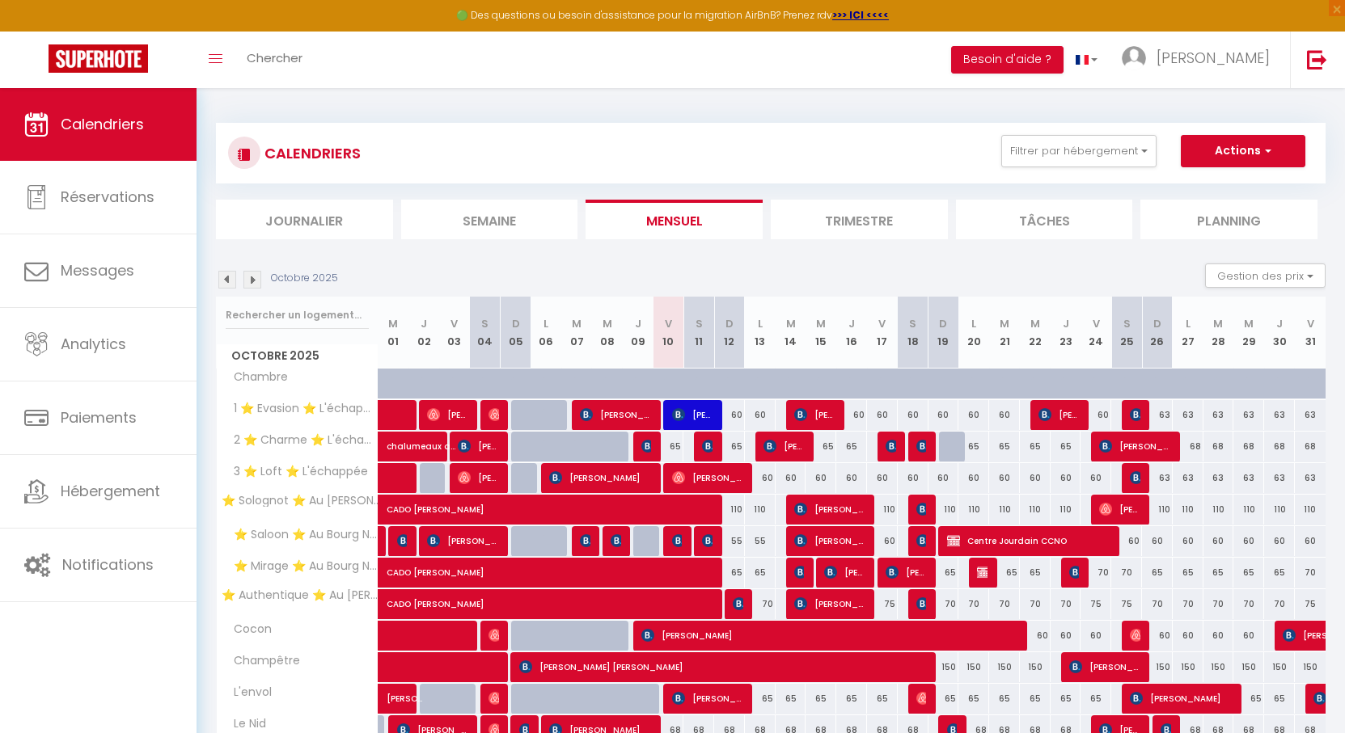
drag, startPoint x: 788, startPoint y: 260, endPoint x: 779, endPoint y: 260, distance: 8.9
drag, startPoint x: 779, startPoint y: 260, endPoint x: 748, endPoint y: 255, distance: 31.0
click at [751, 255] on section "Octobre 2025 Gestion des prix Nb Nuits minimum Règles Disponibilité Octobre 202…" at bounding box center [770, 536] width 1109 height 579
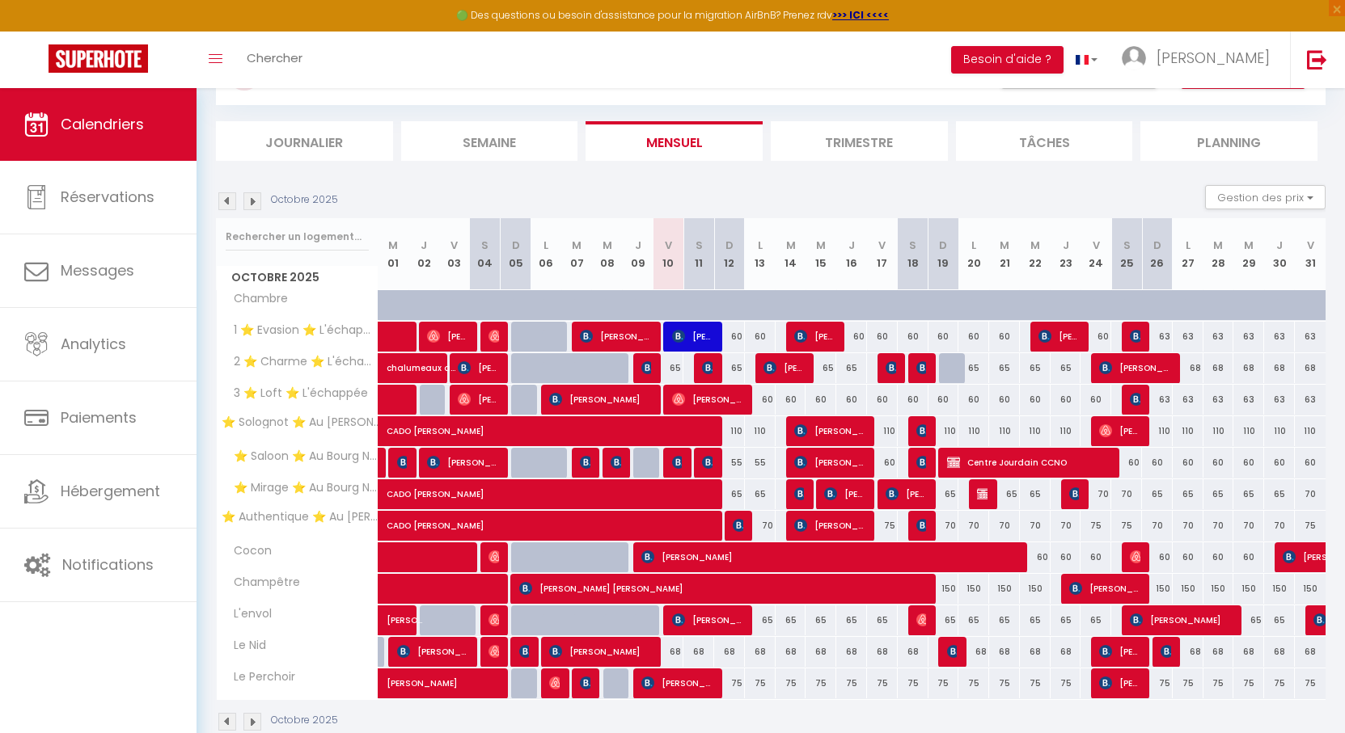
scroll to position [112, 0]
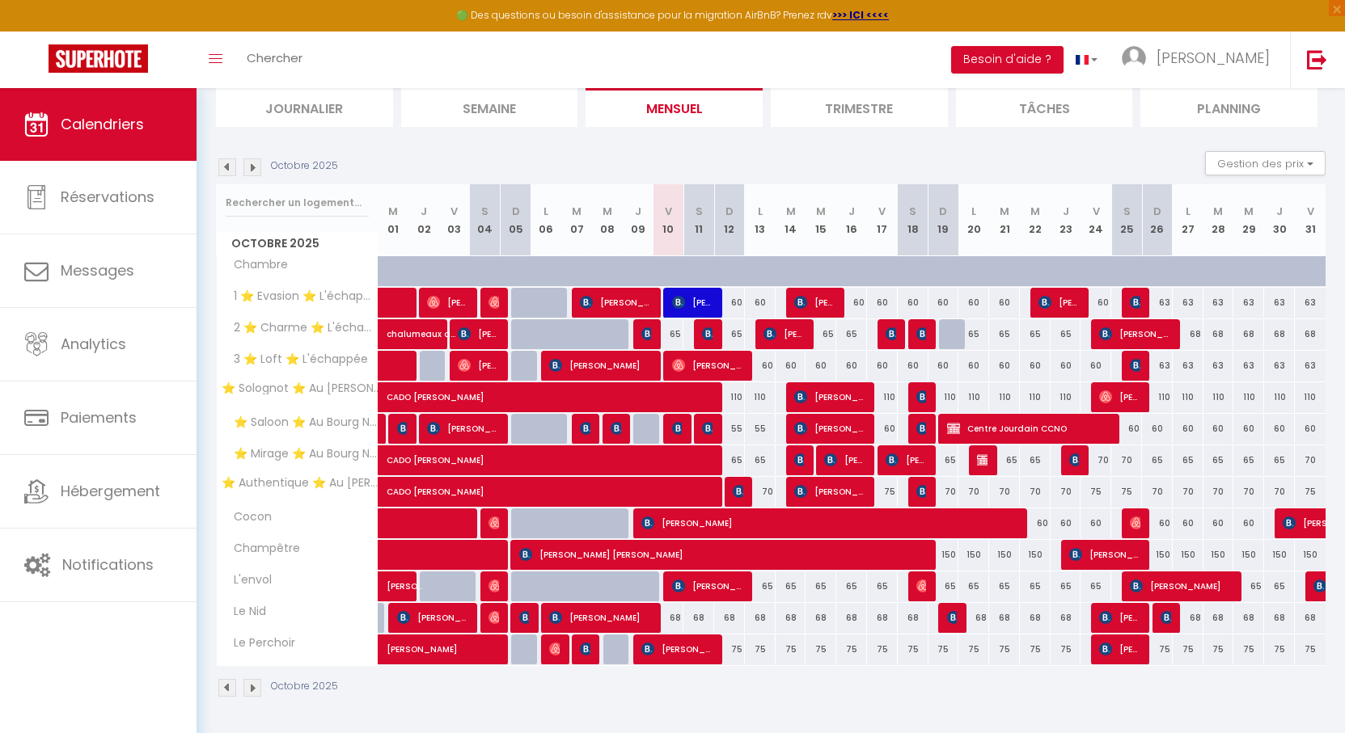
click at [255, 169] on img at bounding box center [252, 167] width 18 height 18
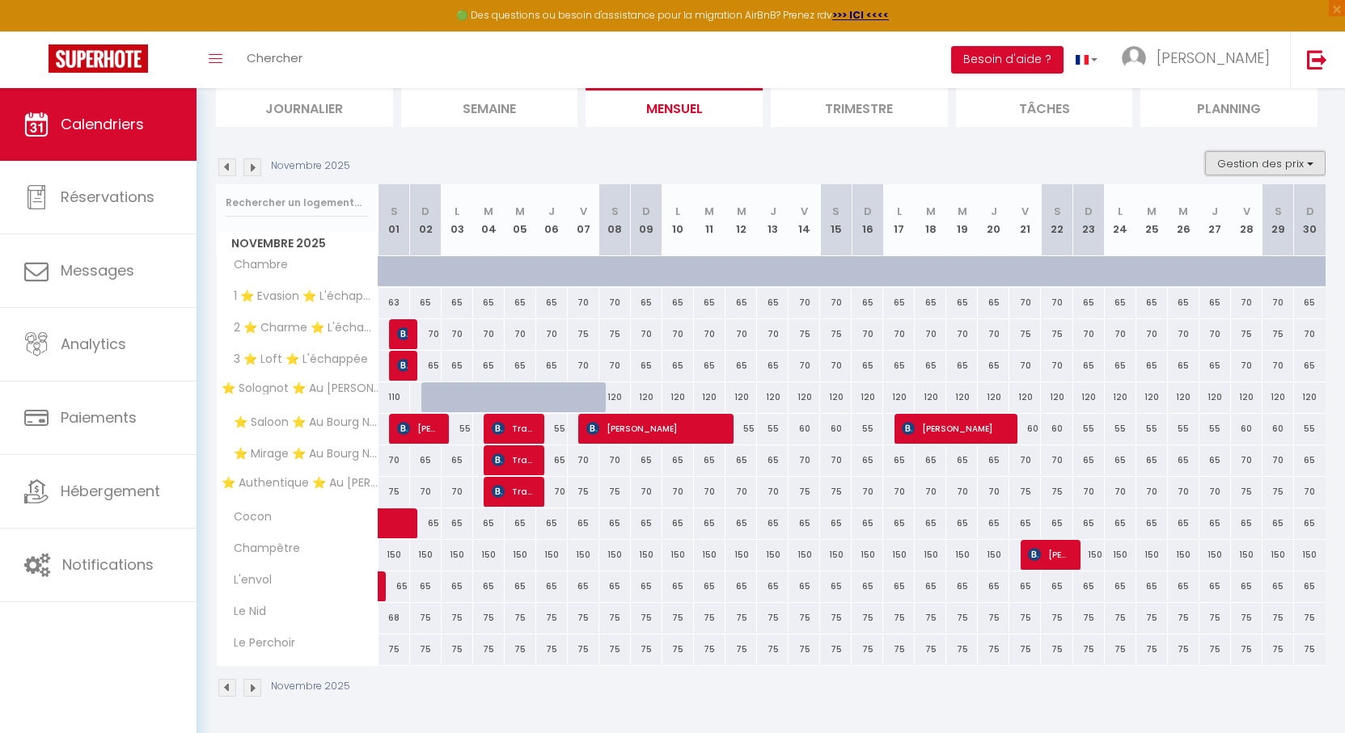
click at [1240, 162] on button "Gestion des prix" at bounding box center [1265, 163] width 120 height 24
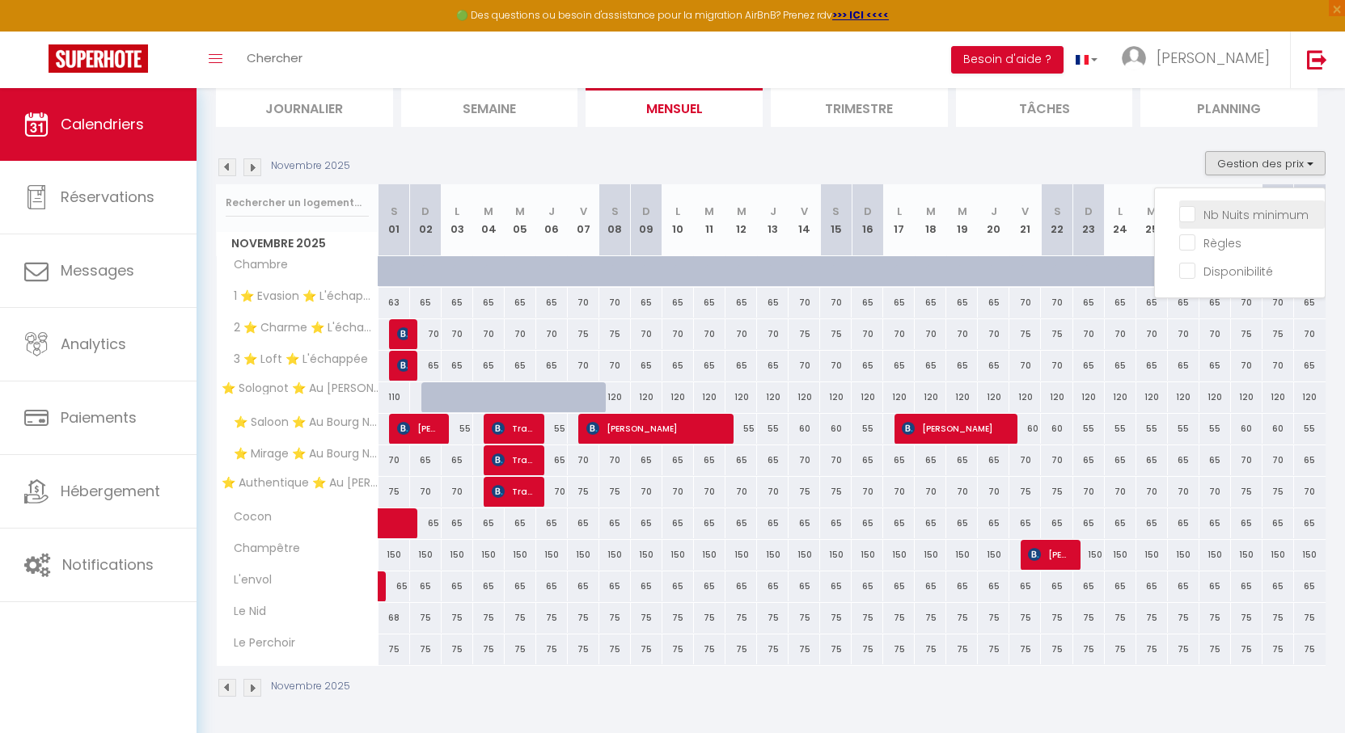
click at [1218, 213] on input "Nb Nuits minimum" at bounding box center [1252, 213] width 146 height 16
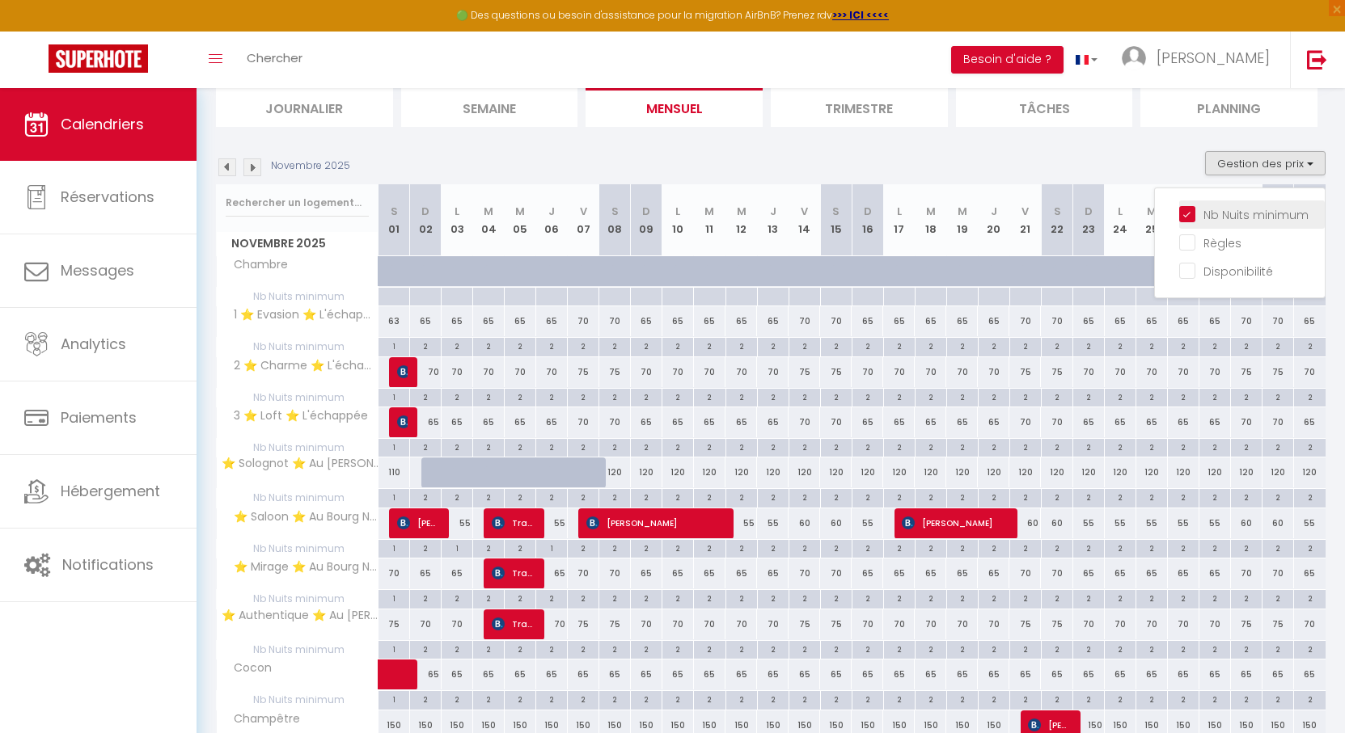
click at [1218, 213] on input "Nb Nuits minimum" at bounding box center [1252, 213] width 146 height 16
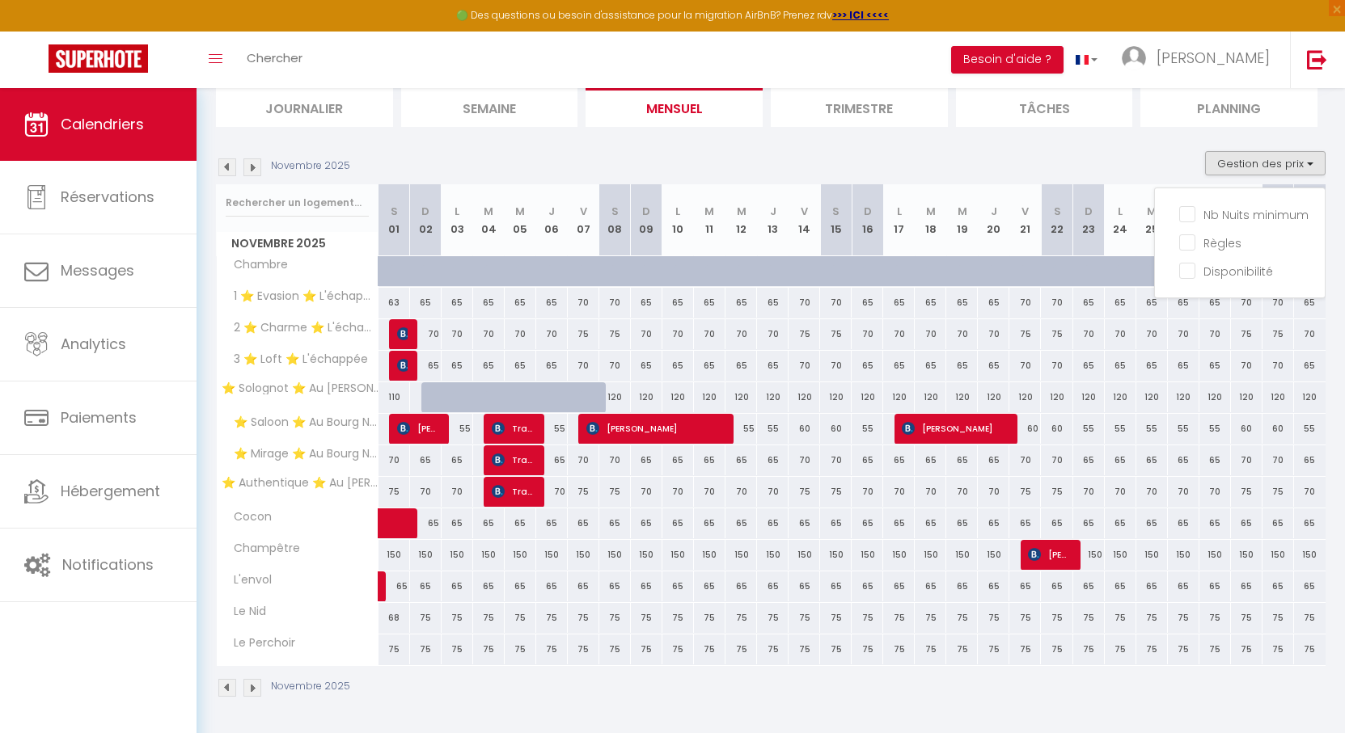
click at [423, 302] on div "65" at bounding box center [426, 303] width 32 height 30
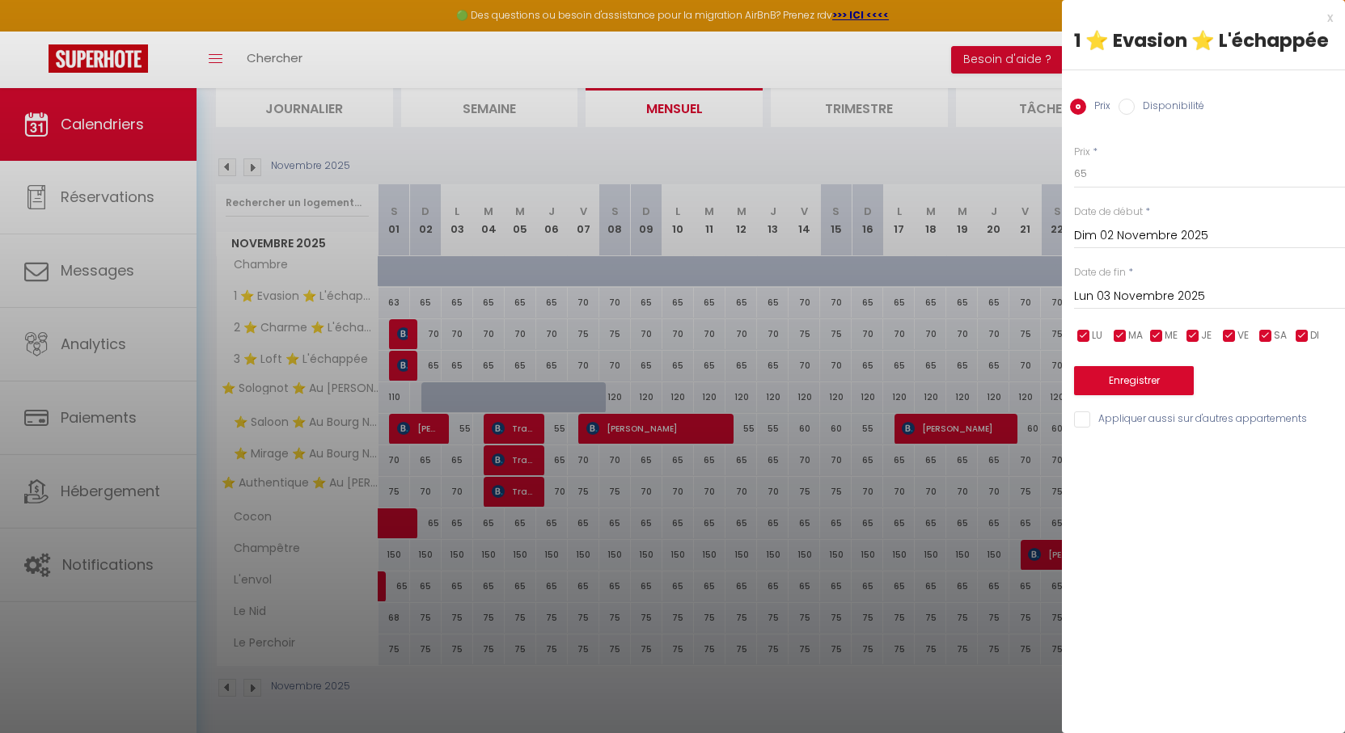
click at [1138, 293] on input "Lun 03 Novembre 2025" at bounding box center [1209, 296] width 271 height 21
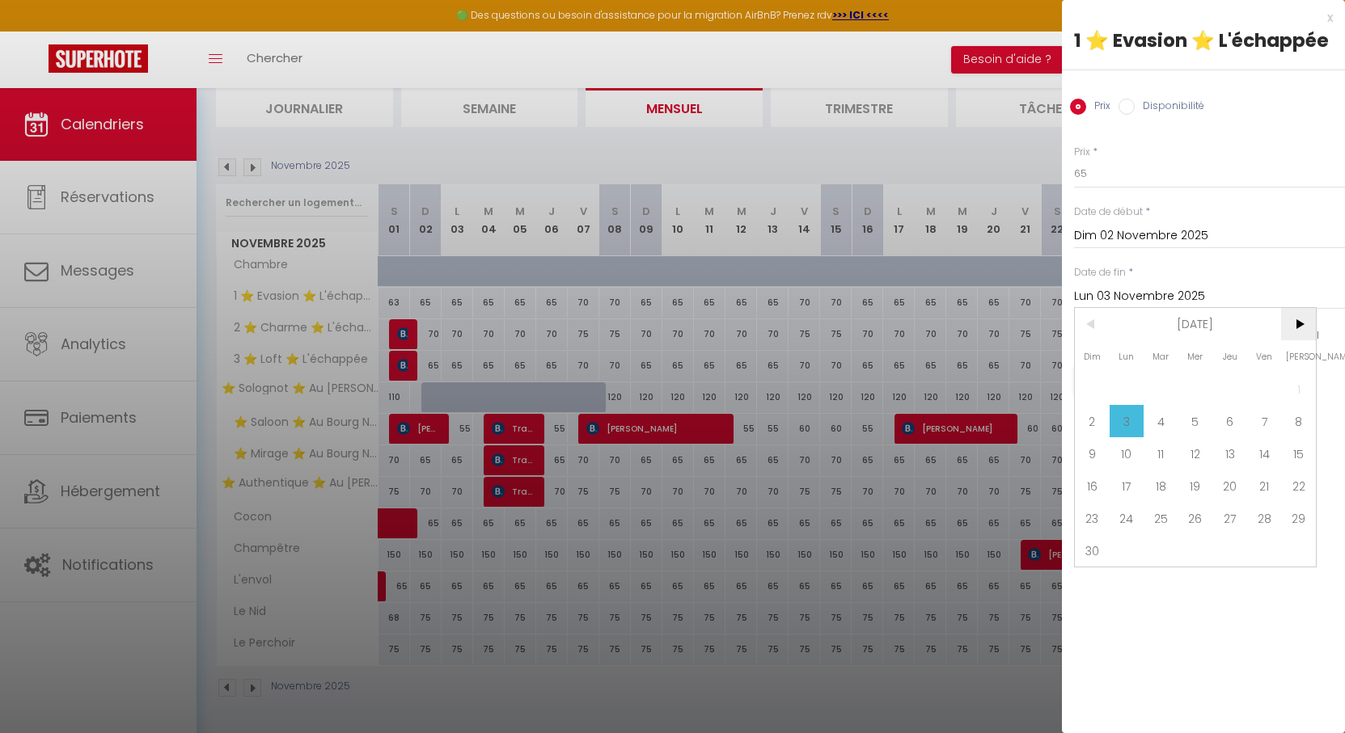
click at [1311, 328] on span ">" at bounding box center [1298, 324] width 35 height 32
click at [1155, 391] on span "2" at bounding box center [1160, 389] width 35 height 32
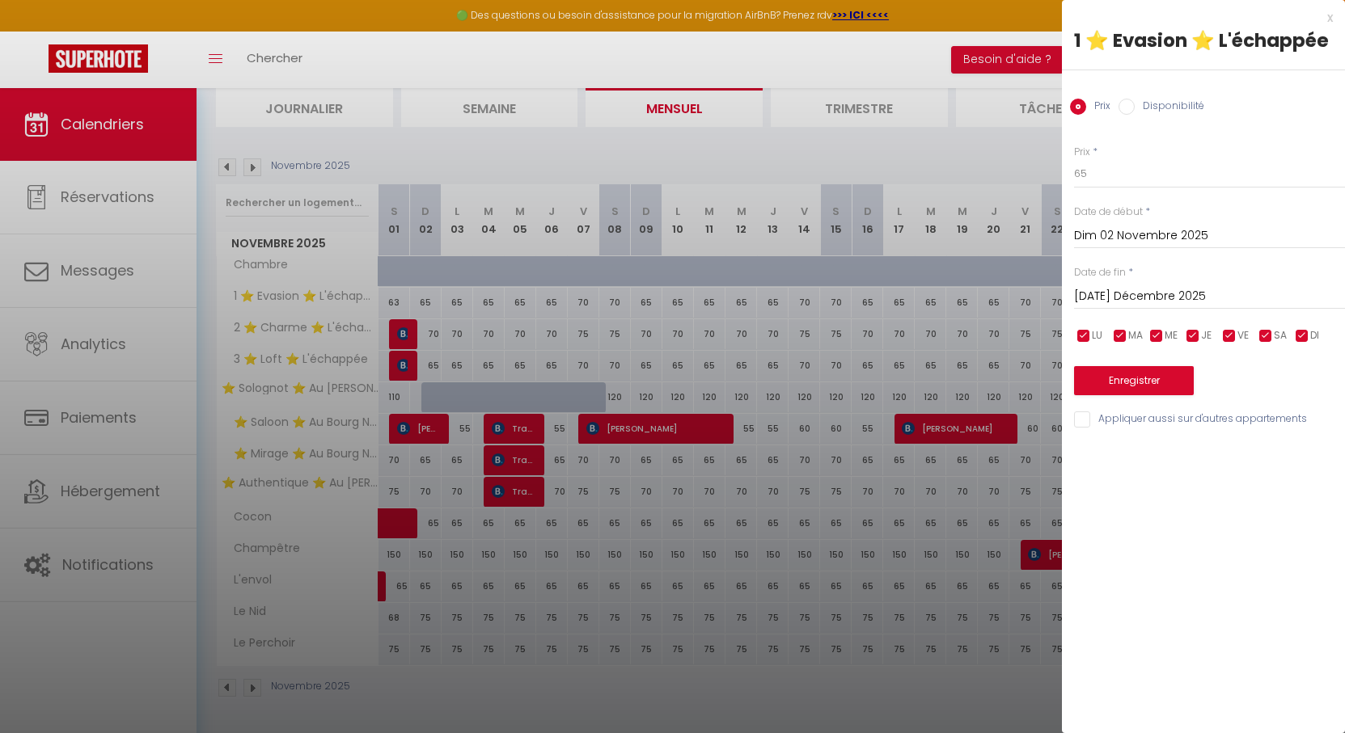
click at [866, 164] on div at bounding box center [672, 366] width 1345 height 733
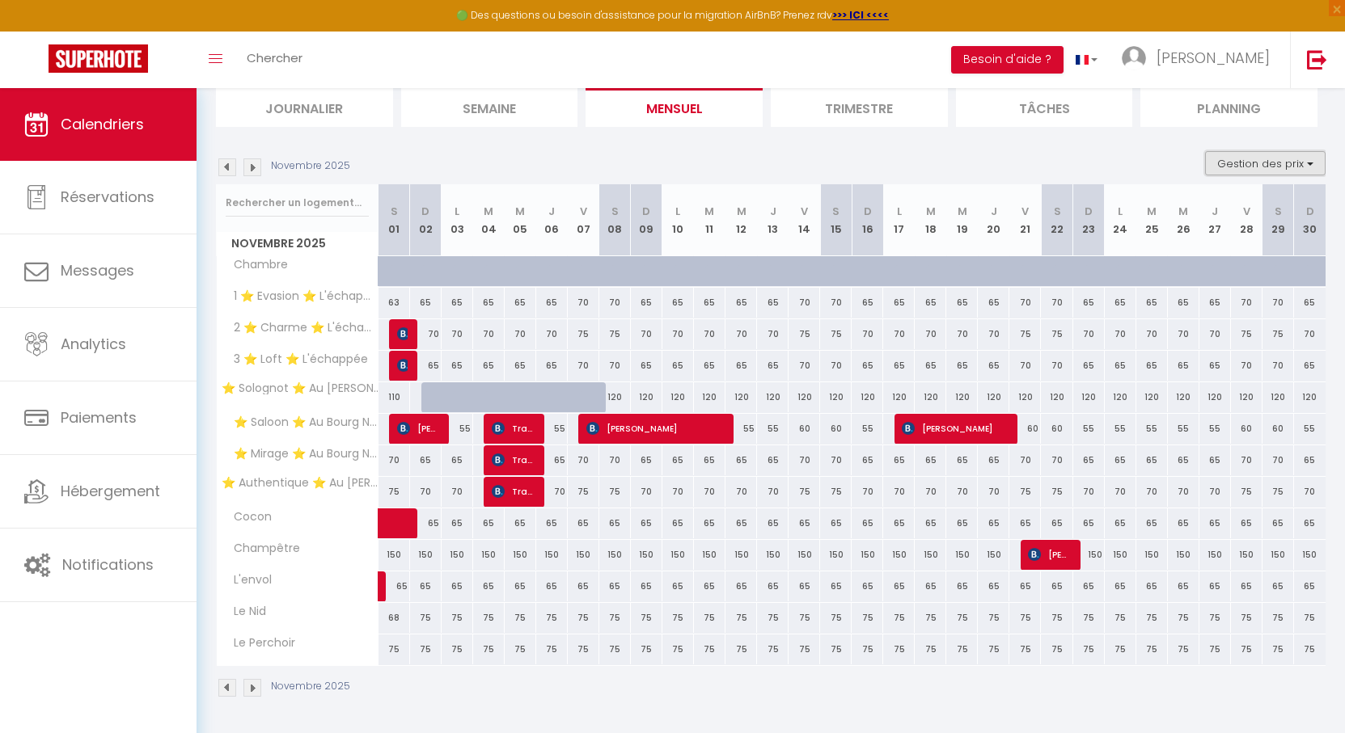
click at [1269, 167] on button "Gestion des prix" at bounding box center [1265, 163] width 120 height 24
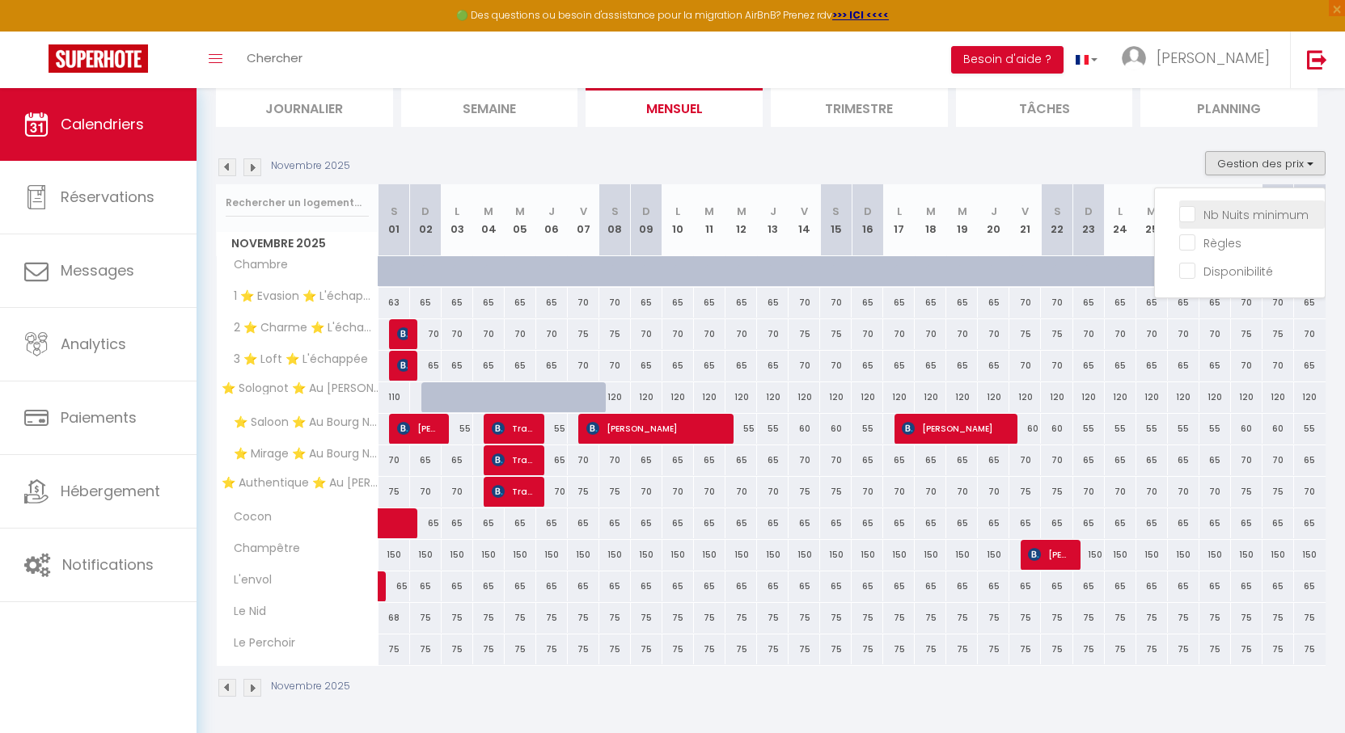
click at [1225, 218] on input "Nb Nuits minimum" at bounding box center [1252, 213] width 146 height 16
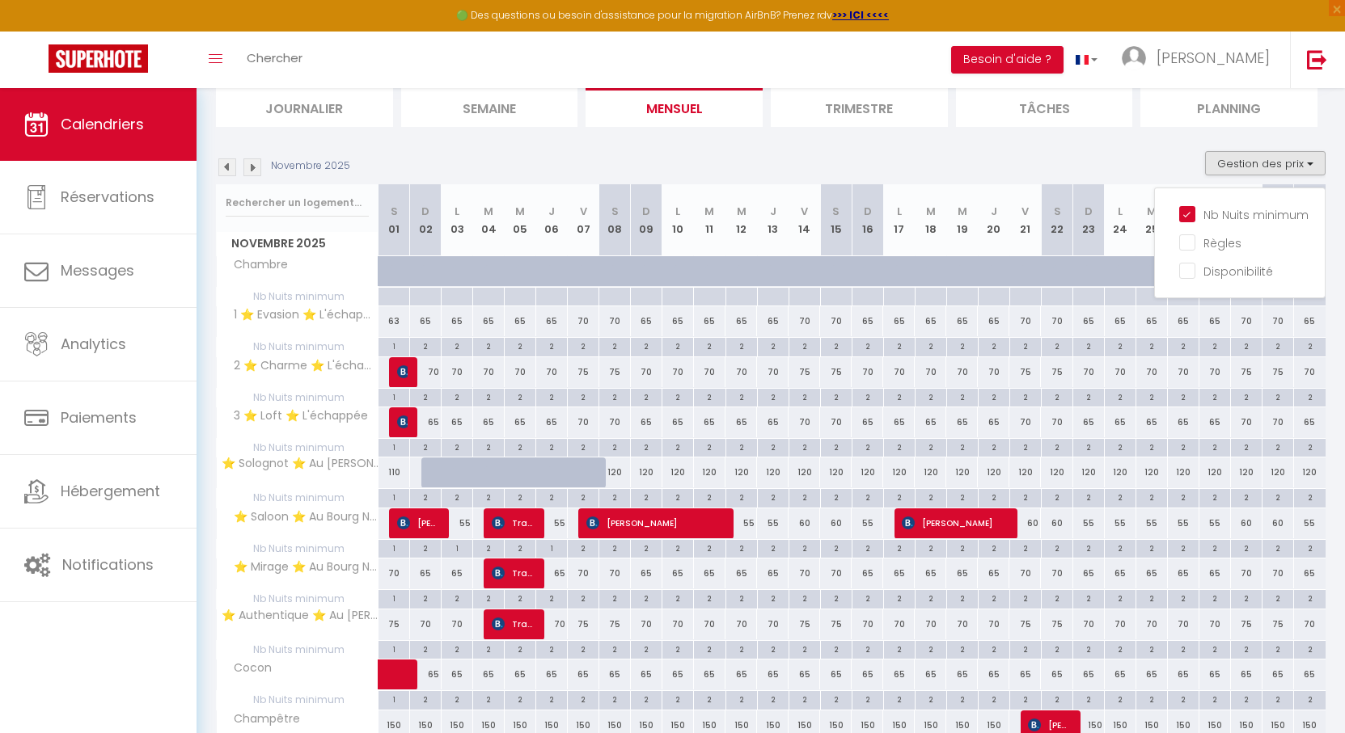
click at [420, 351] on div "2" at bounding box center [425, 345] width 31 height 15
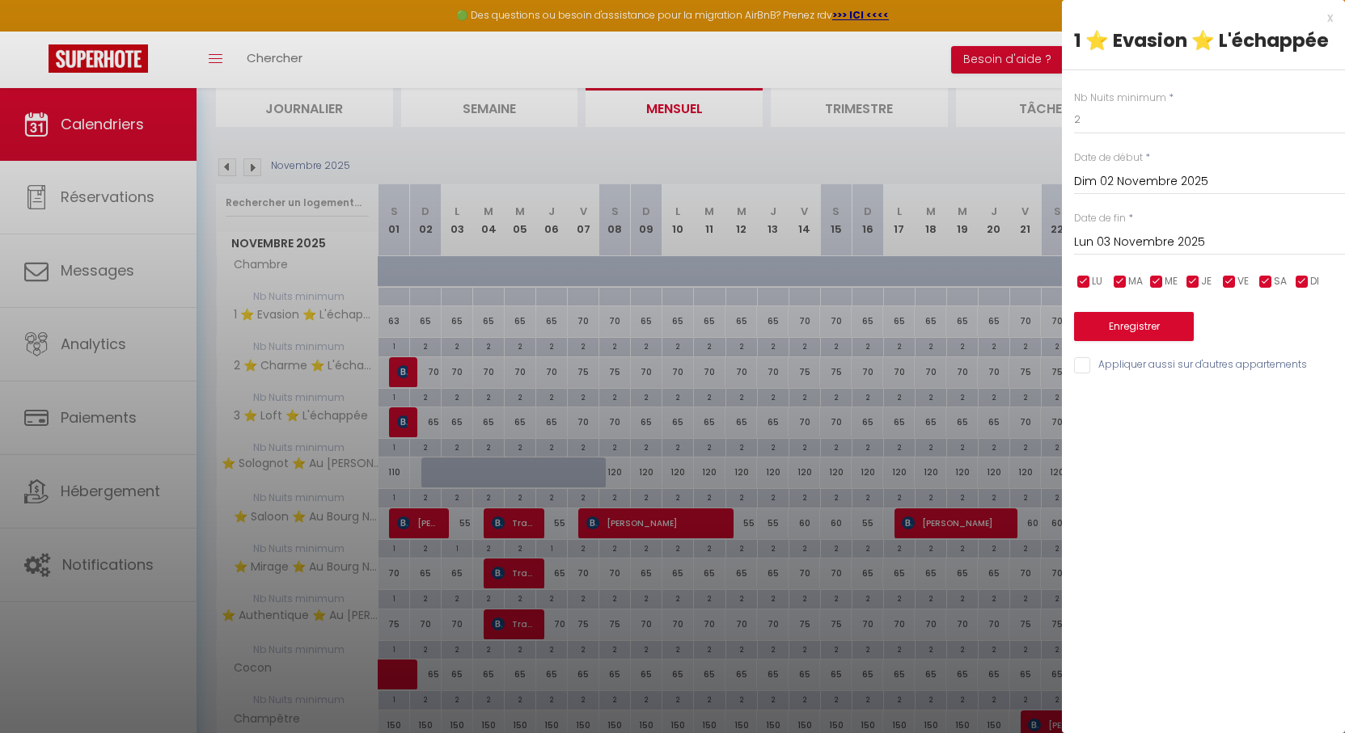
click at [1138, 245] on input "Lun 03 Novembre 2025" at bounding box center [1209, 242] width 271 height 21
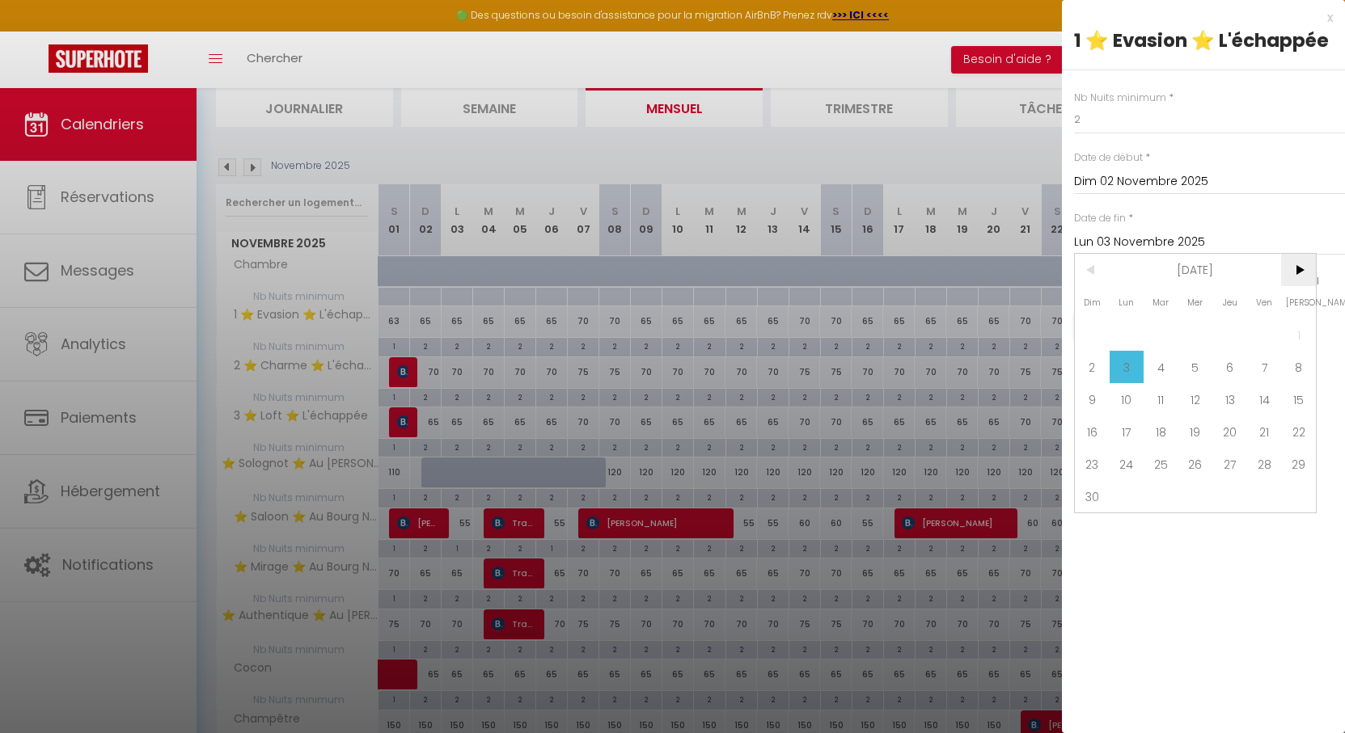
click at [1290, 281] on span ">" at bounding box center [1298, 270] width 35 height 32
click at [1156, 331] on span "2" at bounding box center [1160, 335] width 35 height 32
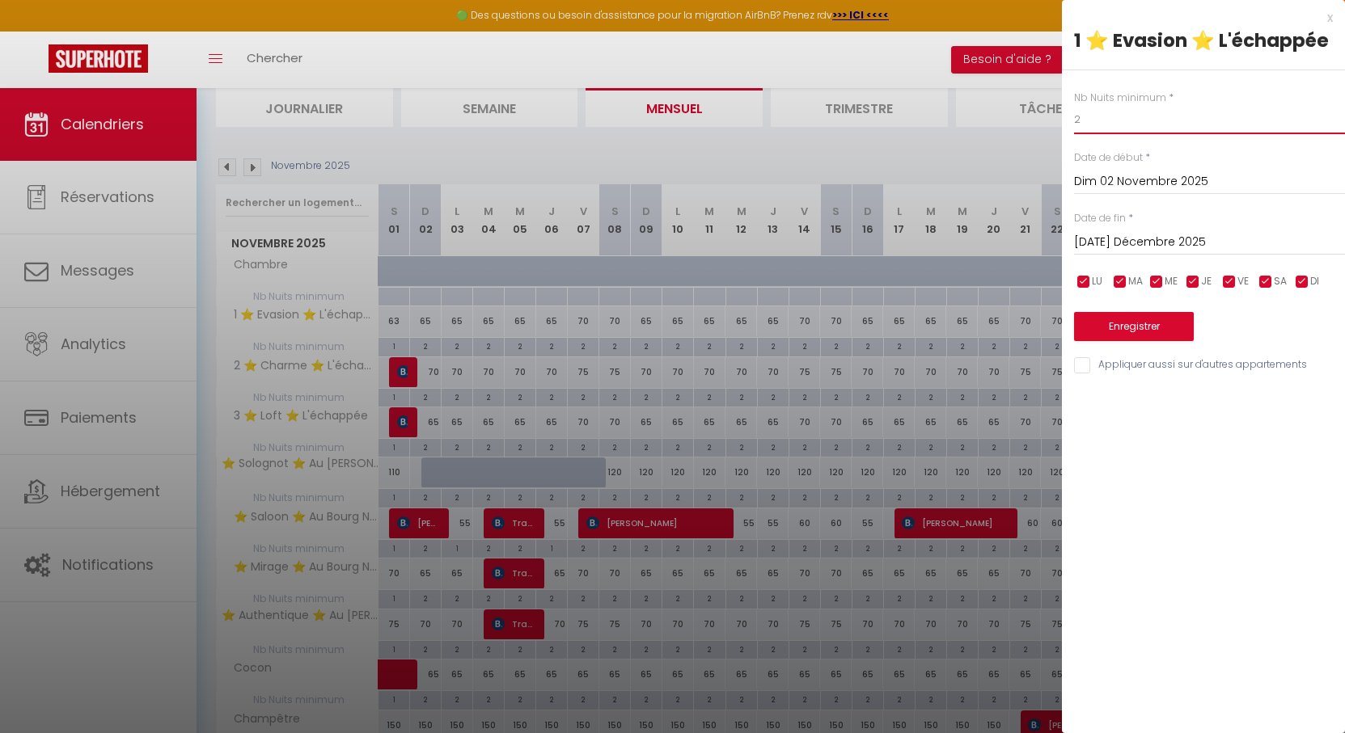
click at [1107, 119] on input "2" at bounding box center [1209, 119] width 271 height 29
click at [1151, 361] on input "Appliquer aussi sur d'autres appartements" at bounding box center [1209, 365] width 271 height 16
click at [1141, 334] on button "Enregistrer" at bounding box center [1134, 326] width 120 height 29
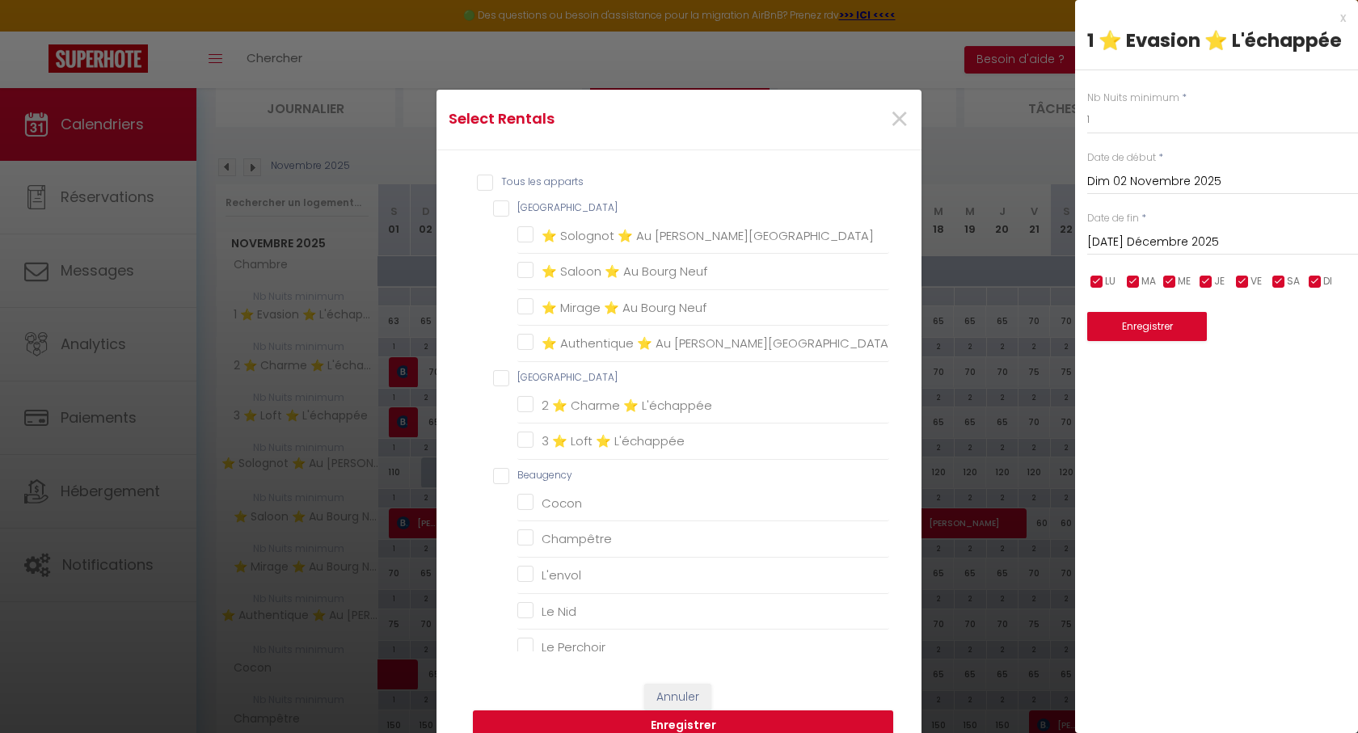
click at [481, 180] on input "Tous les apparts" at bounding box center [683, 183] width 412 height 16
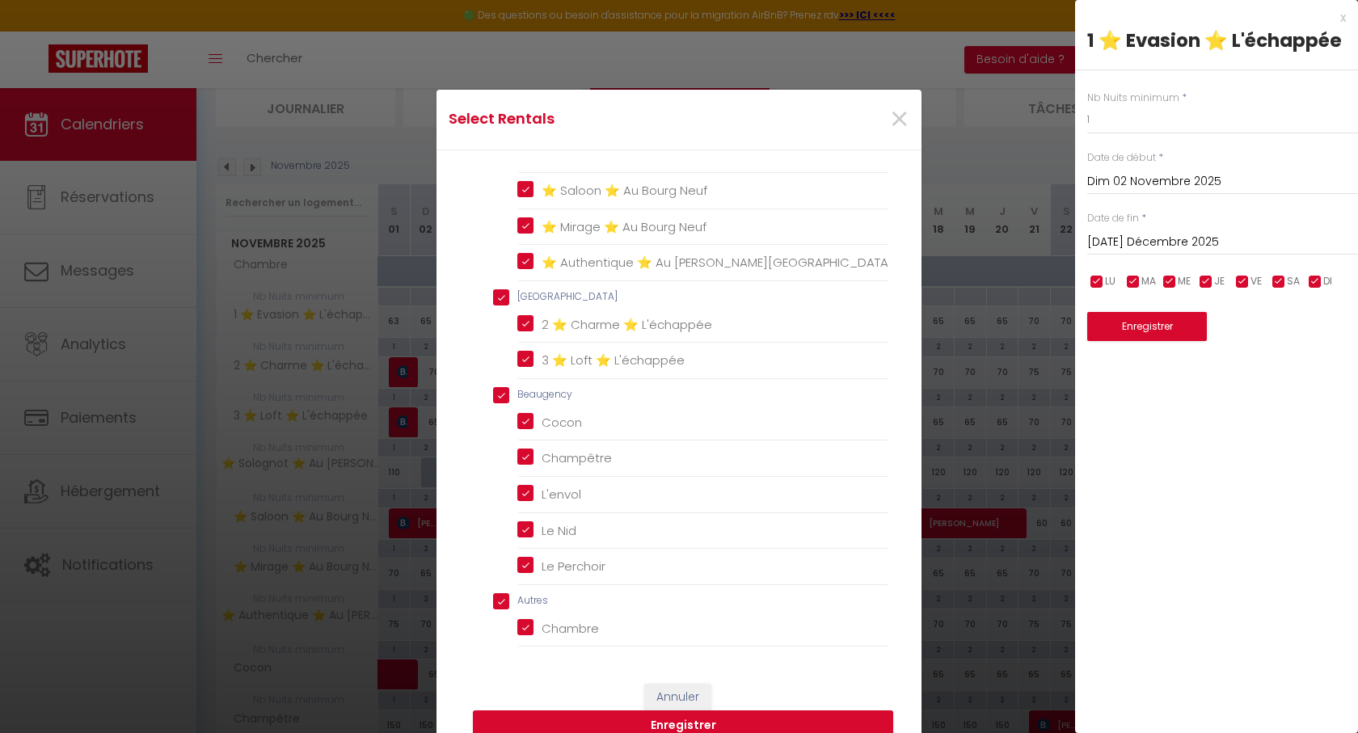
scroll to position [84, 0]
click at [496, 596] on input "Autres" at bounding box center [691, 598] width 396 height 16
click at [682, 722] on button "Enregistrer" at bounding box center [683, 726] width 420 height 31
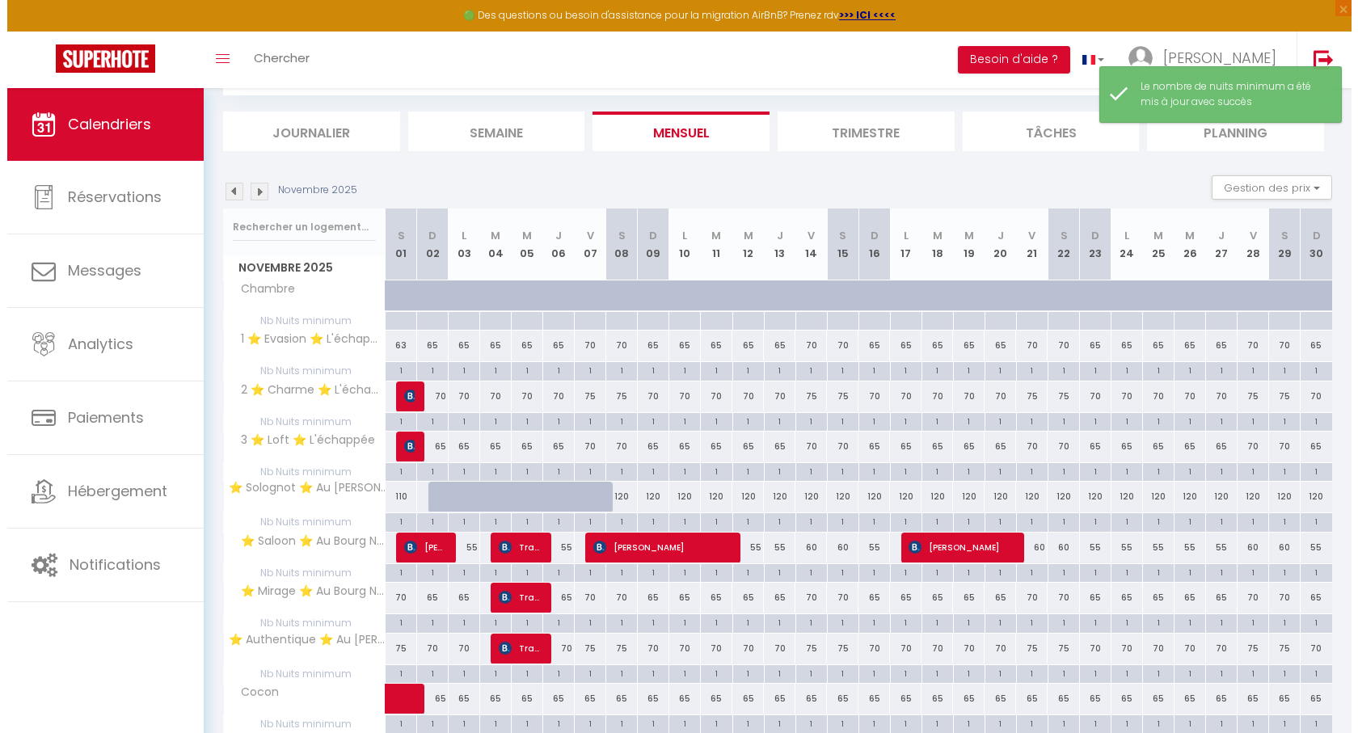
scroll to position [112, 0]
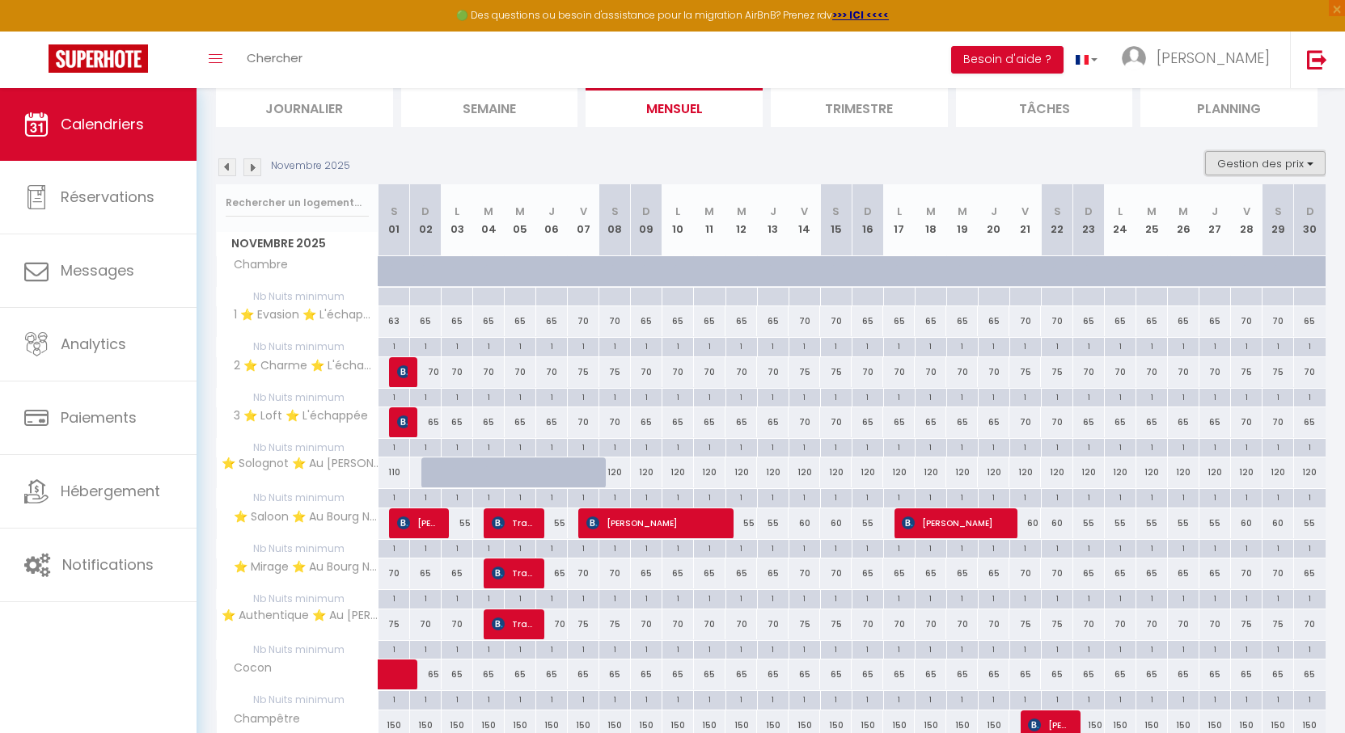
click at [1235, 158] on button "Gestion des prix" at bounding box center [1265, 163] width 120 height 24
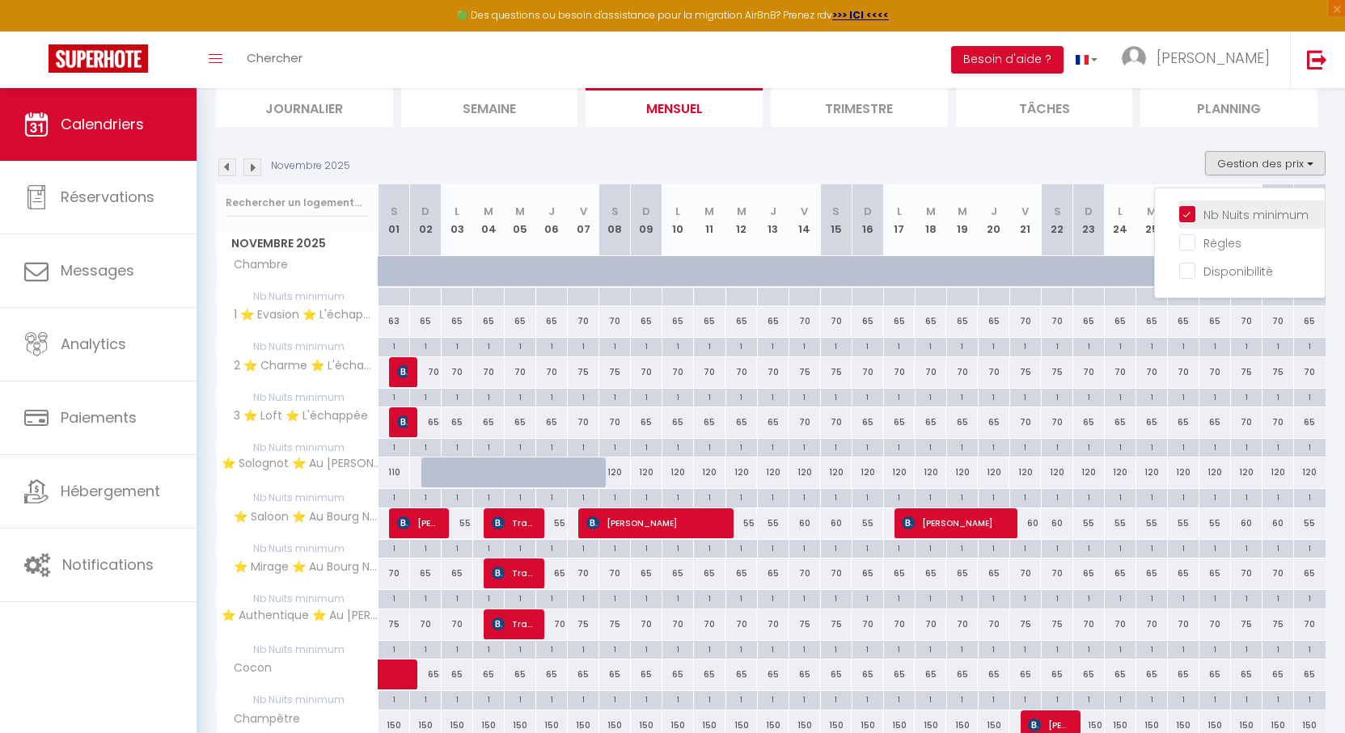
click at [1217, 211] on input "Nb Nuits minimum" at bounding box center [1252, 213] width 146 height 16
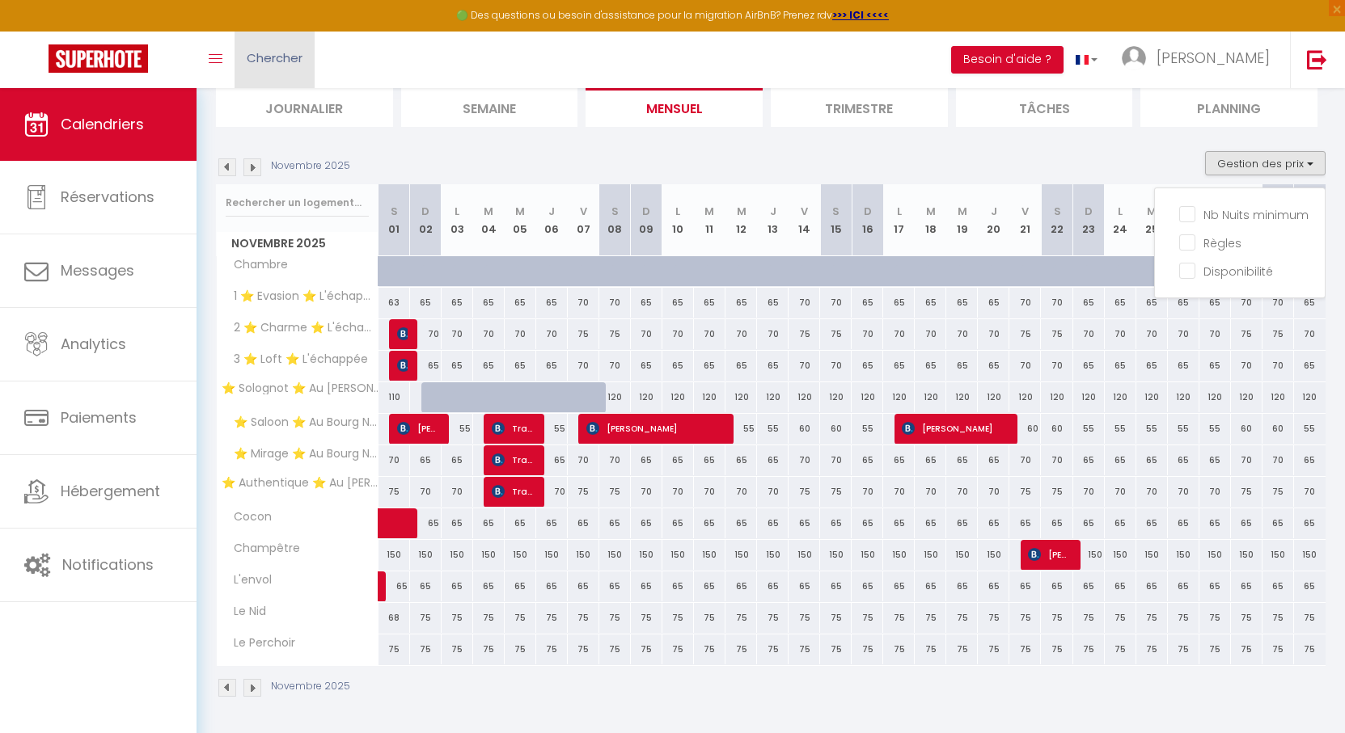
click at [292, 67] on link "Chercher" at bounding box center [274, 60] width 80 height 57
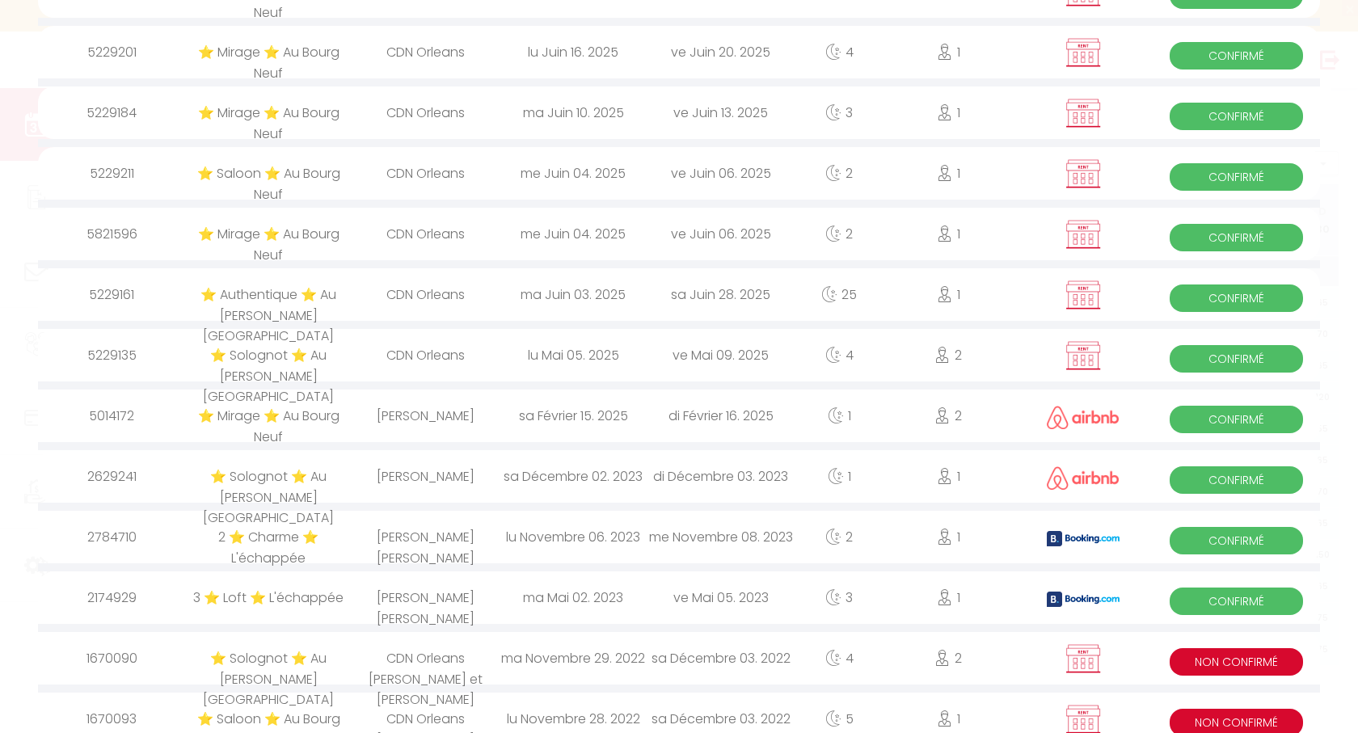
scroll to position [0, 0]
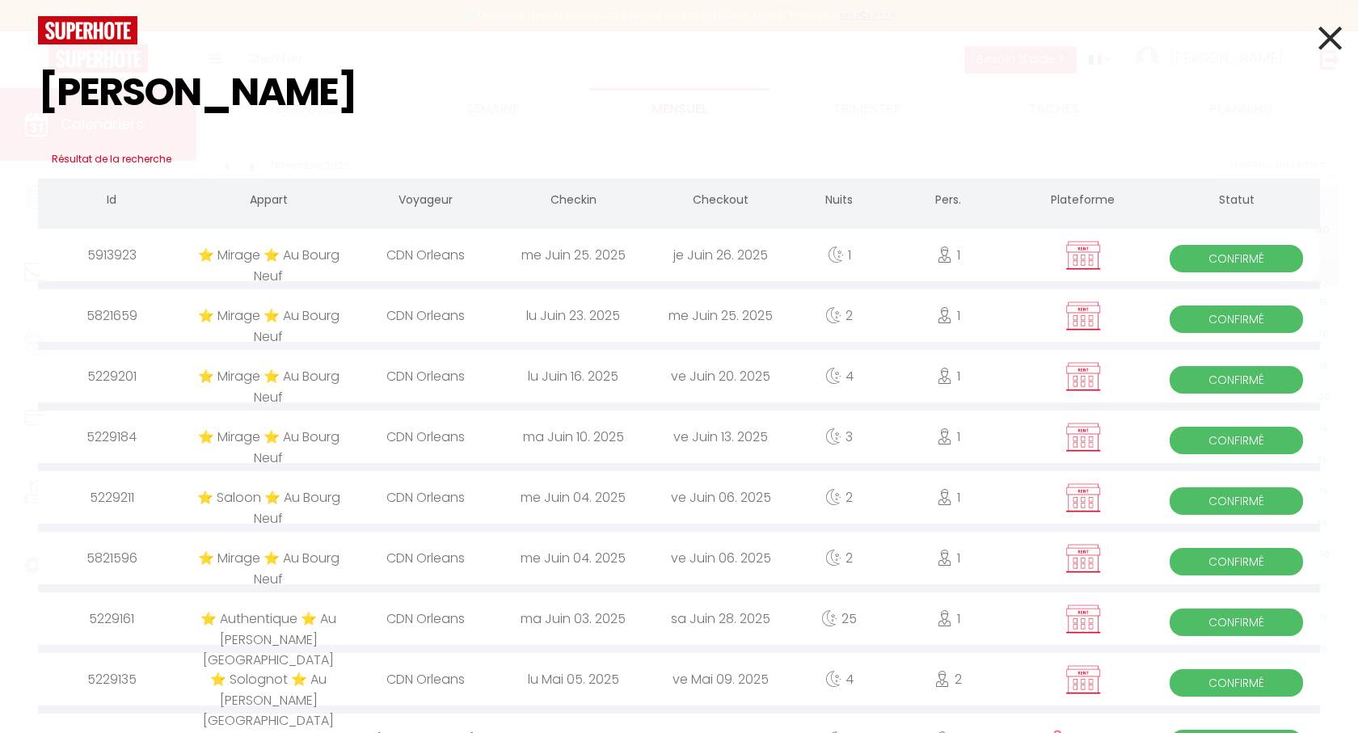
click at [442, 256] on div "CDN Orleans" at bounding box center [426, 255] width 147 height 53
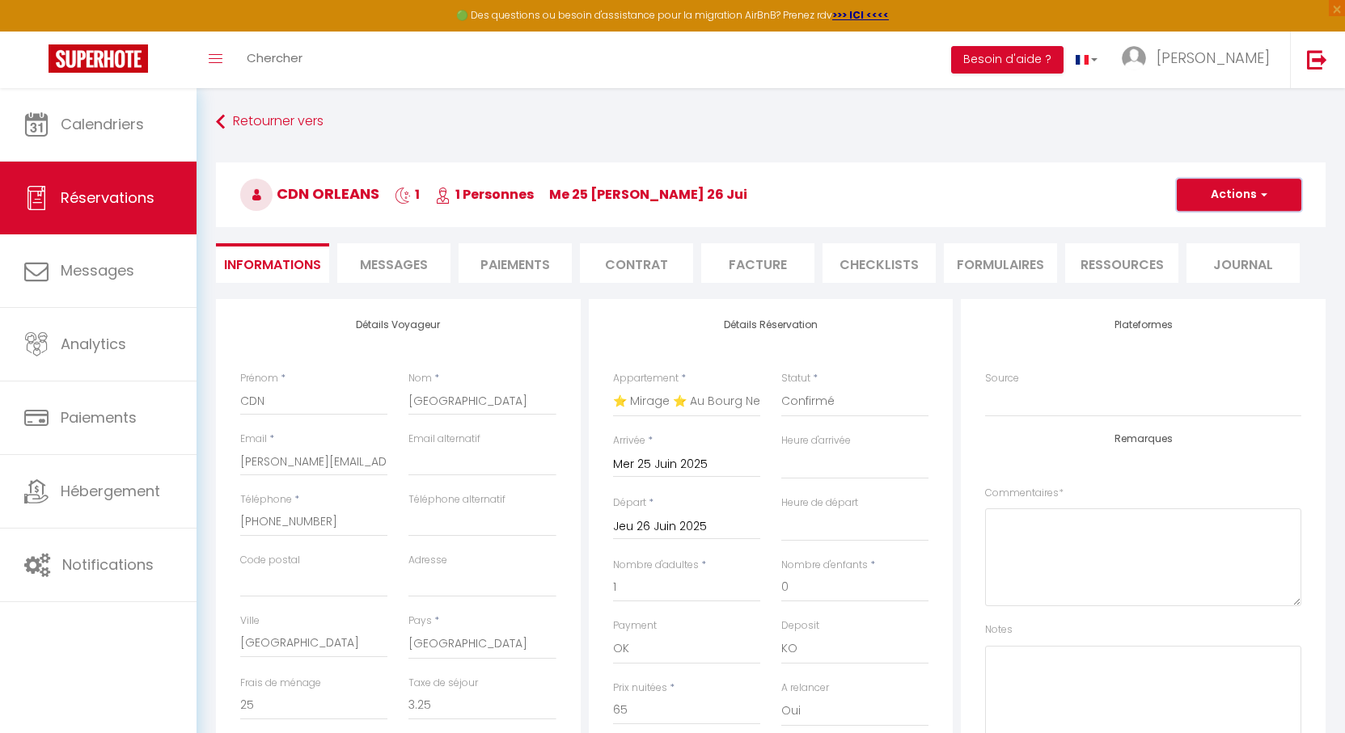
click at [1227, 196] on button "Actions" at bounding box center [1238, 195] width 125 height 32
click at [1204, 251] on link "Dupliquer" at bounding box center [1223, 251] width 128 height 21
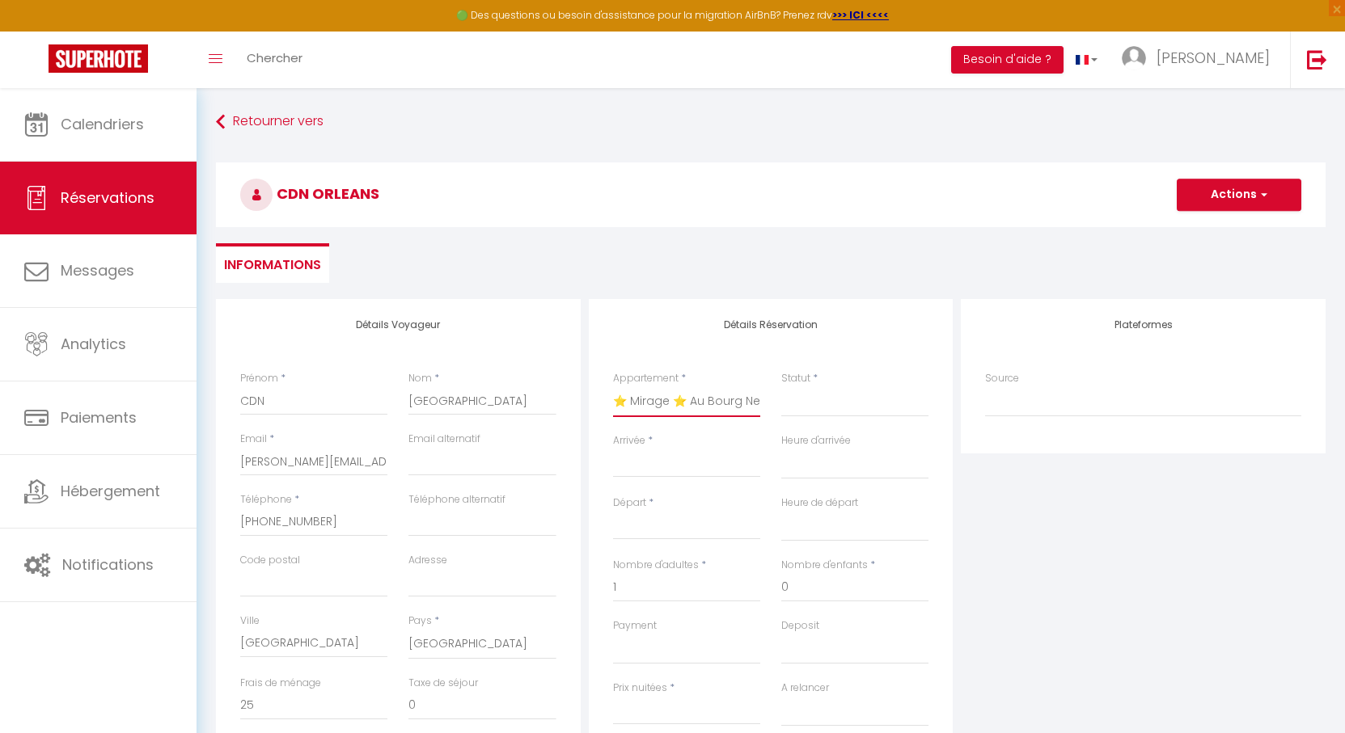
click at [651, 408] on select "Chambre 1 ⭐ Evasion ⭐ L'échappée 2 ⭐ Charme ⭐ L'échappée 3 ⭐ Loft ⭐ L'échappée …" at bounding box center [686, 401] width 147 height 31
click at [613, 386] on select "Chambre 1 ⭐ Evasion ⭐ L'échappée 2 ⭐ Charme ⭐ L'échappée 3 ⭐ Loft ⭐ L'échappée …" at bounding box center [686, 401] width 147 height 31
click at [585, 353] on div "Détails Réservation Appartement * Chambre 1 ⭐ Evasion ⭐ L'échappée 2 ⭐ Charme ⭐…" at bounding box center [771, 588] width 373 height 578
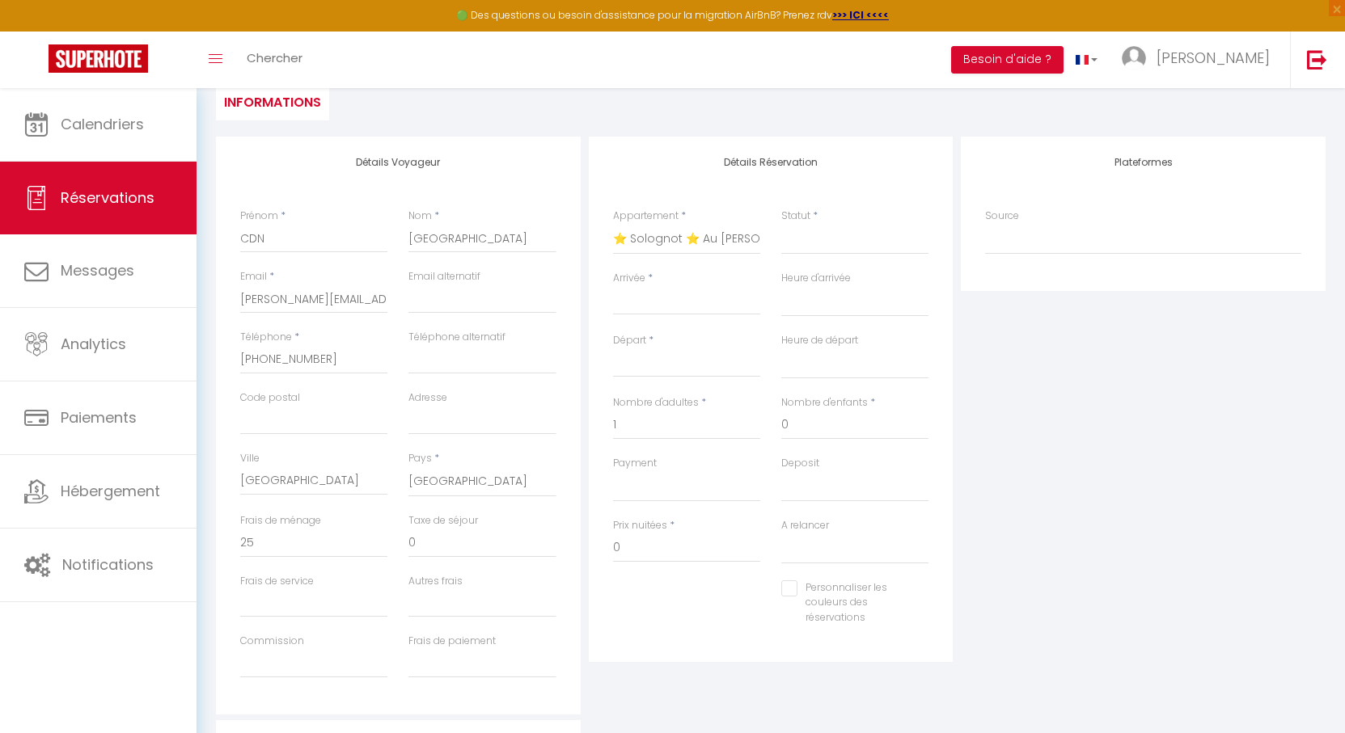
scroll to position [162, 0]
click at [695, 310] on input "Arrivée" at bounding box center [686, 303] width 147 height 21
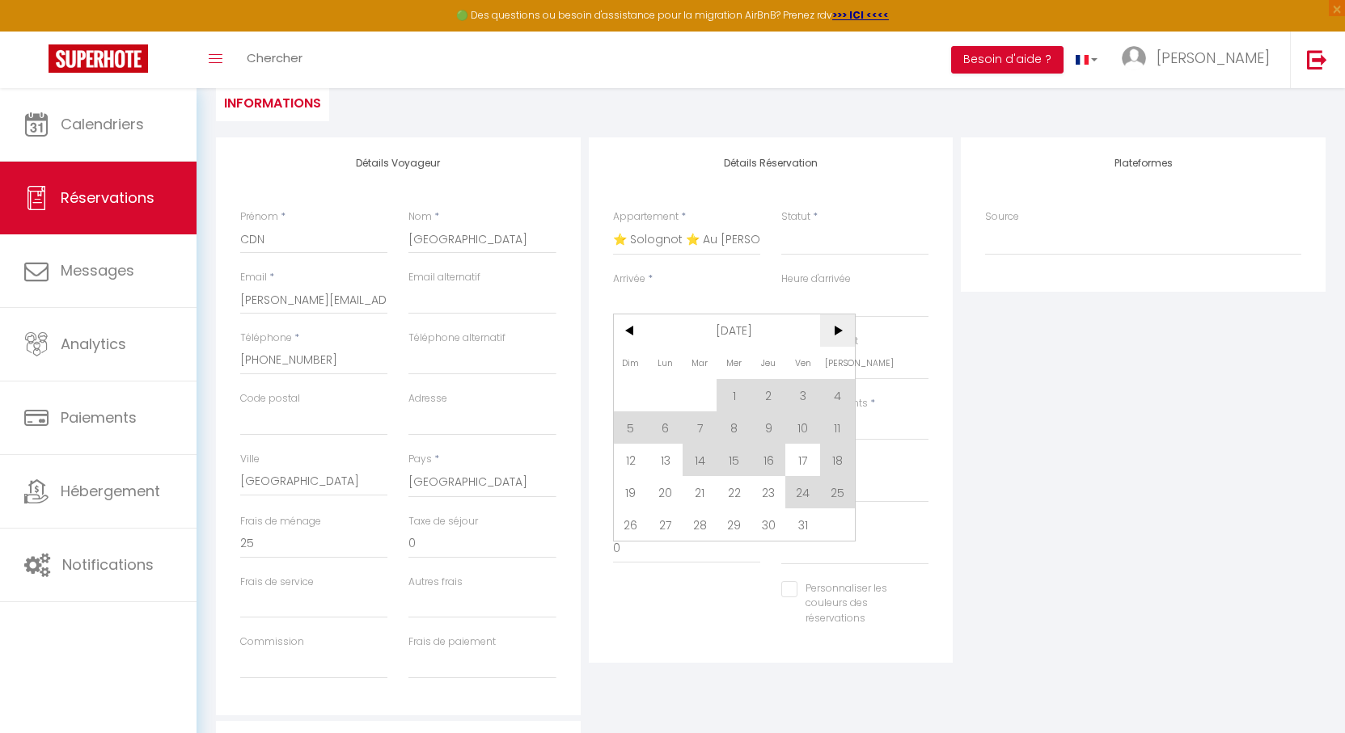
click at [844, 325] on span ">" at bounding box center [837, 331] width 35 height 32
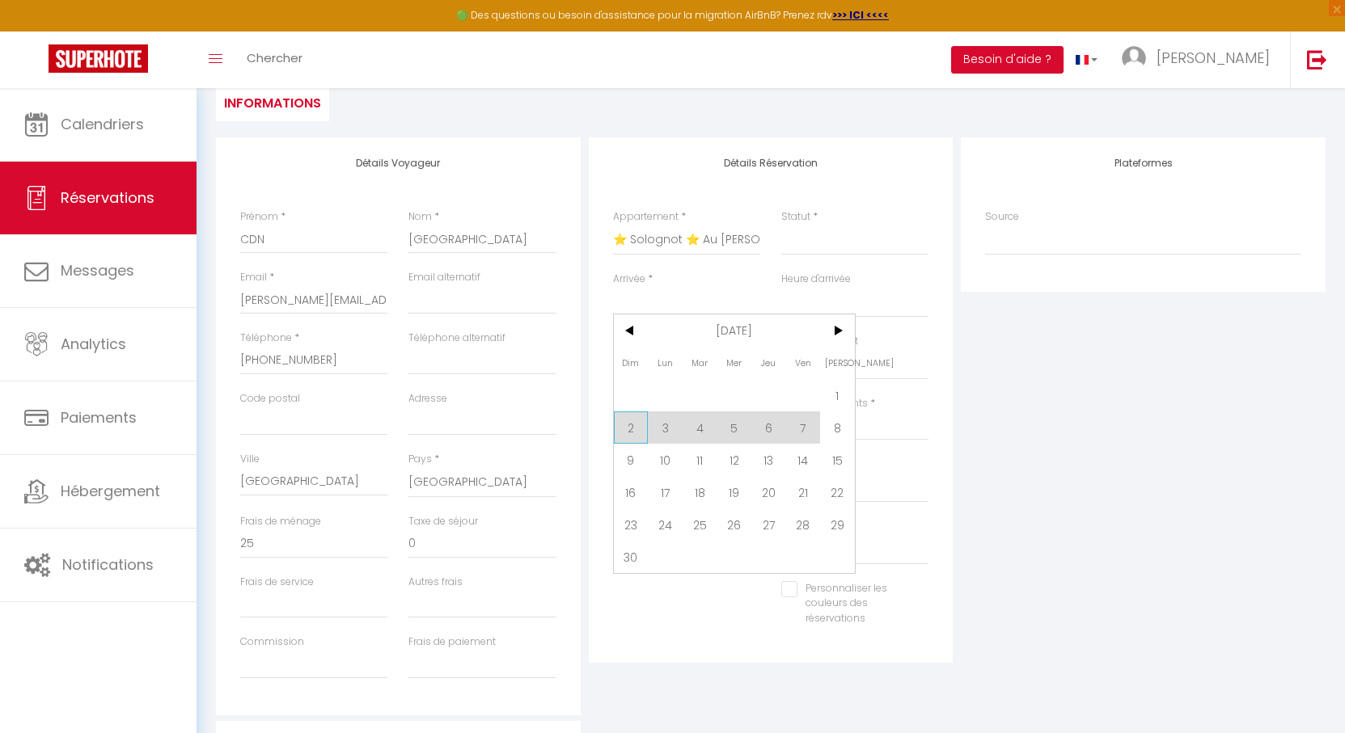
click at [636, 428] on span "2" at bounding box center [631, 428] width 35 height 32
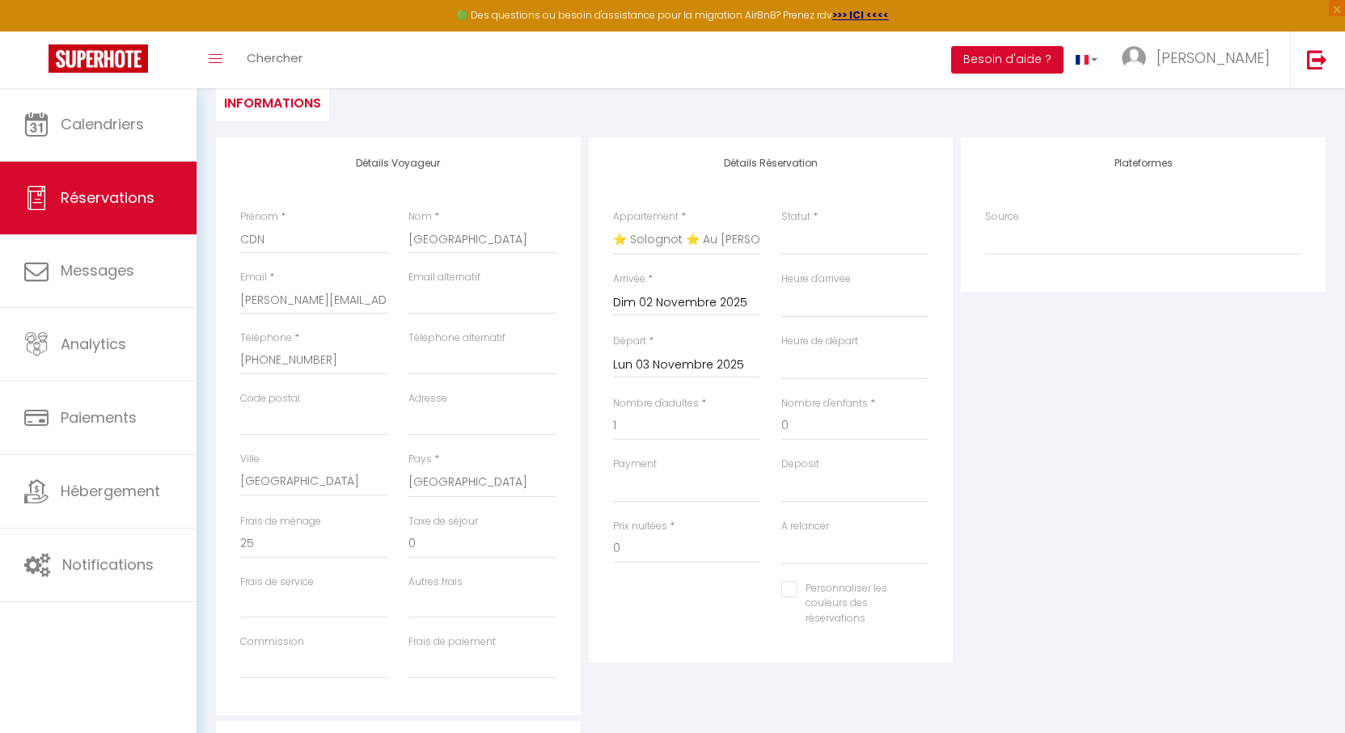
click at [670, 370] on input "Lun 03 Novembre 2025" at bounding box center [686, 365] width 147 height 21
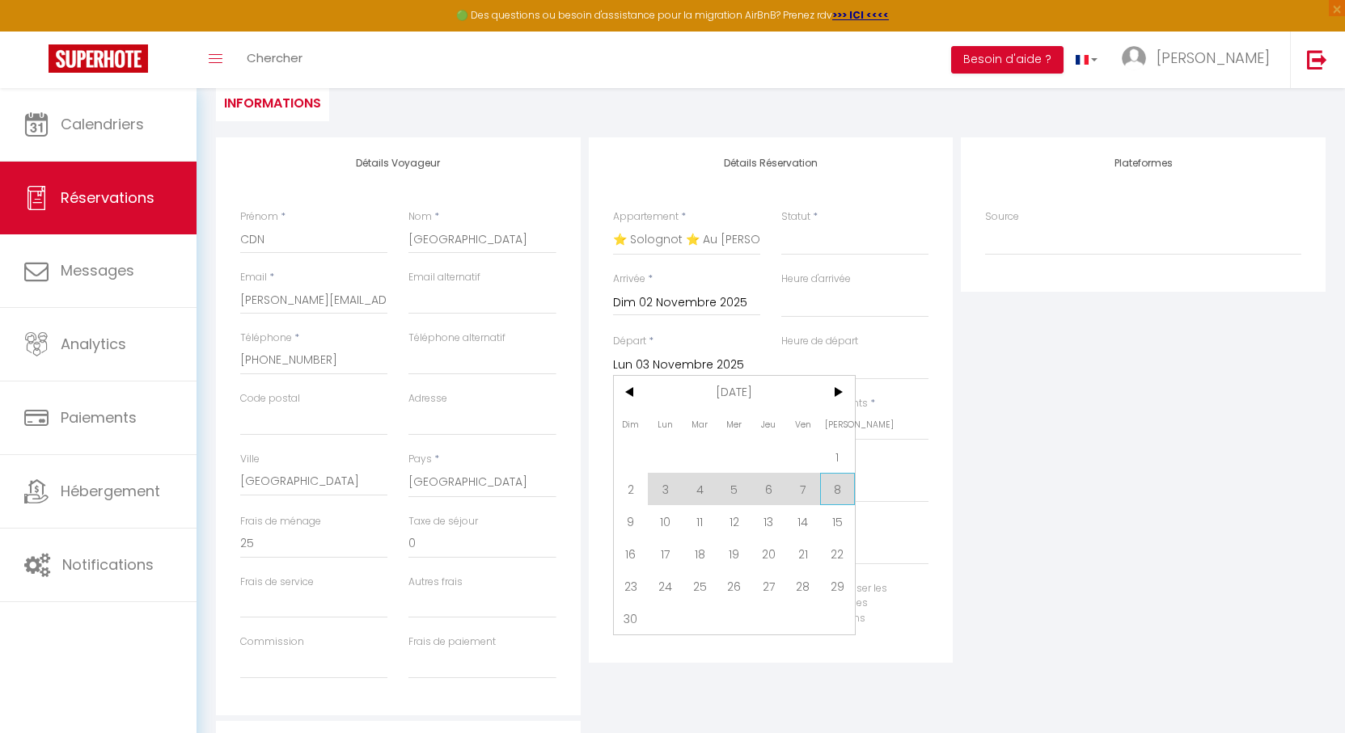
click at [840, 489] on span "8" at bounding box center [837, 489] width 35 height 32
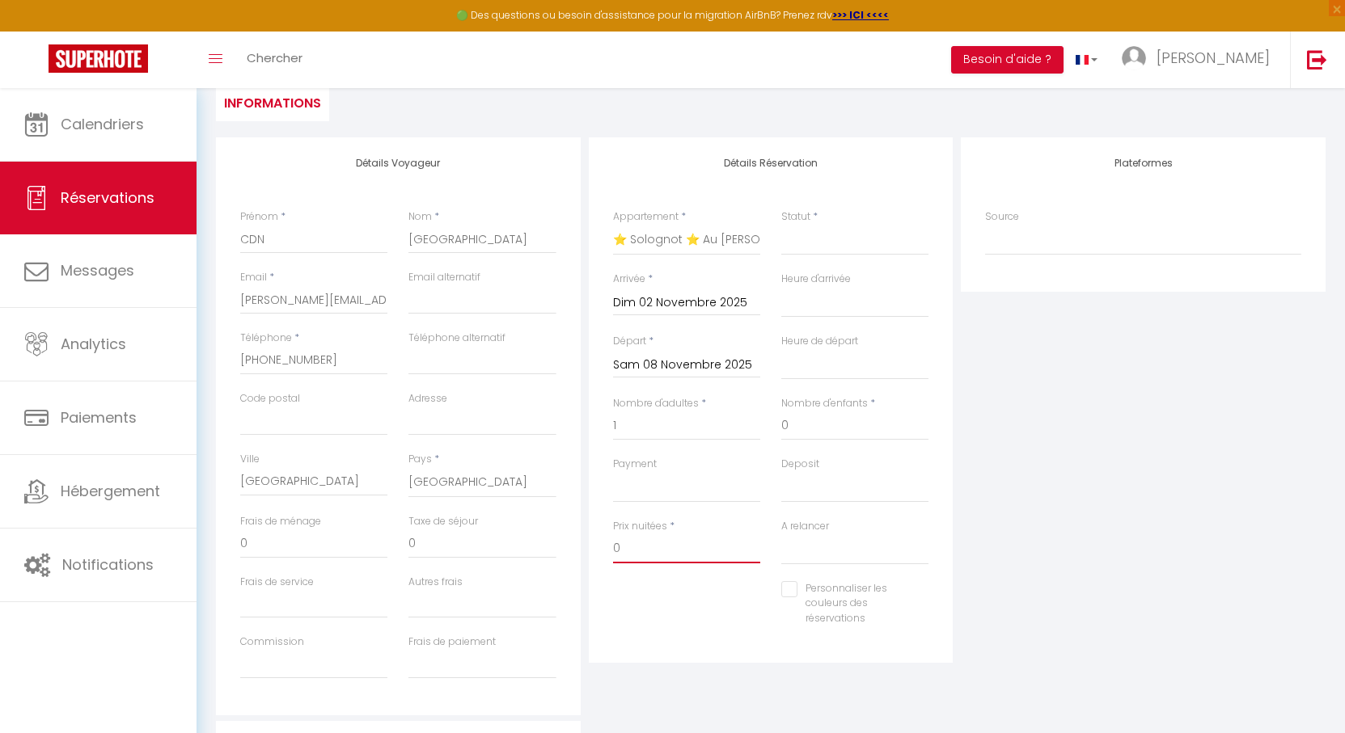
click at [628, 549] on input "0" at bounding box center [686, 548] width 147 height 29
click at [435, 540] on input "0" at bounding box center [481, 544] width 147 height 29
click at [423, 548] on input "4.8" at bounding box center [481, 544] width 147 height 29
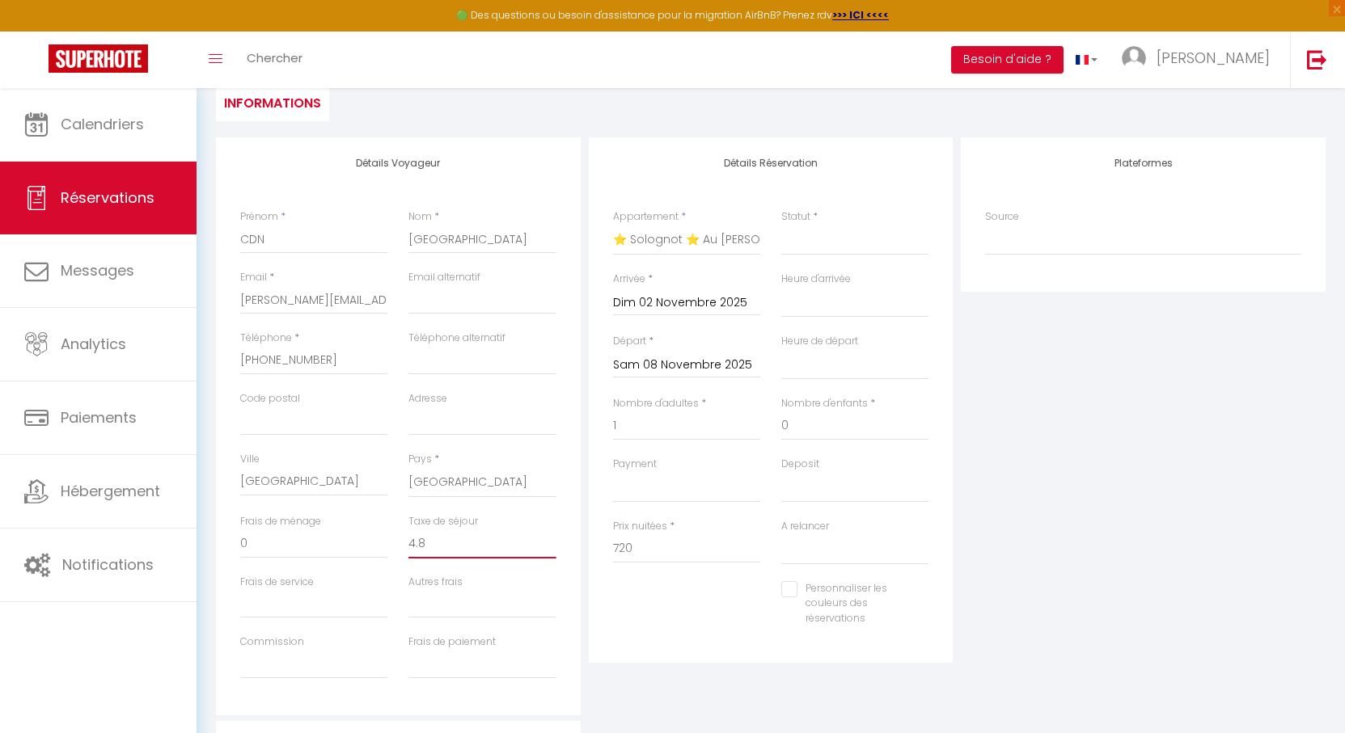
click at [423, 548] on input "4.8" at bounding box center [481, 544] width 147 height 29
click at [306, 540] on input "0" at bounding box center [313, 544] width 147 height 29
click at [977, 363] on div "Plateformes Source Direct Airbnb.com Booking.com Chalet montagne Expedia Gite d…" at bounding box center [1142, 426] width 373 height 578
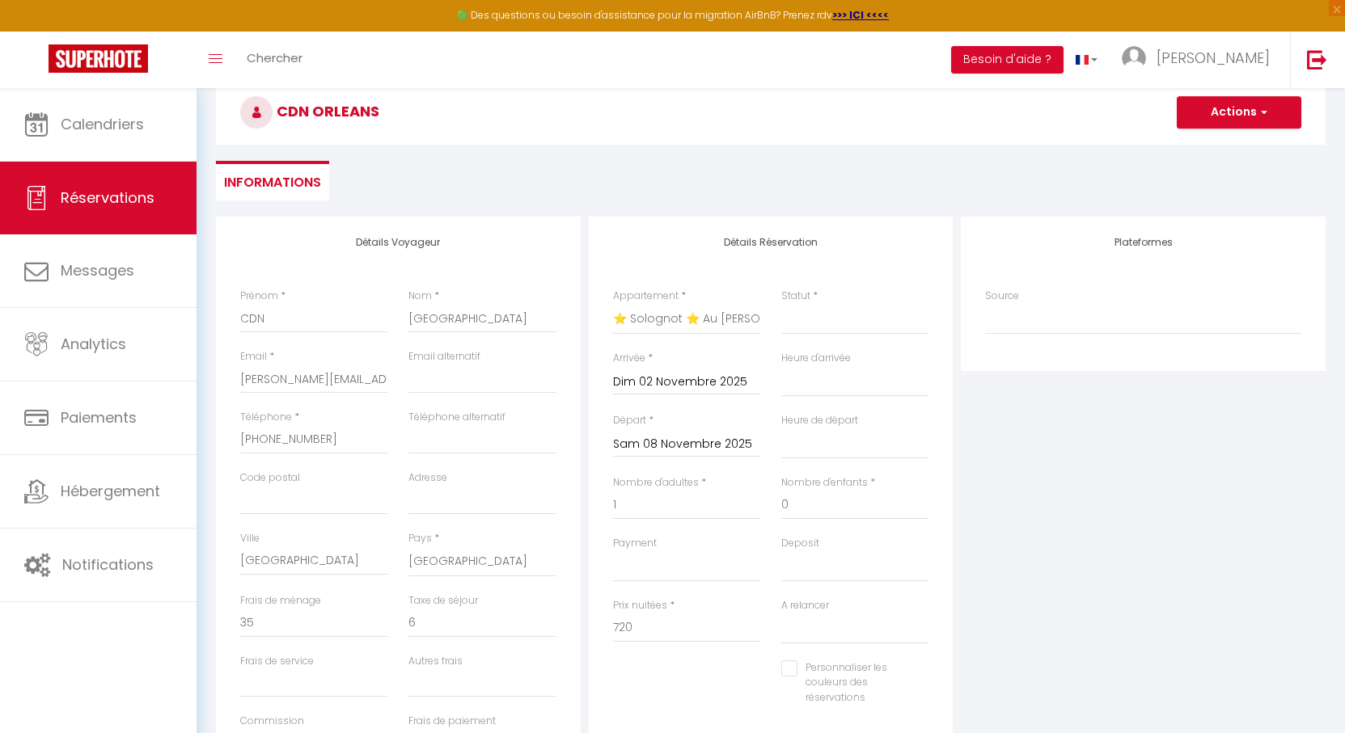
scroll to position [72, 0]
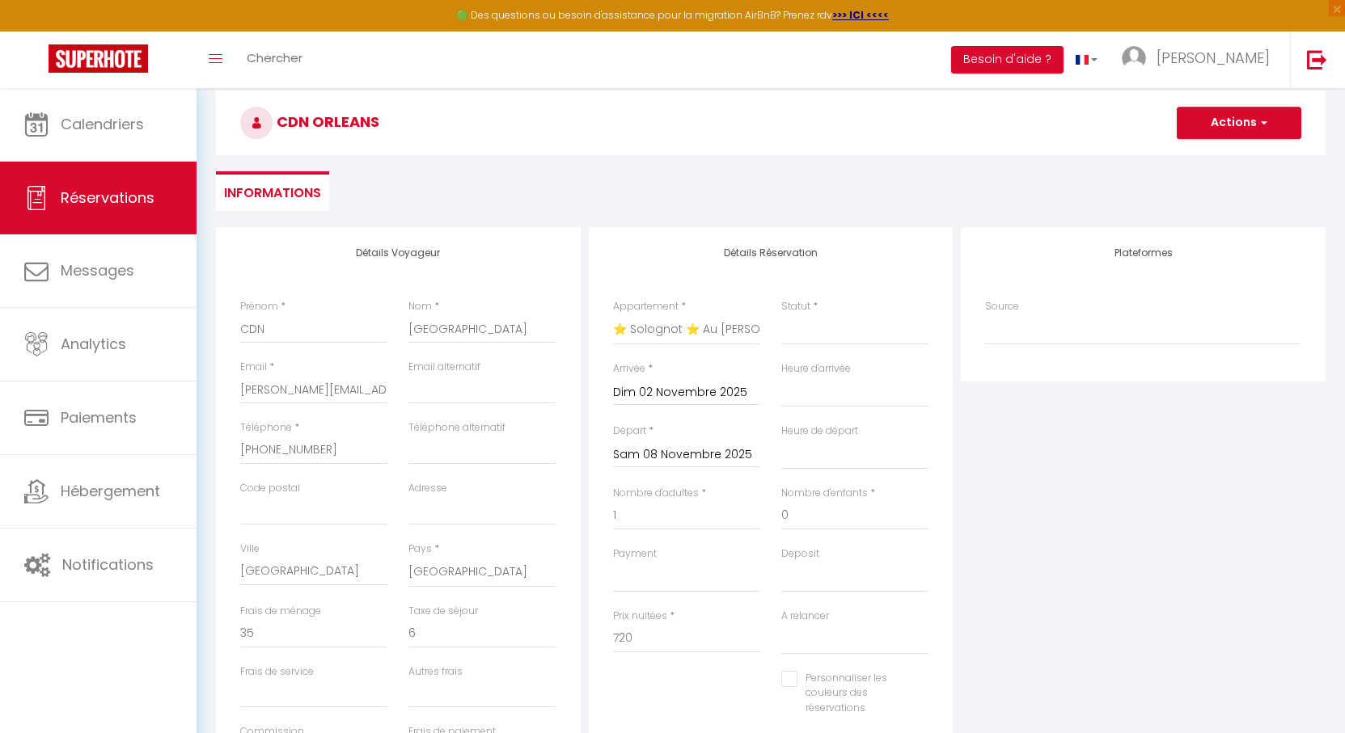
drag, startPoint x: 959, startPoint y: 228, endPoint x: 955, endPoint y: 215, distance: 13.6
click at [955, 215] on div "Retourner vers CDN Orleans Actions Enregistrer Actions Enregistrer Aperçu et éd…" at bounding box center [770, 132] width 1130 height 192
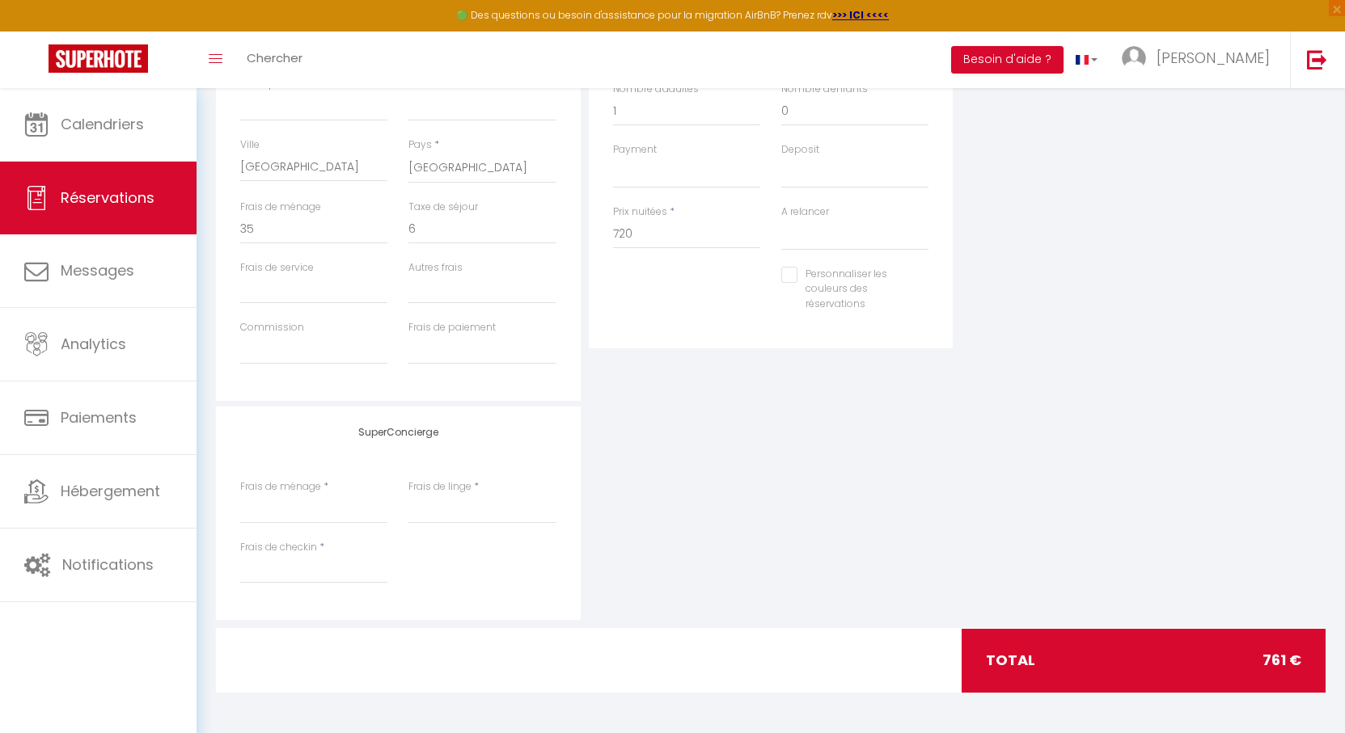
scroll to position [0, 0]
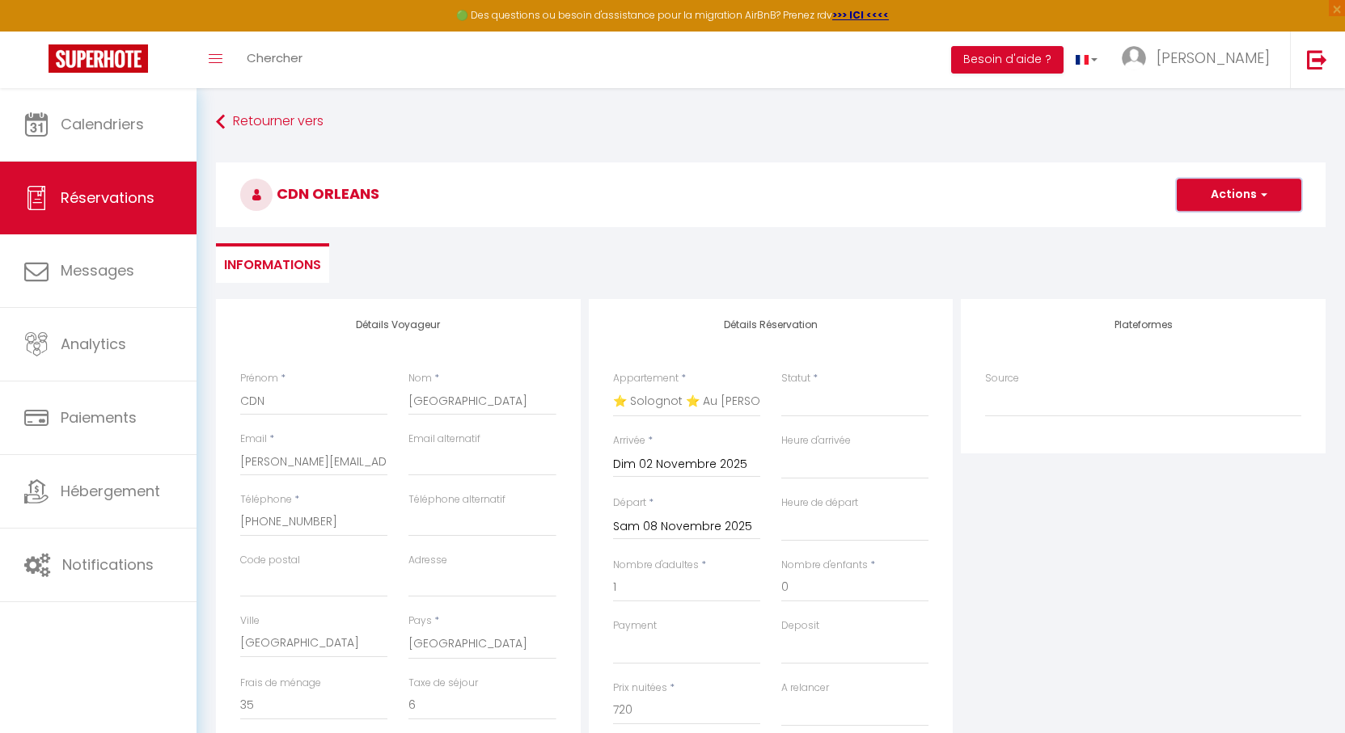
click at [1222, 205] on button "Actions" at bounding box center [1238, 195] width 125 height 32
click at [1208, 230] on link "Enregistrer" at bounding box center [1223, 230] width 128 height 21
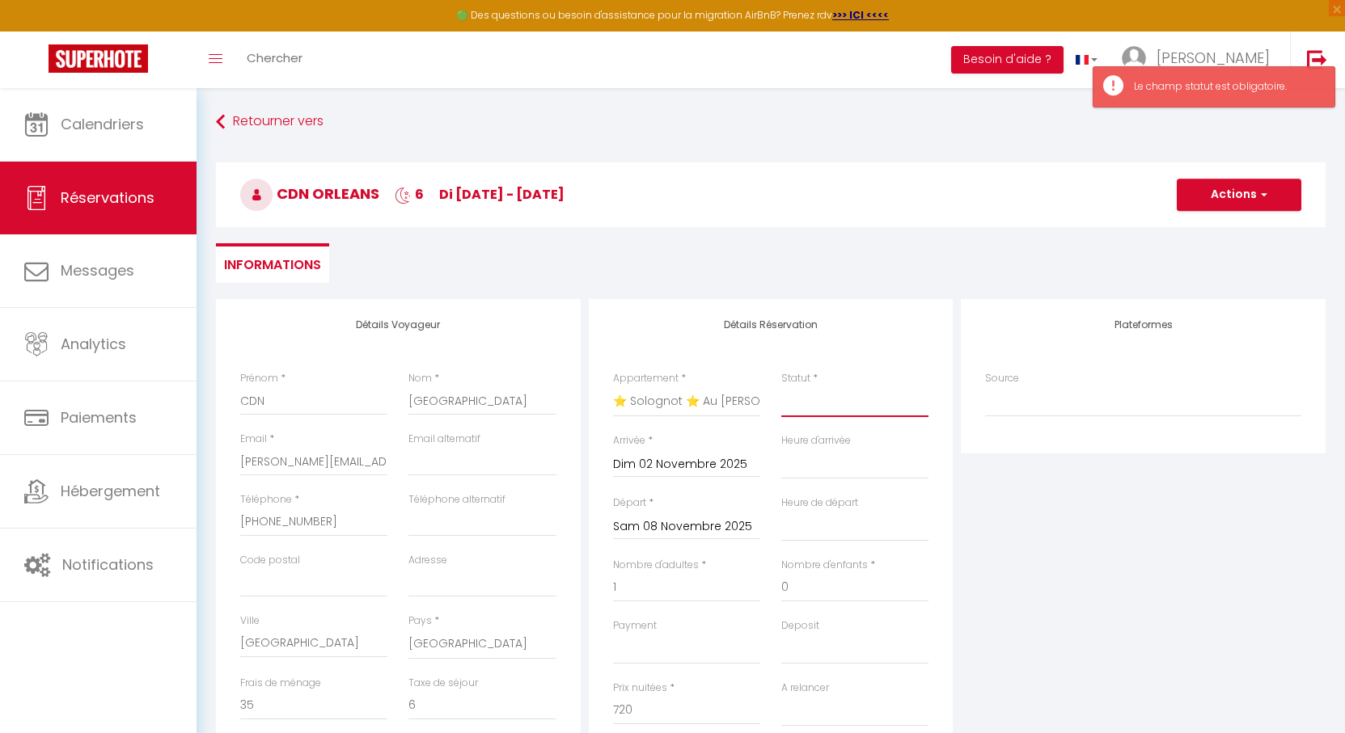
drag, startPoint x: 813, startPoint y: 401, endPoint x: 815, endPoint y: 415, distance: 13.8
click at [813, 401] on select "Confirmé Non Confirmé Annulé Annulé par le voyageur No Show Request" at bounding box center [854, 401] width 147 height 31
click at [781, 386] on select "Confirmé Non Confirmé Annulé Annulé par le voyageur No Show Request" at bounding box center [854, 401] width 147 height 31
click at [1209, 193] on button "Actions" at bounding box center [1238, 195] width 125 height 32
click at [1202, 231] on link "Enregistrer" at bounding box center [1223, 230] width 128 height 21
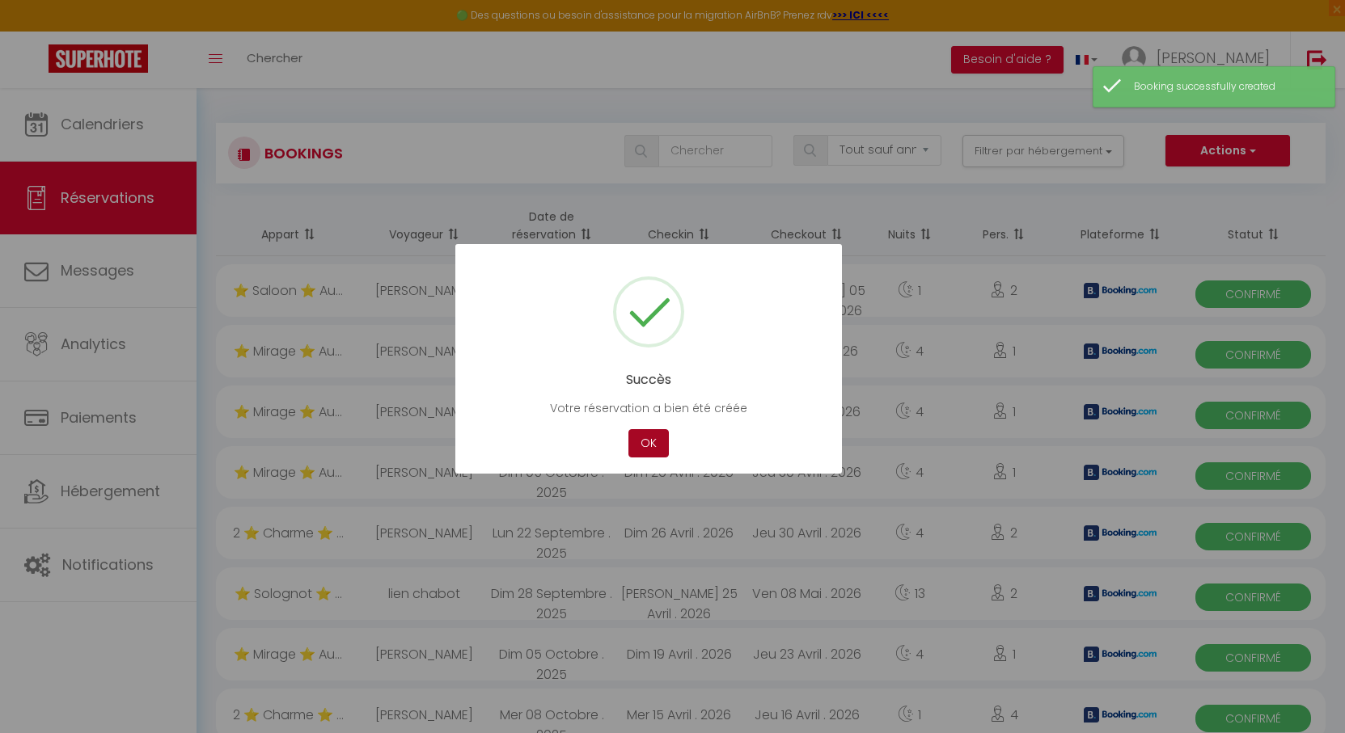
click at [650, 441] on button "OK" at bounding box center [648, 443] width 40 height 28
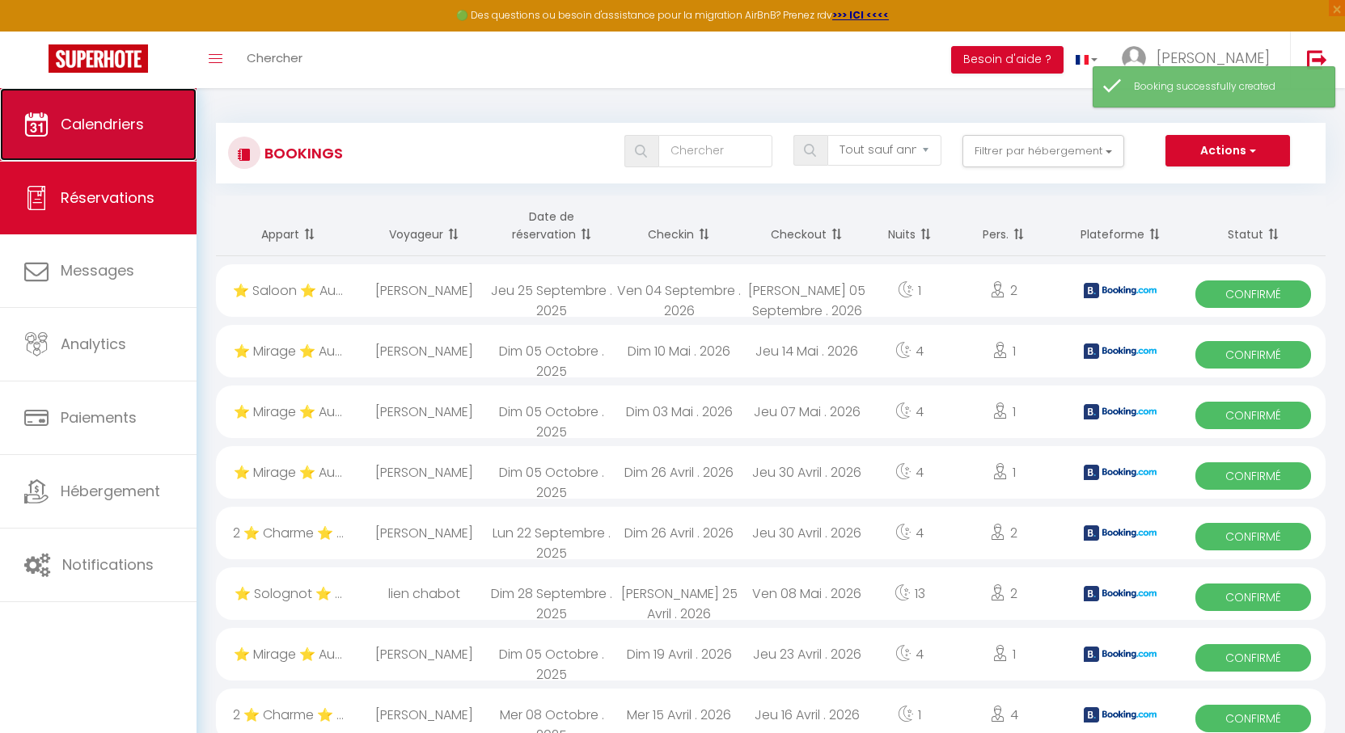
click at [113, 128] on span "Calendriers" at bounding box center [102, 124] width 83 height 20
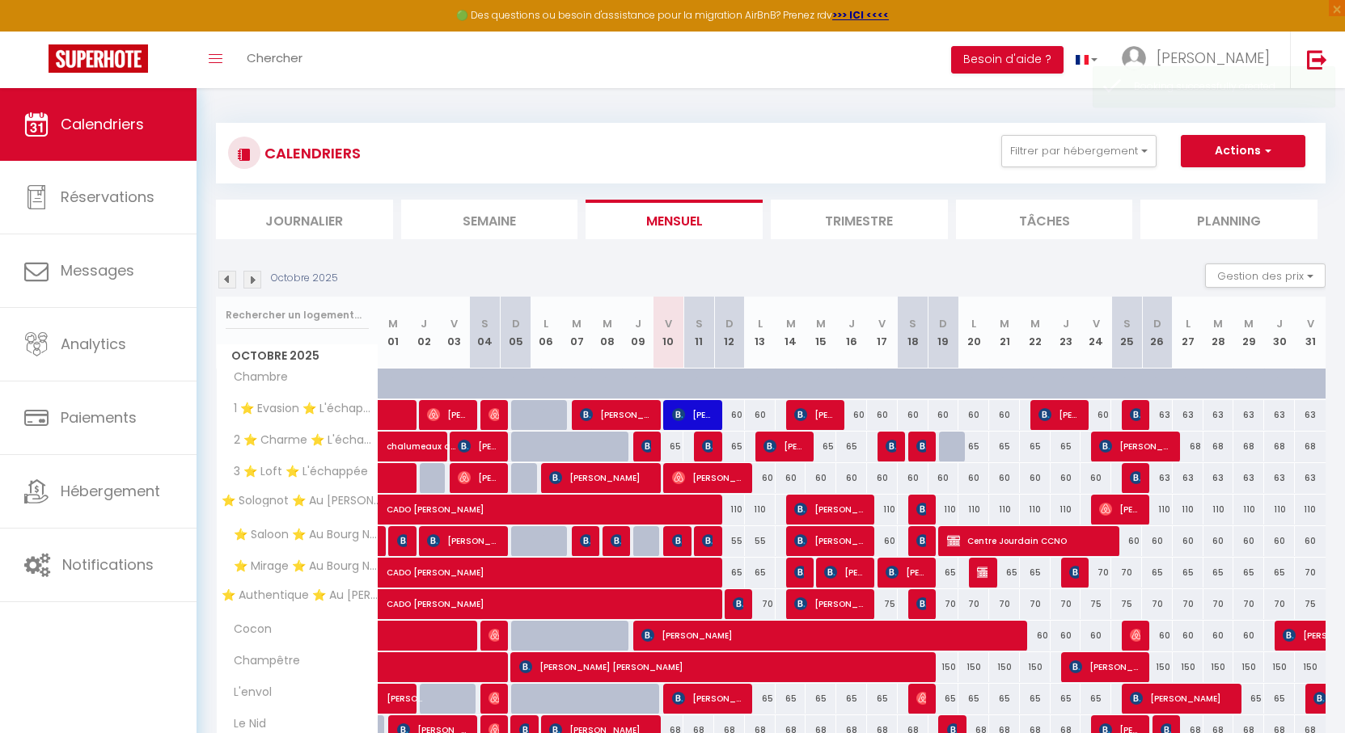
click at [254, 280] on img at bounding box center [252, 280] width 18 height 18
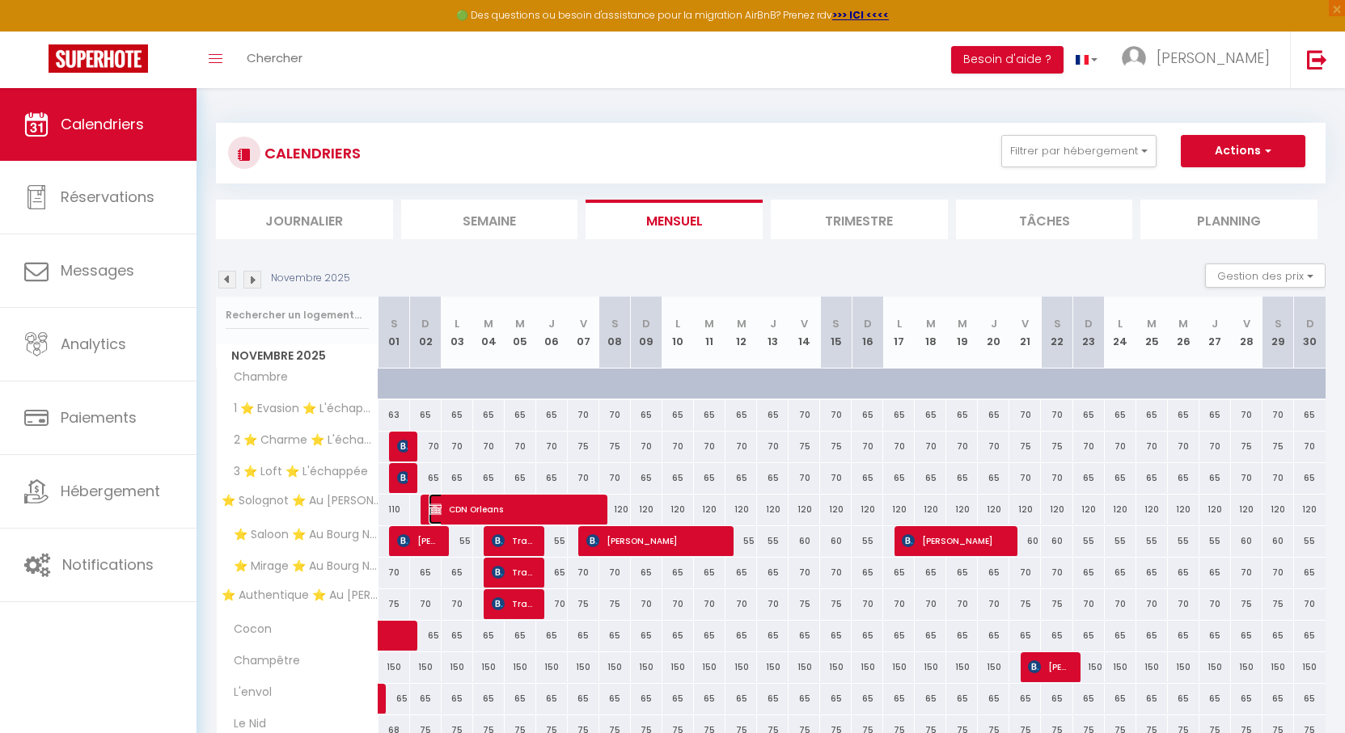
click at [500, 511] on span "CDN Orleans" at bounding box center [513, 509] width 168 height 31
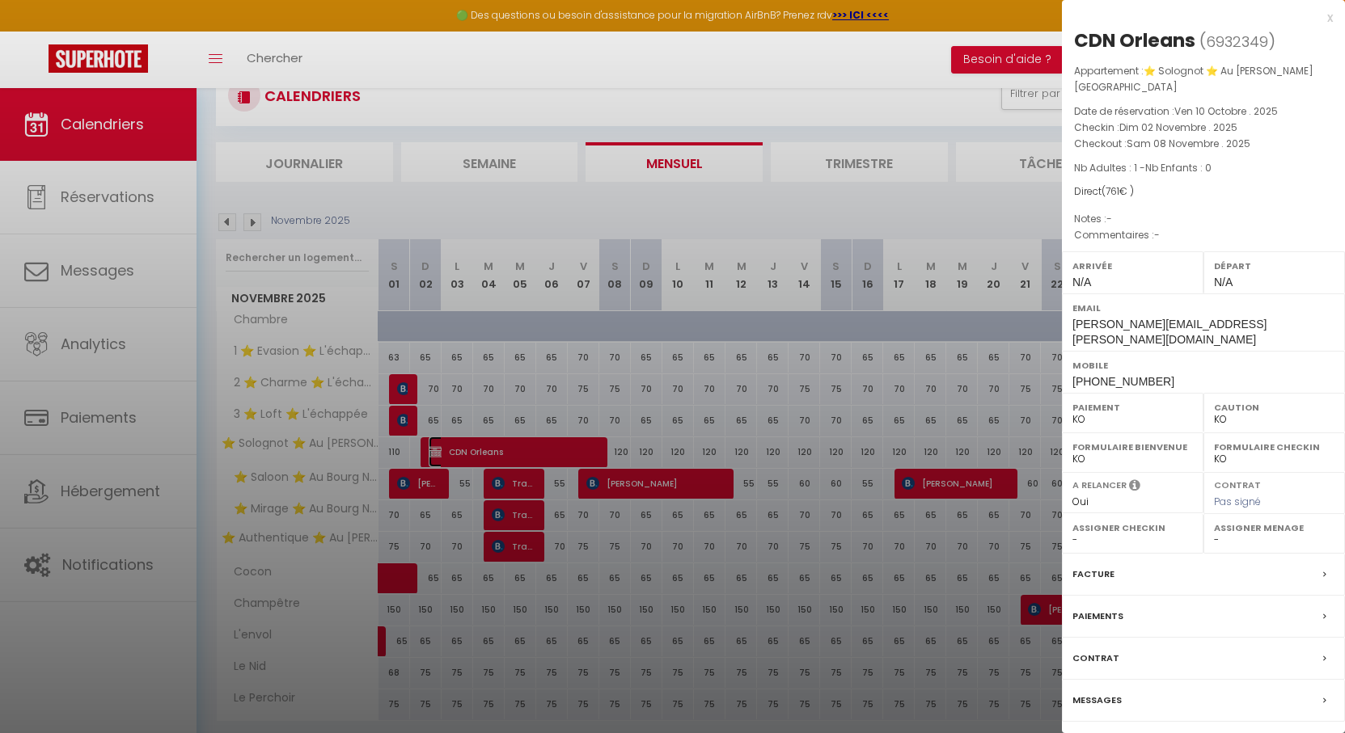
scroll to position [112, 0]
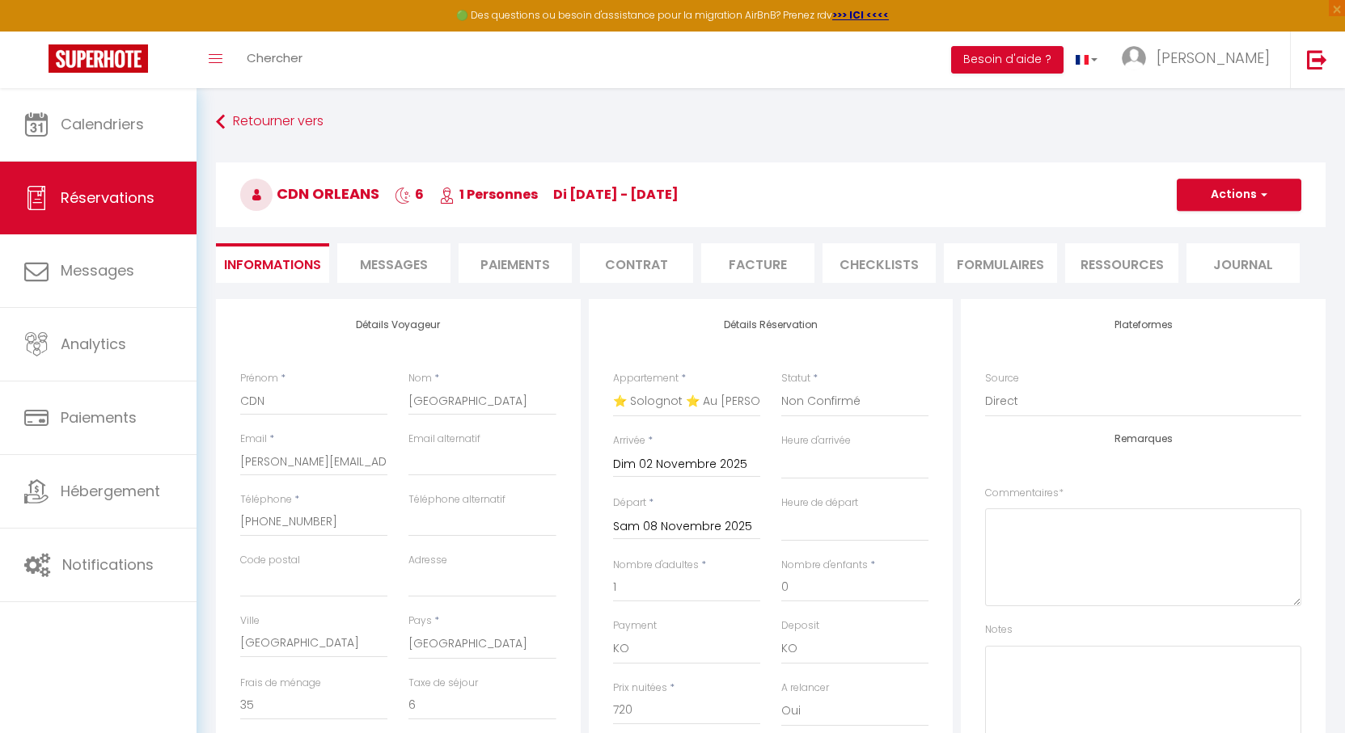
click at [531, 267] on li "Paiements" at bounding box center [514, 263] width 113 height 40
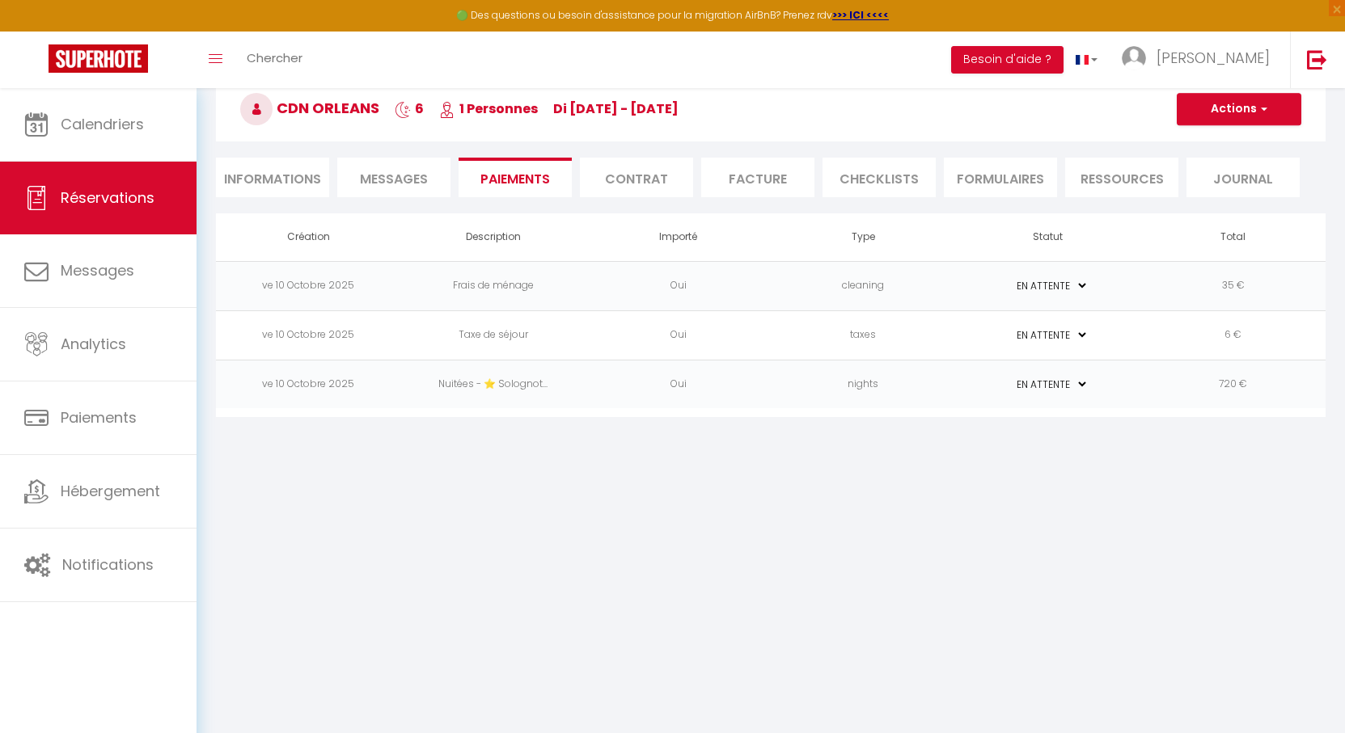
scroll to position [88, 0]
drag, startPoint x: 775, startPoint y: 472, endPoint x: 726, endPoint y: 452, distance: 52.6
click at [726, 452] on body "🟢 Des questions ou besoin d'assistance pour la migration AirBnB? Prenez rdv >>>…" at bounding box center [672, 366] width 1345 height 733
click at [1214, 109] on button "Actions" at bounding box center [1238, 107] width 125 height 32
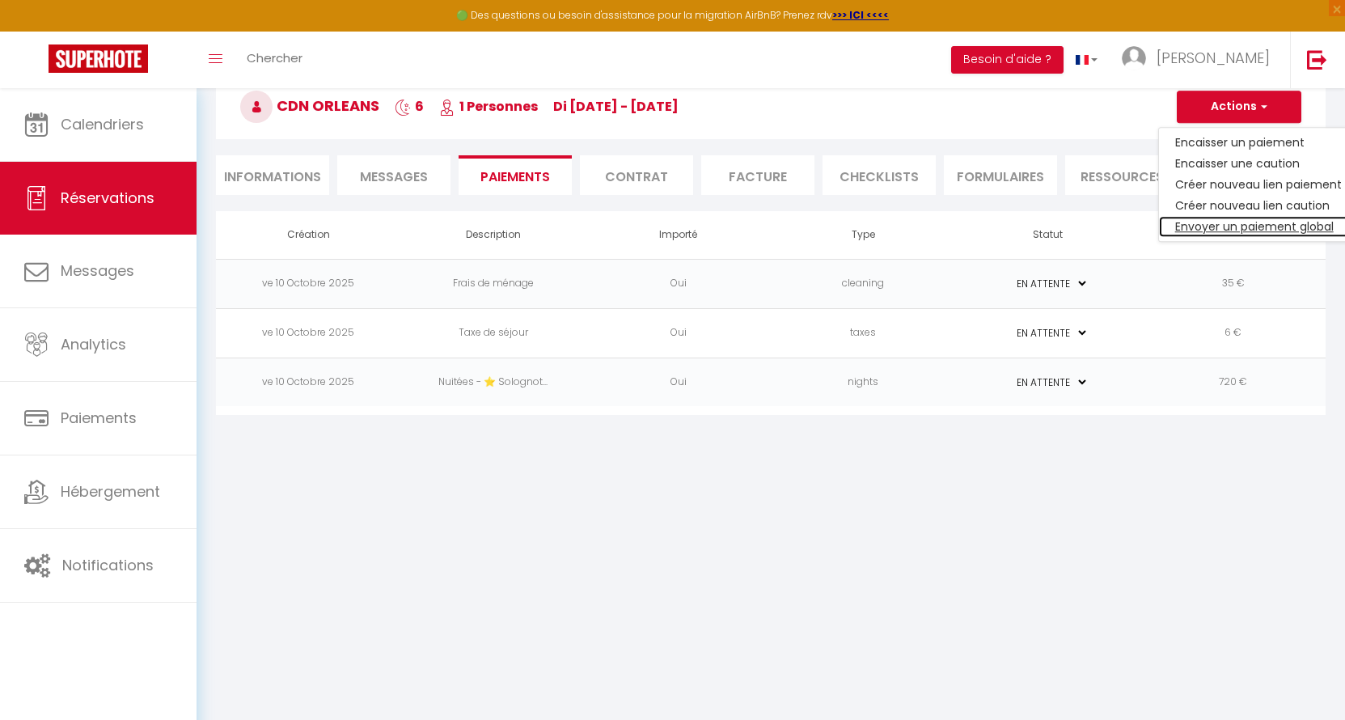
click at [1205, 226] on link "Envoyer un paiement global" at bounding box center [1258, 226] width 199 height 21
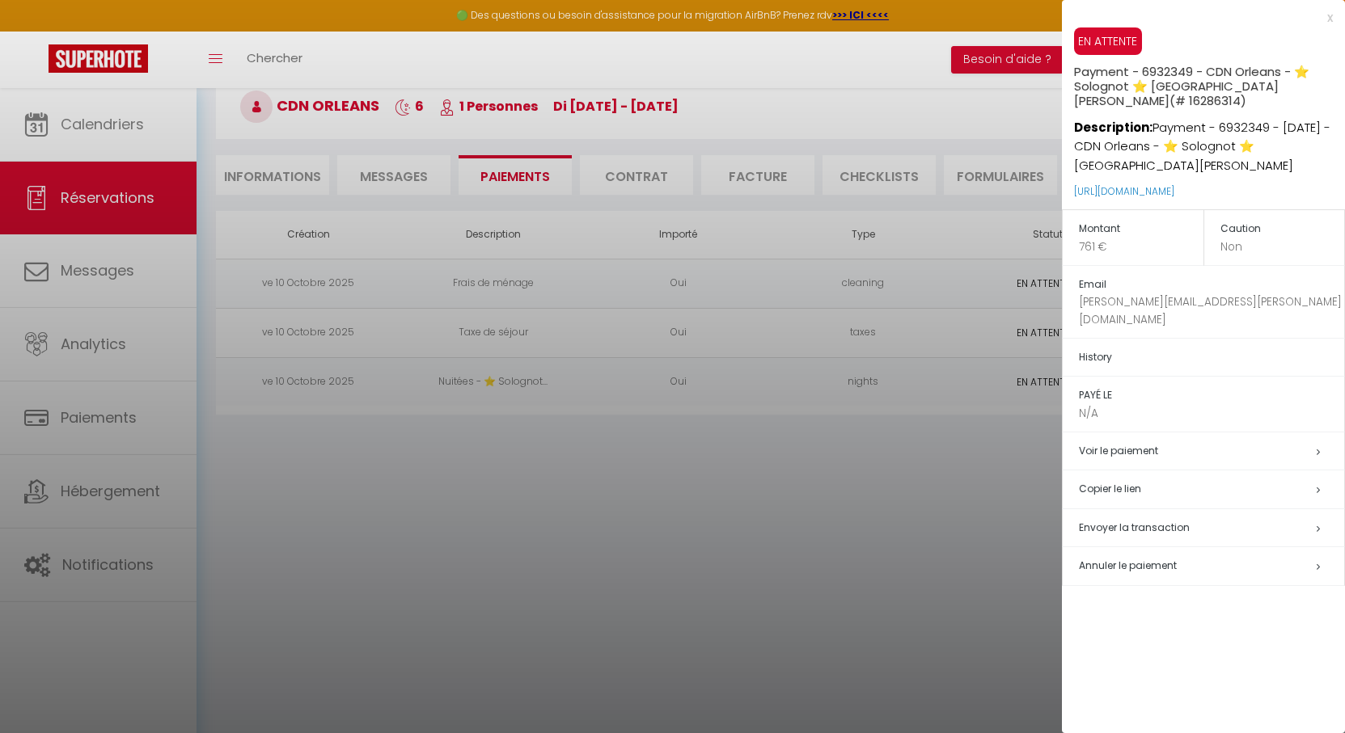
click at [801, 310] on div at bounding box center [672, 366] width 1345 height 733
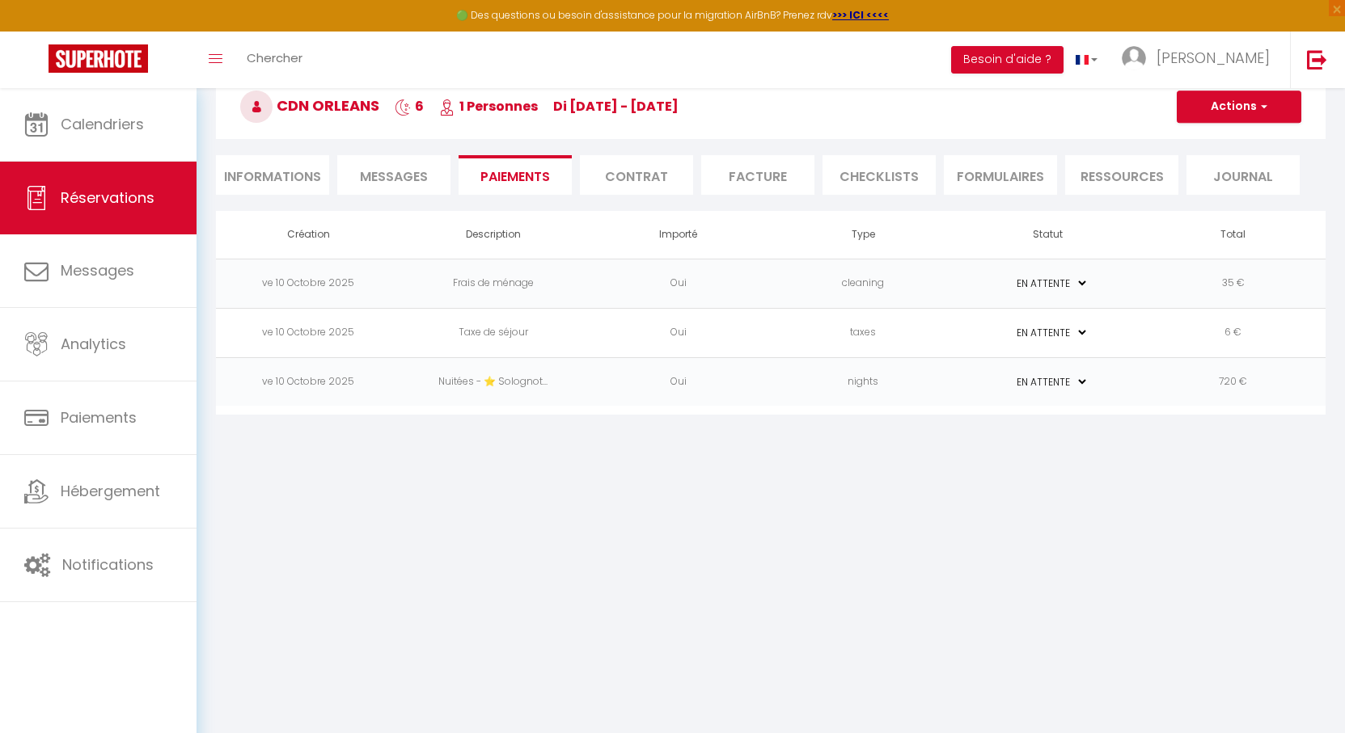
drag, startPoint x: 706, startPoint y: 446, endPoint x: 665, endPoint y: 441, distance: 41.6
click at [665, 441] on body "🟢 Des questions ou besoin d'assistance pour la migration AirBnB? Prenez rdv >>>…" at bounding box center [672, 366] width 1345 height 733
click at [1243, 101] on button "Actions" at bounding box center [1238, 107] width 125 height 32
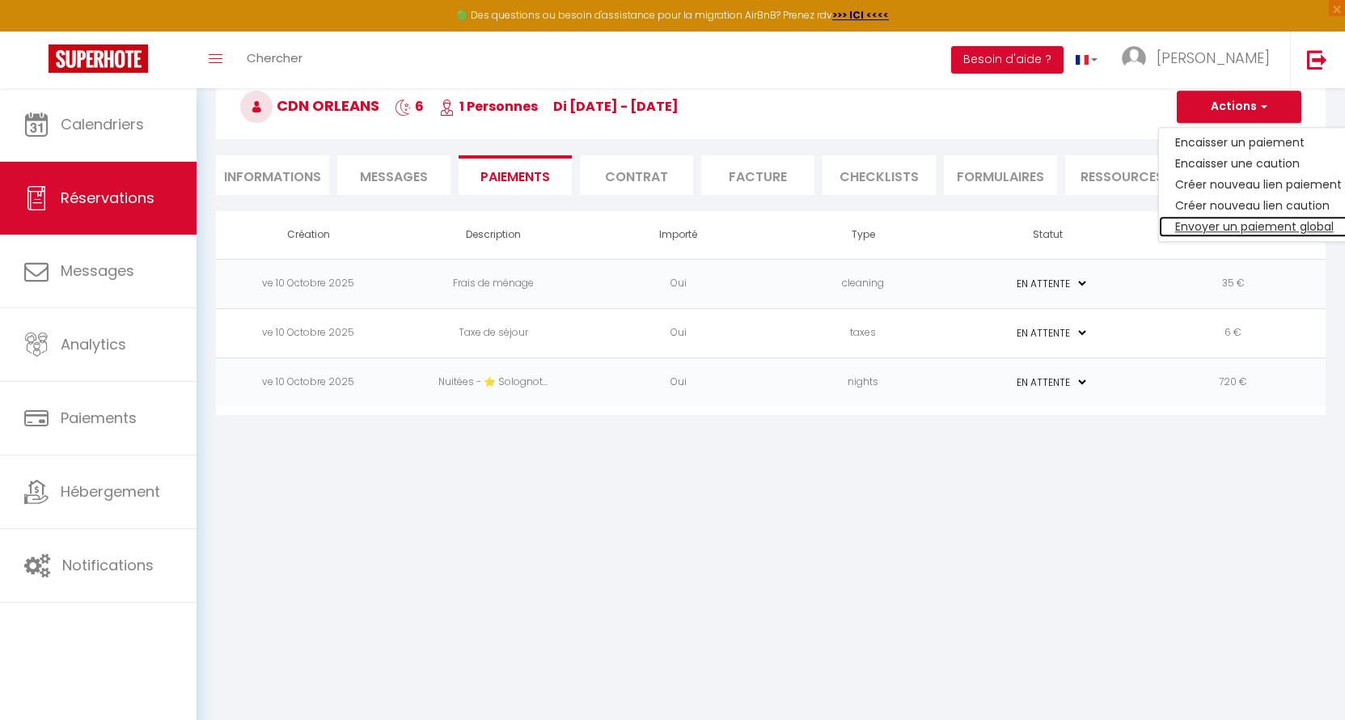
click at [1218, 223] on link "Envoyer un paiement global" at bounding box center [1258, 226] width 199 height 21
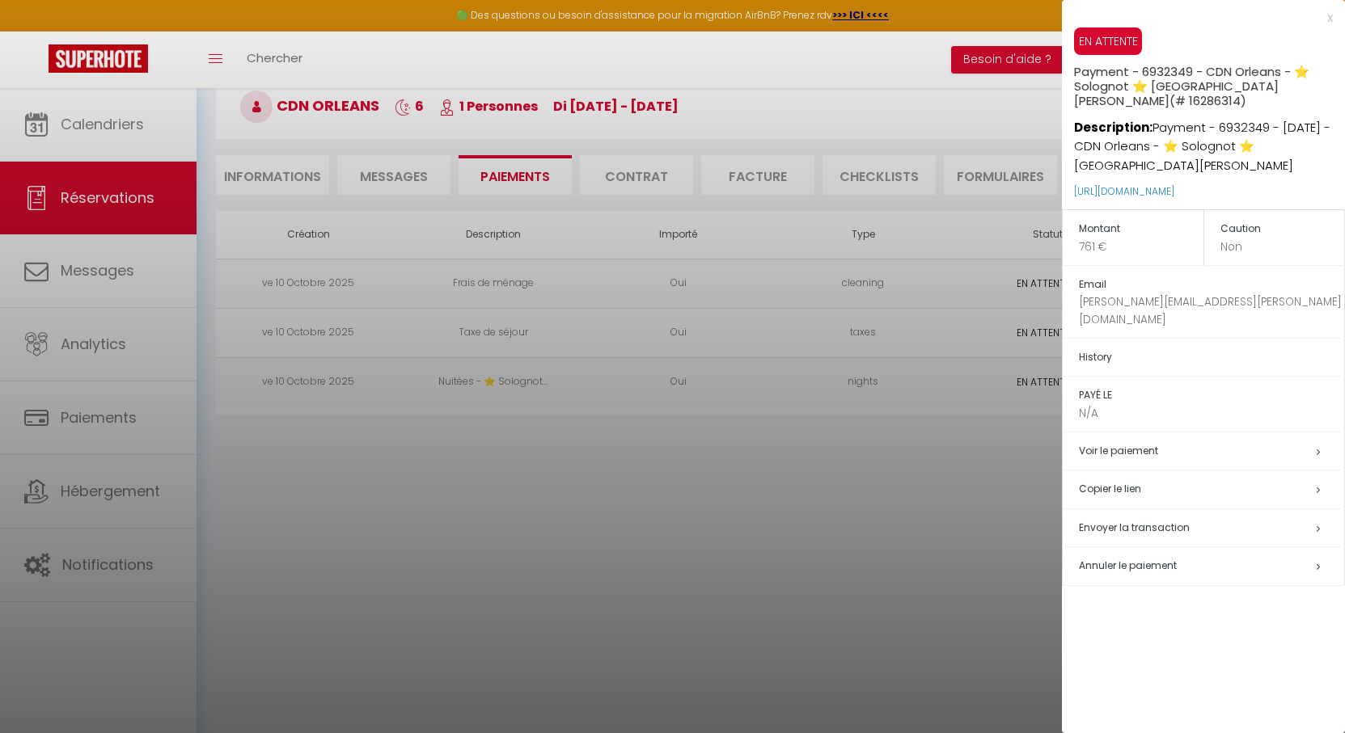
click at [1136, 480] on h5 "Copier le lien" at bounding box center [1211, 489] width 265 height 19
drag, startPoint x: 404, startPoint y: 215, endPoint x: 385, endPoint y: 206, distance: 21.3
click at [403, 215] on div at bounding box center [672, 366] width 1345 height 733
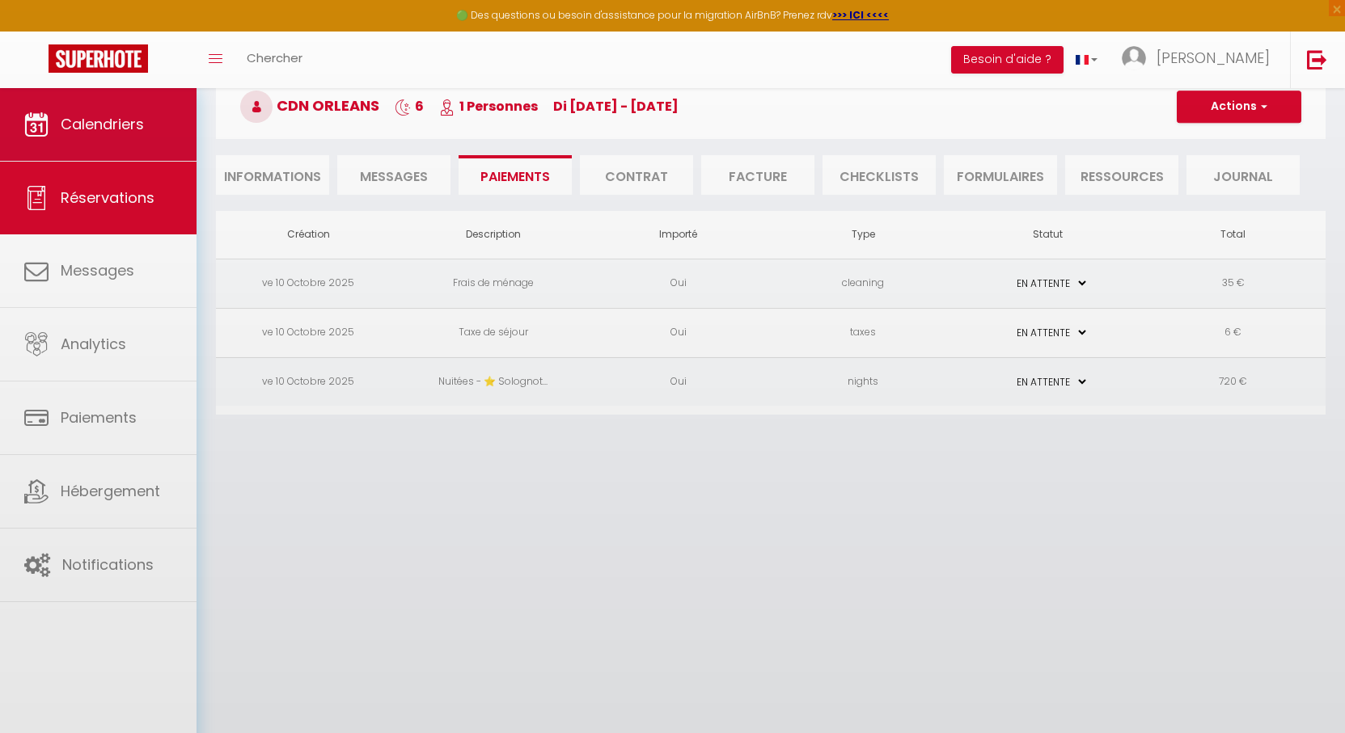
click at [65, 104] on body "🟢 Des questions ou besoin d'assistance pour la migration AirBnB? Prenez rdv >>>…" at bounding box center [672, 366] width 1345 height 733
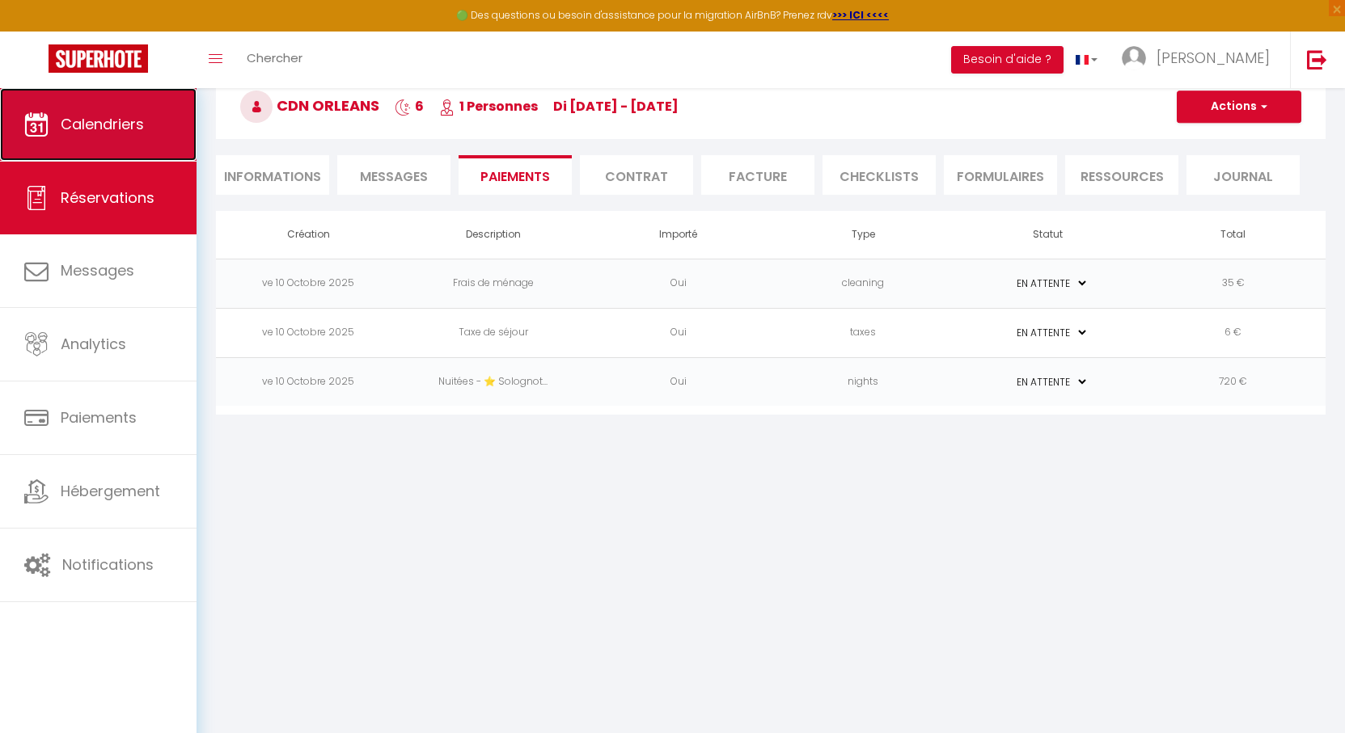
click at [98, 125] on span "Calendriers" at bounding box center [102, 124] width 83 height 20
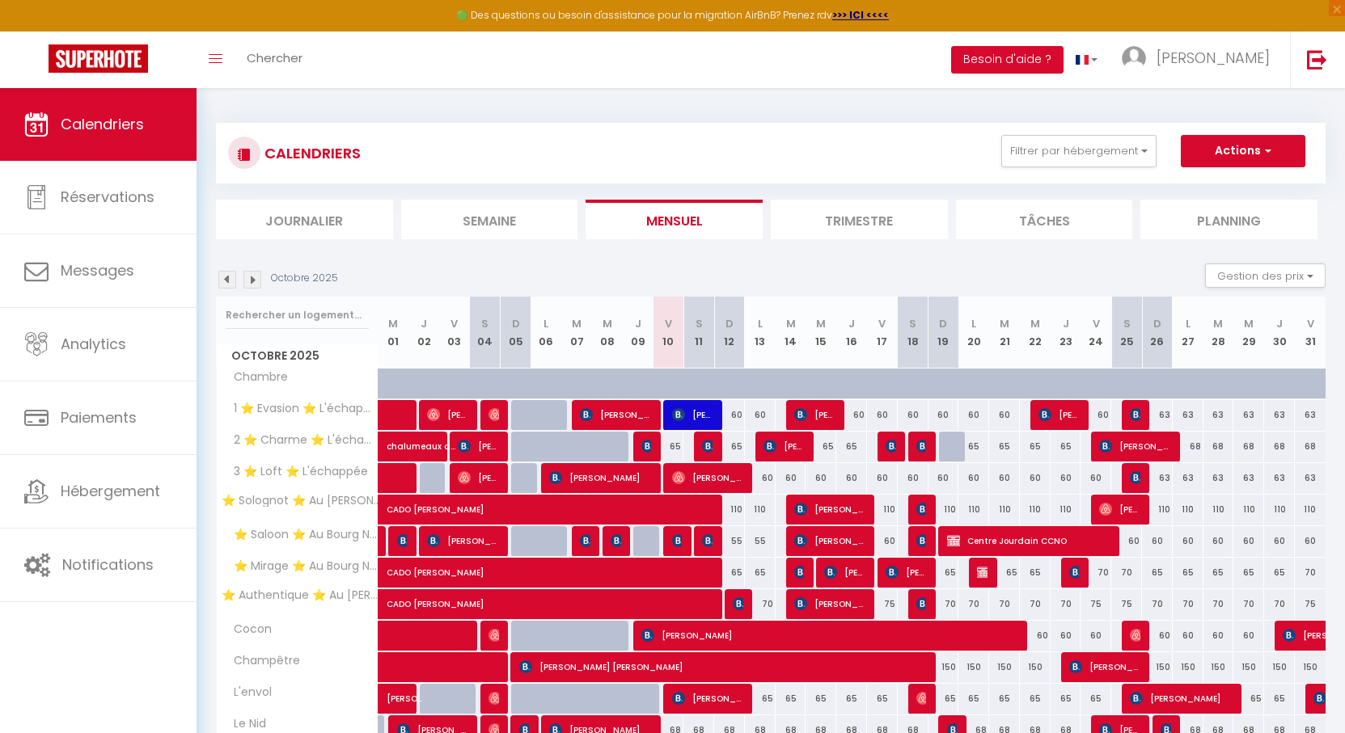
drag, startPoint x: 674, startPoint y: 258, endPoint x: 556, endPoint y: 262, distance: 118.1
click at [590, 261] on section "Octobre 2025 Gestion des prix Nb Nuits minimum Règles Disponibilité Octobre 202…" at bounding box center [770, 536] width 1109 height 579
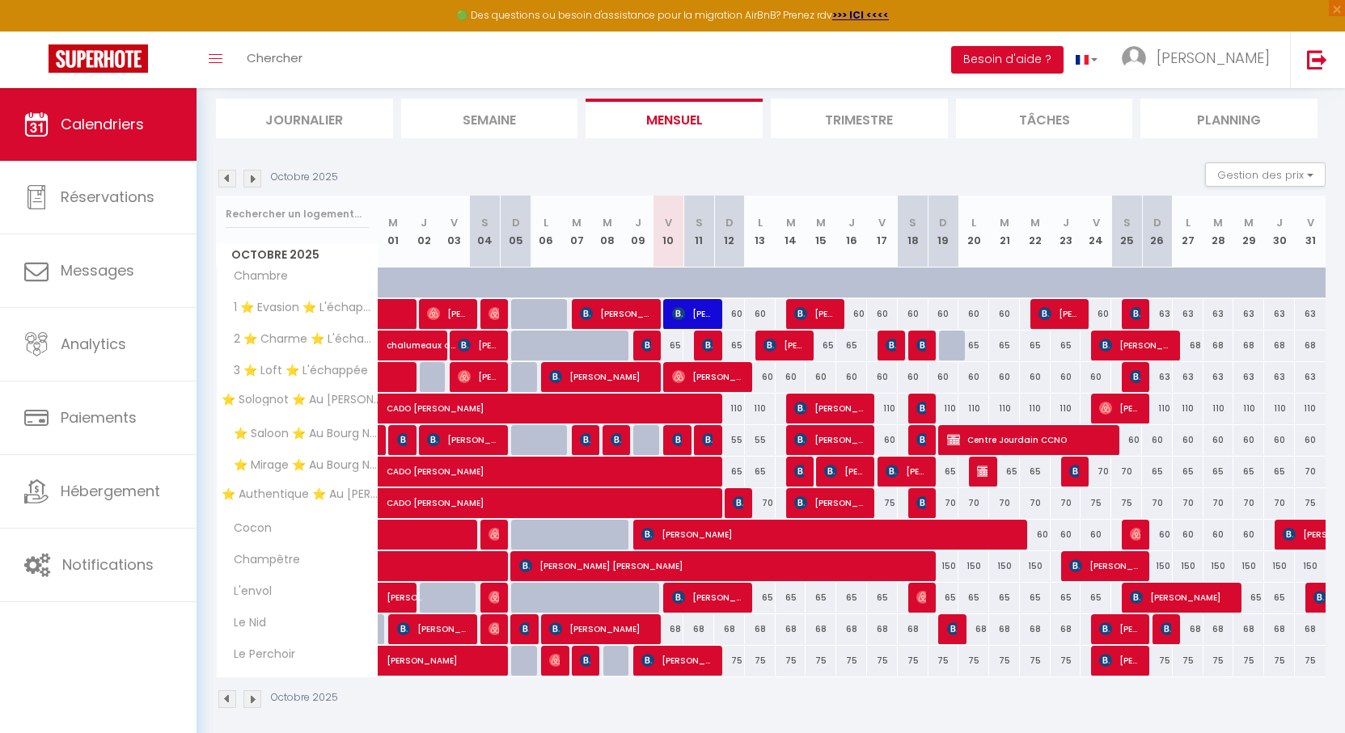
scroll to position [112, 0]
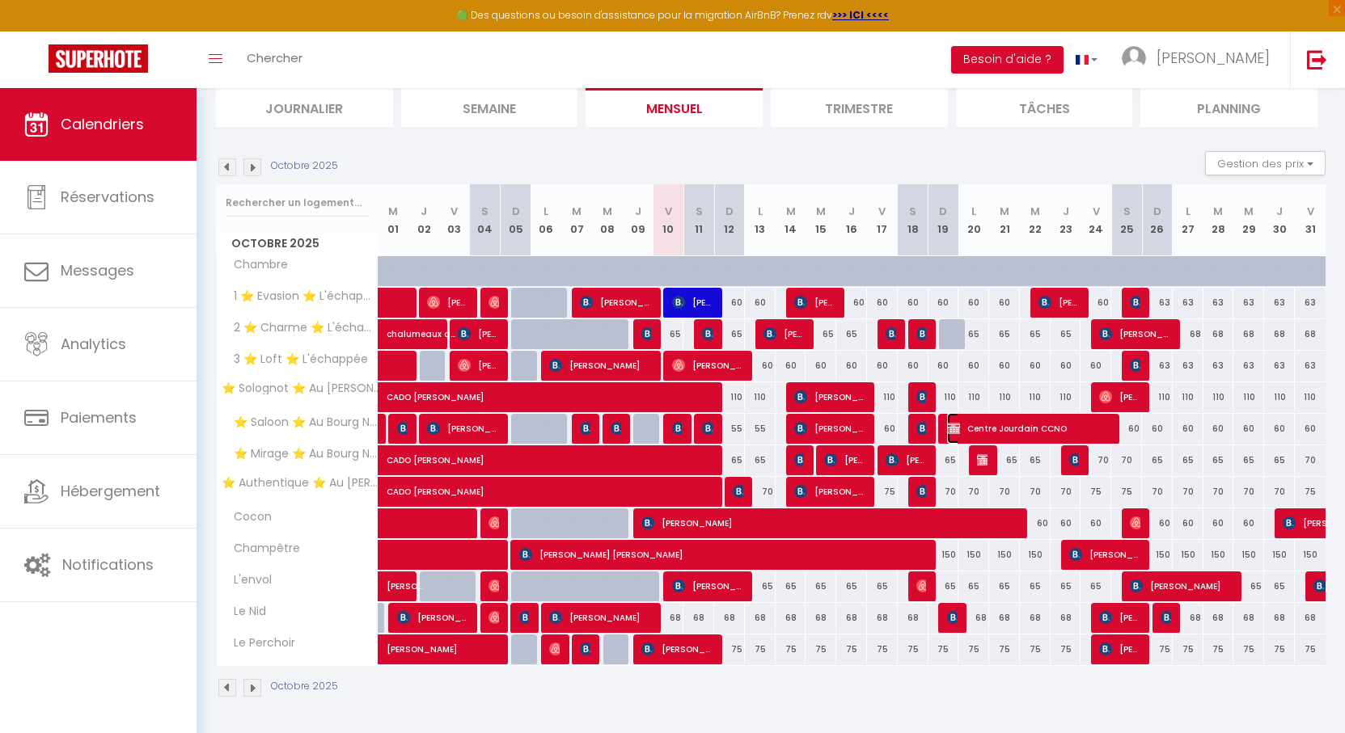
click at [990, 429] on span "Centre Jourdain CCNO" at bounding box center [1029, 428] width 164 height 31
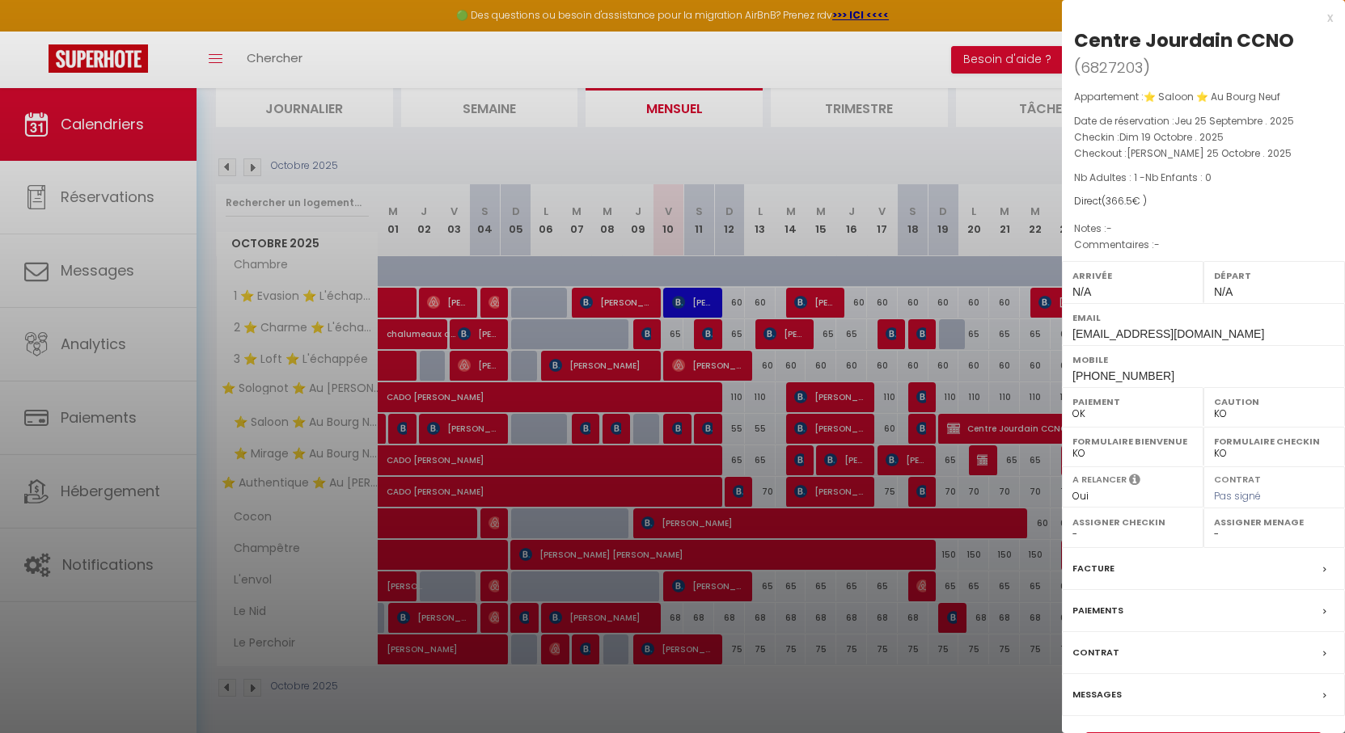
click at [990, 429] on div at bounding box center [672, 366] width 1345 height 733
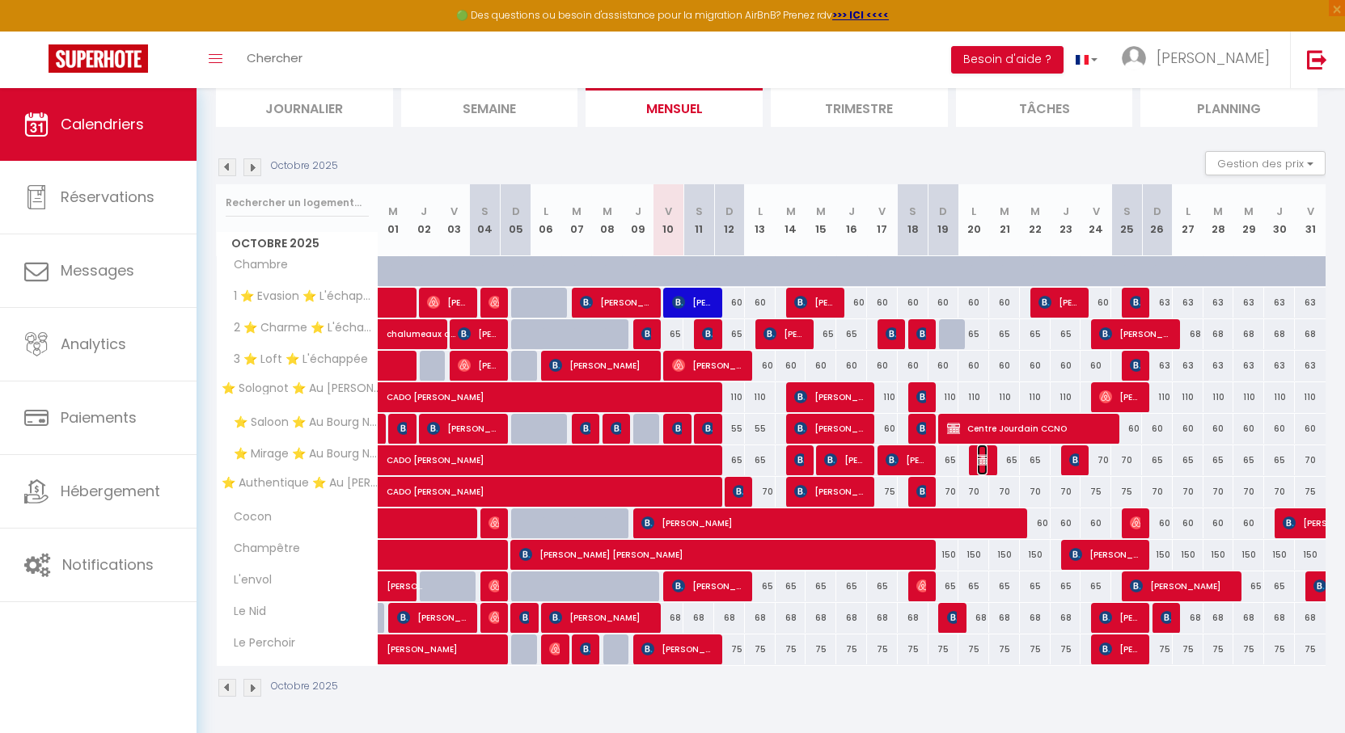
click at [978, 461] on img at bounding box center [983, 460] width 13 height 13
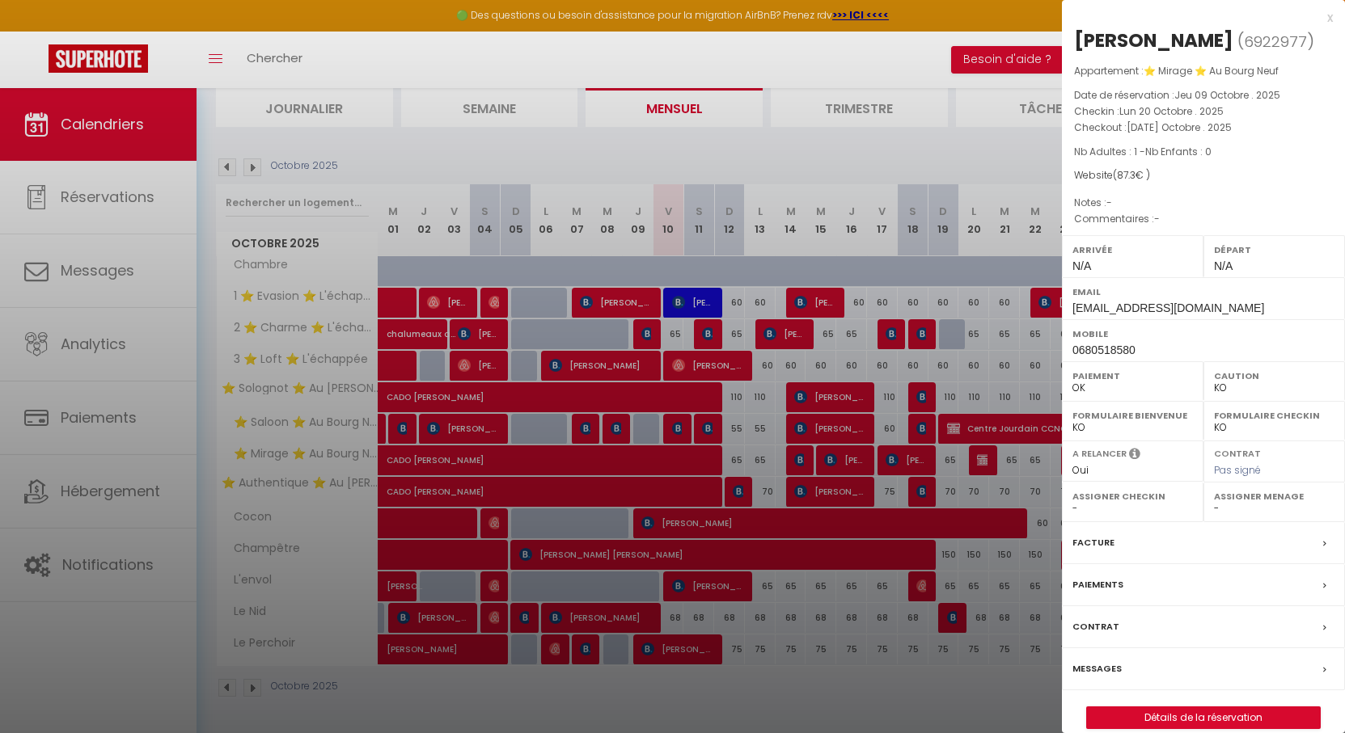
click at [978, 461] on div at bounding box center [672, 366] width 1345 height 733
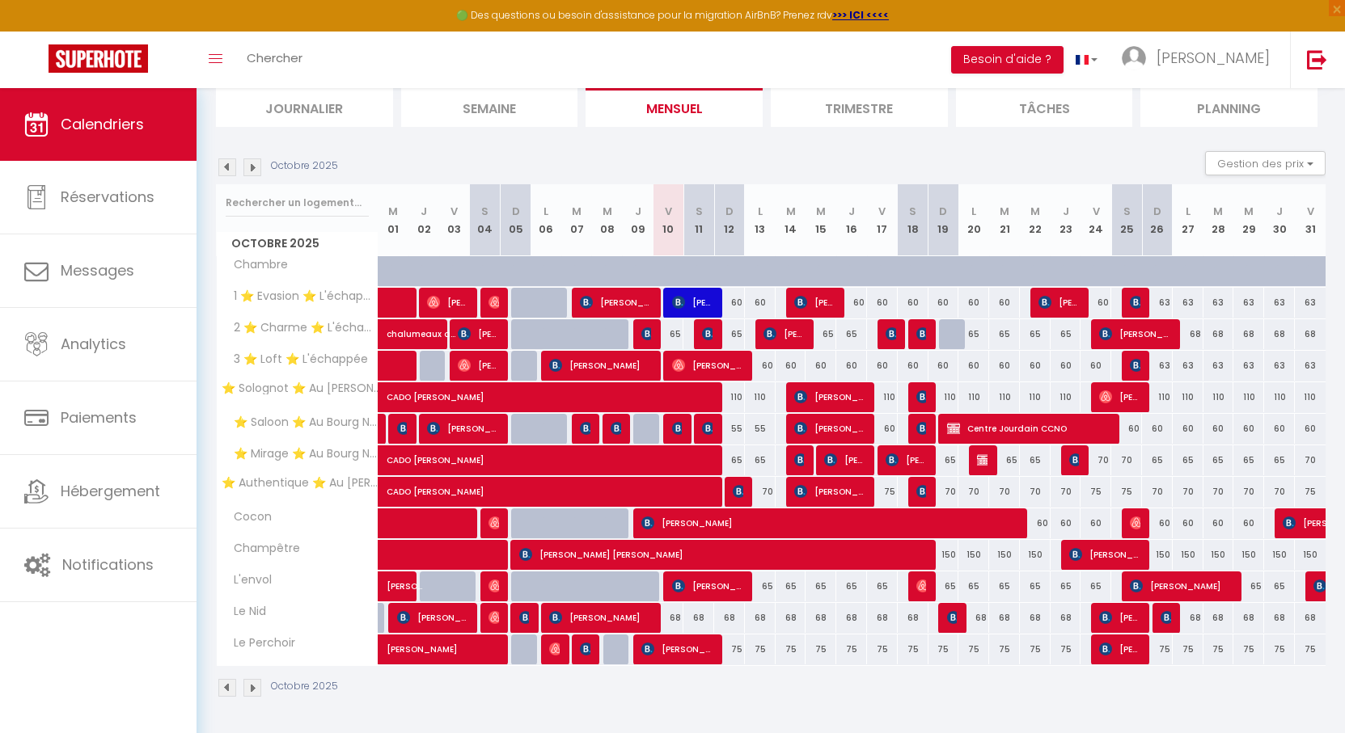
drag, startPoint x: 699, startPoint y: 159, endPoint x: 667, endPoint y: 151, distance: 32.6
click at [667, 151] on div "Octobre 2025 Gestion des prix Nb Nuits minimum Règles Disponibilité" at bounding box center [770, 167] width 1109 height 33
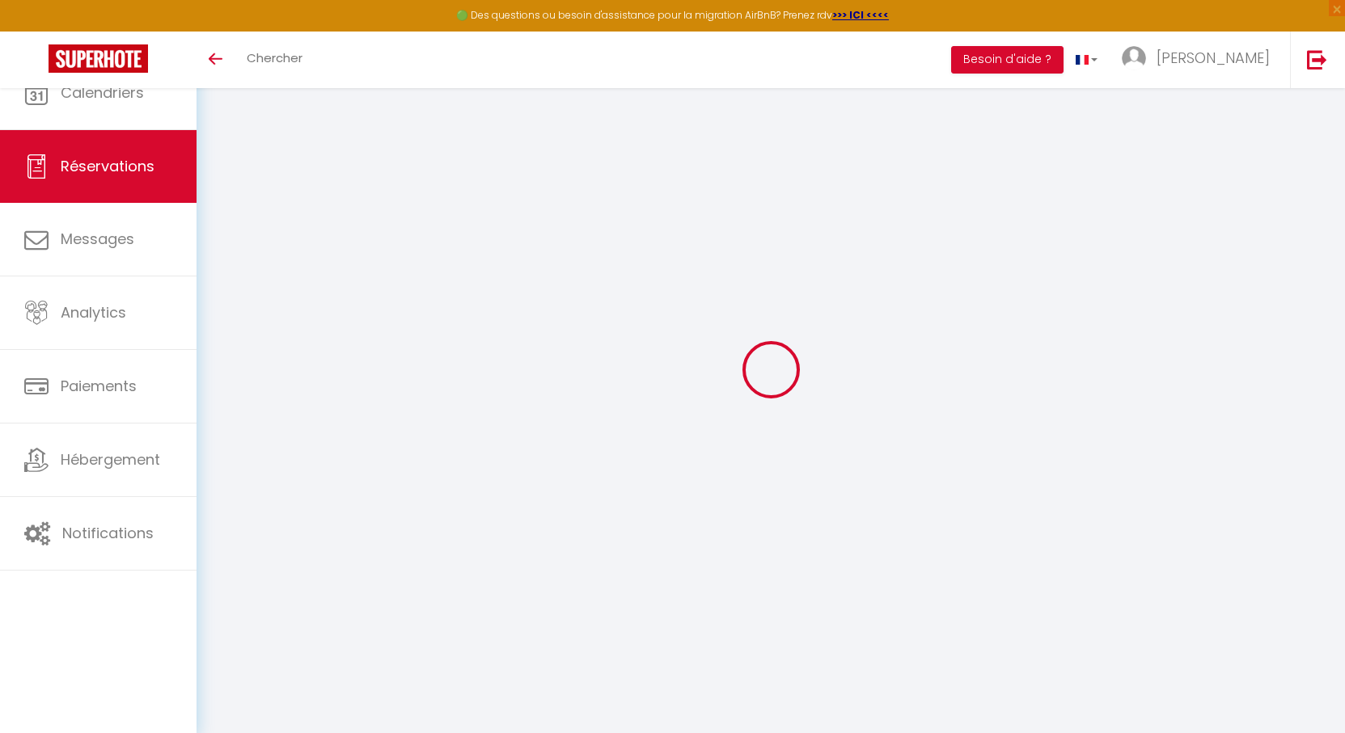
select select
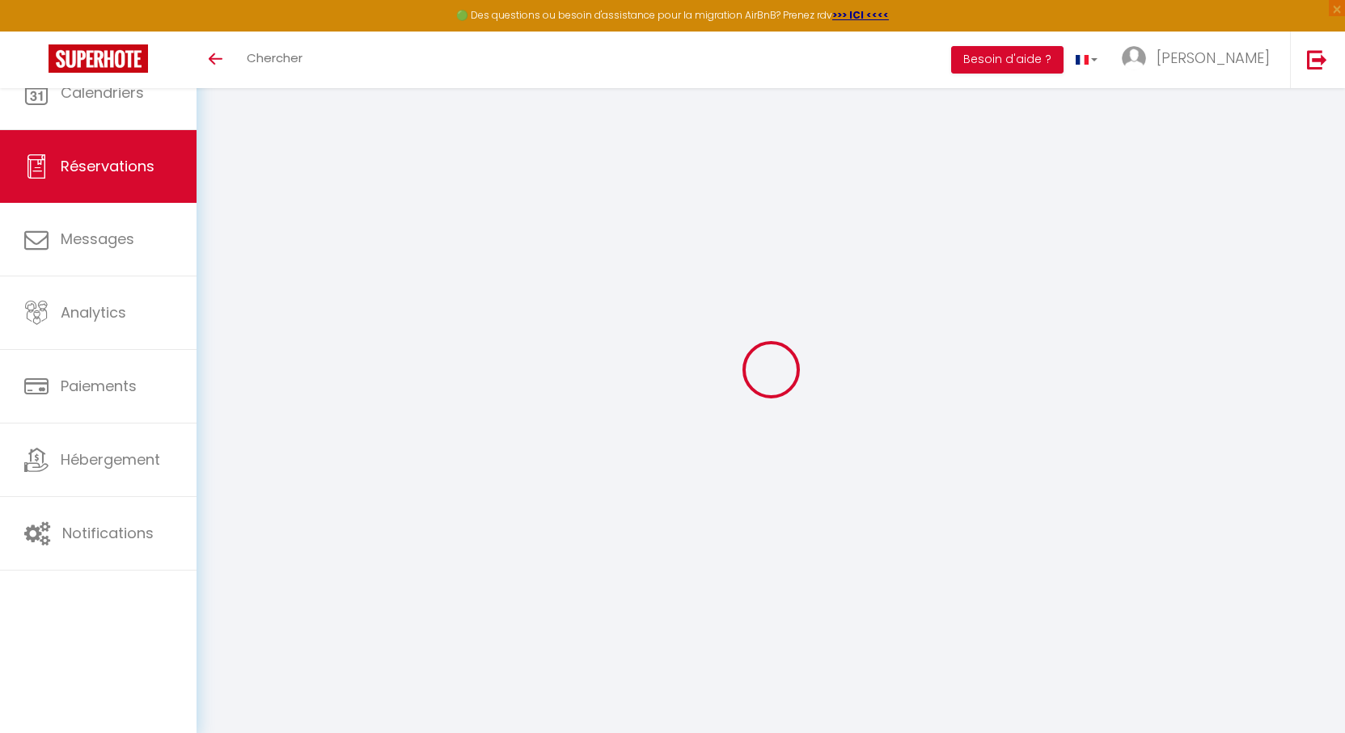
type input "CADO"
type input "[PERSON_NAME]"
type input "[PERSON_NAME][EMAIL_ADDRESS][DOMAIN_NAME]"
type input "0643472962"
type input "45000"
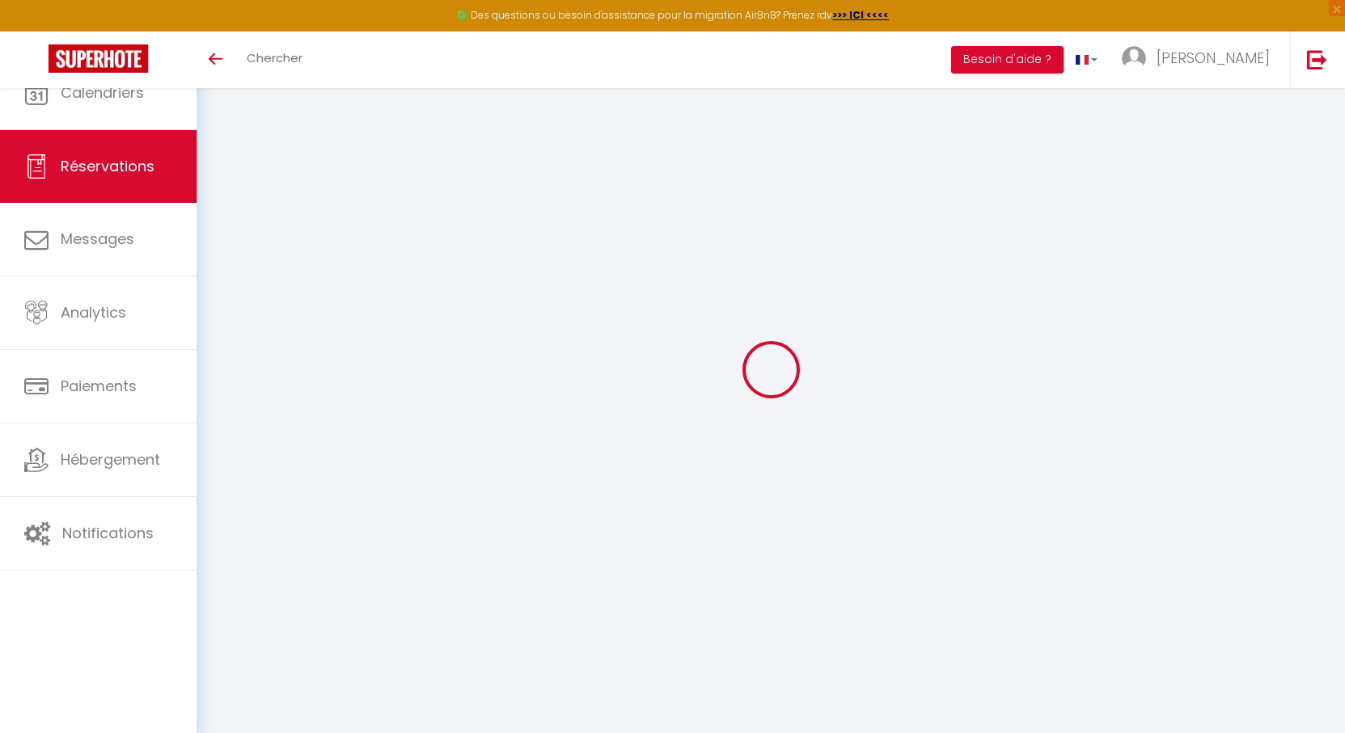
type input "[GEOGRAPHIC_DATA] [PERSON_NAME]"
type input "[GEOGRAPHIC_DATA]"
select select "FR"
select select "2222"
select select "1"
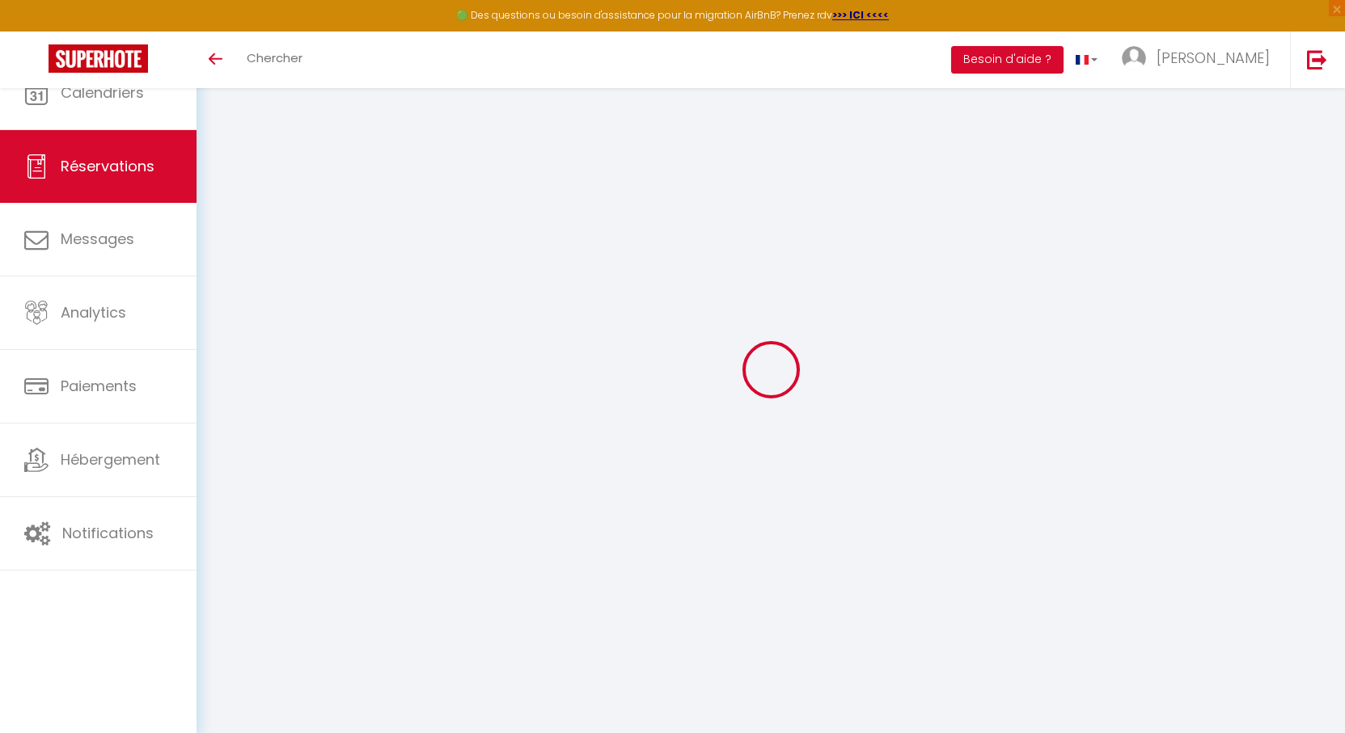
type input "Lun 29 Septembre 2025"
select select
type input "[DATE] Septembre 2025"
select select
type input "2"
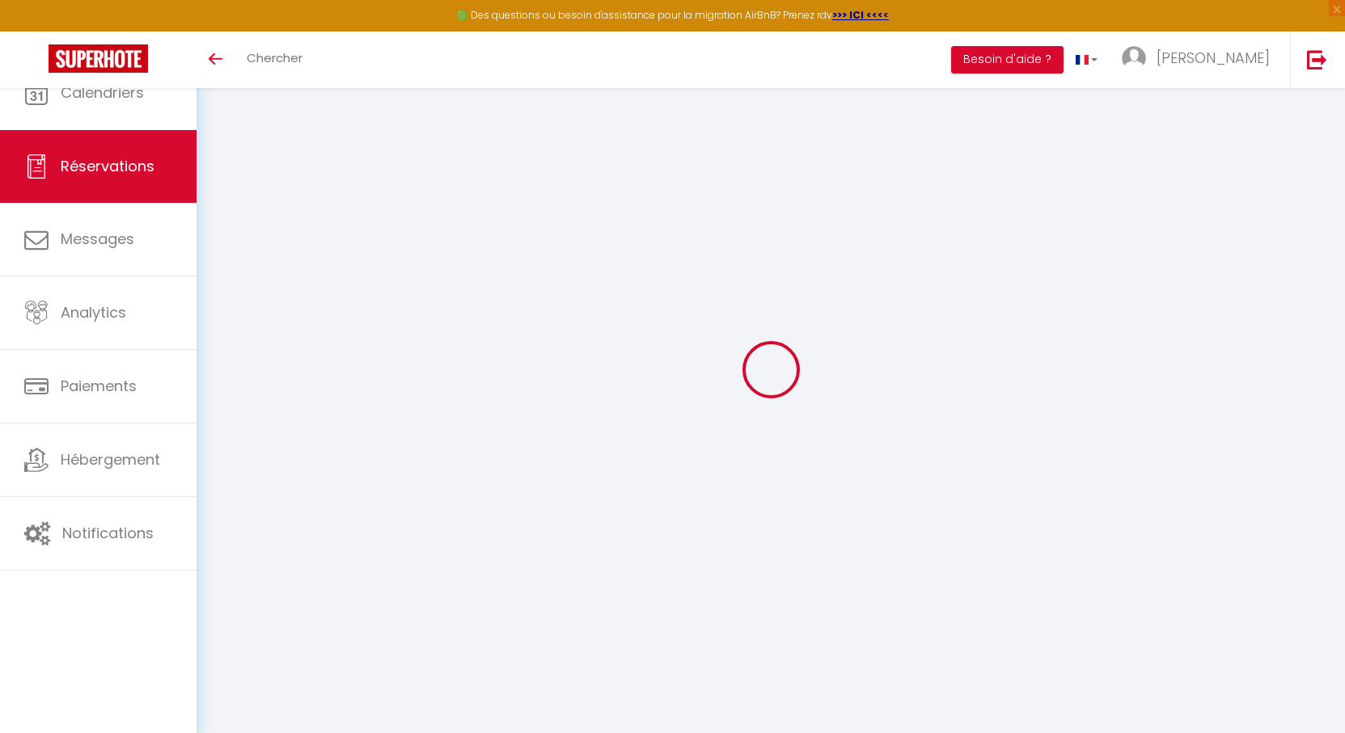
select select "12"
select select
type input "120"
checkbox input "false"
type input "0"
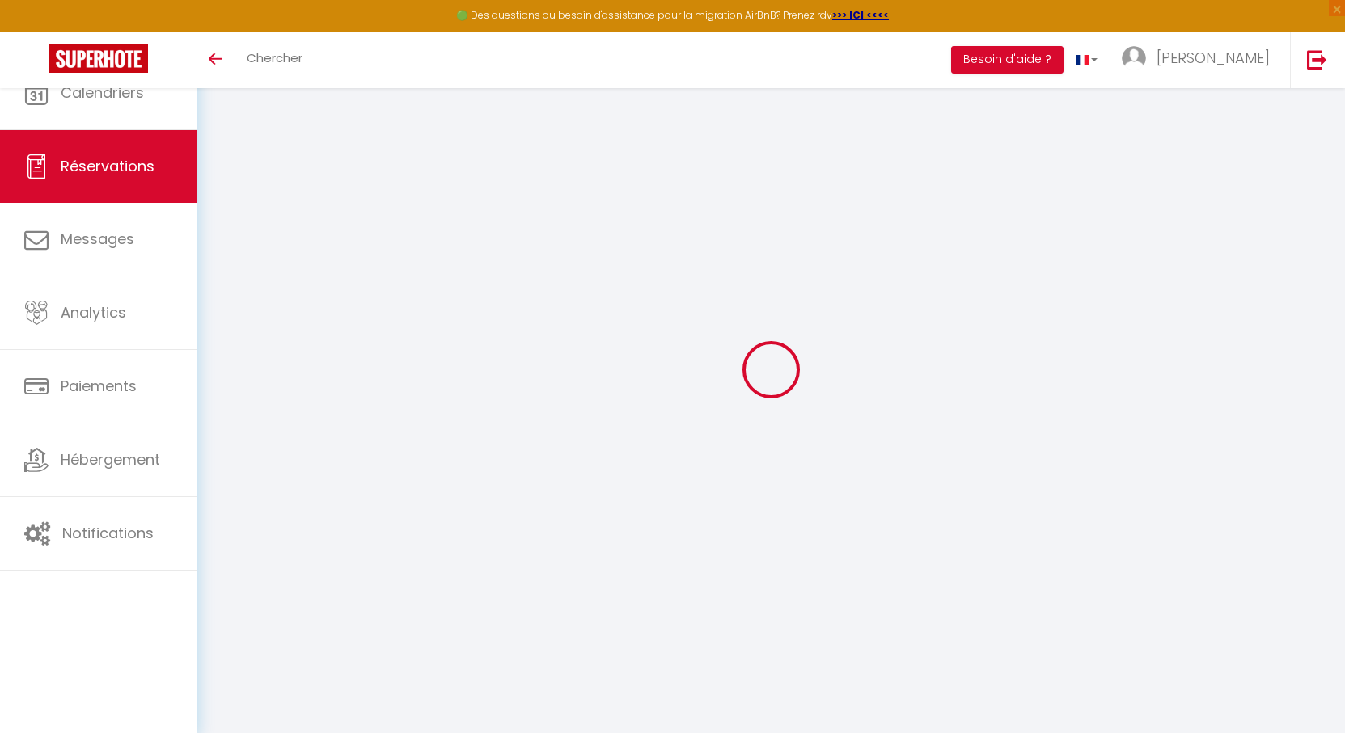
type input "0"
select select
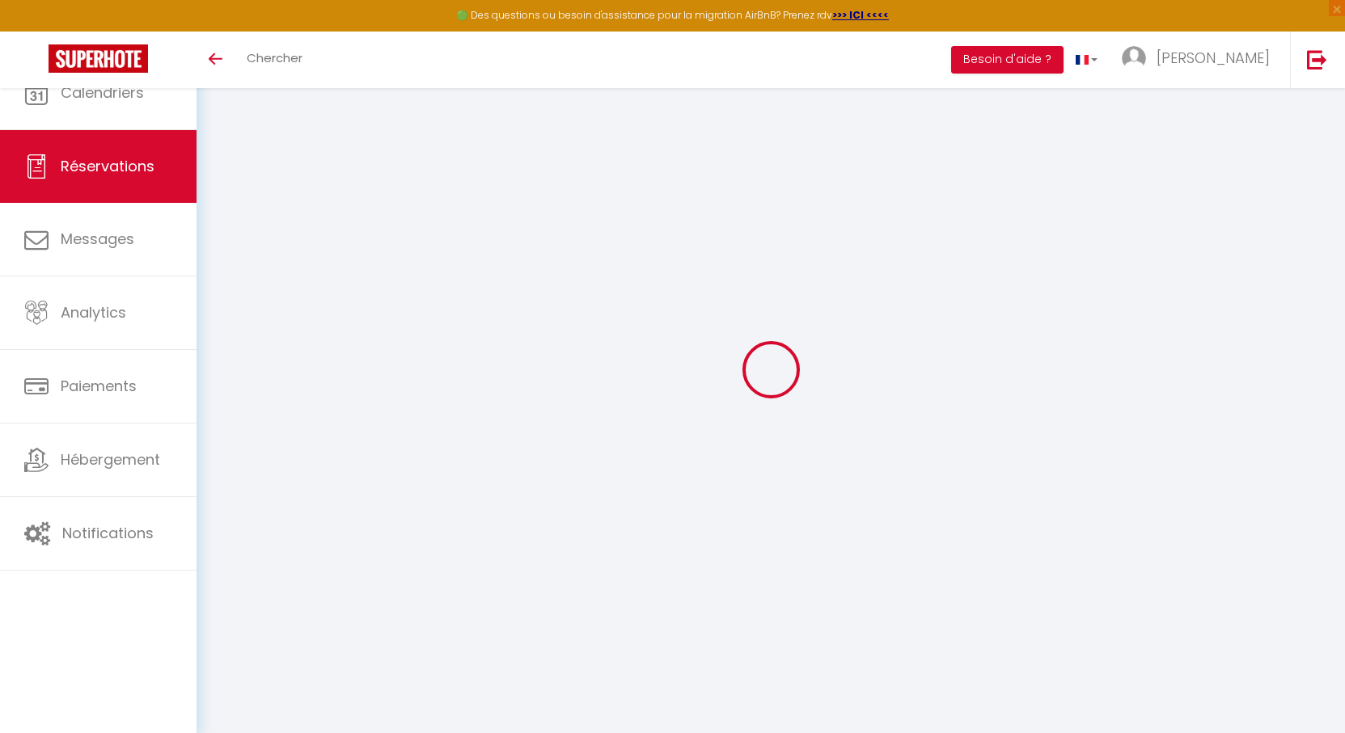
select select "14"
checkbox input "false"
select select
checkbox input "false"
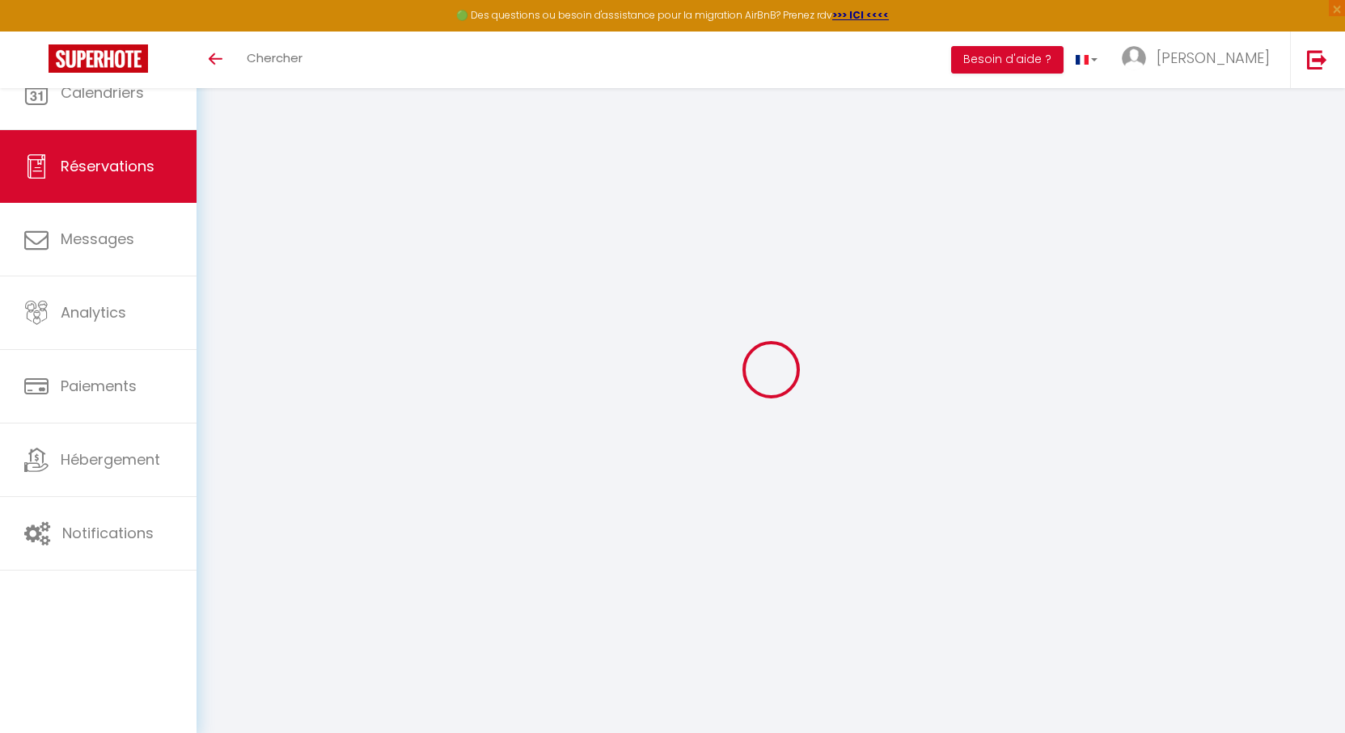
select select
checkbox input "false"
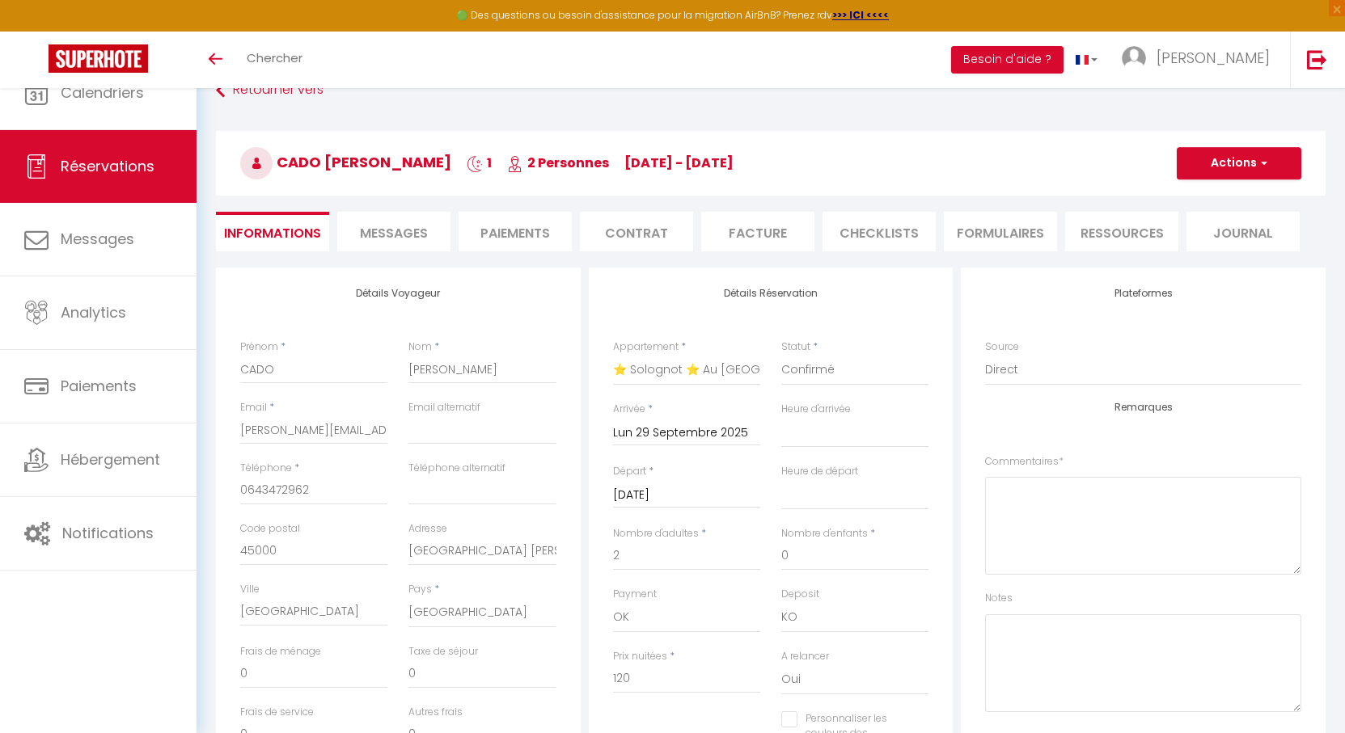
type input "6"
select select
checkbox input "false"
select select
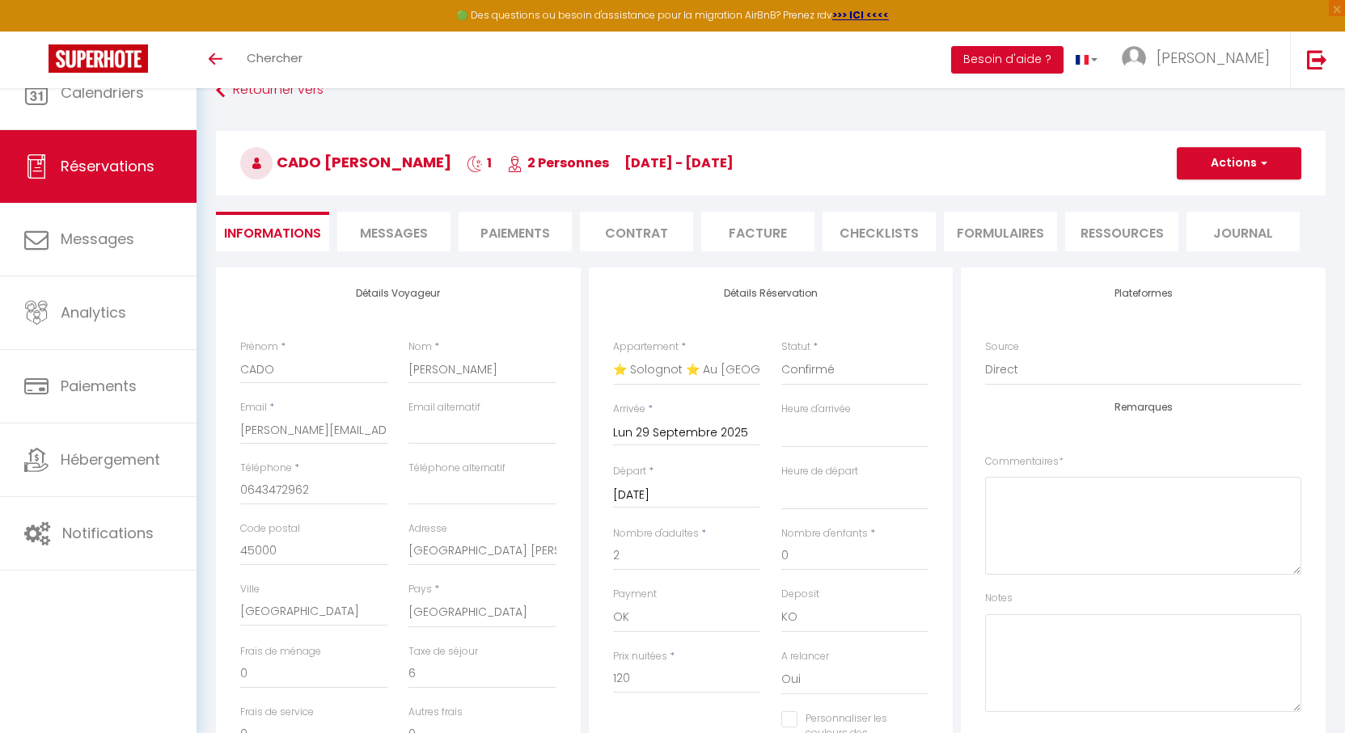
select select
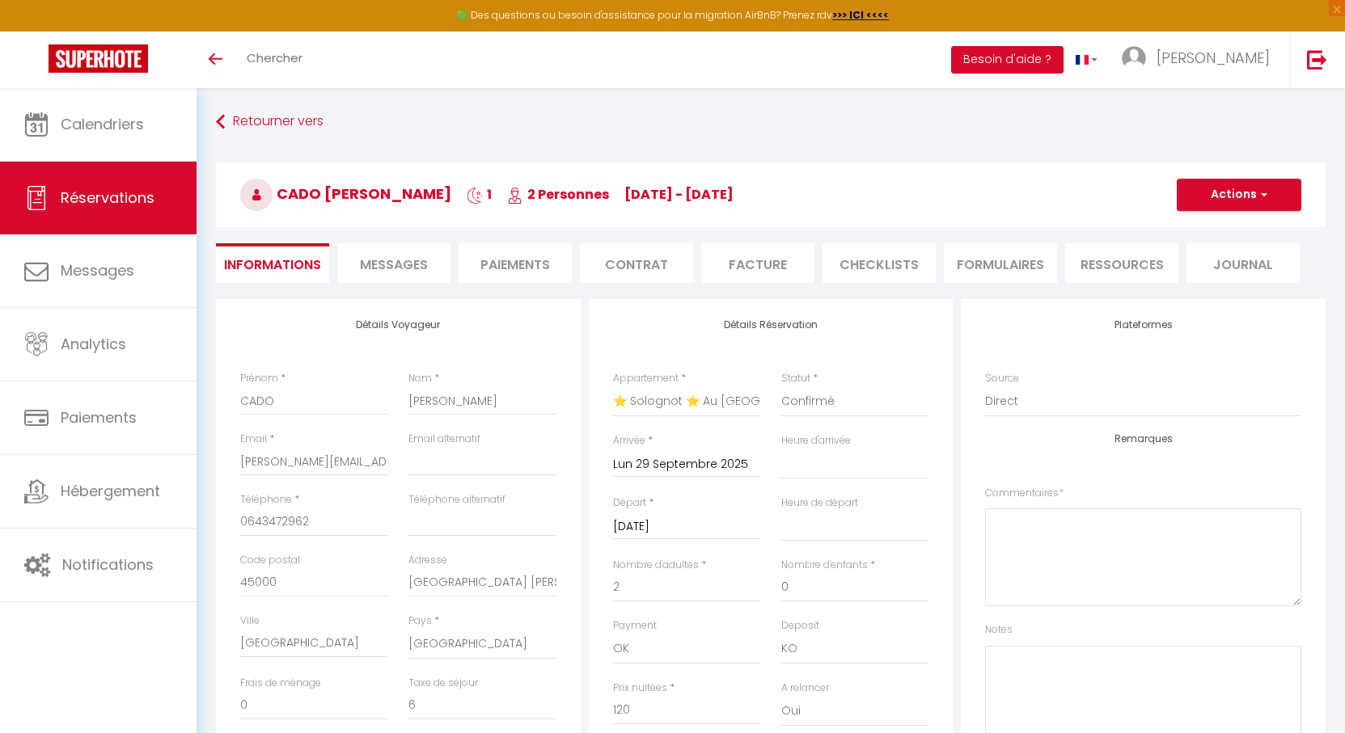
click at [743, 267] on li "Facture" at bounding box center [757, 263] width 113 height 40
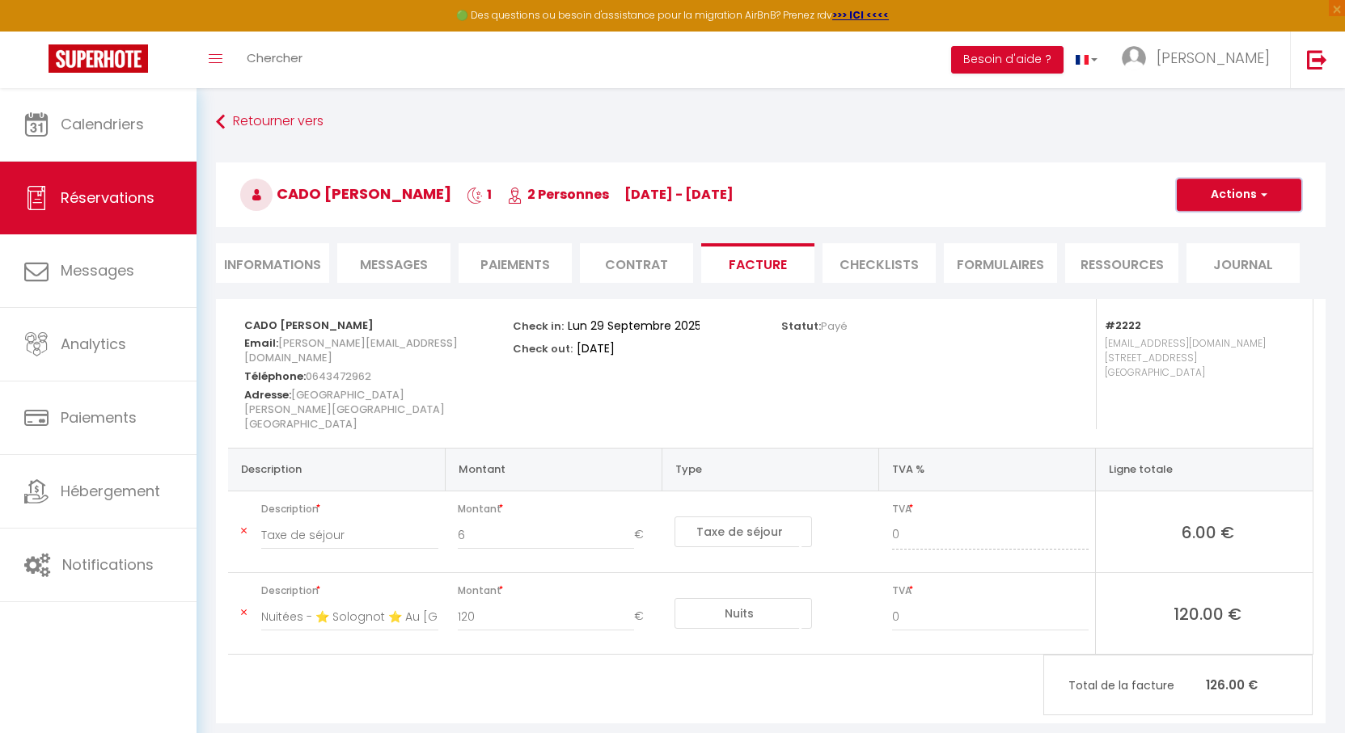
click at [1201, 196] on button "Actions" at bounding box center [1238, 195] width 125 height 32
click at [1189, 271] on link "Envoyer la facture" at bounding box center [1227, 272] width 136 height 21
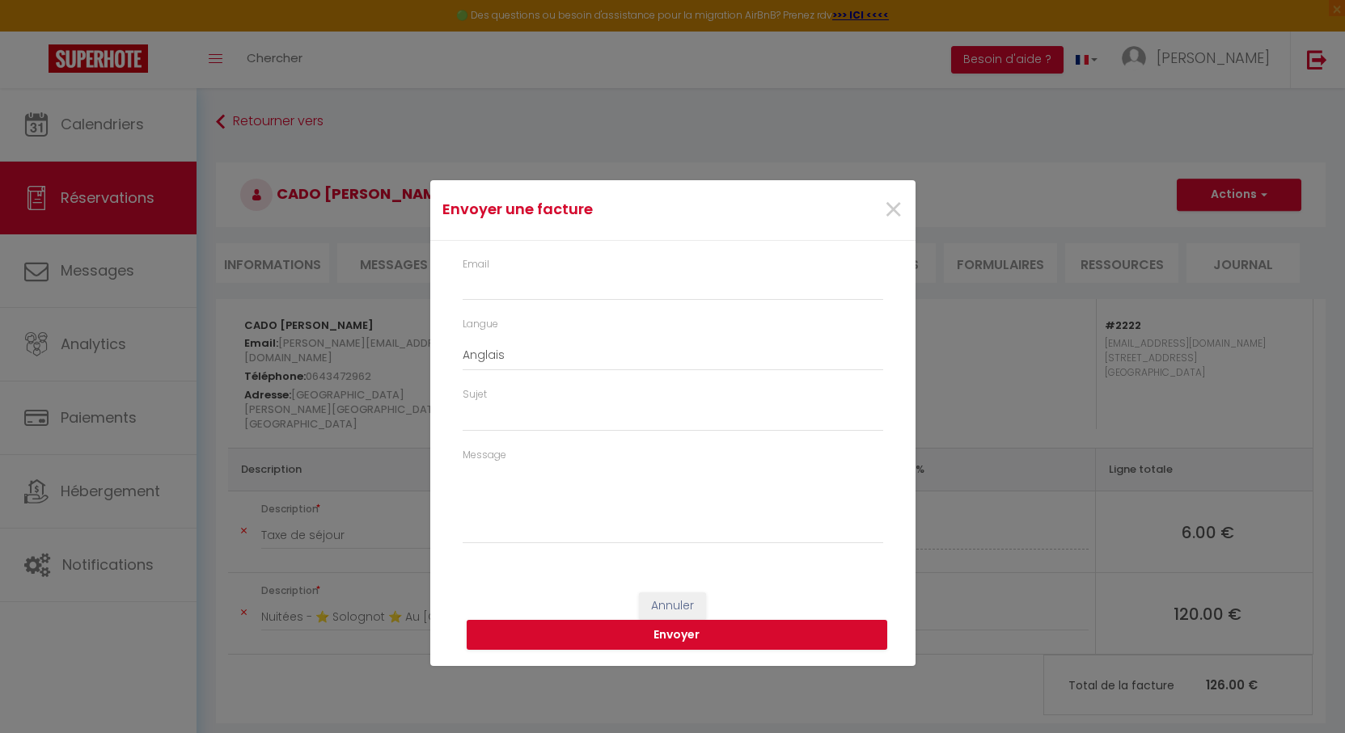
type input "c.bonin@cado-orleans.fr"
select select "fr"
type input "Votre facture 6814767 - ⭐ Solognot ⭐ Au Bourg Neuf"
type textarea "Bonjour, Voici le lien pour télécharger votre facture : https://superhote.com/a…"
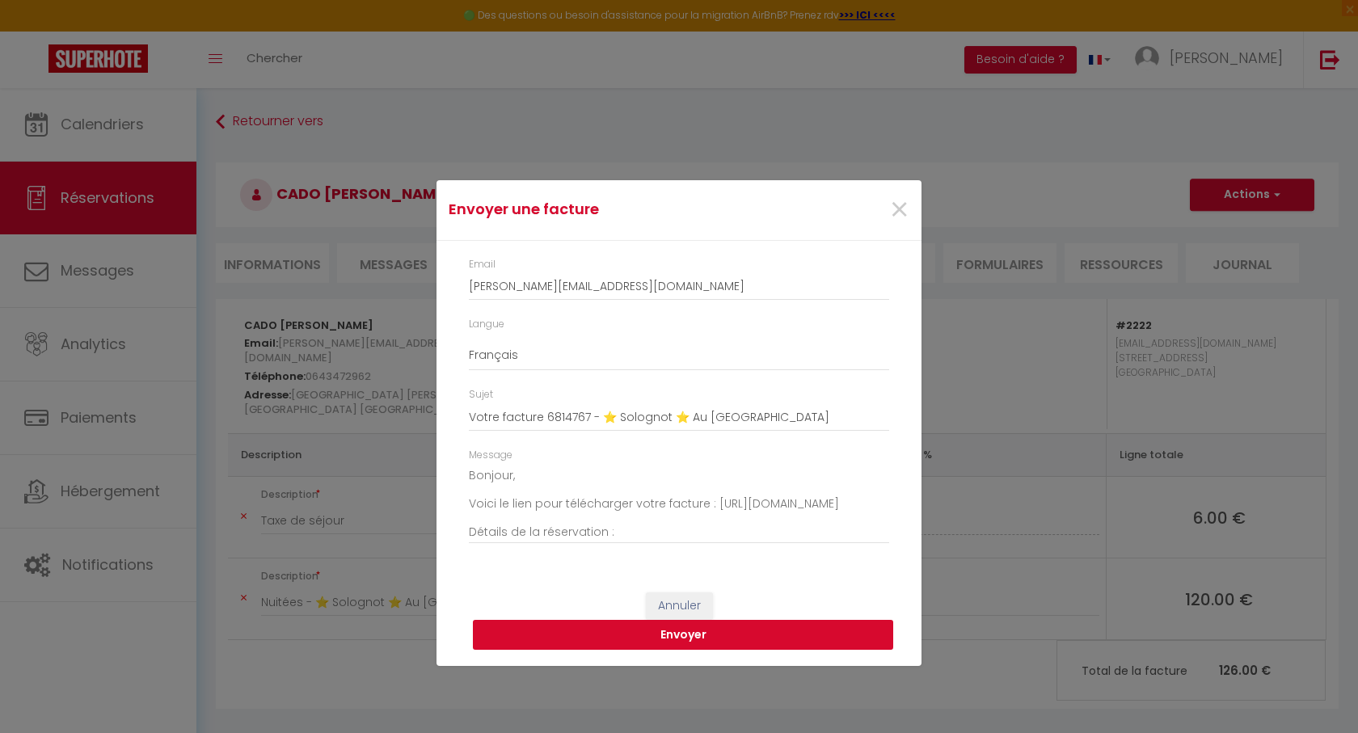
click at [690, 634] on button "Envoyer" at bounding box center [683, 635] width 420 height 31
click at [682, 635] on button "Envoyer" at bounding box center [683, 635] width 420 height 31
click at [894, 205] on span "×" at bounding box center [899, 210] width 20 height 49
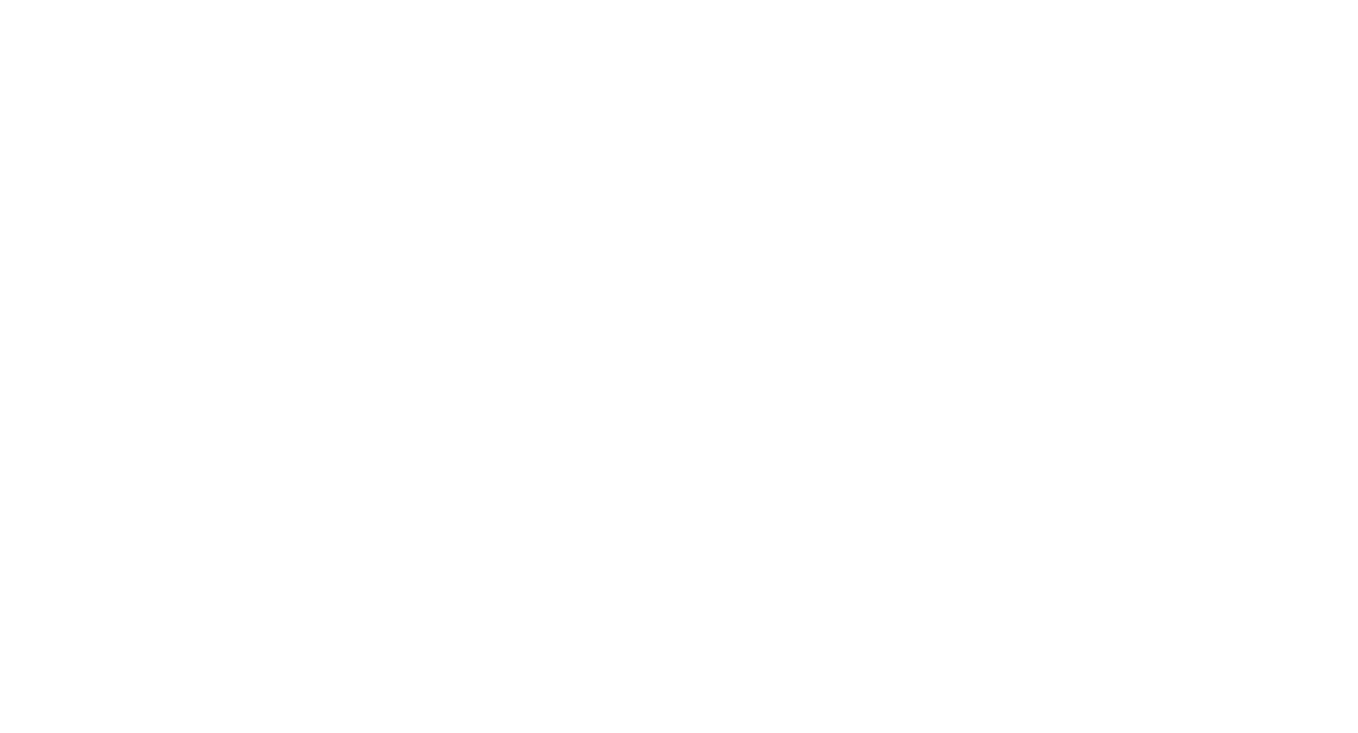
select select
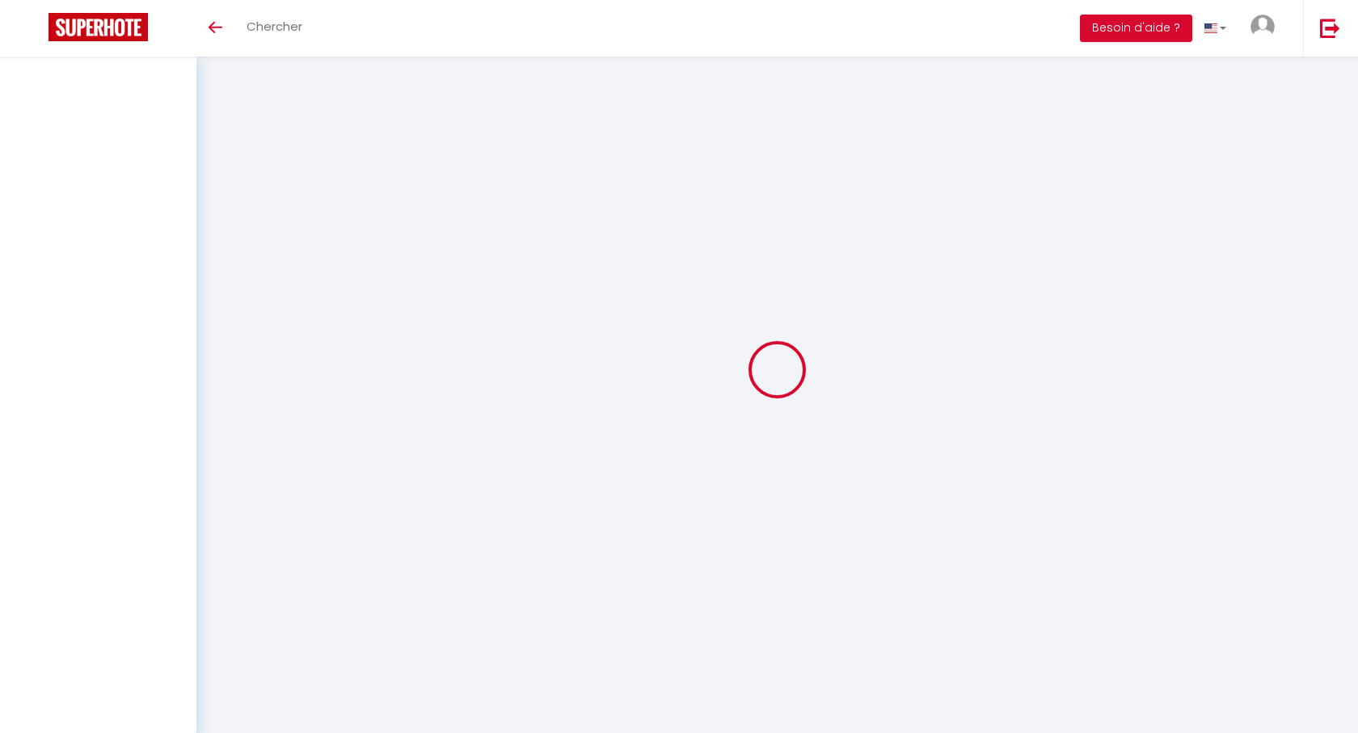
select select
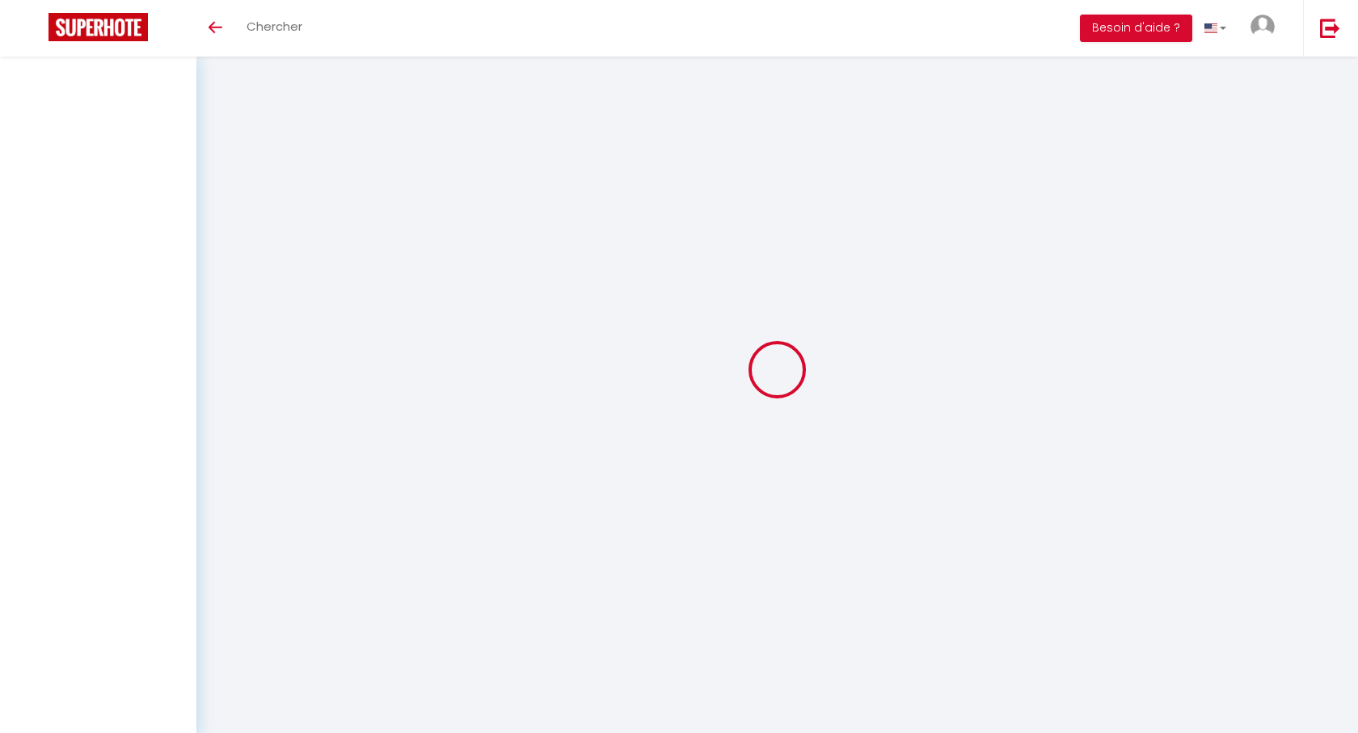
select select
checkbox input "false"
select select
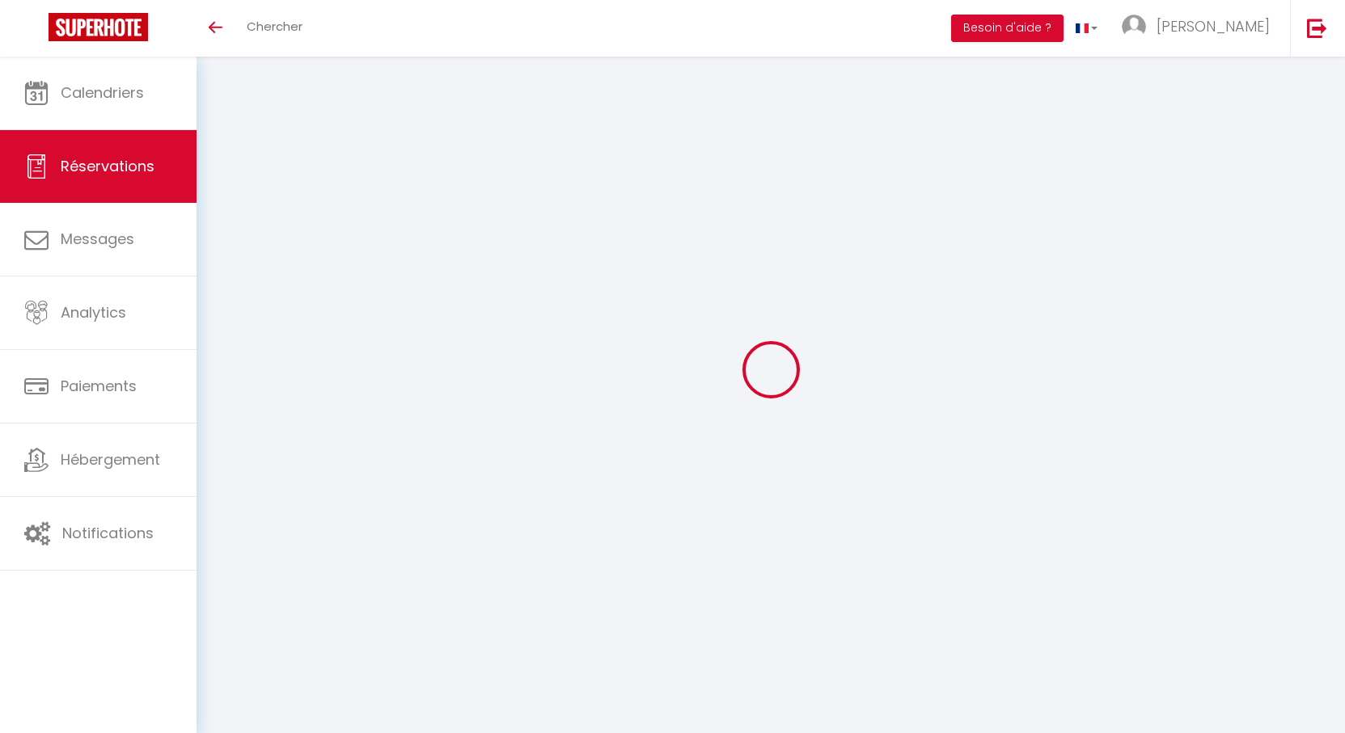
select select
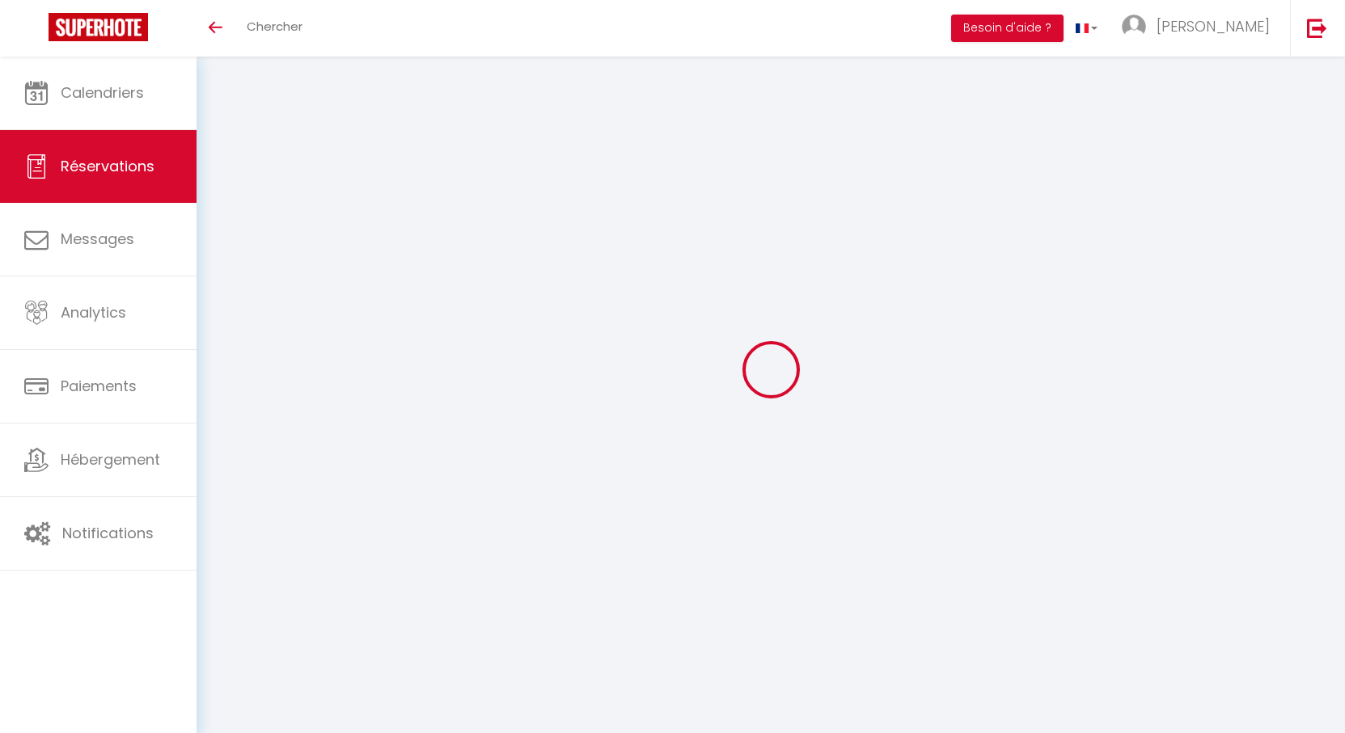
select select
checkbox input "false"
select select
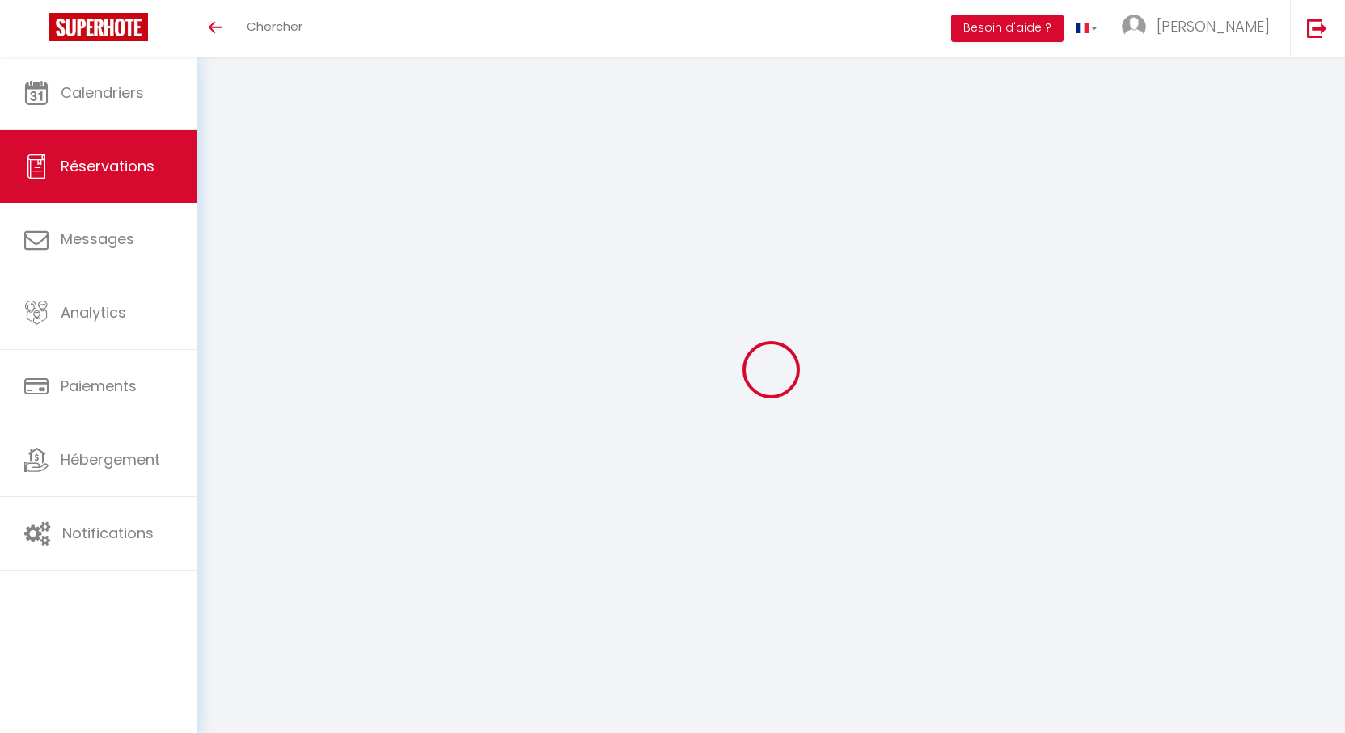
select select
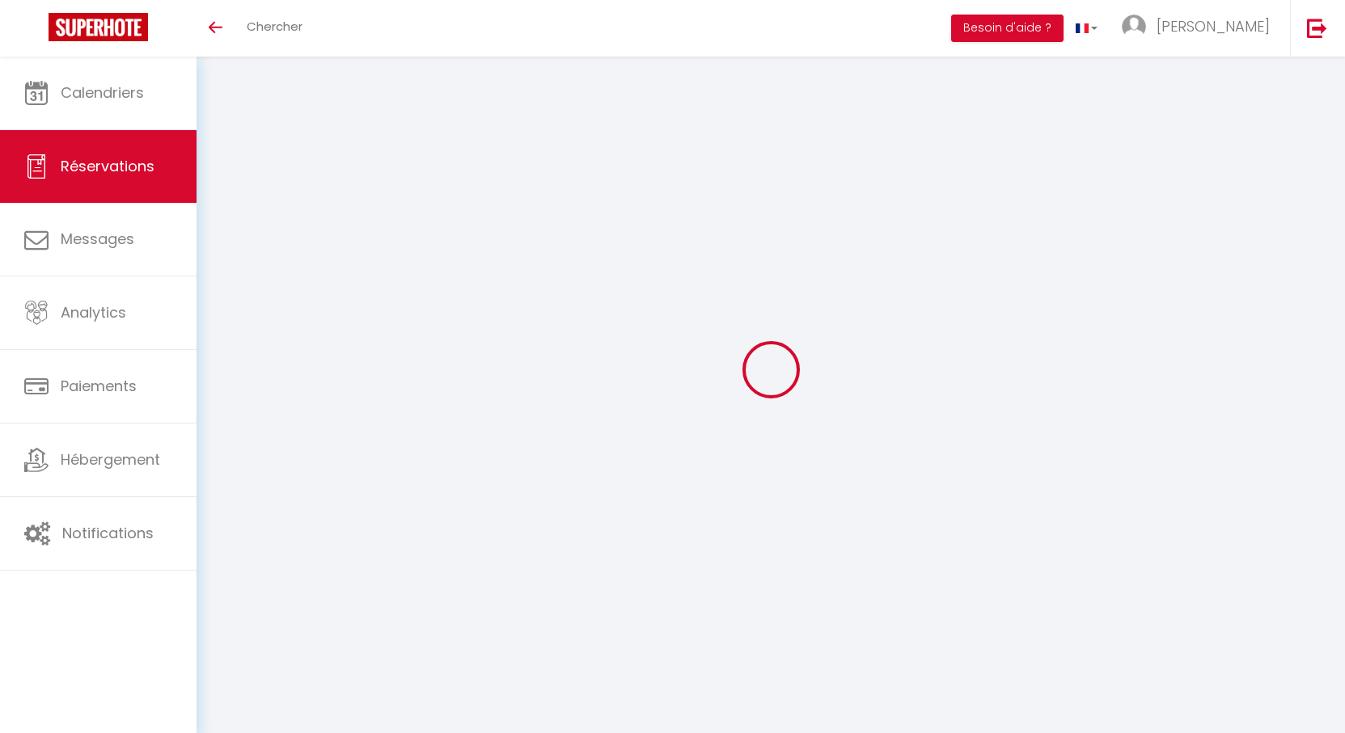
checkbox input "false"
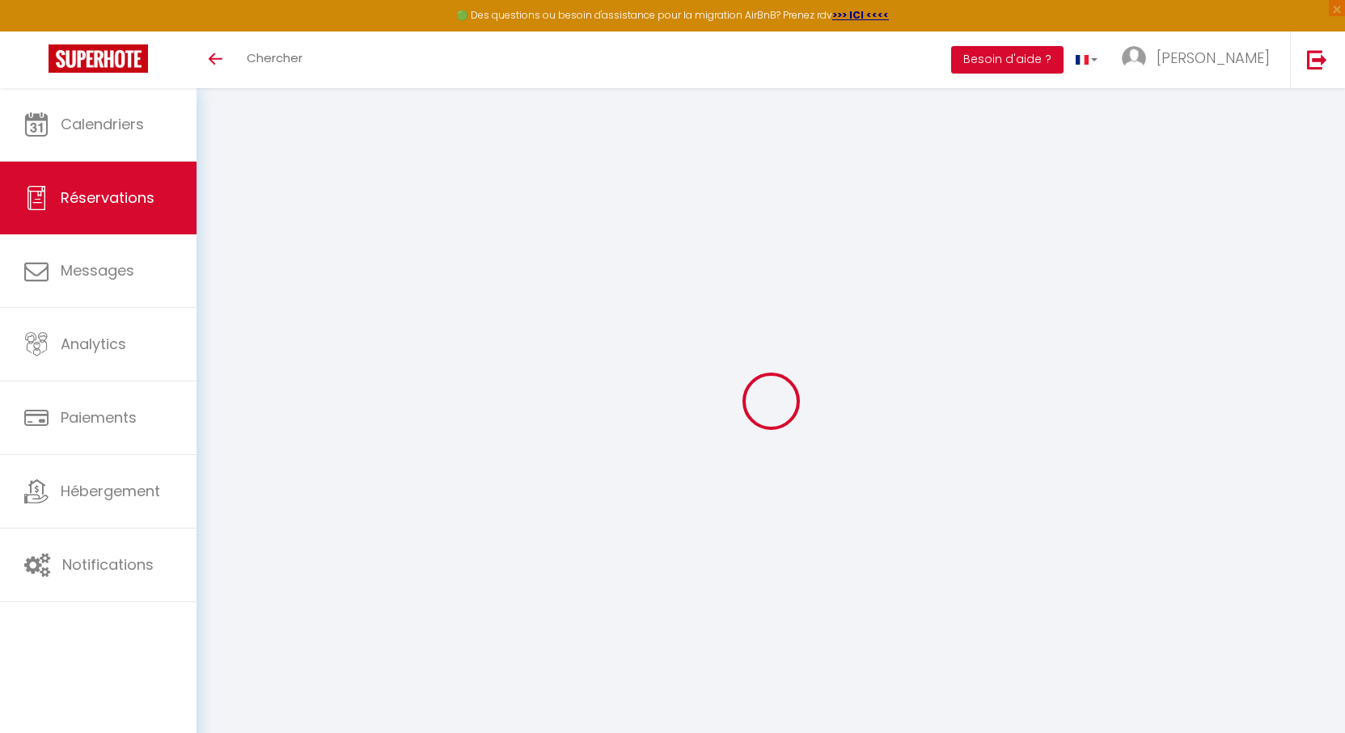
select select
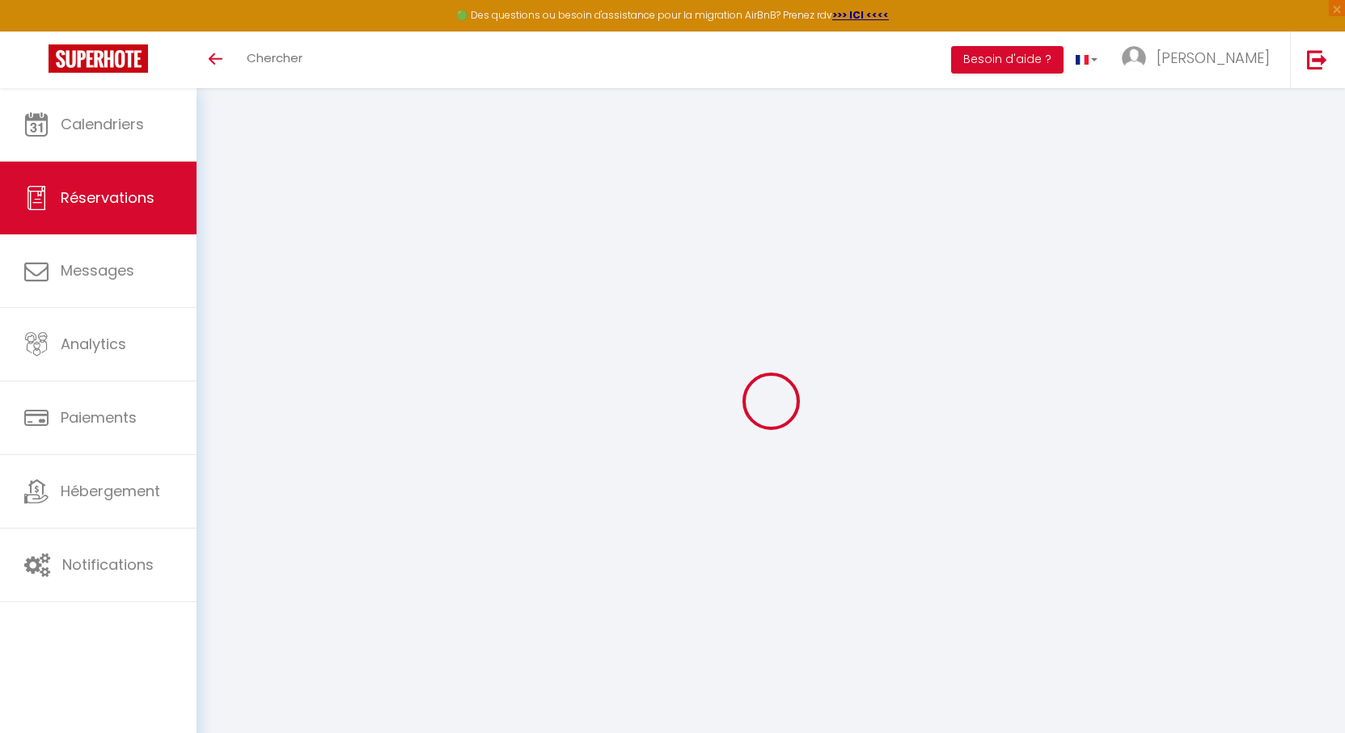
select select
checkbox input "false"
type input "CADO"
type input "Charline Bonin"
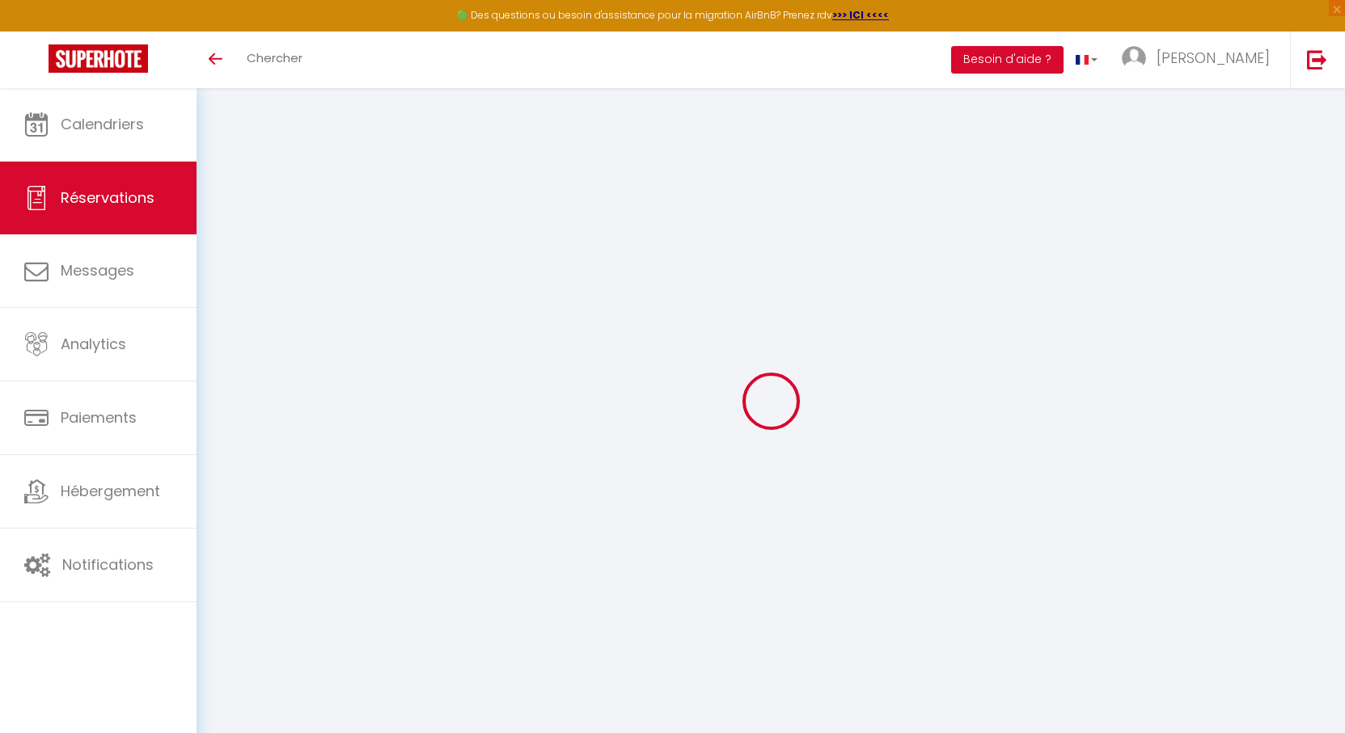
type input "c.bonin@cado-orleans.fr"
type input "0643472962"
type input "45000"
type input "Theatre Orleans Boulevard Pierre Segelle"
type input "Orleans"
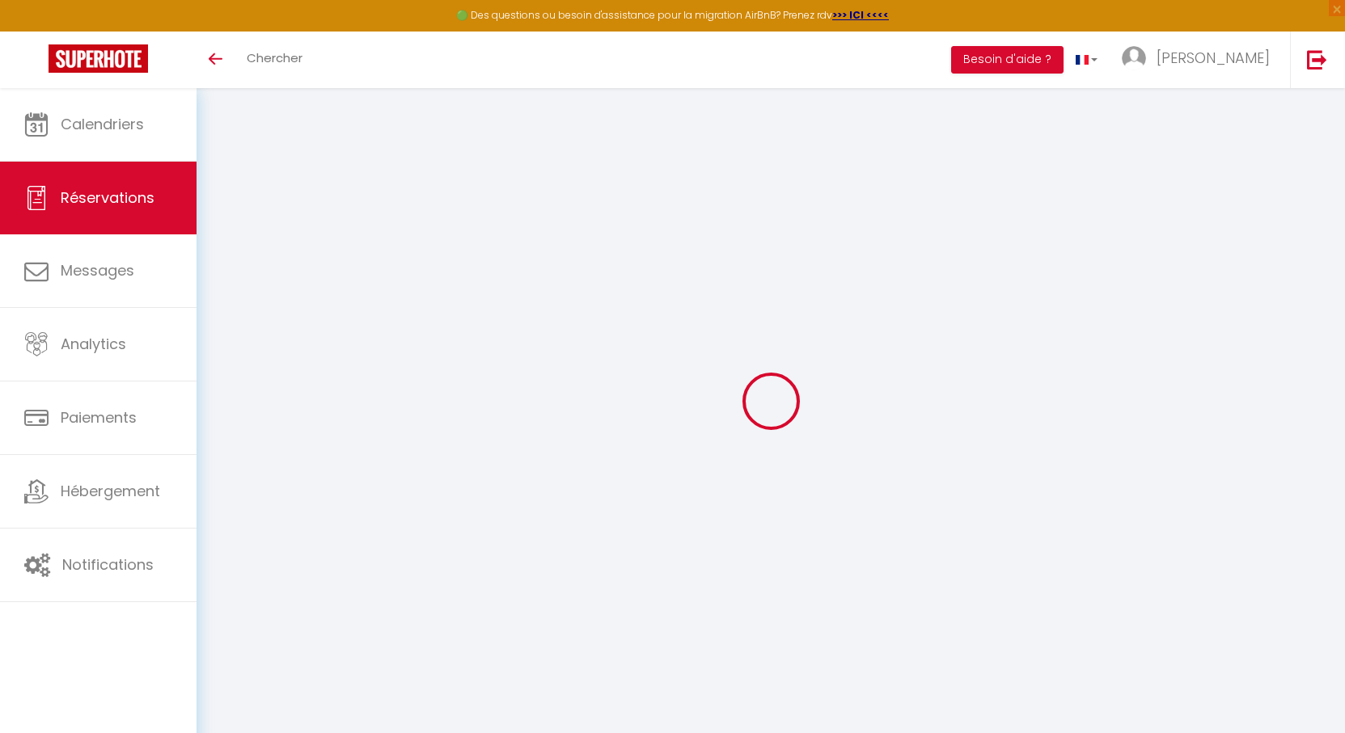
select select "FR"
select select "2226"
select select "1"
type input "Lun 29 Septembre 2025"
select select
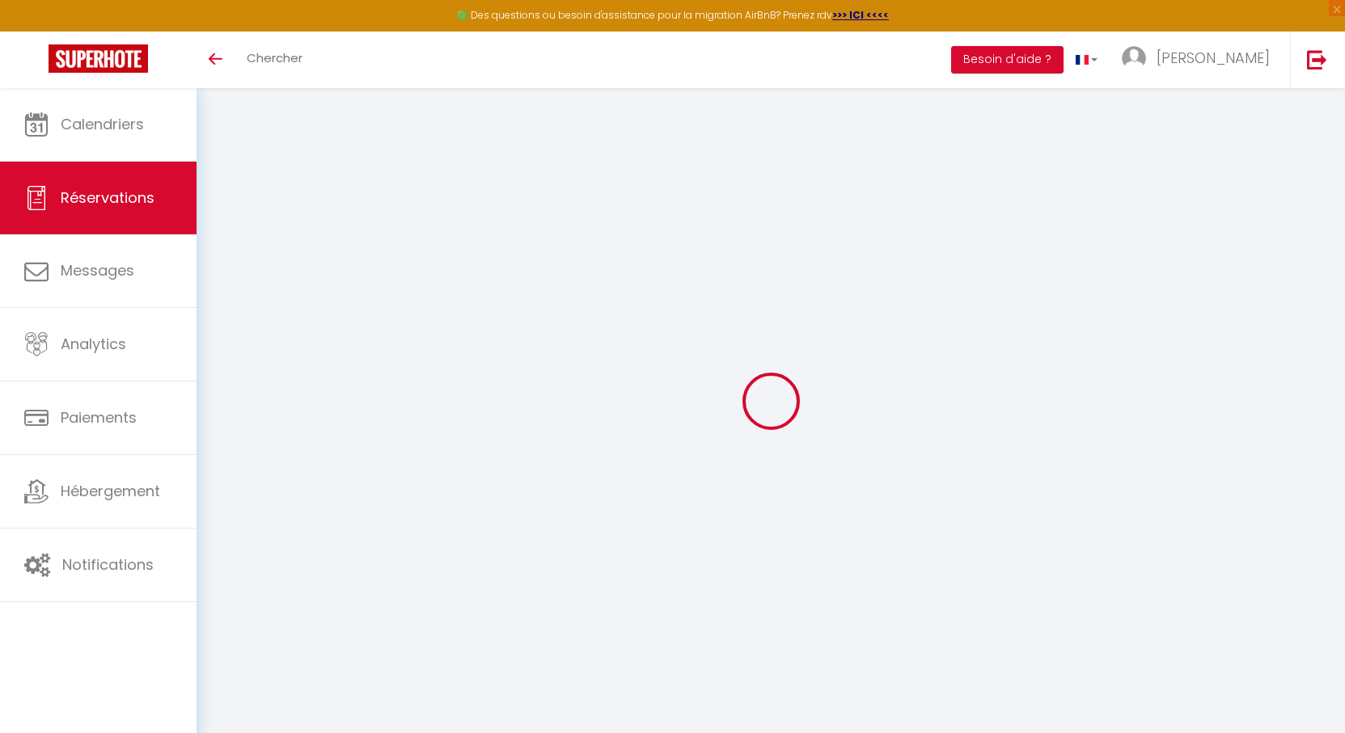
type input "Mar 30 Septembre 2025"
select select
type input "1"
select select "12"
select select
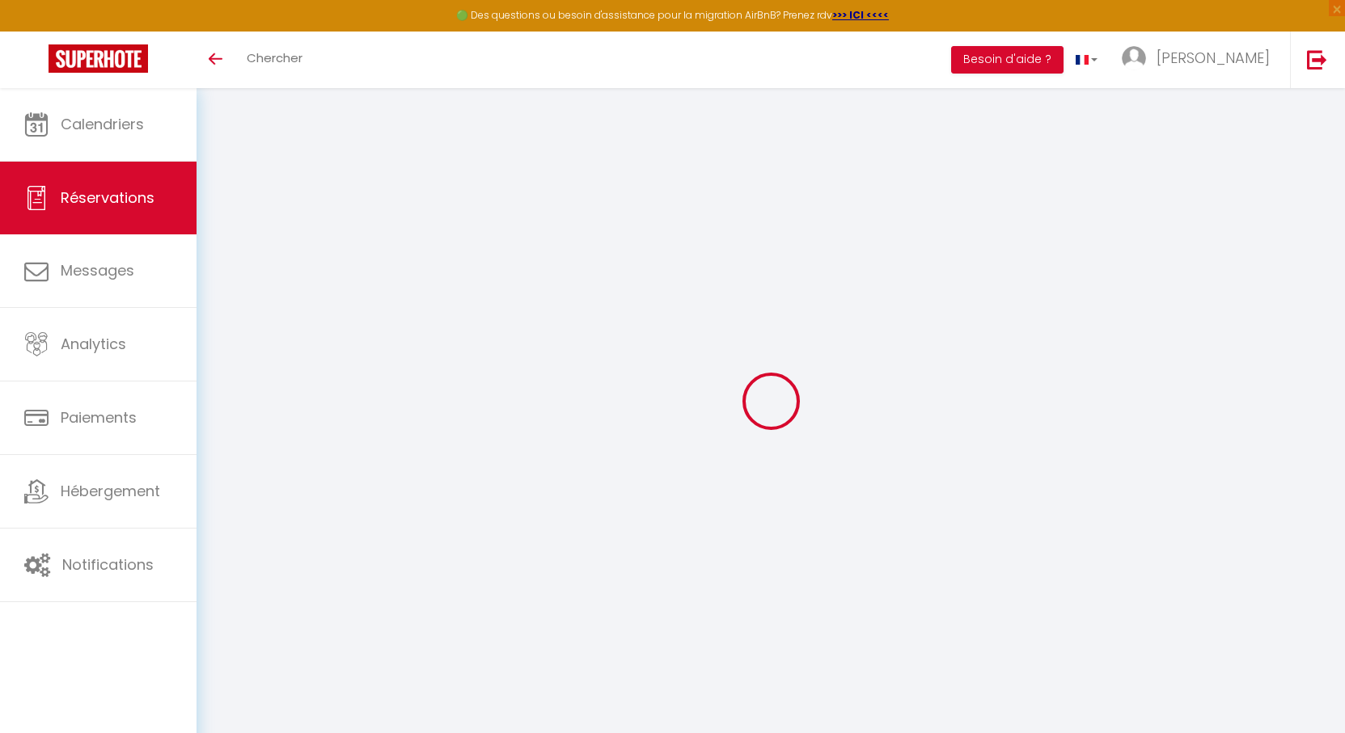
type input "65"
checkbox input "false"
type input "0"
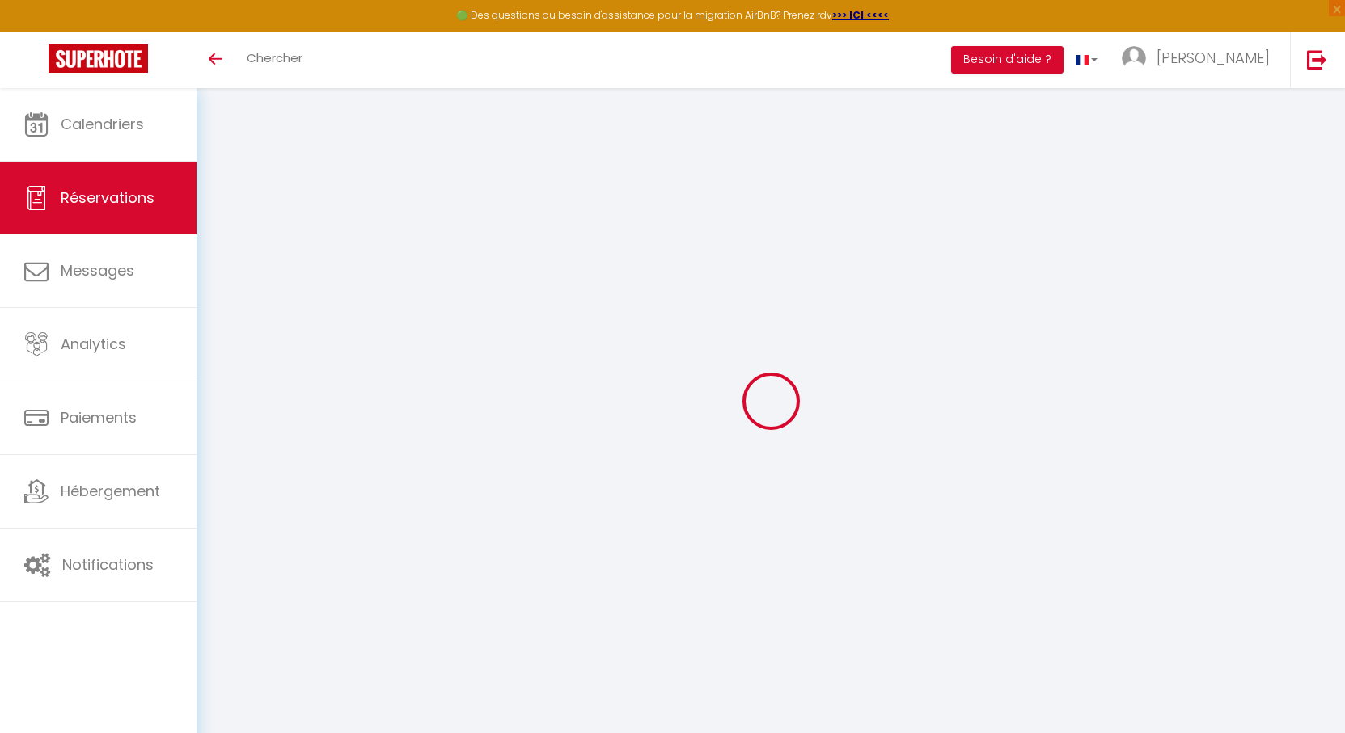
type input "0"
select select
select select "14"
checkbox input "false"
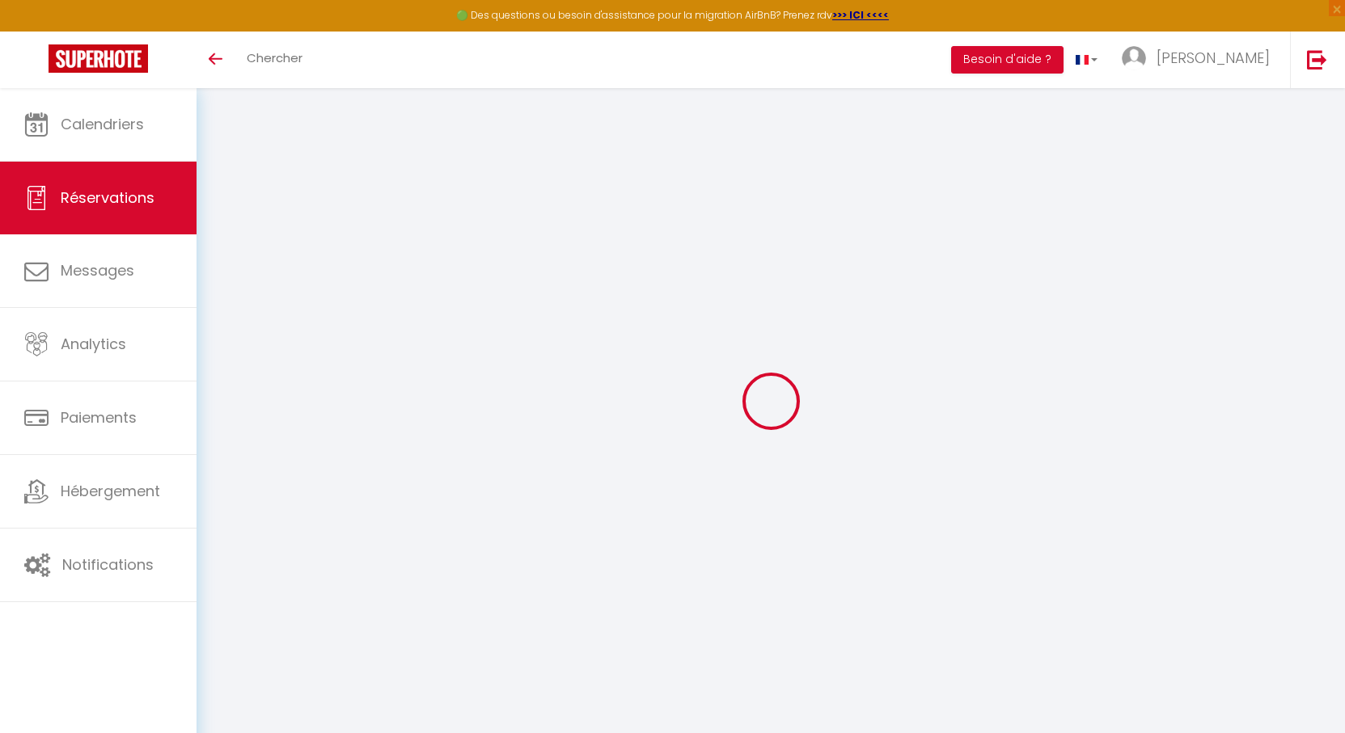
select select
checkbox input "false"
select select
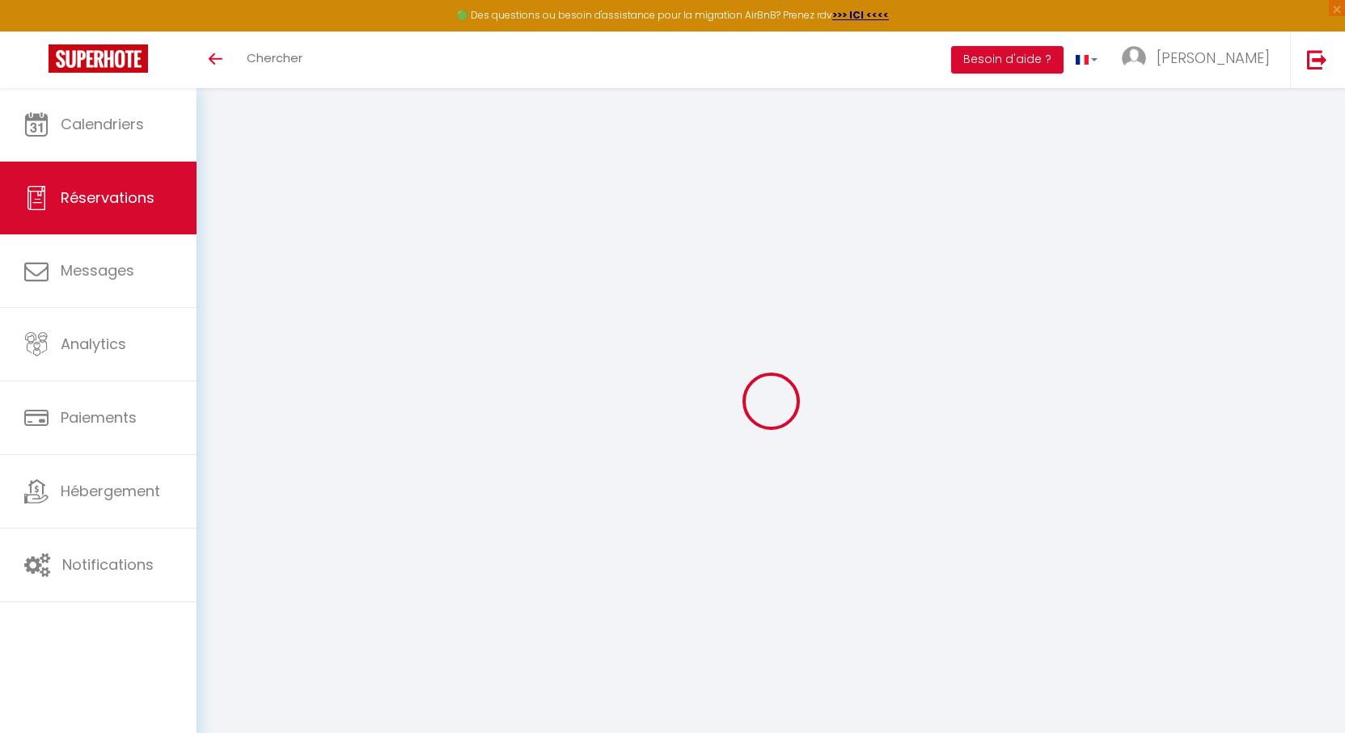
checkbox input "false"
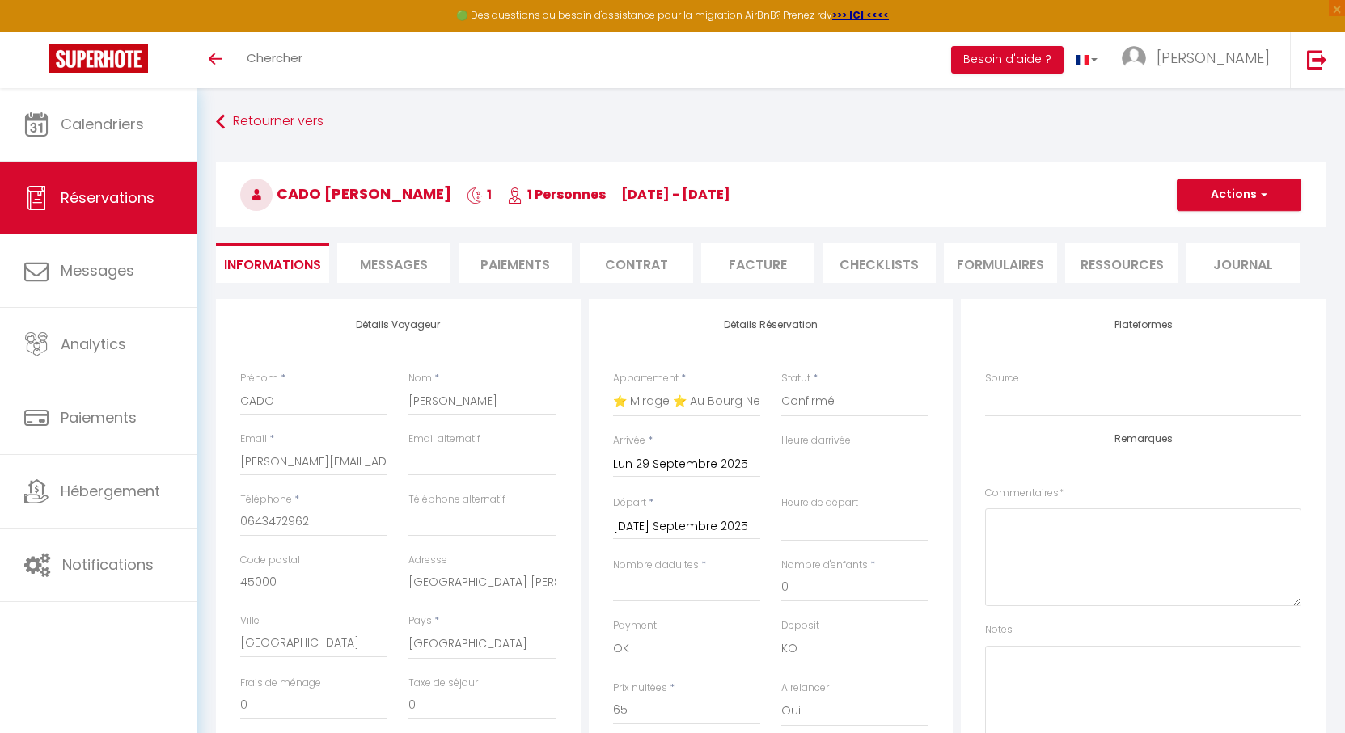
type input "3.25"
select select
checkbox input "false"
select select
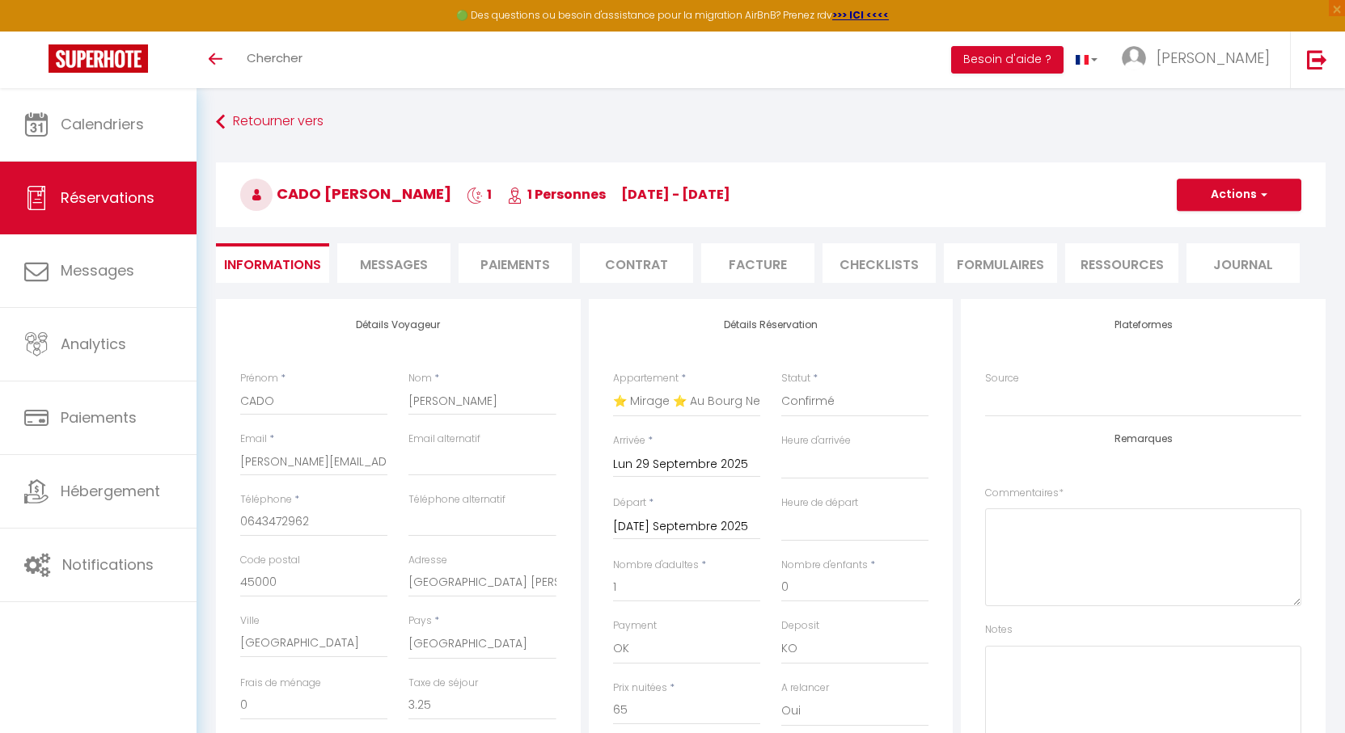
select select
click at [730, 268] on li "Facture" at bounding box center [757, 263] width 113 height 40
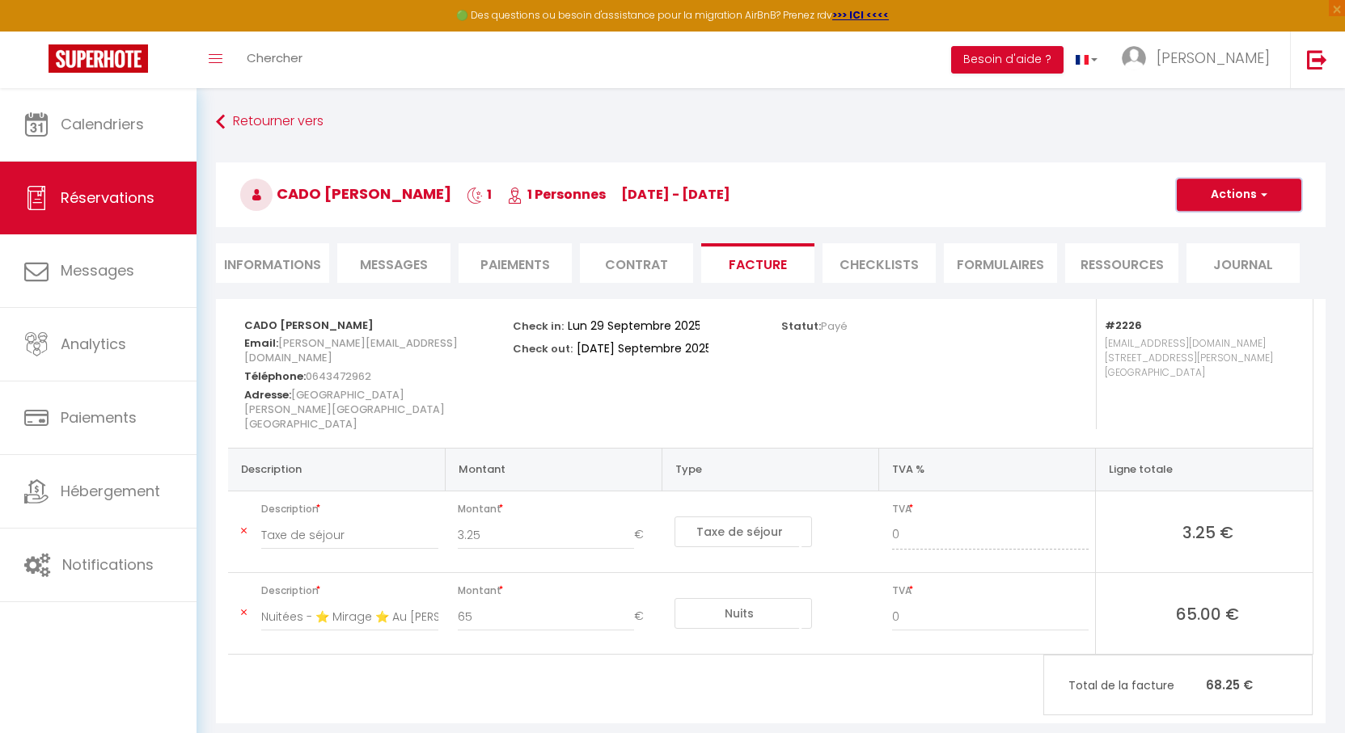
click at [1237, 205] on button "Actions" at bounding box center [1238, 195] width 125 height 32
click at [1206, 269] on link "Envoyer la facture" at bounding box center [1227, 272] width 136 height 21
type input "c.bonin@cado-orleans.fr"
select select "fr"
type input "Votre facture 6814772 - ⭐ Mirage ⭐ Au Bourg Neuf"
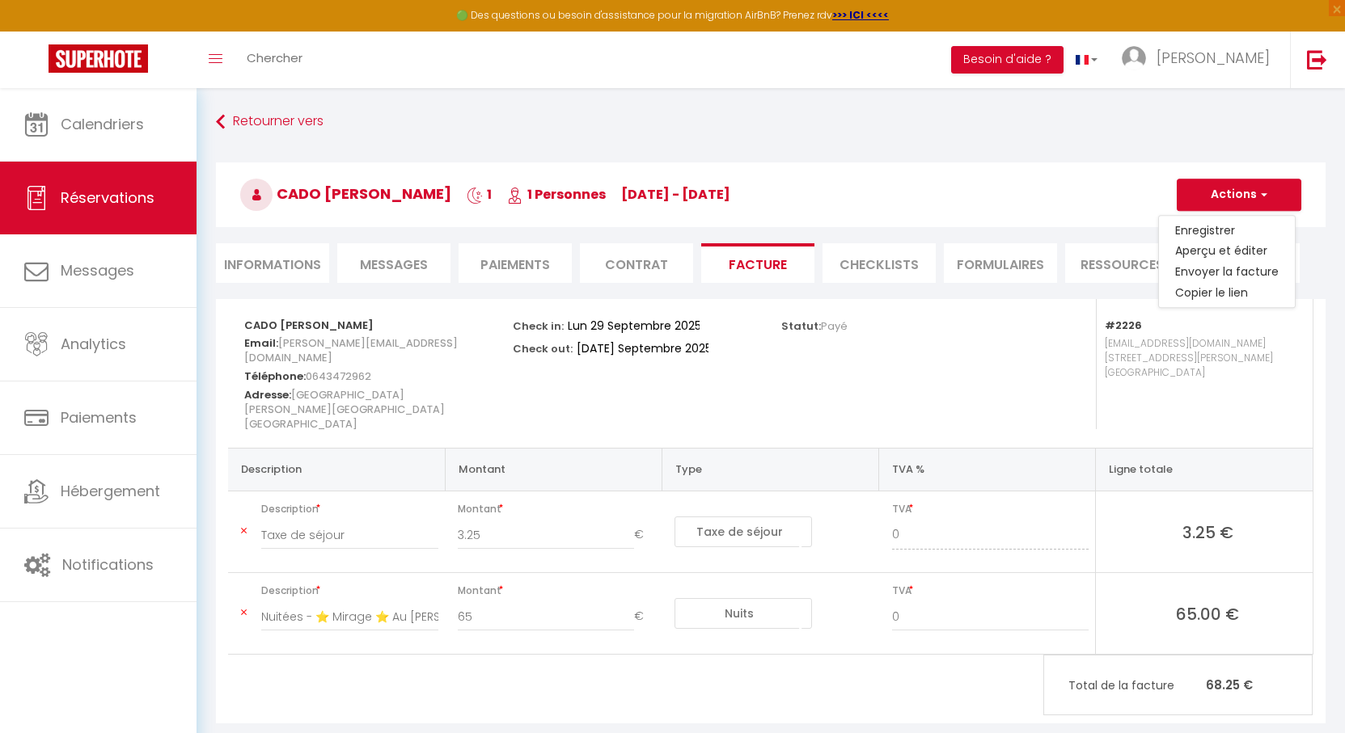
type textarea "Bonjour, Voici le lien pour télécharger votre facture : https://superhote.com/a…"
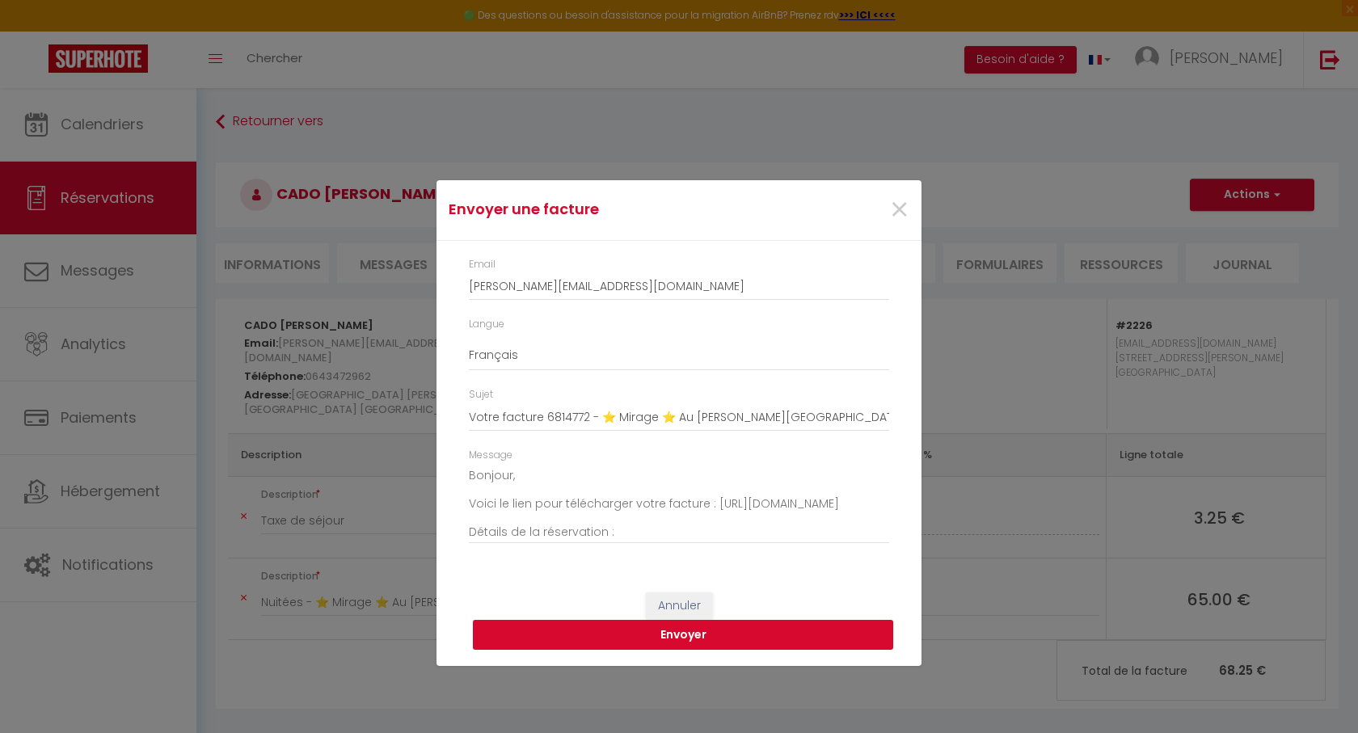
click at [686, 631] on button "Envoyer" at bounding box center [683, 635] width 420 height 31
click at [906, 211] on span "×" at bounding box center [899, 210] width 20 height 49
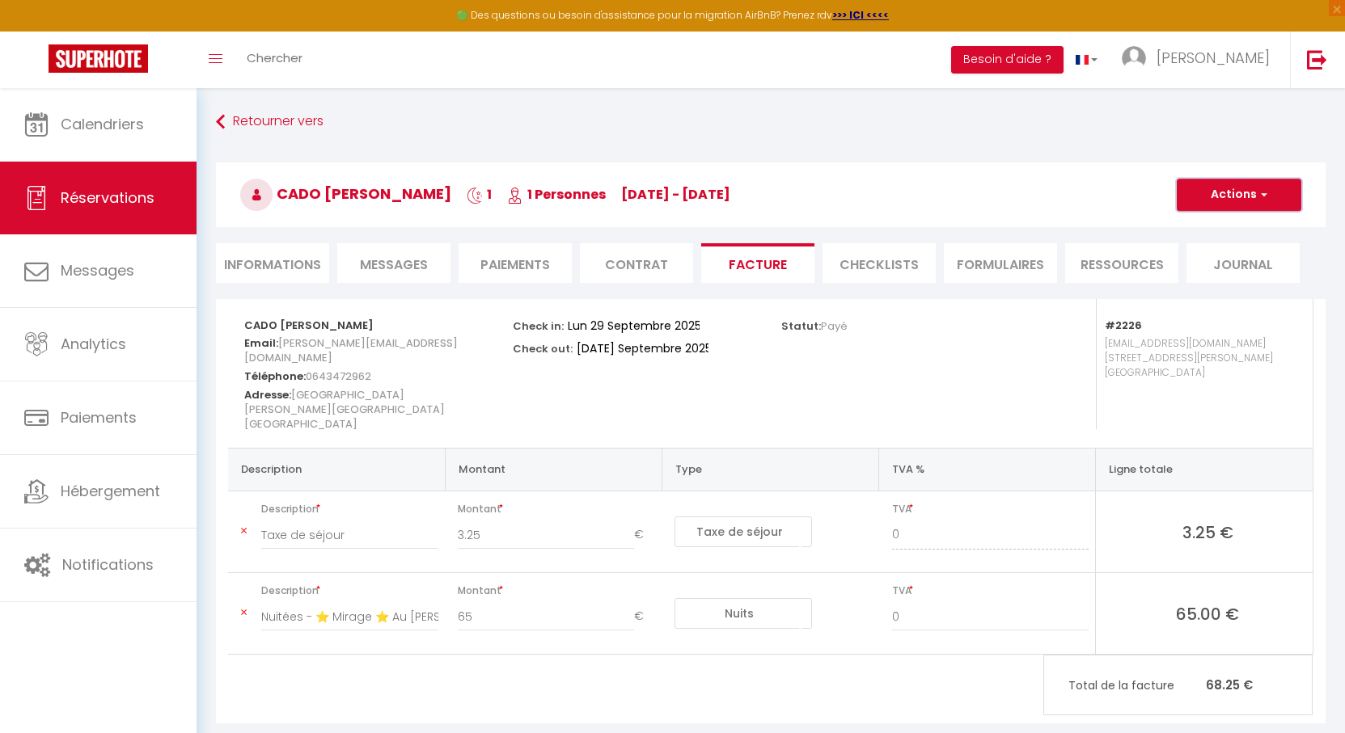
click at [1201, 203] on button "Actions" at bounding box center [1238, 195] width 125 height 32
click at [1205, 275] on link "Envoyer la facture" at bounding box center [1227, 272] width 136 height 21
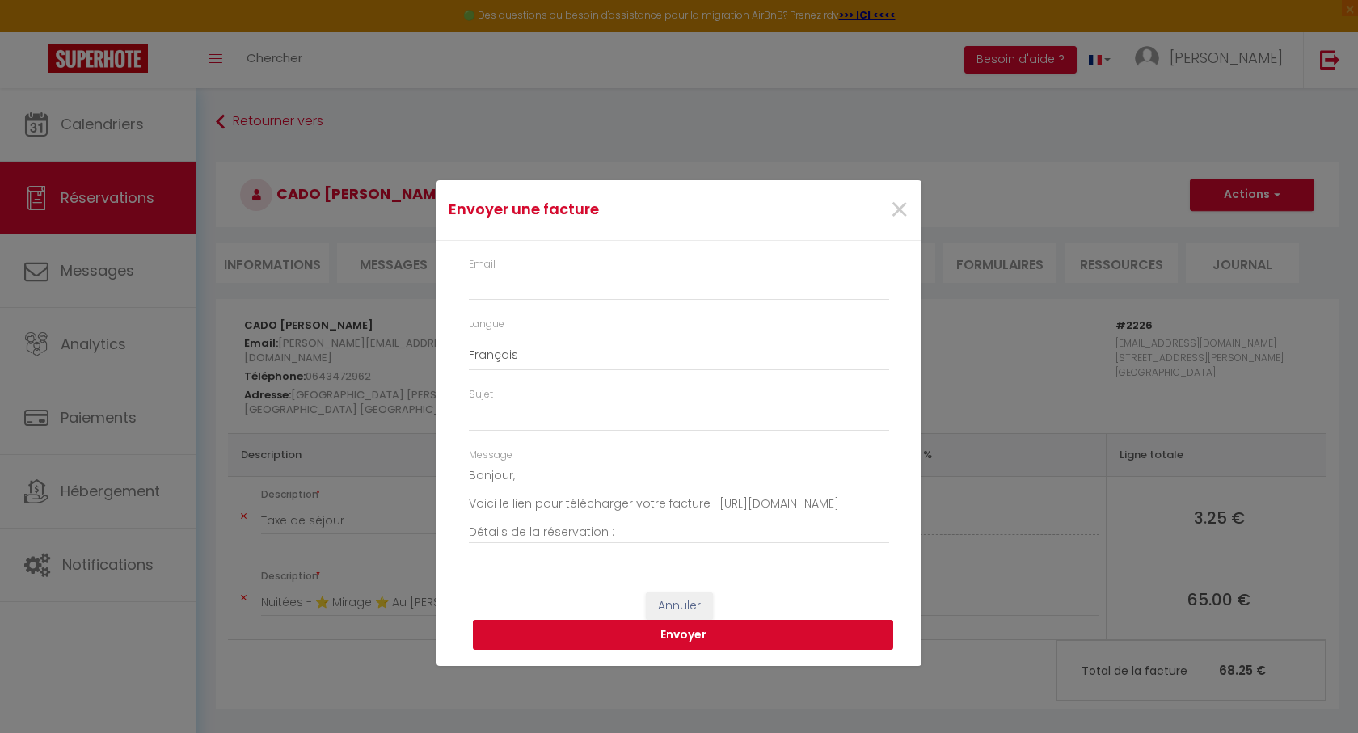
click at [686, 637] on button "Envoyer" at bounding box center [683, 635] width 420 height 31
click at [897, 209] on span "×" at bounding box center [899, 210] width 20 height 49
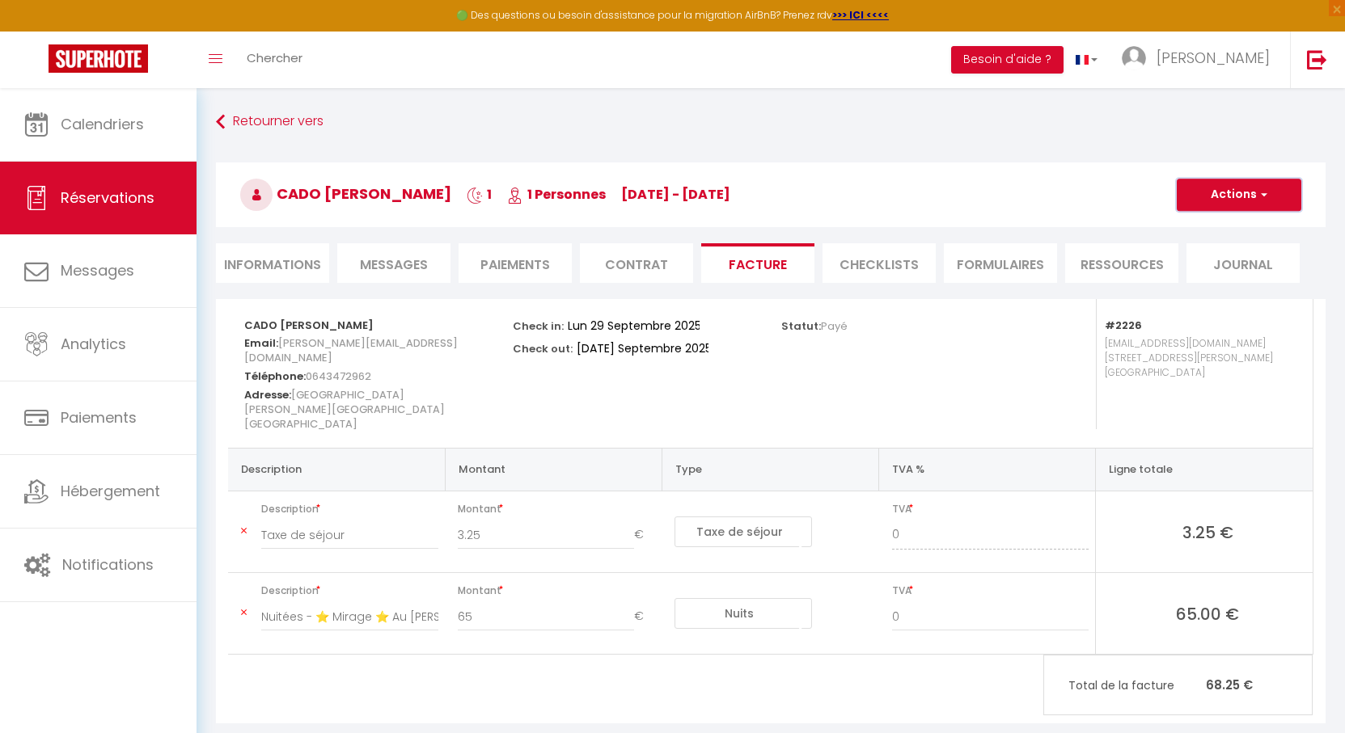
click at [1215, 198] on button "Actions" at bounding box center [1238, 195] width 125 height 32
click at [1216, 269] on link "Envoyer la facture" at bounding box center [1227, 272] width 136 height 21
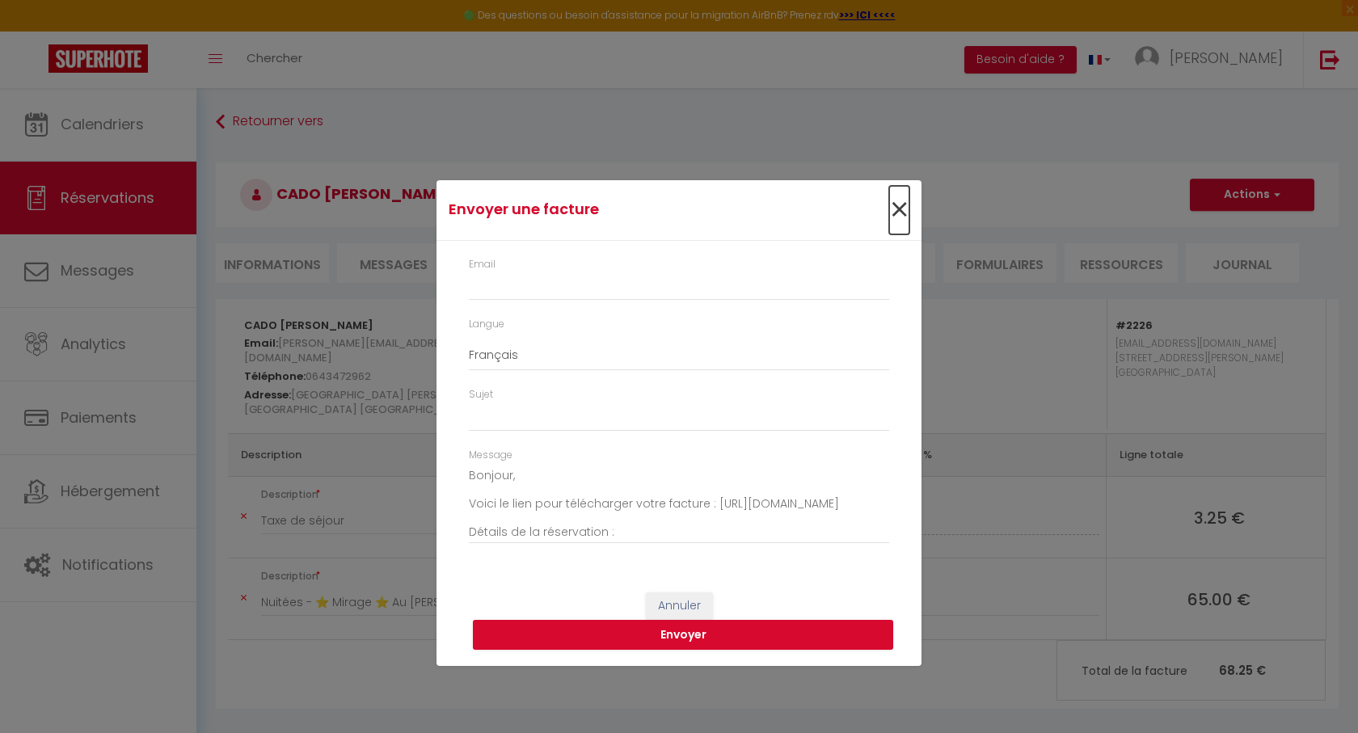
click at [906, 212] on span "×" at bounding box center [899, 210] width 20 height 49
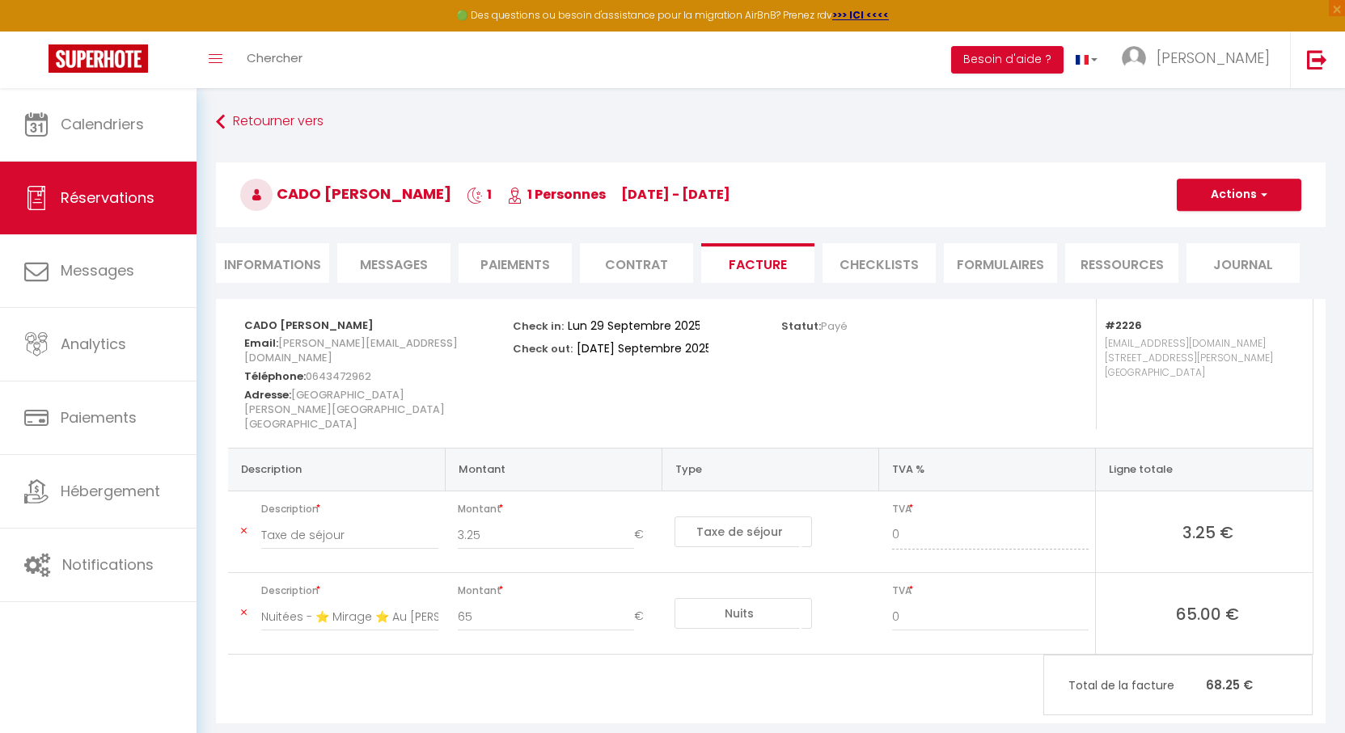
click at [291, 247] on li "Informations" at bounding box center [272, 263] width 113 height 40
select select
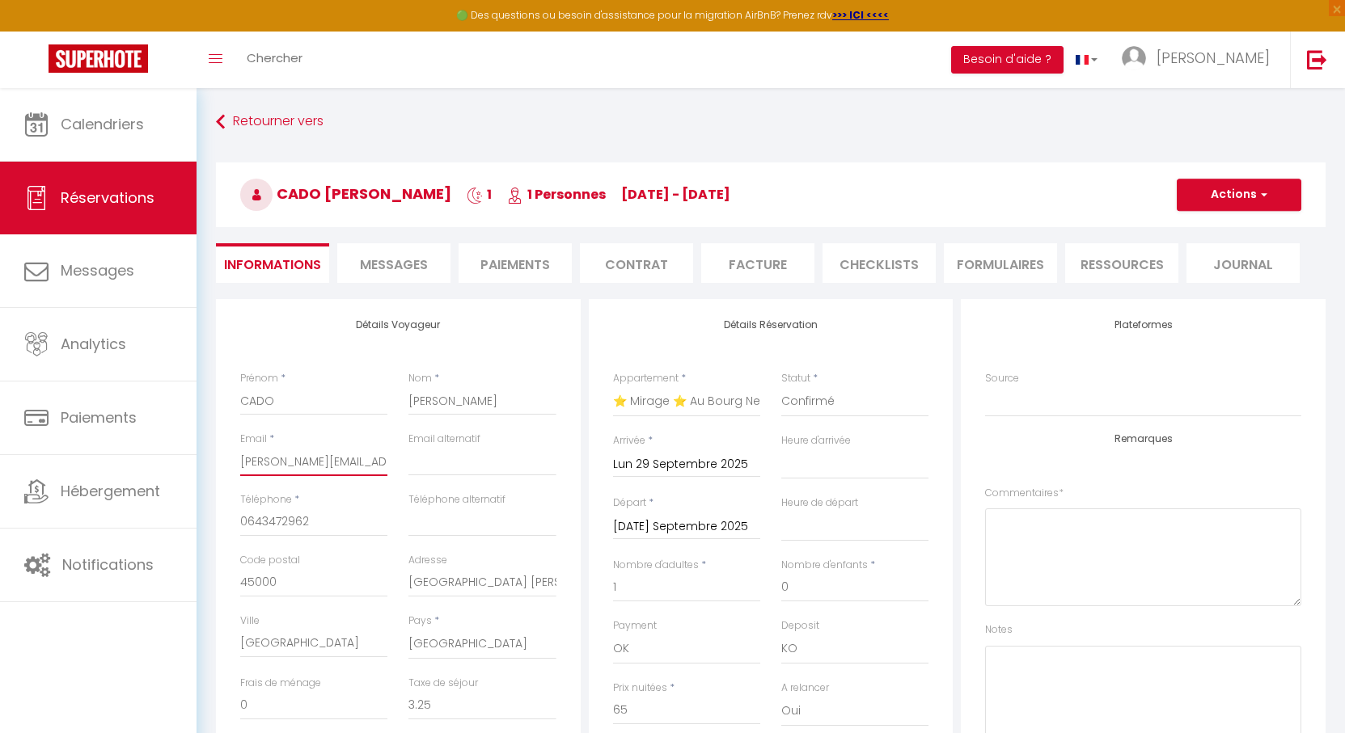
click at [302, 465] on input "c.bonin@cado-orleans.fr" at bounding box center [313, 461] width 147 height 29
click at [776, 260] on li "Facture" at bounding box center [757, 263] width 113 height 40
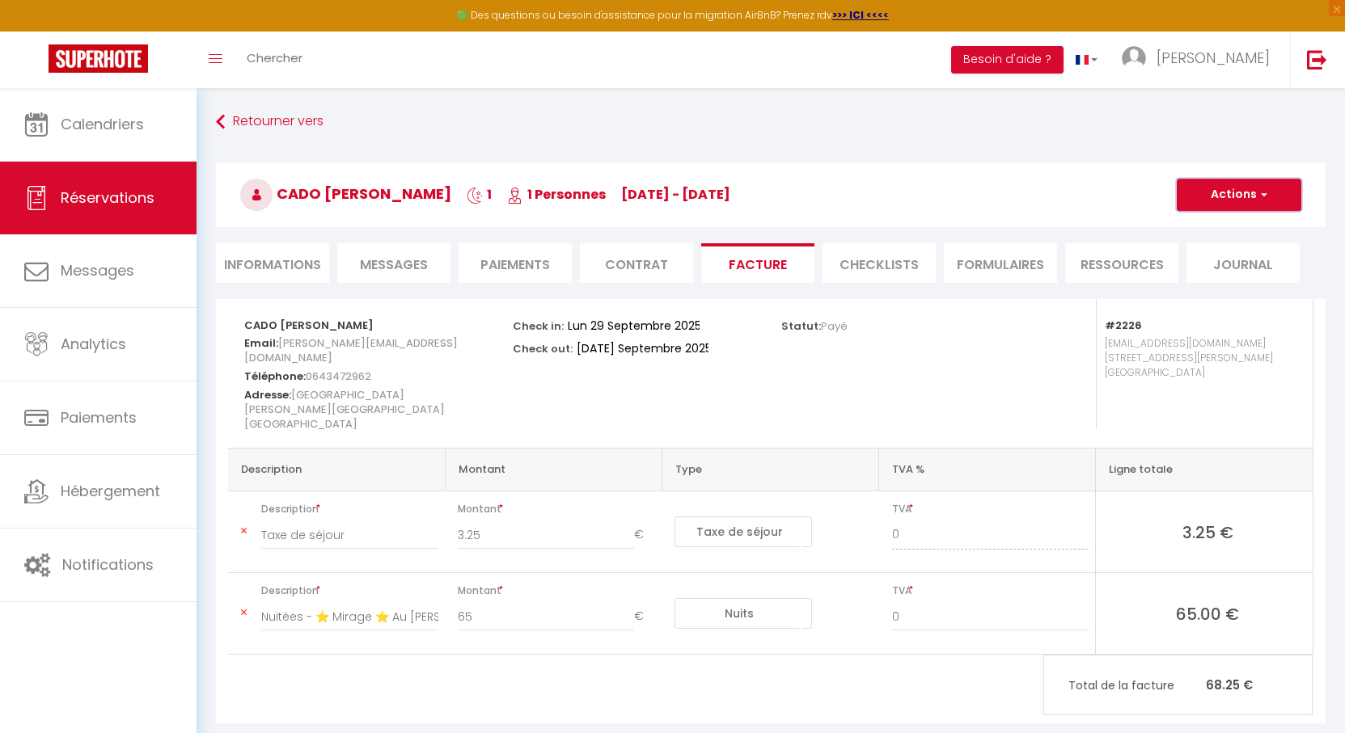
click at [1262, 200] on span "button" at bounding box center [1261, 195] width 10 height 15
click at [1218, 278] on link "Envoyer la facture" at bounding box center [1227, 272] width 136 height 21
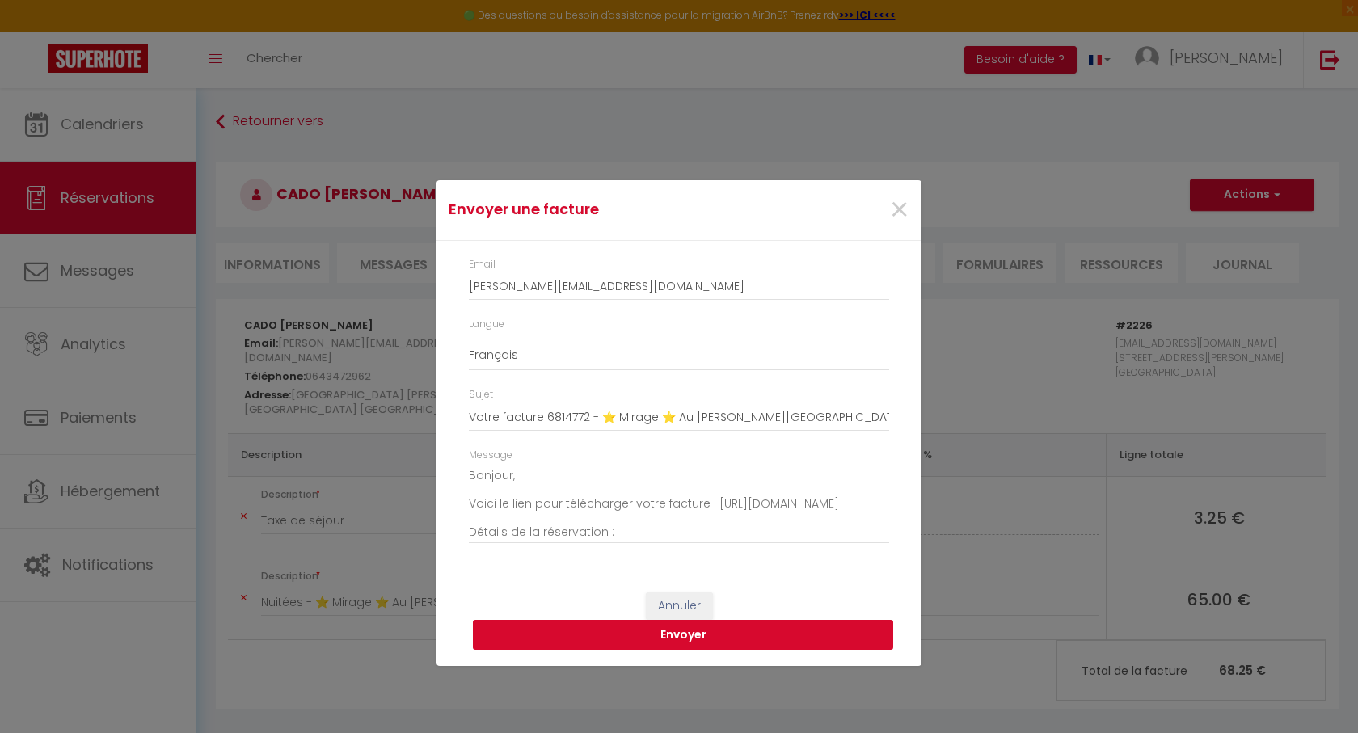
click at [682, 634] on button "Envoyer" at bounding box center [683, 635] width 420 height 31
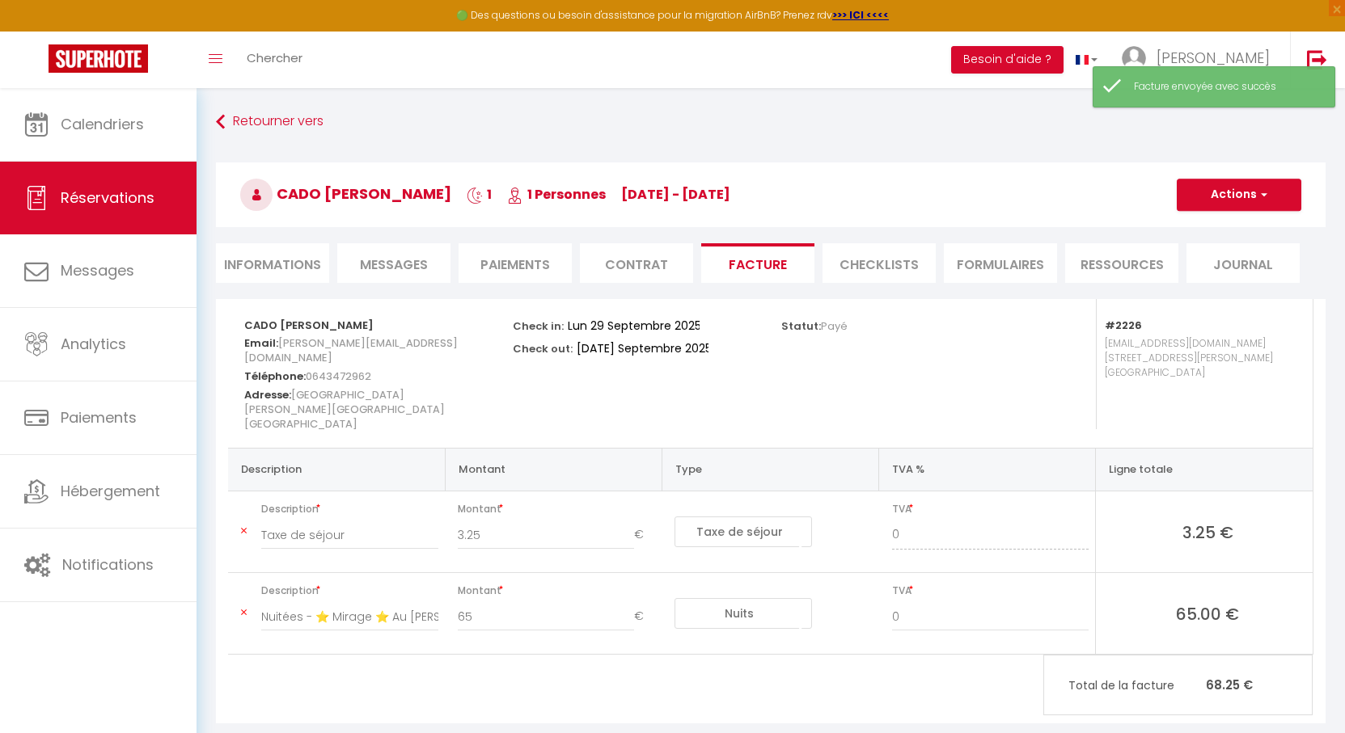
click at [370, 213] on h3 "CADO Charline Bonin 1 1 Personnes Mo 29 Sep - Tu 30 Sep" at bounding box center [770, 195] width 1109 height 65
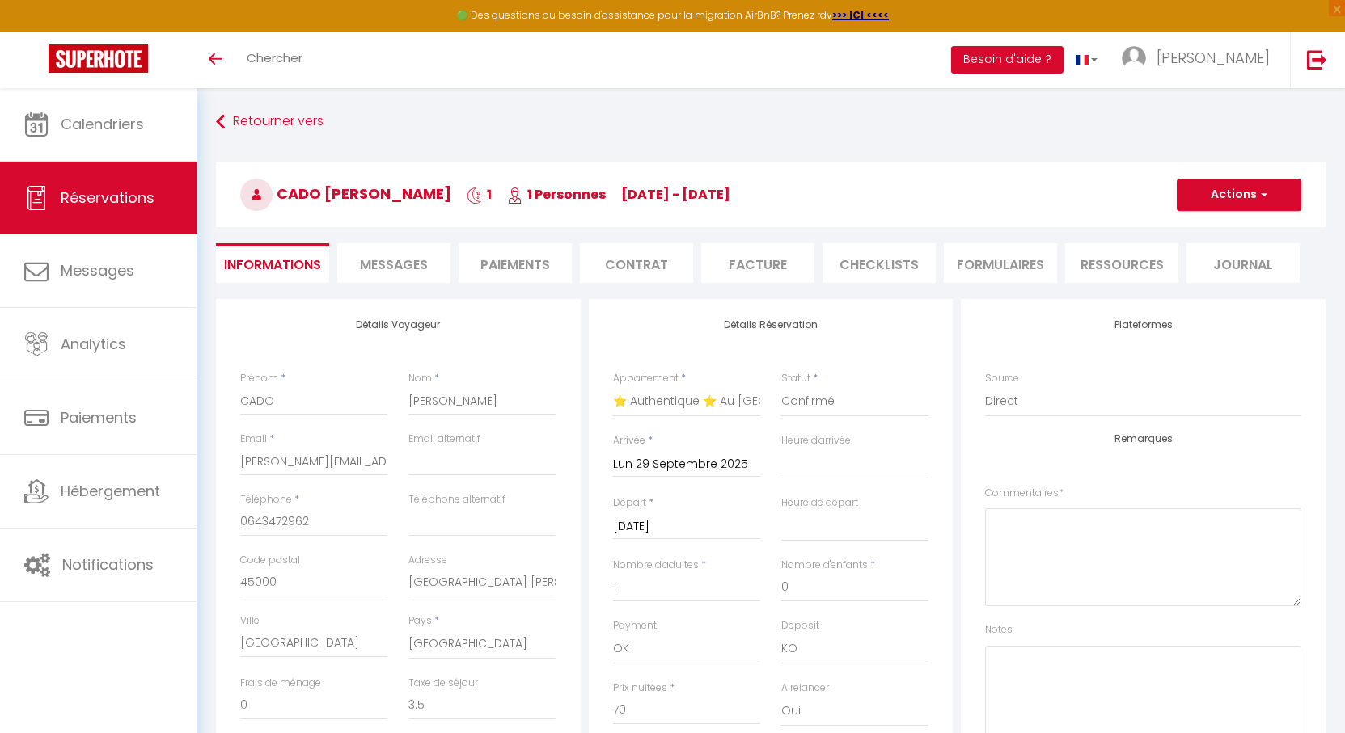
select select "2224"
select select
select select "14"
click at [762, 252] on li "Facture" at bounding box center [757, 263] width 113 height 40
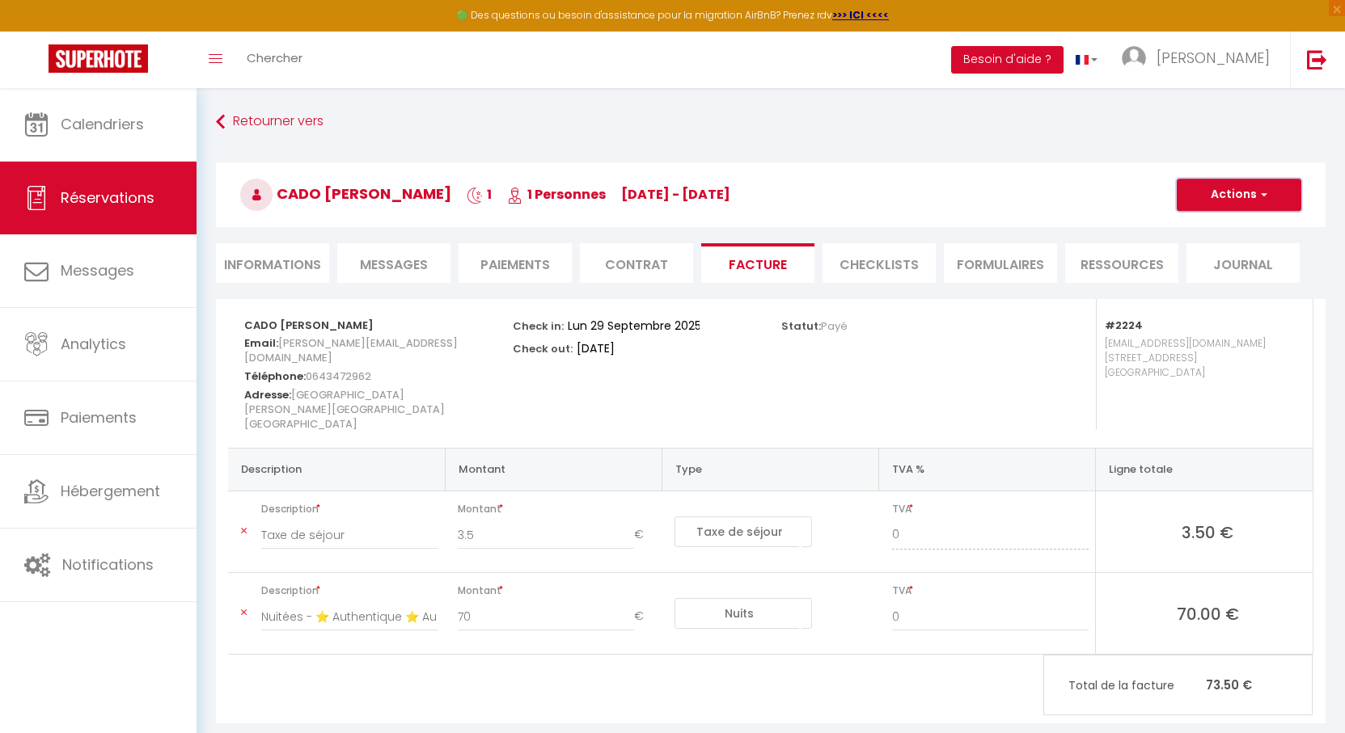
click at [1232, 195] on button "Actions" at bounding box center [1238, 195] width 125 height 32
click at [1215, 276] on link "Envoyer la facture" at bounding box center [1227, 272] width 136 height 21
type input "[PERSON_NAME][EMAIL_ADDRESS][DOMAIN_NAME]"
select select "fr"
type input "Votre facture 6814779 - ⭐ Authentique ⭐ Au Bourg Neuf"
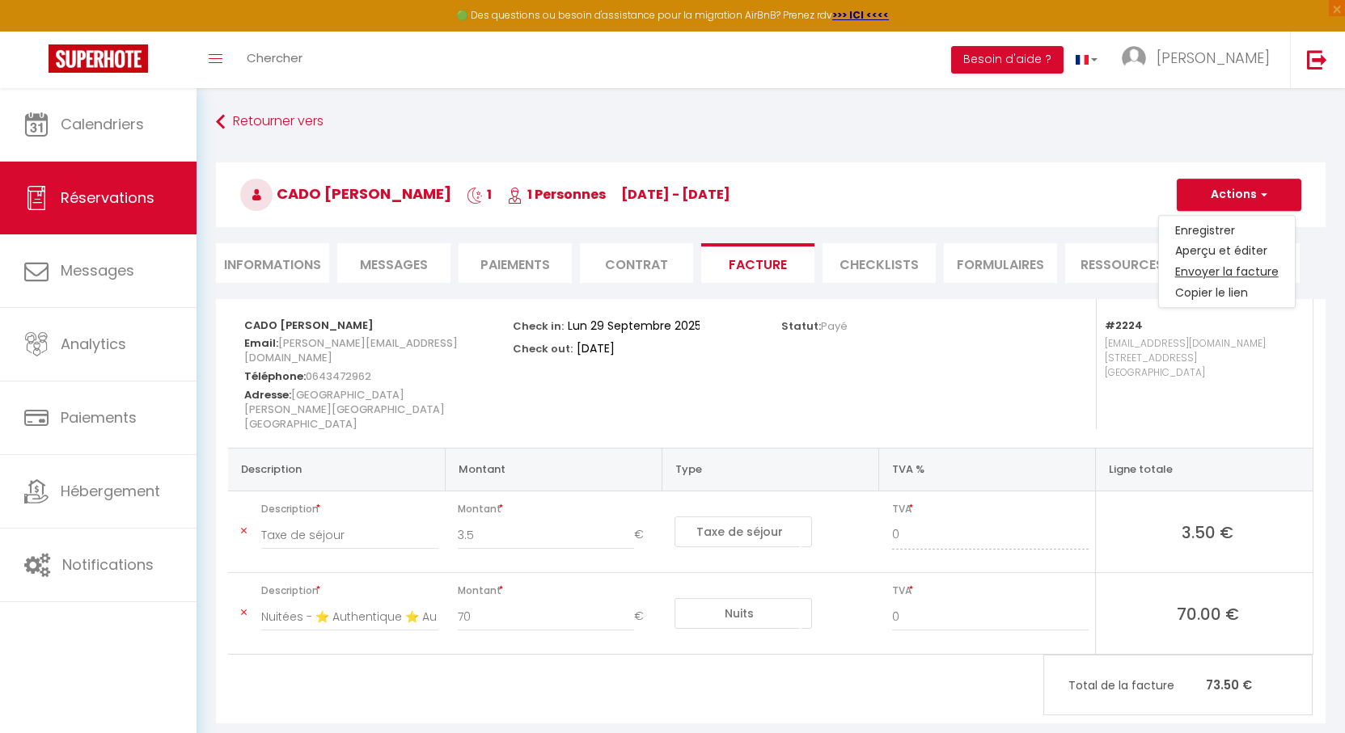
type textarea "Bonjour, Voici le lien pour télécharger votre facture : https://superhote.com/a…"
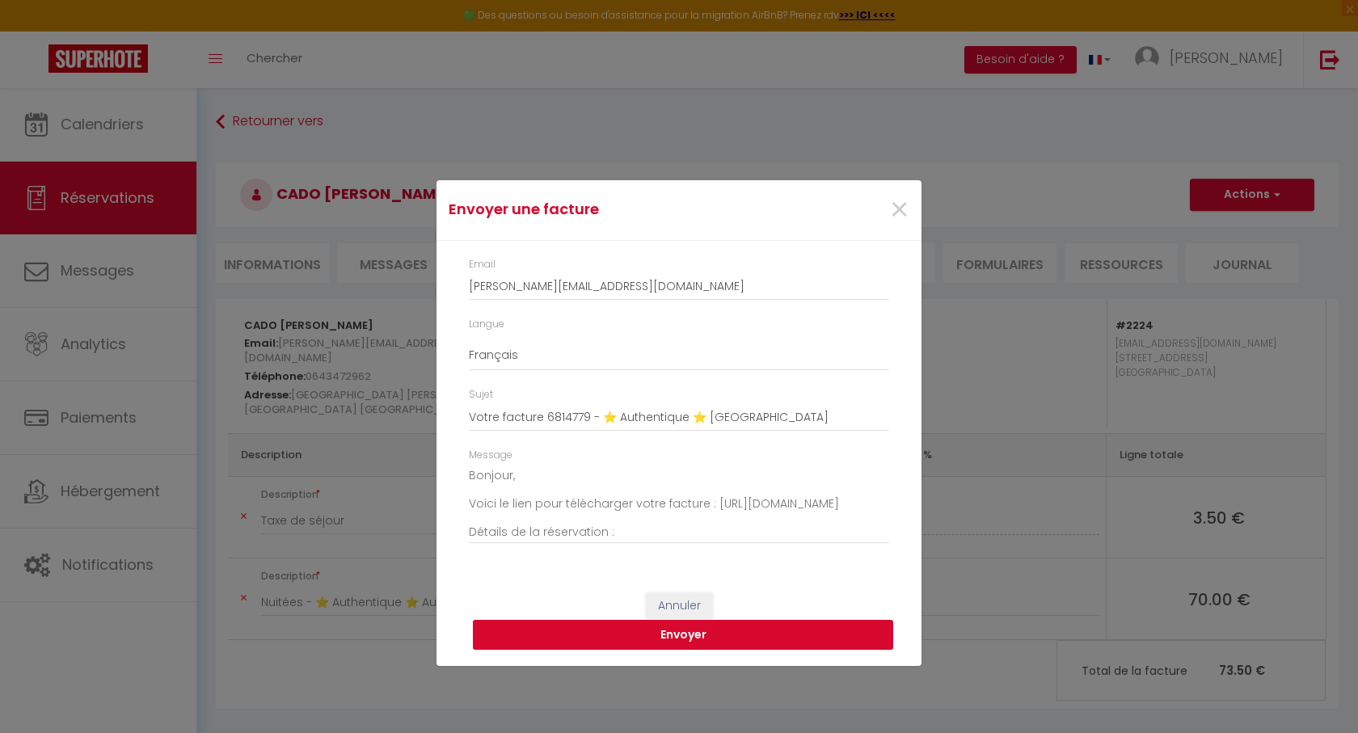
click at [689, 636] on button "Envoyer" at bounding box center [683, 635] width 420 height 31
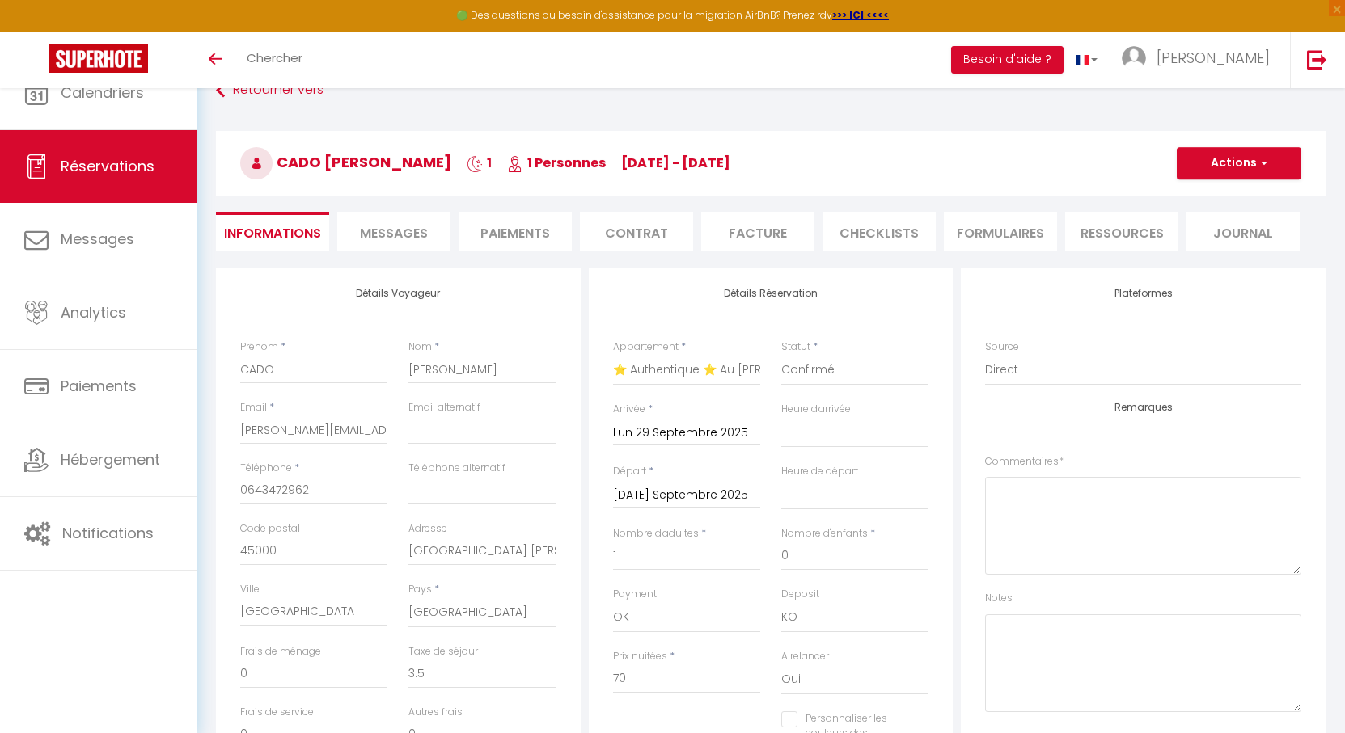
select select "2224"
select select
select select "14"
select select "2224"
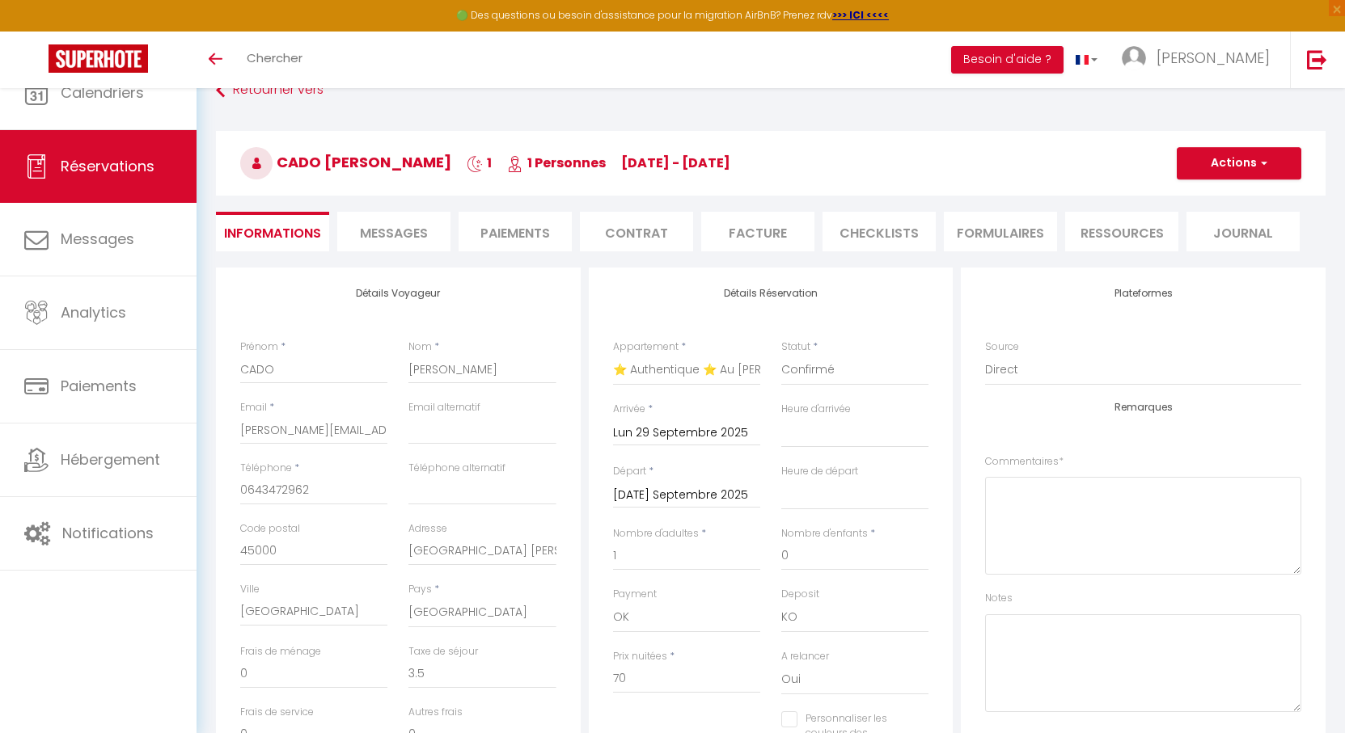
select select
select select "14"
